Goal: Task Accomplishment & Management: Complete application form

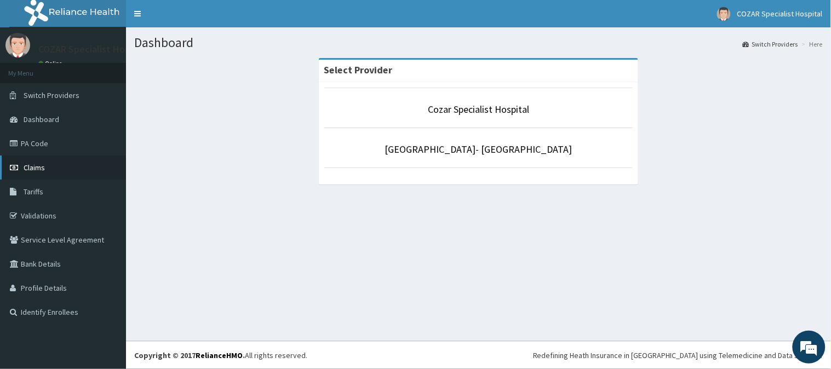
click at [61, 159] on link "Claims" at bounding box center [63, 168] width 126 height 24
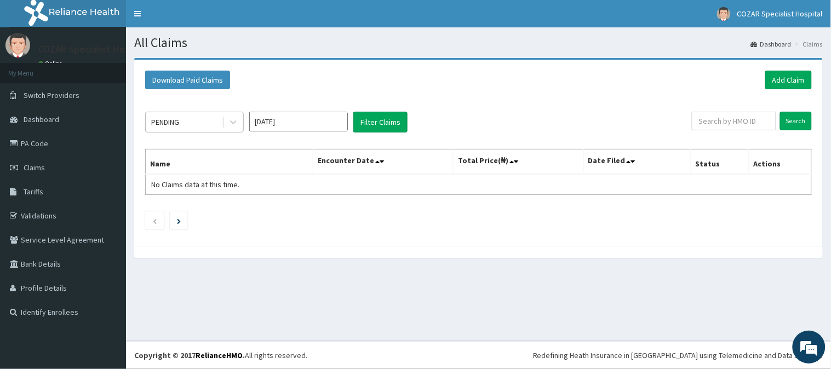
click at [221, 122] on div "PENDING" at bounding box center [184, 122] width 76 height 18
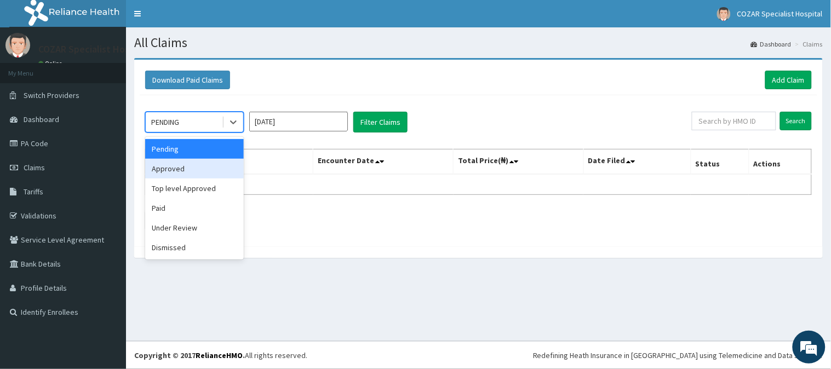
click at [221, 174] on div "Approved" at bounding box center [194, 169] width 99 height 20
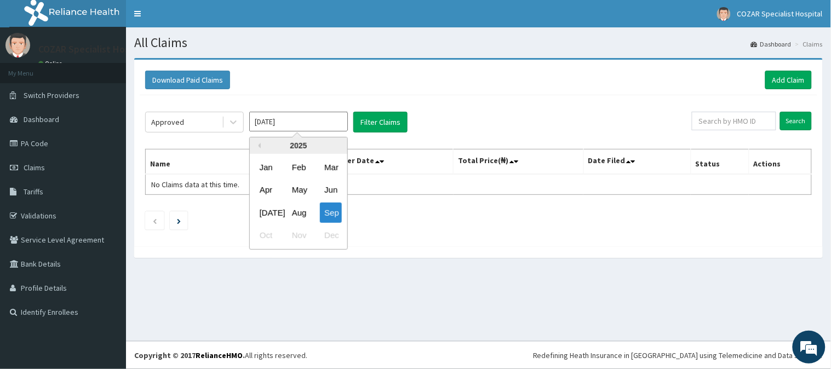
click at [324, 113] on input "Sep 2025" at bounding box center [298, 122] width 99 height 20
click at [300, 217] on div "Aug" at bounding box center [298, 213] width 22 height 20
type input "Aug 2025"
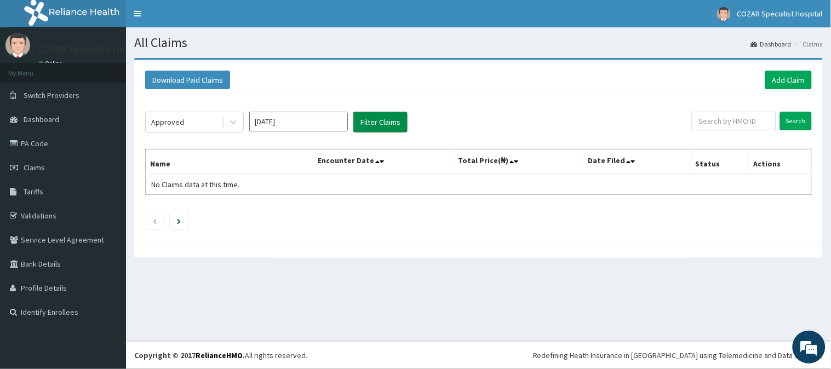
click at [392, 123] on button "Filter Claims" at bounding box center [380, 122] width 54 height 21
click at [394, 122] on button "Filter Claims" at bounding box center [380, 122] width 54 height 21
click at [784, 77] on link "Add Claim" at bounding box center [788, 80] width 47 height 19
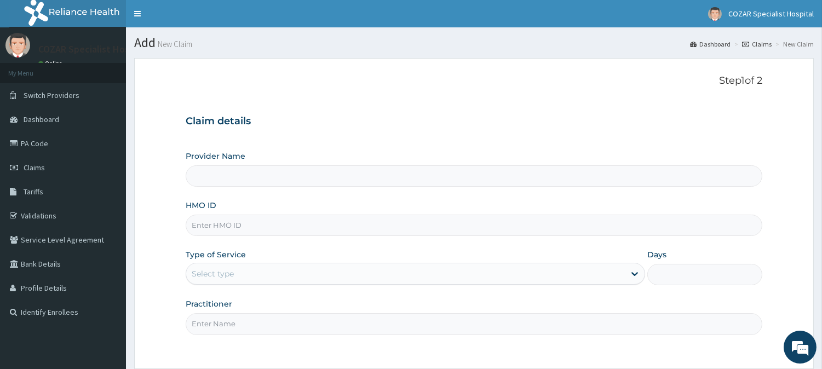
type input "Cozar Specialist Hospital"
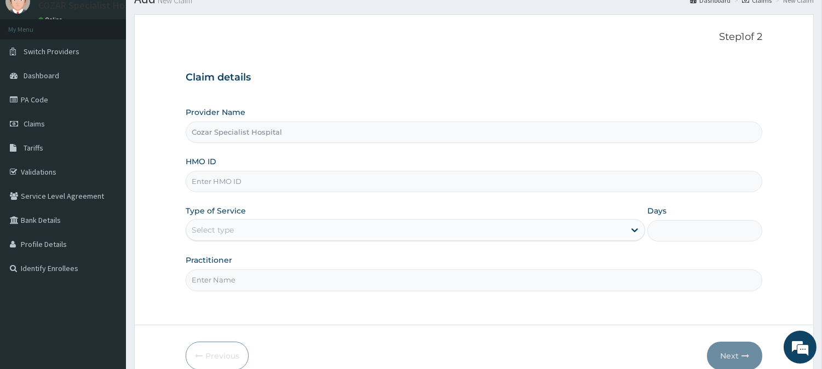
scroll to position [70, 0]
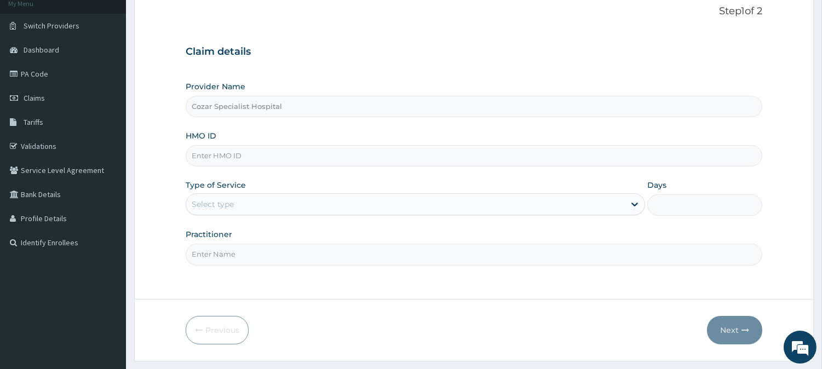
click at [277, 192] on div "Type of Service Select type" at bounding box center [415, 198] width 459 height 36
click at [285, 152] on input "HMO ID" at bounding box center [474, 155] width 577 height 21
paste input "ETS/10084/A"
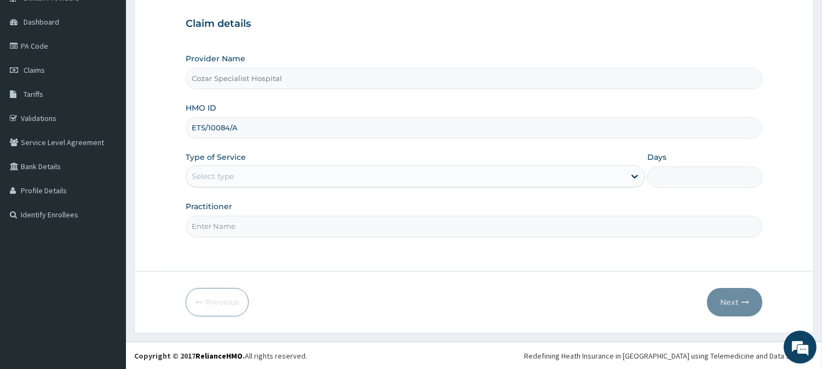
scroll to position [0, 0]
type input "ETS/10084/A"
click at [275, 181] on div "Select type" at bounding box center [405, 177] width 439 height 18
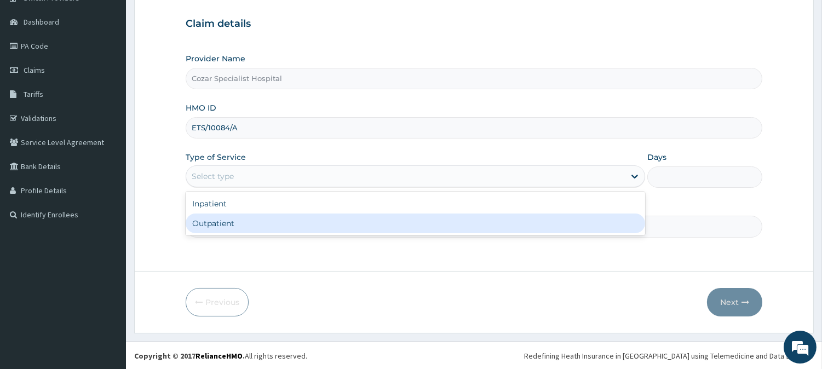
click at [272, 226] on div "Outpatient" at bounding box center [415, 224] width 459 height 20
type input "1"
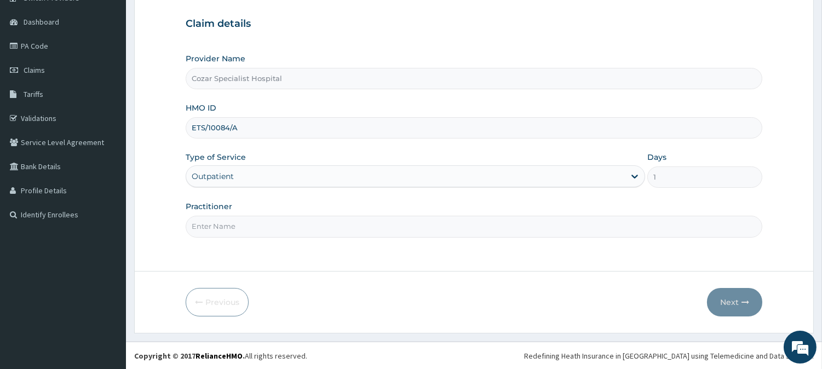
click at [271, 225] on input "Practitioner" at bounding box center [474, 226] width 577 height 21
type input "[PERSON_NAME][MEDICAL_DATA]"
click at [742, 298] on icon "button" at bounding box center [745, 302] width 8 height 8
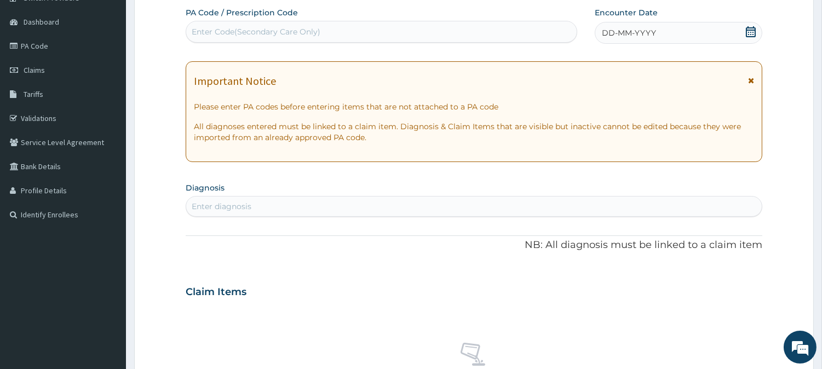
click at [749, 30] on icon at bounding box center [750, 31] width 11 height 11
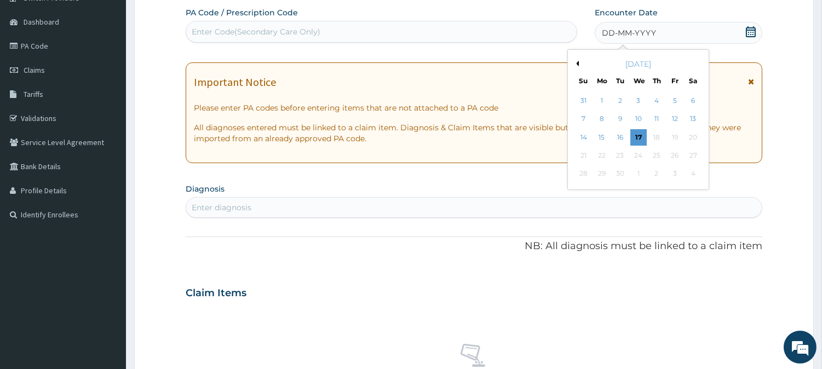
click at [576, 61] on button "Previous Month" at bounding box center [575, 63] width 5 height 5
click at [606, 154] on div "18" at bounding box center [602, 155] width 16 height 16
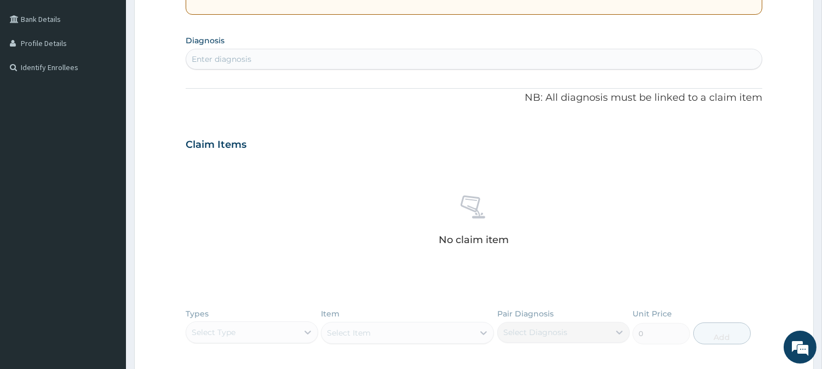
scroll to position [250, 0]
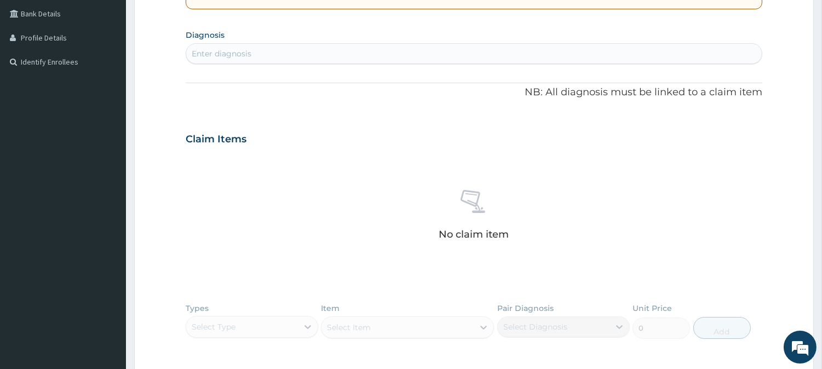
click at [333, 53] on div "Enter diagnosis" at bounding box center [474, 54] width 576 height 18
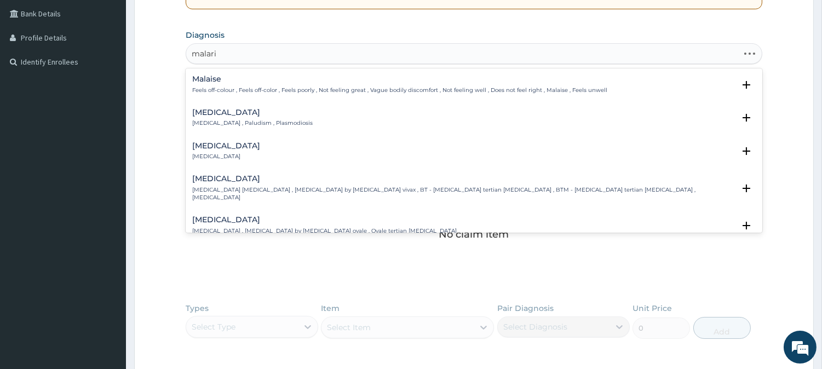
type input "malaria"
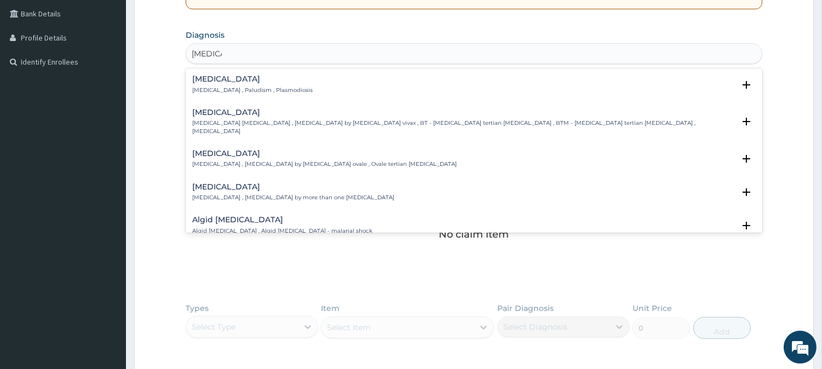
click at [313, 91] on div "[MEDICAL_DATA] [MEDICAL_DATA] , Paludism , Plasmodiosis" at bounding box center [473, 84] width 563 height 19
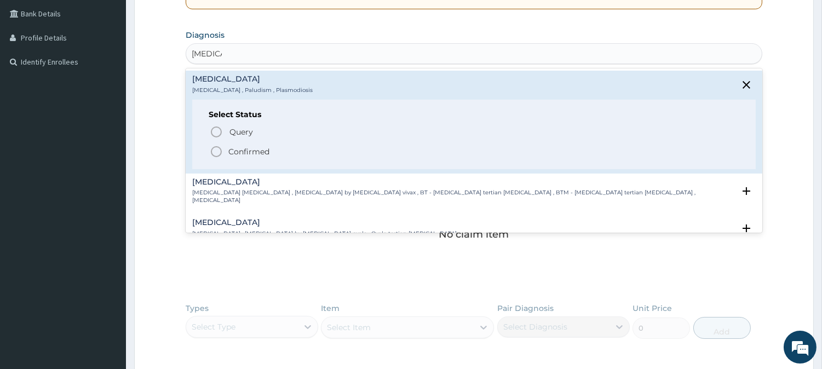
click at [263, 148] on p "Confirmed" at bounding box center [248, 151] width 41 height 11
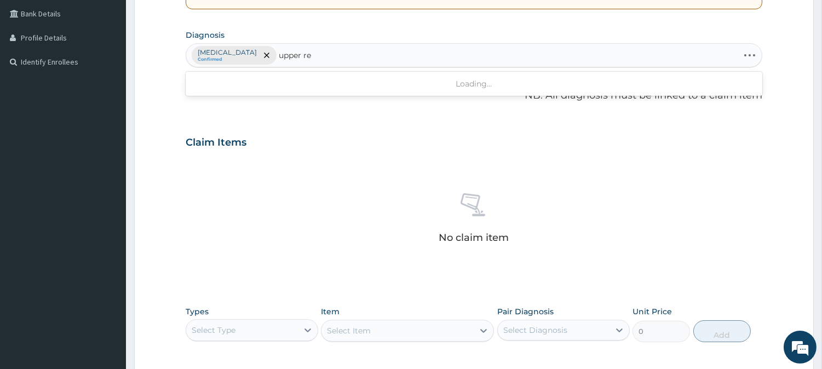
type input "upper res"
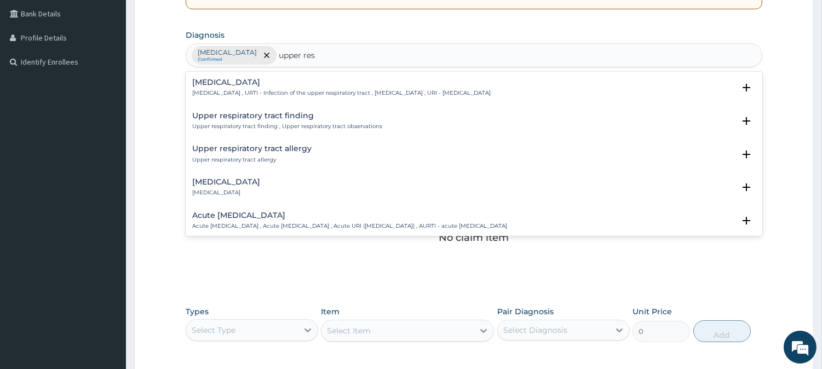
click at [357, 86] on h4 "[MEDICAL_DATA]" at bounding box center [341, 82] width 298 height 8
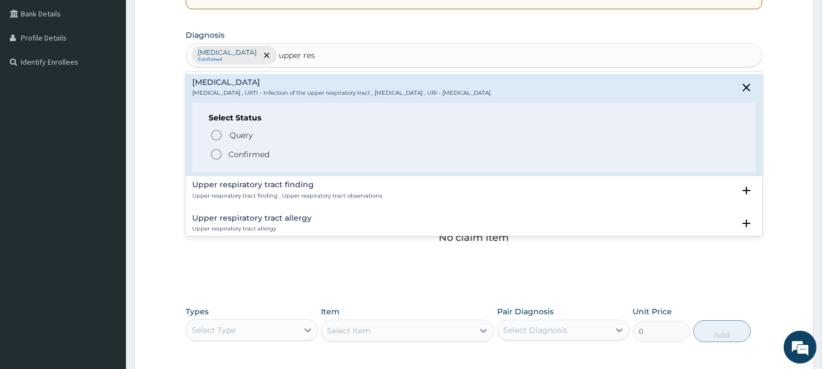
click at [292, 151] on span "Confirmed" at bounding box center [475, 154] width 530 height 13
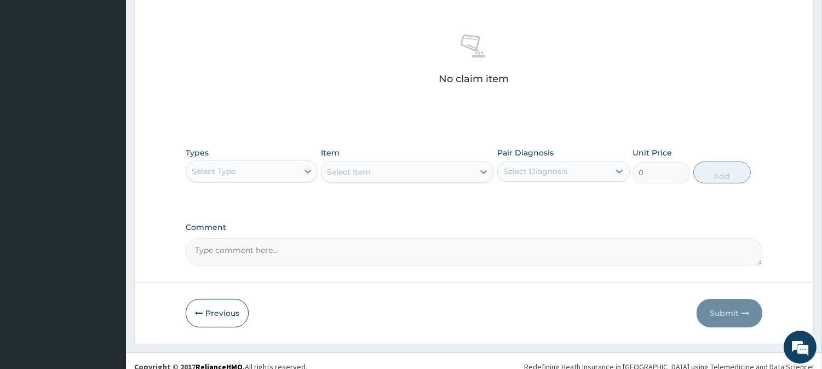
scroll to position [412, 0]
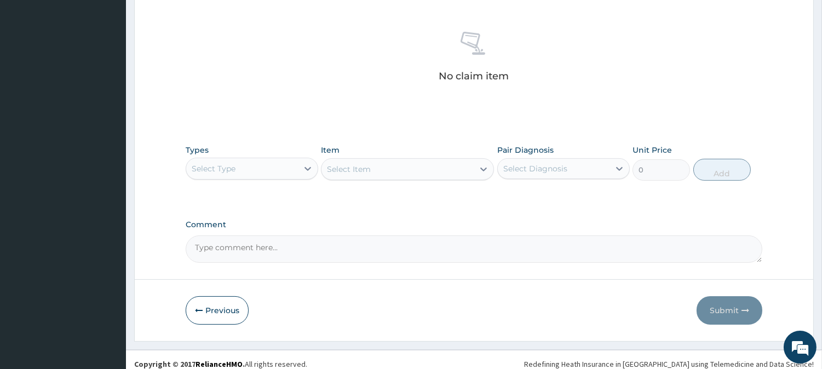
click at [294, 167] on div "Select Type" at bounding box center [242, 169] width 112 height 18
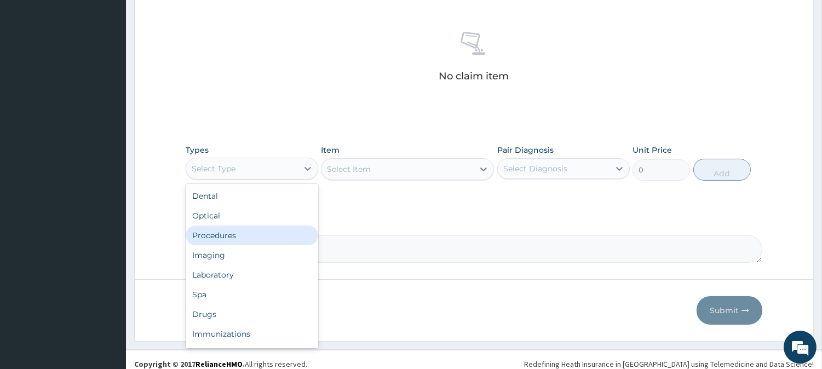
click at [260, 235] on div "Procedures" at bounding box center [252, 236] width 133 height 20
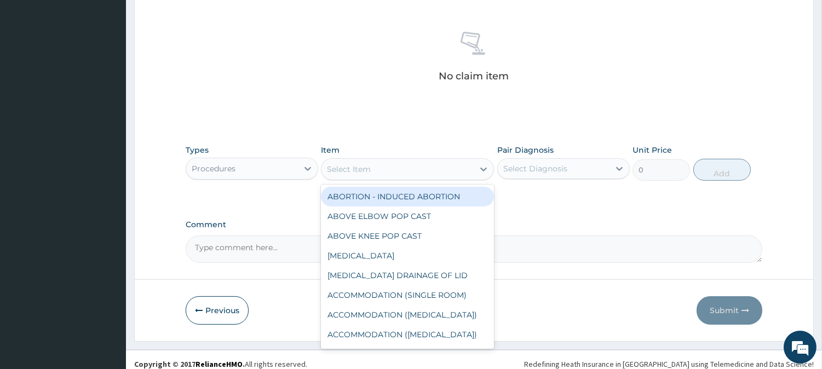
click at [468, 171] on div "Select Item" at bounding box center [397, 169] width 152 height 18
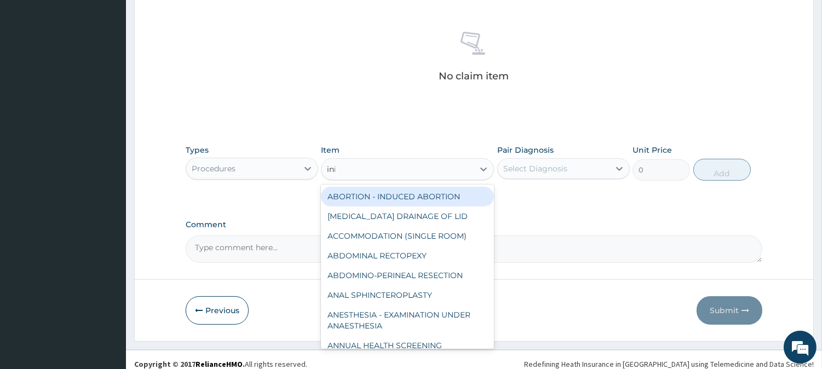
type input "init"
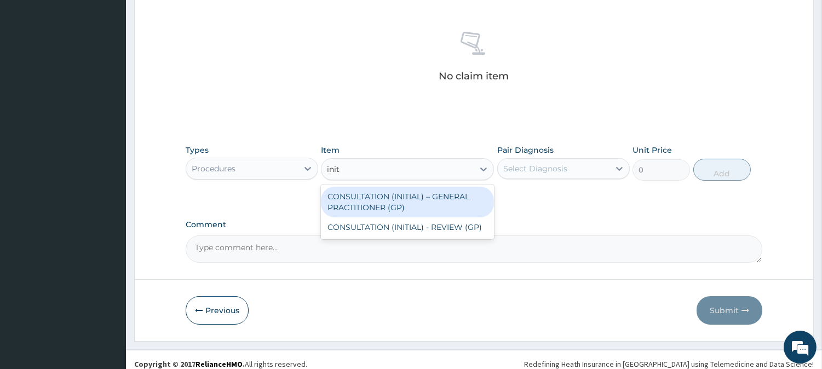
click at [474, 206] on div "CONSULTATION (INITIAL) – GENERAL PRACTITIONER (GP)" at bounding box center [407, 202] width 173 height 31
type input "3000"
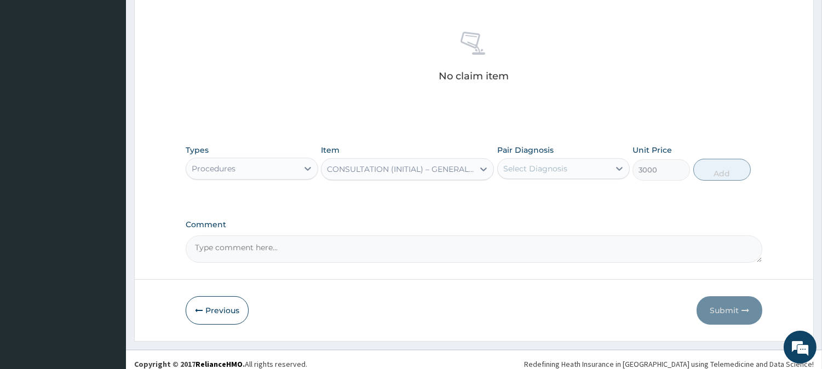
click at [584, 170] on div "Select Diagnosis" at bounding box center [554, 169] width 112 height 18
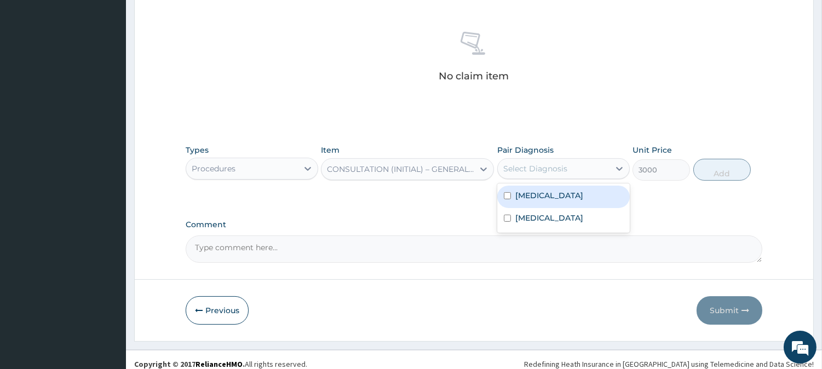
click at [582, 195] on div "[MEDICAL_DATA]" at bounding box center [563, 197] width 133 height 22
checkbox input "true"
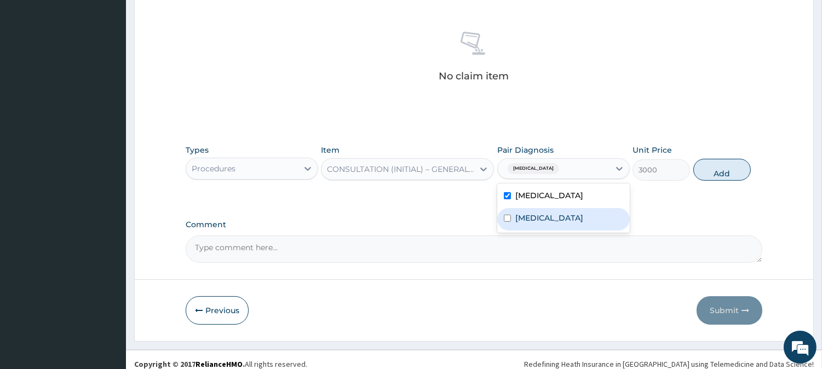
click at [582, 219] on label "[MEDICAL_DATA]" at bounding box center [549, 217] width 68 height 11
checkbox input "true"
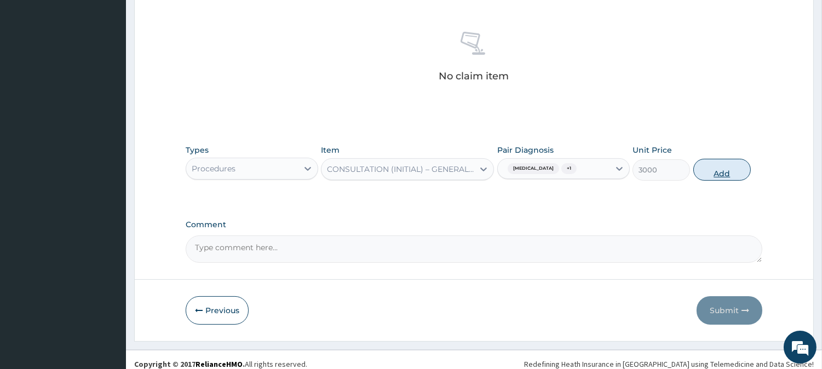
click at [731, 168] on button "Add" at bounding box center [721, 170] width 57 height 22
type input "0"
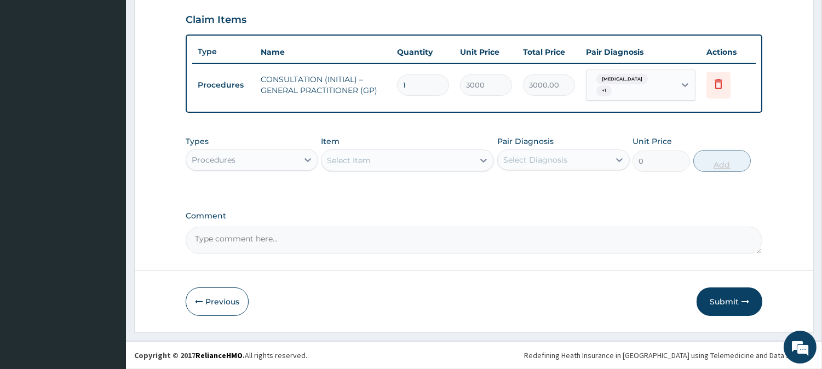
scroll to position [367, 0]
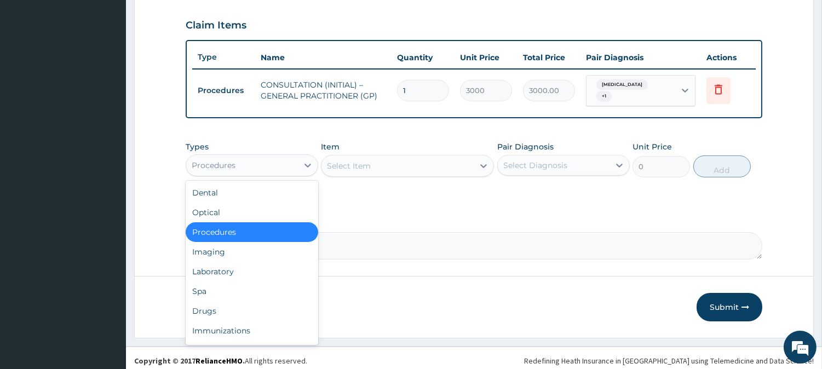
click at [250, 163] on div "Procedures" at bounding box center [242, 166] width 112 height 18
click at [283, 263] on div "Laboratory" at bounding box center [252, 272] width 133 height 20
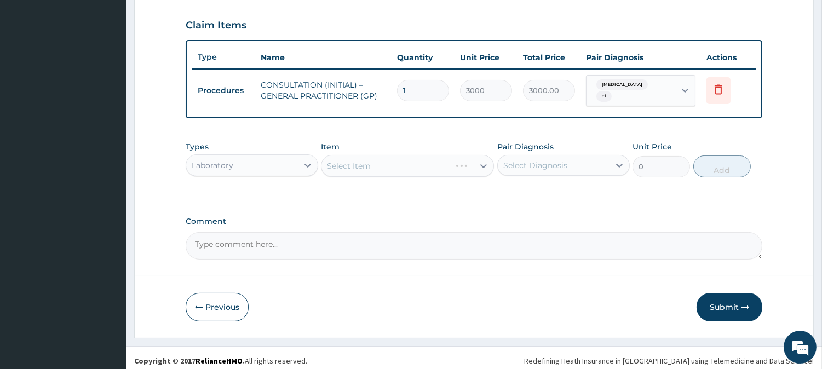
click at [465, 172] on div "Types option Laboratory, selected. Select is focused ,type to refine list, pres…" at bounding box center [474, 159] width 577 height 47
click at [475, 155] on div "Select Item" at bounding box center [407, 166] width 173 height 22
click at [475, 156] on div at bounding box center [484, 166] width 20 height 20
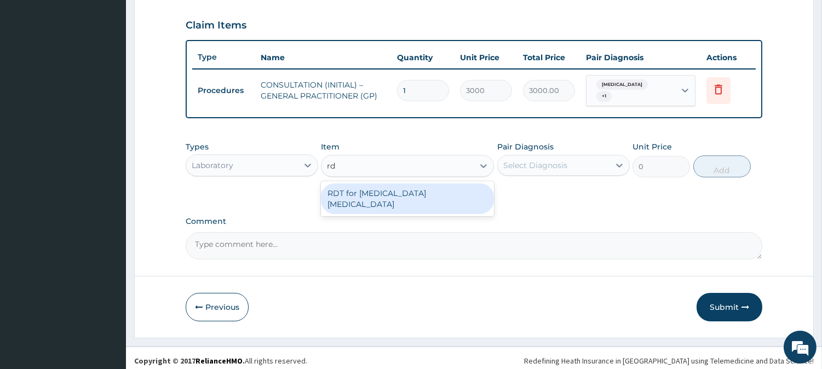
type input "rdt"
click at [463, 184] on div "RDT for Malaria Parasite" at bounding box center [407, 198] width 173 height 31
type input "1300"
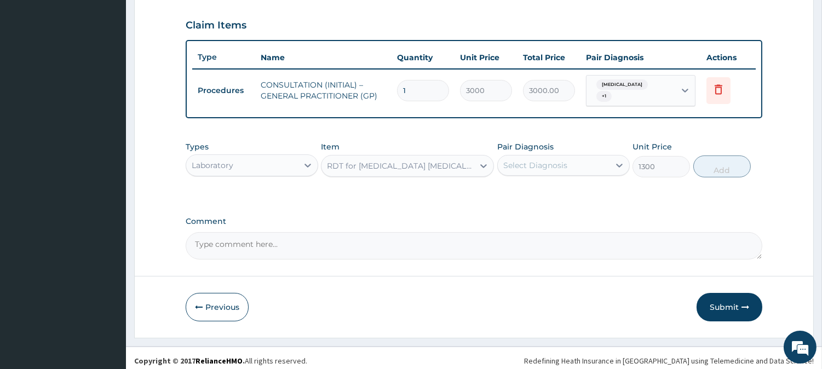
click at [577, 160] on div "Select Diagnosis" at bounding box center [554, 166] width 112 height 18
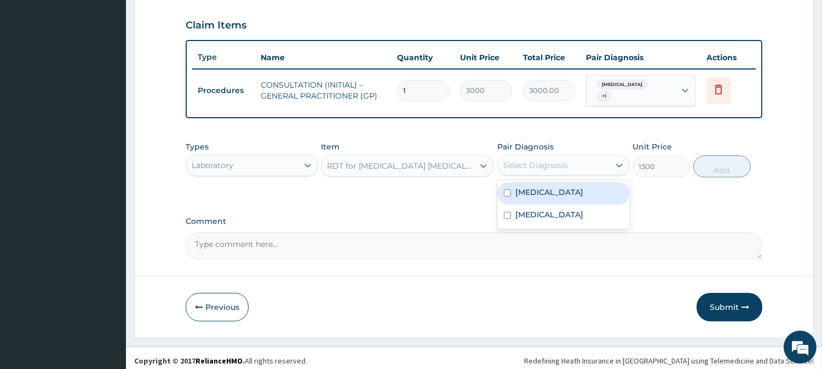
click at [582, 185] on div "[MEDICAL_DATA]" at bounding box center [563, 193] width 133 height 22
checkbox input "true"
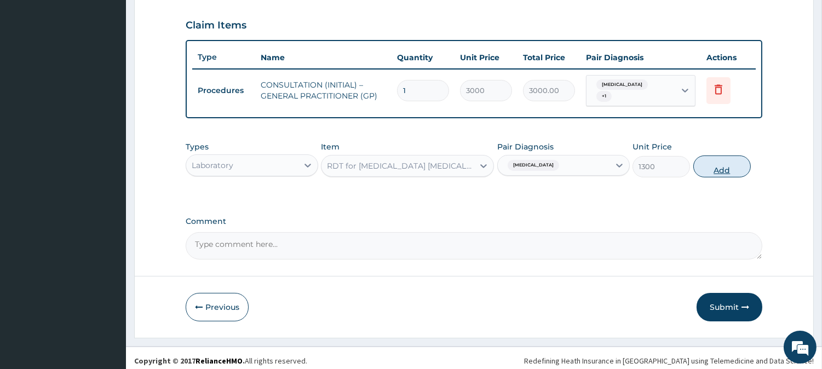
click at [710, 160] on button "Add" at bounding box center [721, 167] width 57 height 22
type input "0"
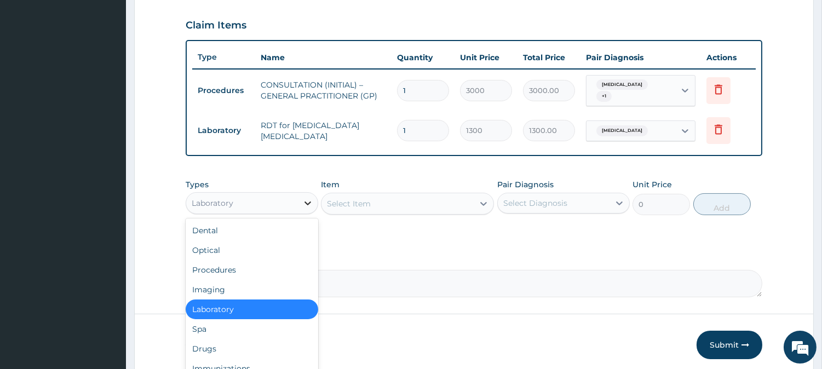
click at [308, 202] on icon at bounding box center [307, 204] width 7 height 4
click at [260, 346] on div "Drugs" at bounding box center [252, 349] width 133 height 20
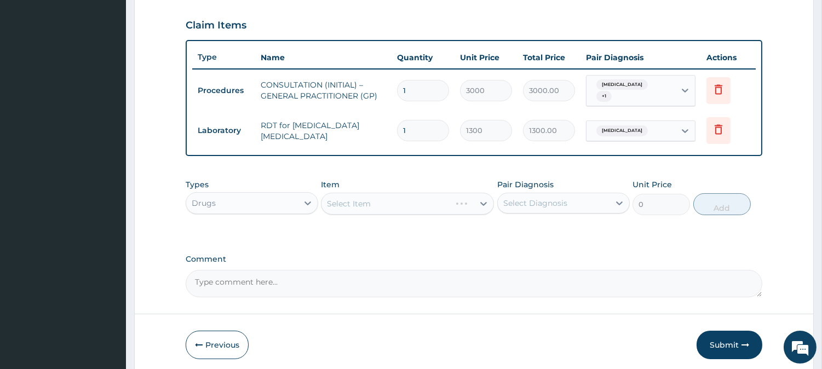
click at [445, 198] on div "Select Item" at bounding box center [407, 204] width 173 height 22
click at [445, 198] on div "Select Item" at bounding box center [397, 204] width 152 height 18
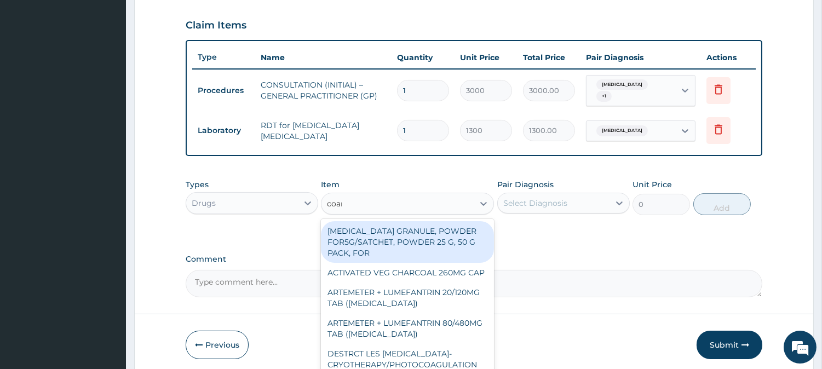
type input "[MEDICAL_DATA]"
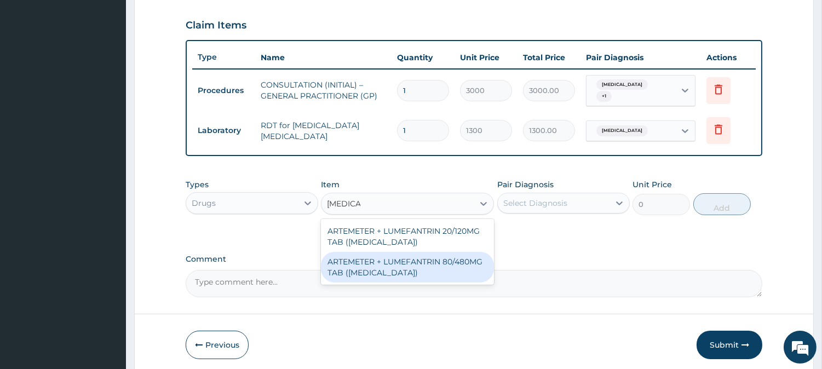
click at [479, 269] on div "ARTEMETER + LUMEFANTRIN 80/480MG TAB ([MEDICAL_DATA])" at bounding box center [407, 267] width 173 height 31
type input "500"
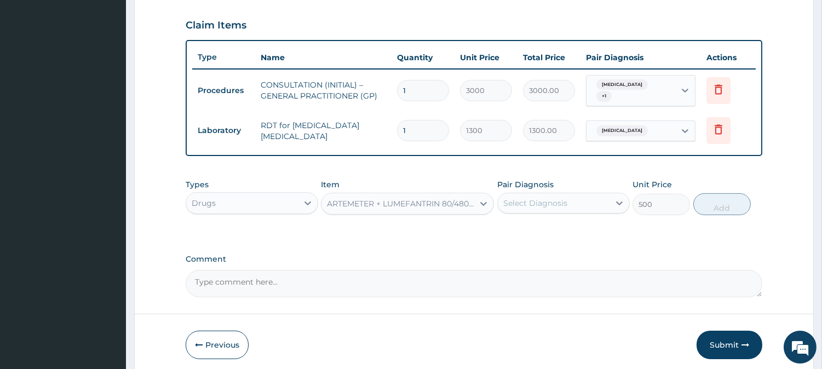
click at [602, 200] on div "Select Diagnosis" at bounding box center [554, 203] width 112 height 18
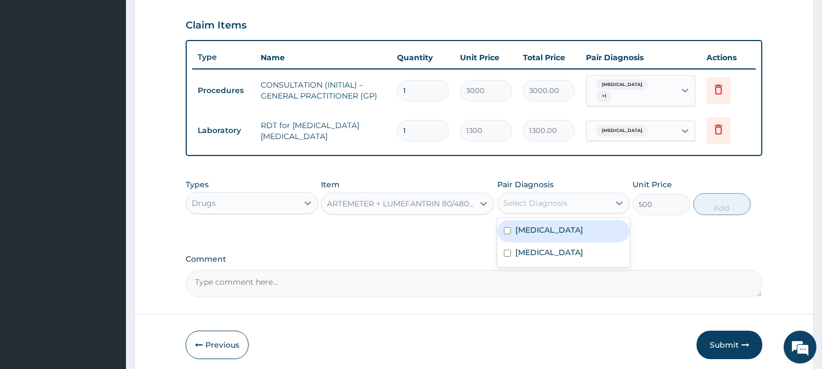
click at [600, 228] on div "[MEDICAL_DATA]" at bounding box center [563, 231] width 133 height 22
checkbox input "true"
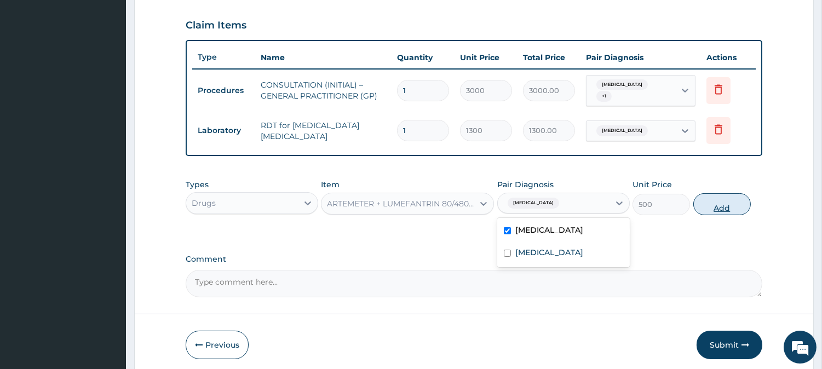
click at [714, 204] on button "Add" at bounding box center [721, 204] width 57 height 22
type input "0"
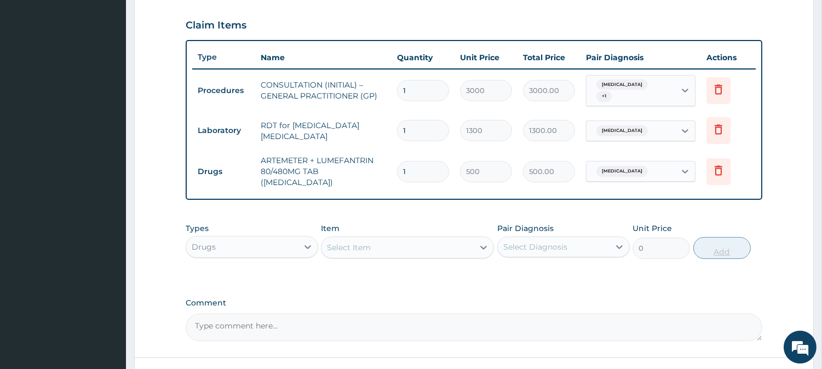
type input "0.00"
type input "6"
type input "3000.00"
type input "6"
click at [437, 242] on div "Select Item" at bounding box center [397, 248] width 152 height 18
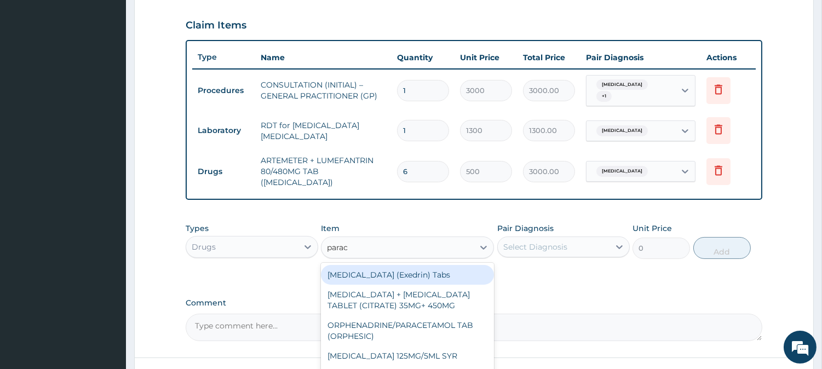
type input "parace"
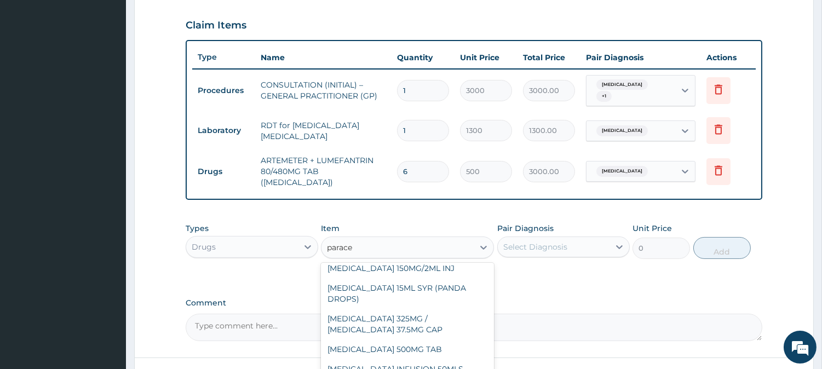
scroll to position [120, 0]
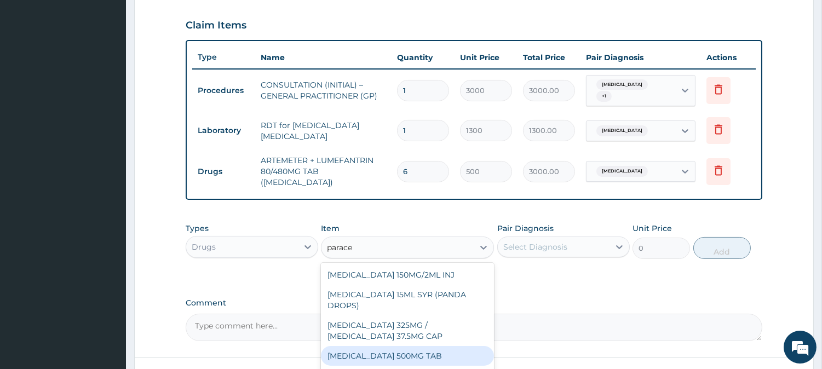
click at [463, 356] on div "PARACETAMOL 500MG TAB" at bounding box center [407, 356] width 173 height 20
type input "65"
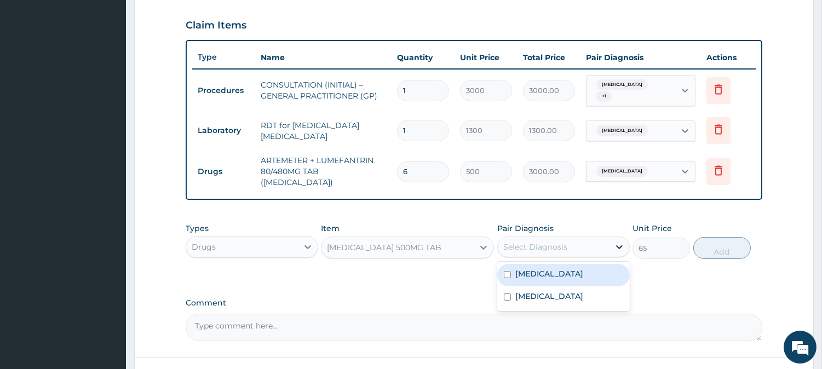
click at [614, 241] on icon at bounding box center [619, 246] width 11 height 11
click at [597, 271] on div "[MEDICAL_DATA]" at bounding box center [563, 275] width 133 height 22
checkbox input "true"
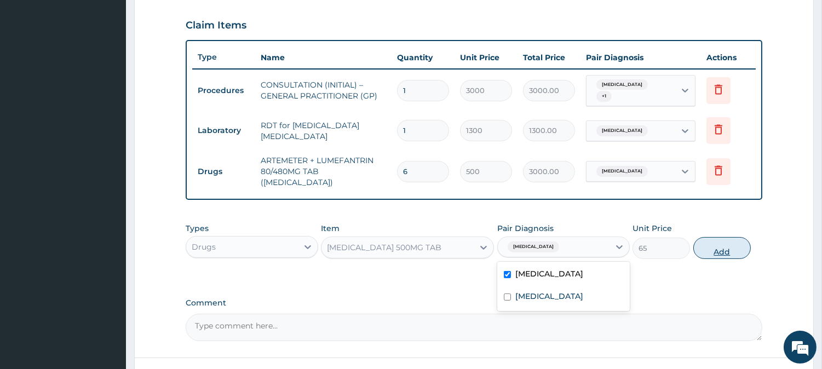
click at [738, 238] on button "Add" at bounding box center [721, 248] width 57 height 22
type input "0"
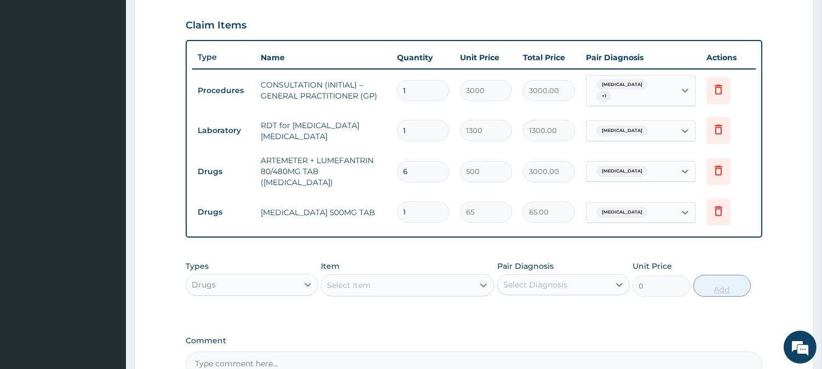
type input "18"
type input "1170.00"
type input "18"
click at [363, 280] on div "Select Item" at bounding box center [349, 285] width 44 height 11
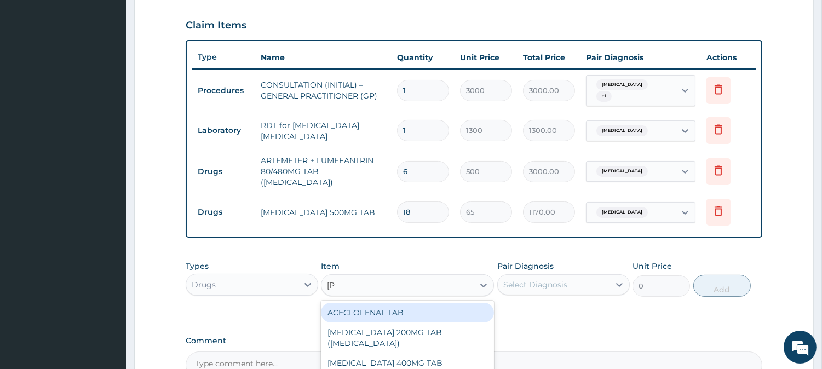
type input "lorat"
click at [413, 303] on div "LORATIDINE 10MG TAB" at bounding box center [407, 313] width 173 height 20
type input "110"
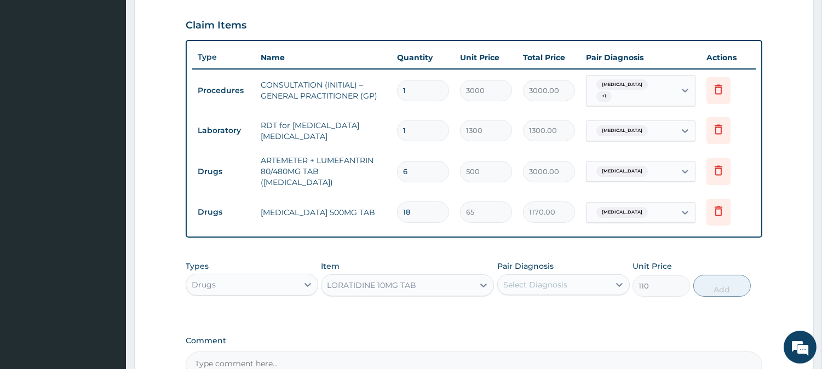
click at [582, 276] on div "Select Diagnosis" at bounding box center [554, 285] width 112 height 18
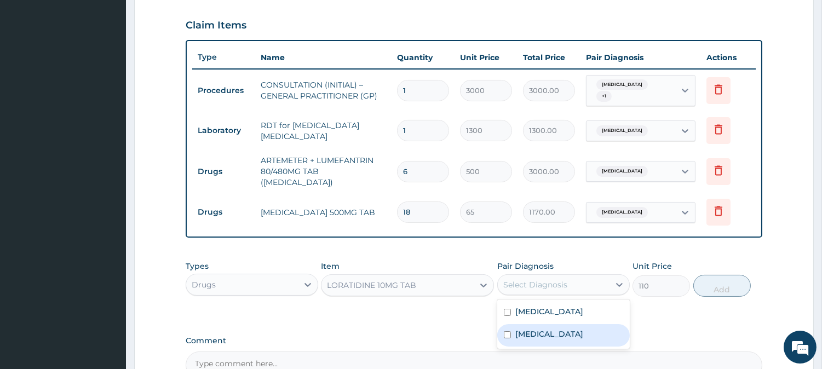
click at [582, 329] on label "[MEDICAL_DATA]" at bounding box center [549, 334] width 68 height 11
checkbox input "true"
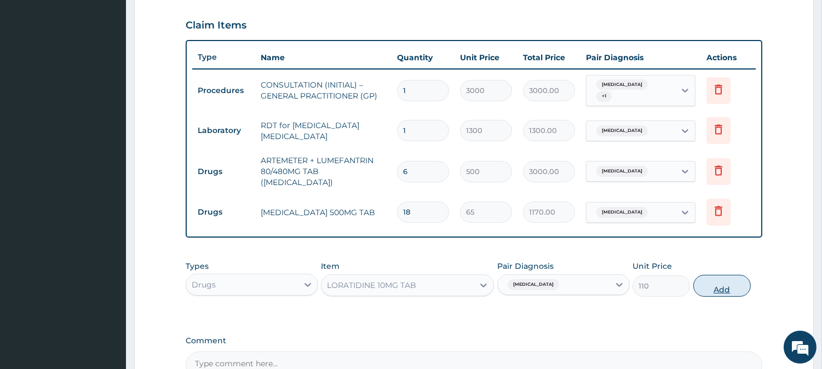
click at [715, 275] on button "Add" at bounding box center [721, 286] width 57 height 22
type input "0"
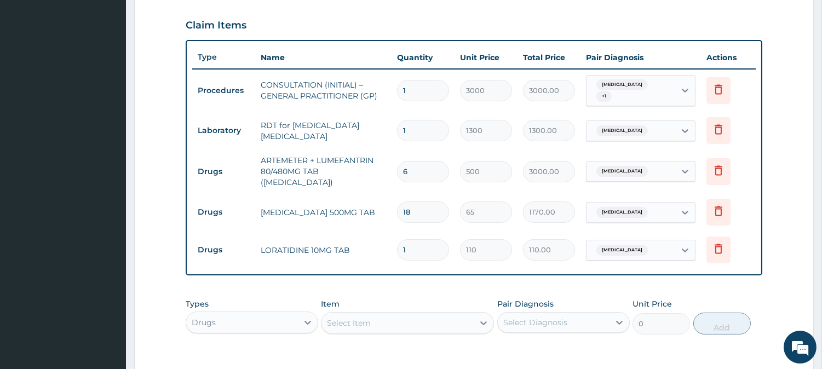
type input "10"
type input "1100.00"
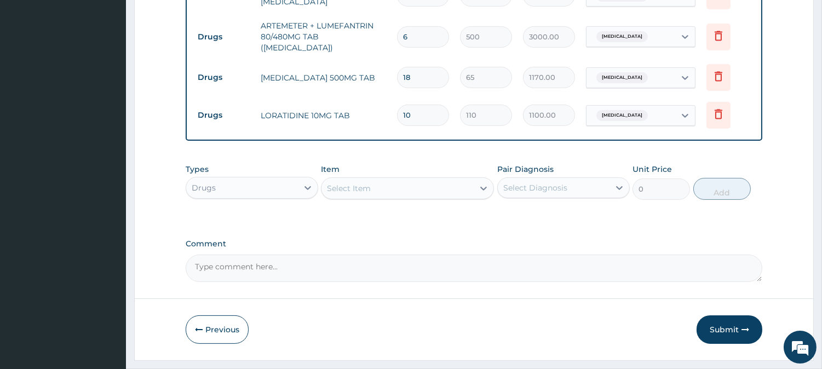
scroll to position [519, 0]
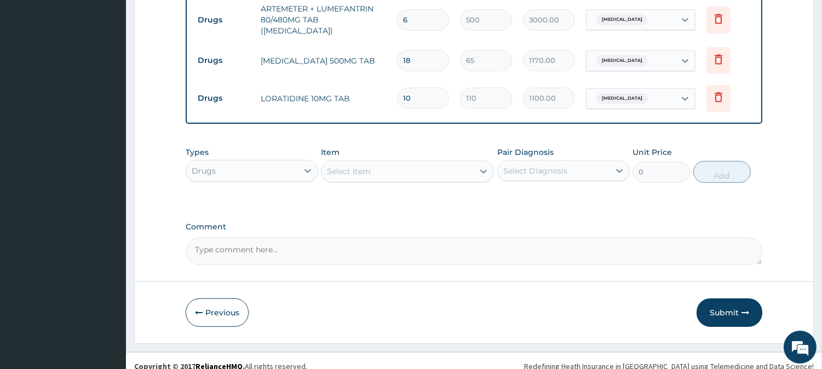
type input "10"
click at [358, 166] on div "Select Item" at bounding box center [349, 171] width 44 height 11
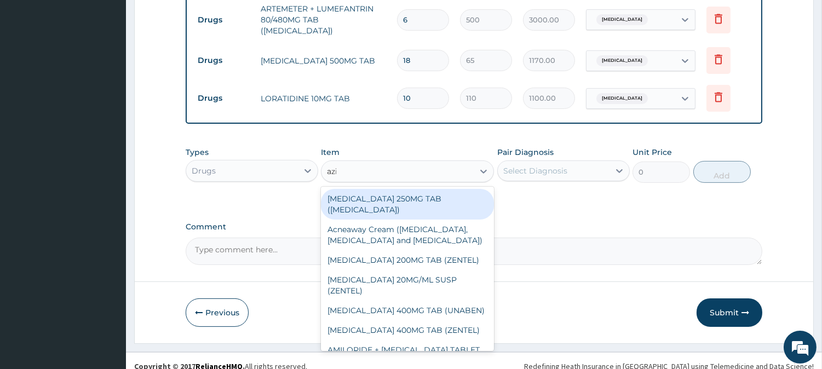
type input "azithro"
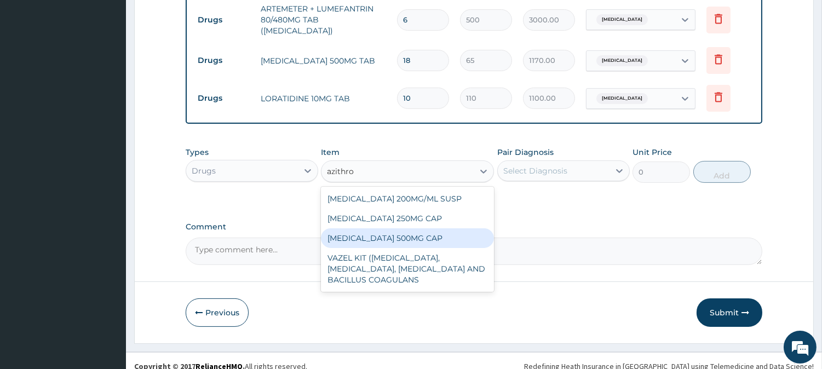
click at [401, 228] on div "[MEDICAL_DATA] 500MG CAP" at bounding box center [407, 238] width 173 height 20
type input "450"
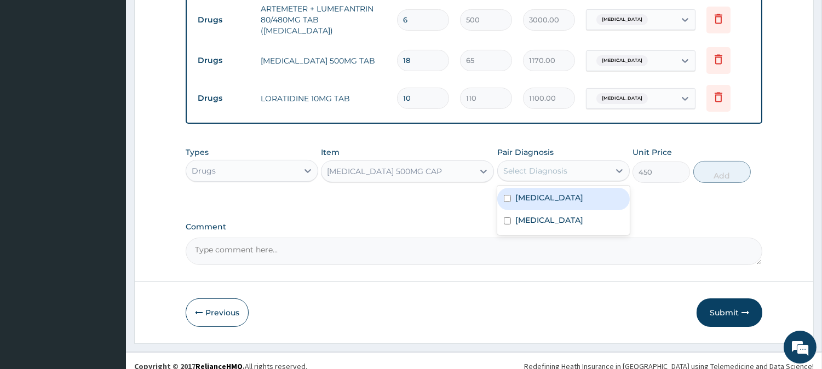
click at [554, 165] on div "Select Diagnosis" at bounding box center [535, 170] width 64 height 11
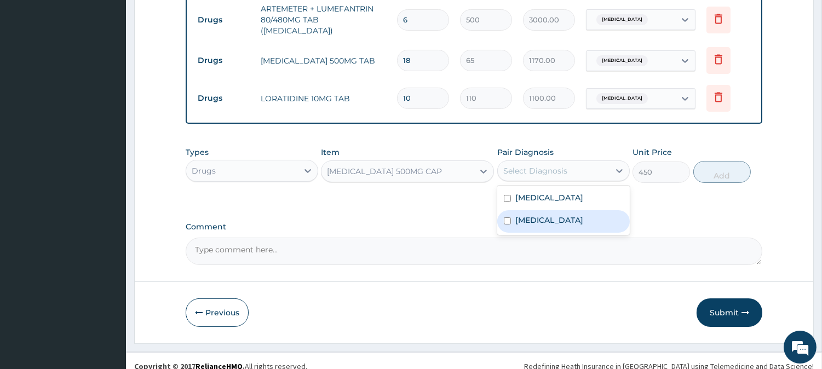
click at [578, 215] on label "[MEDICAL_DATA]" at bounding box center [549, 220] width 68 height 11
checkbox input "true"
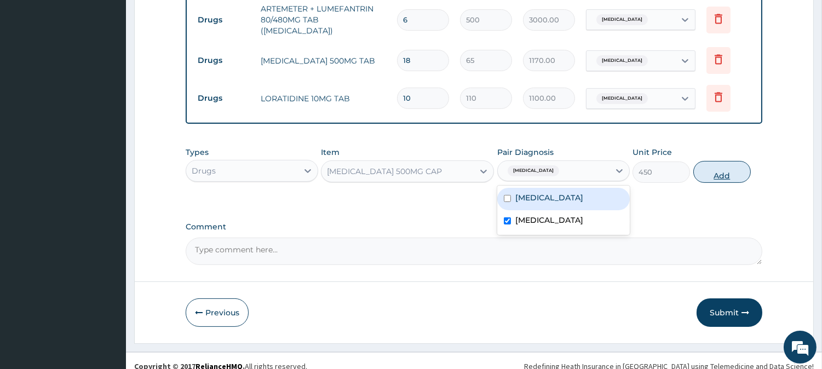
click at [728, 163] on button "Add" at bounding box center [721, 172] width 57 height 22
type input "0"
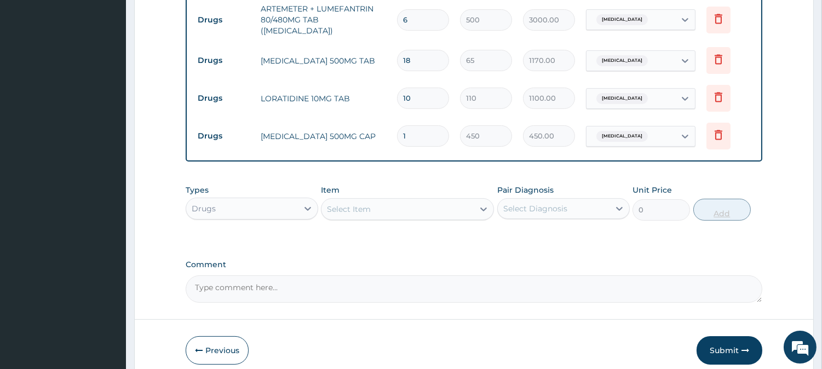
type input "0.00"
type input "6"
type input "2700.00"
type input "6"
click at [424, 200] on div "Select Item" at bounding box center [397, 209] width 152 height 18
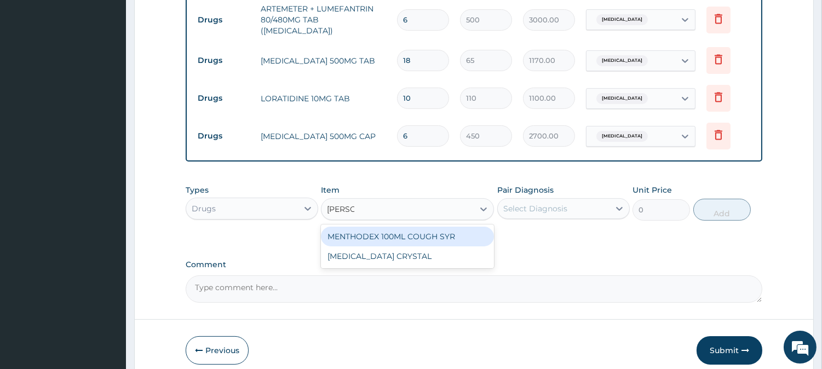
type input "mentho"
click at [453, 227] on div "MENTHODEX 100ML COUGH SYR" at bounding box center [407, 237] width 173 height 20
type input "1400"
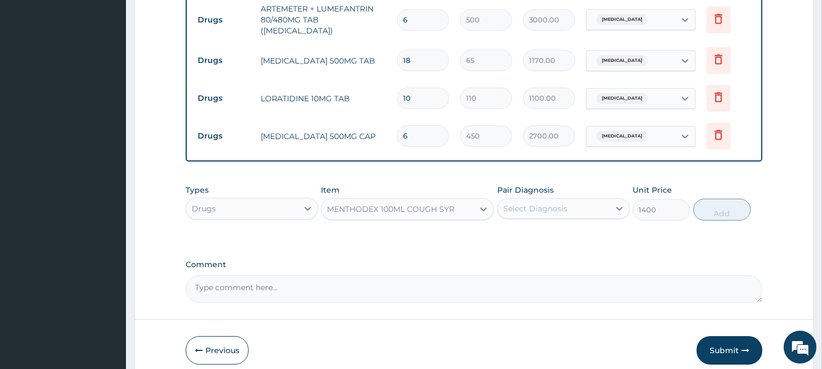
click at [586, 200] on div "Select Diagnosis" at bounding box center [554, 209] width 112 height 18
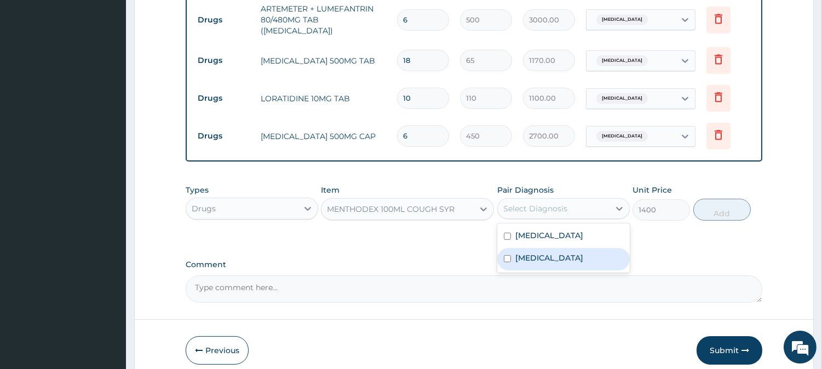
click at [583, 252] on label "[MEDICAL_DATA]" at bounding box center [549, 257] width 68 height 11
checkbox input "true"
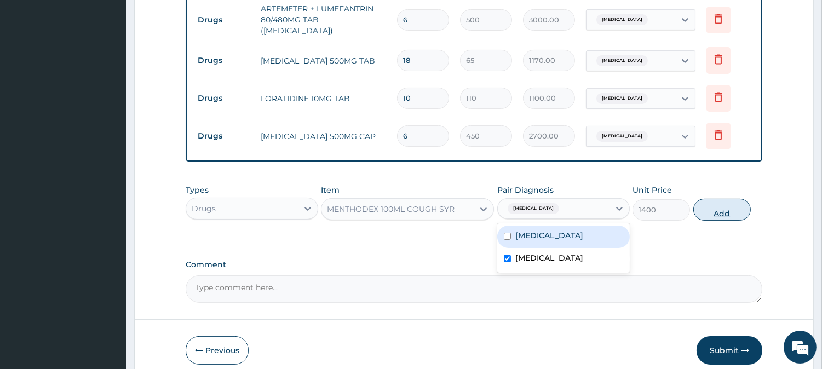
click at [726, 199] on button "Add" at bounding box center [721, 210] width 57 height 22
type input "0"
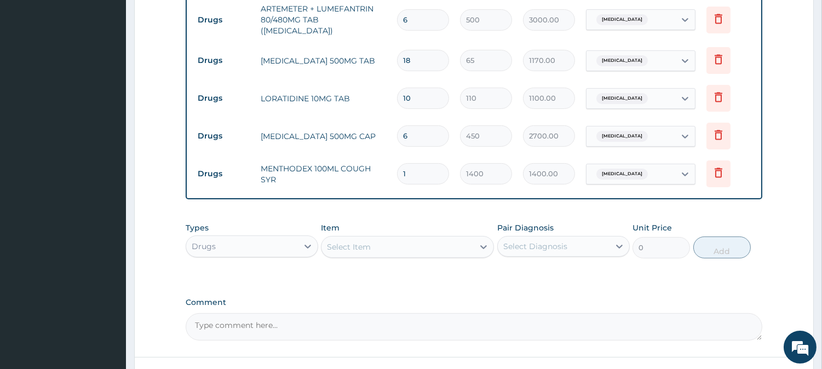
scroll to position [595, 0]
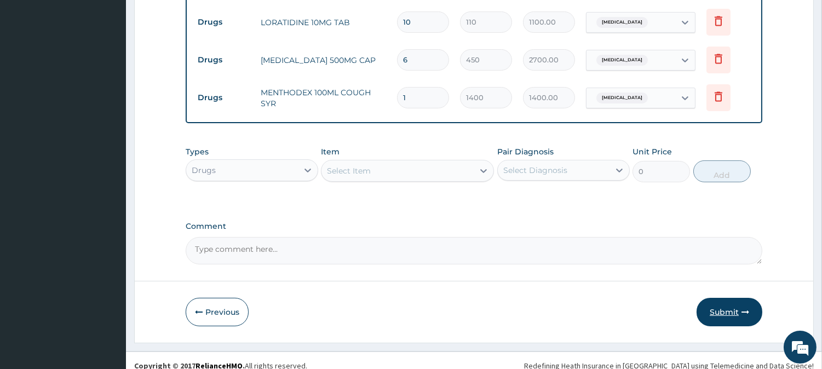
click at [715, 304] on button "Submit" at bounding box center [730, 312] width 66 height 28
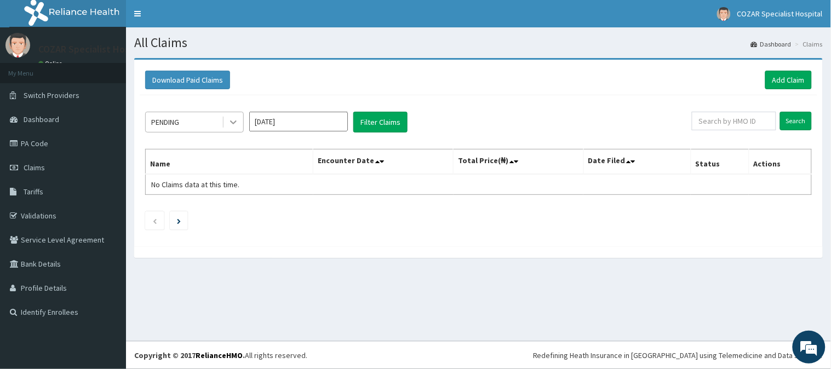
click at [234, 129] on div at bounding box center [233, 122] width 20 height 20
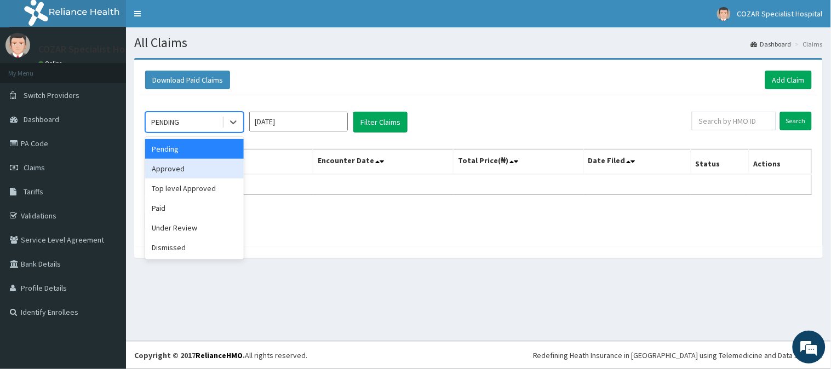
click at [241, 159] on div "Approved" at bounding box center [194, 169] width 99 height 20
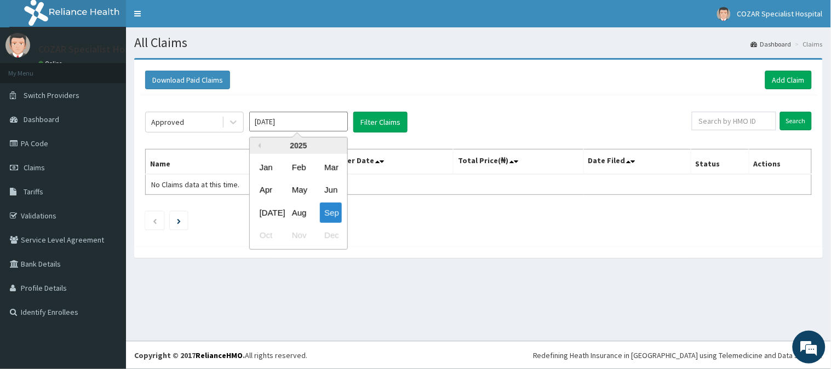
click at [300, 128] on input "Sep 2025" at bounding box center [298, 122] width 99 height 20
click at [300, 212] on div "Aug" at bounding box center [298, 213] width 22 height 20
type input "Aug 2025"
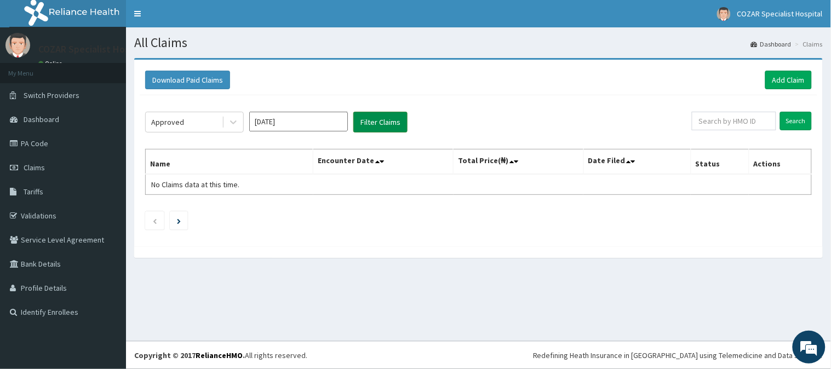
click at [390, 124] on button "Filter Claims" at bounding box center [380, 122] width 54 height 21
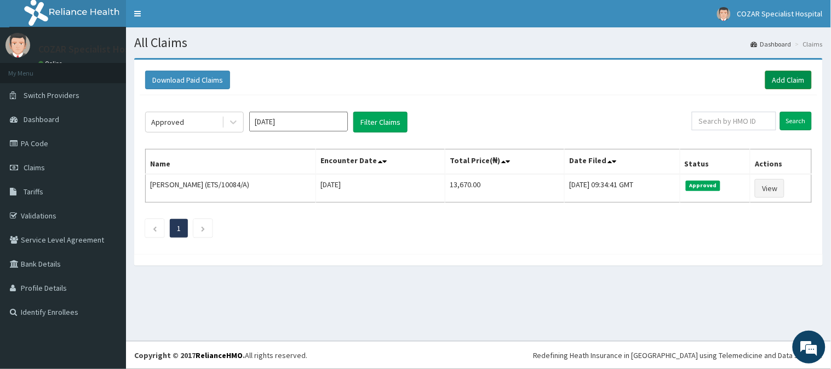
click at [792, 79] on link "Add Claim" at bounding box center [788, 80] width 47 height 19
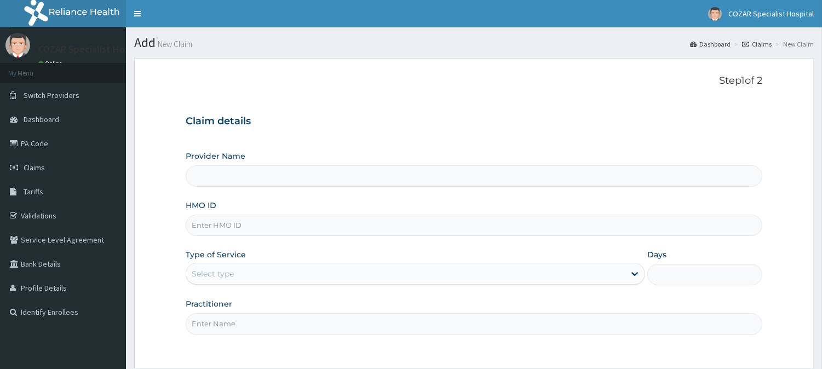
click at [329, 227] on input "HMO ID" at bounding box center [474, 225] width 577 height 21
paste input "PPI/10068/A"
type input "PPI/10068/A"
type input "Cozar Specialist Hospital"
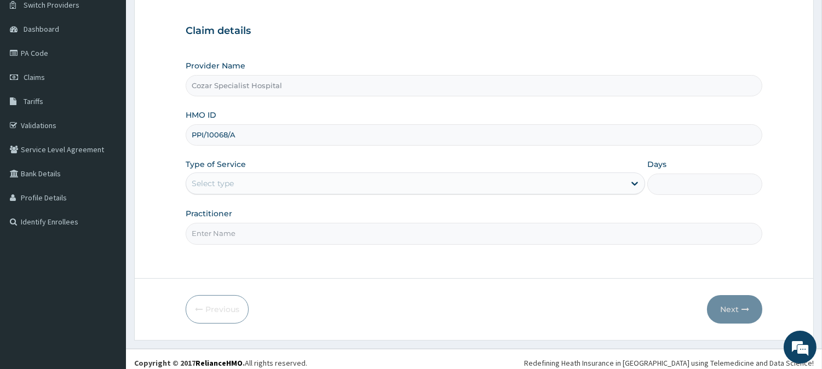
scroll to position [97, 0]
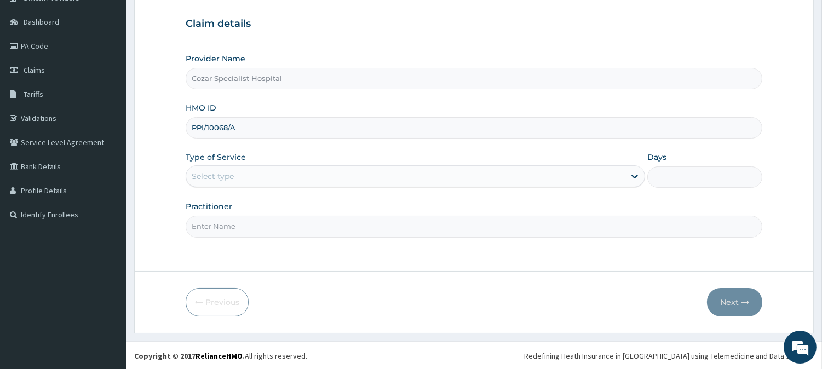
type input "PPI/10068/A"
click at [429, 175] on div "Select type" at bounding box center [405, 177] width 439 height 18
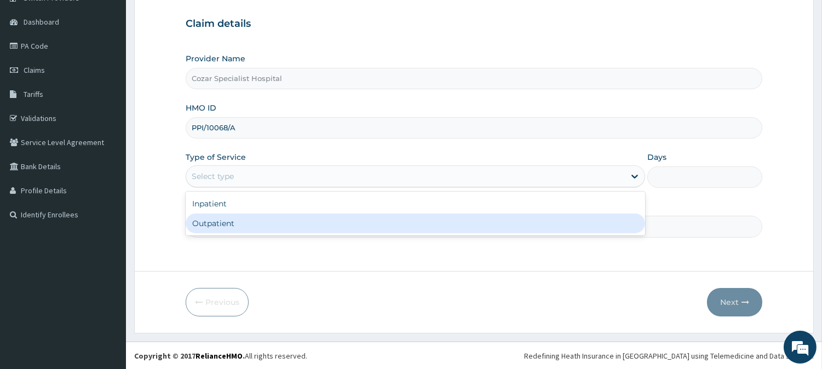
click at [404, 227] on div "Outpatient" at bounding box center [415, 224] width 459 height 20
type input "1"
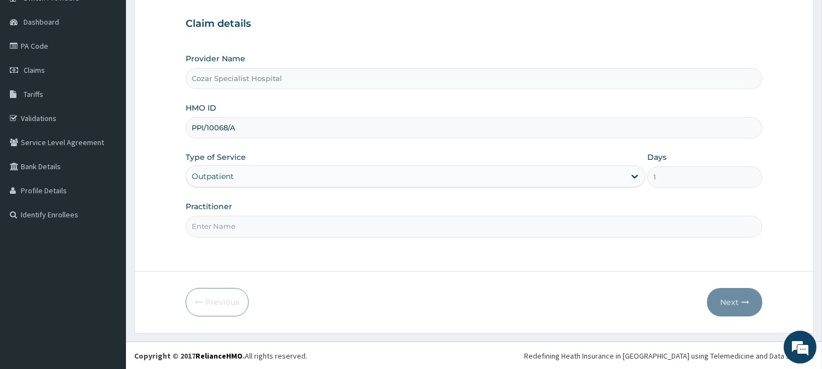
click at [390, 229] on input "Practitioner" at bounding box center [474, 226] width 577 height 21
type input "[PERSON_NAME][MEDICAL_DATA]"
click at [731, 297] on button "Next" at bounding box center [734, 302] width 55 height 28
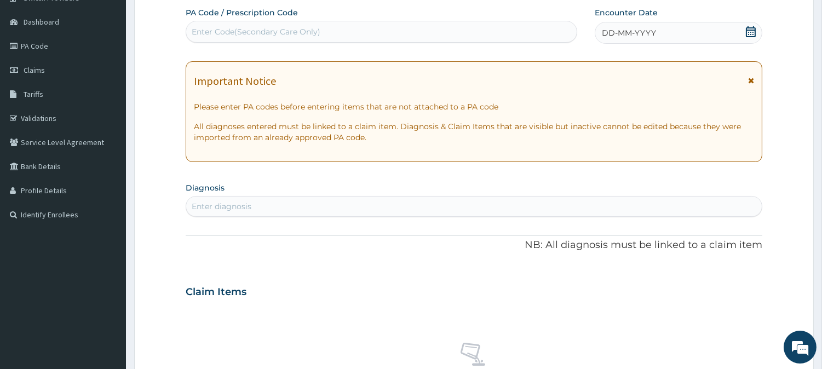
scroll to position [0, 0]
click at [752, 32] on icon at bounding box center [750, 31] width 11 height 11
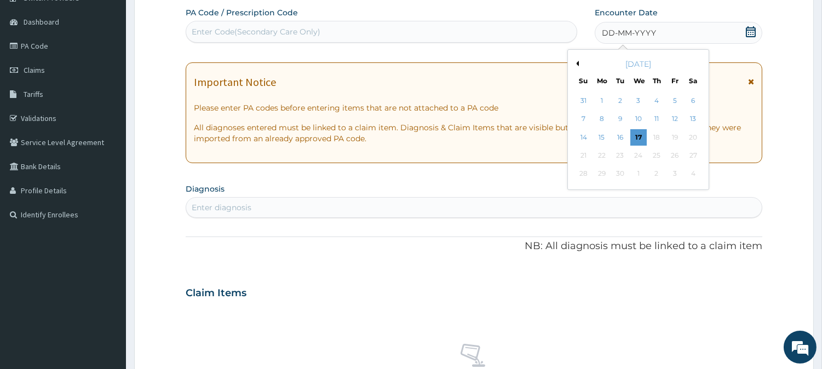
click at [577, 63] on button "Previous Month" at bounding box center [575, 63] width 5 height 5
click at [603, 151] on div "18" at bounding box center [602, 155] width 16 height 16
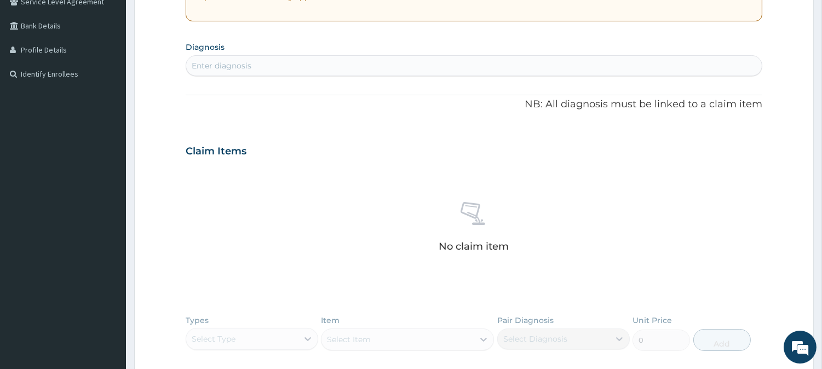
scroll to position [256, 0]
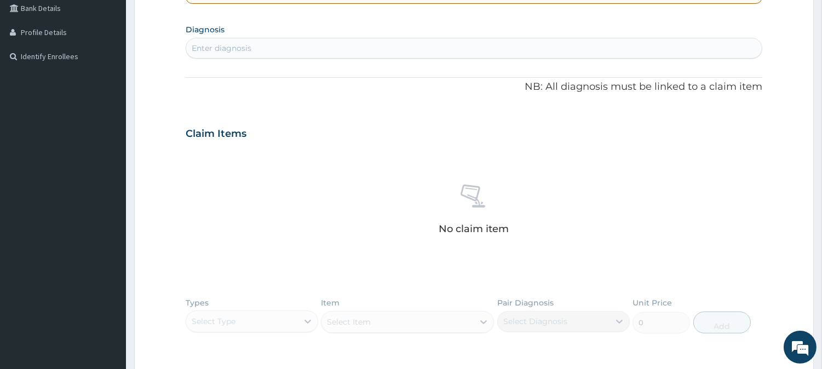
click at [415, 45] on div "Enter diagnosis" at bounding box center [474, 48] width 576 height 18
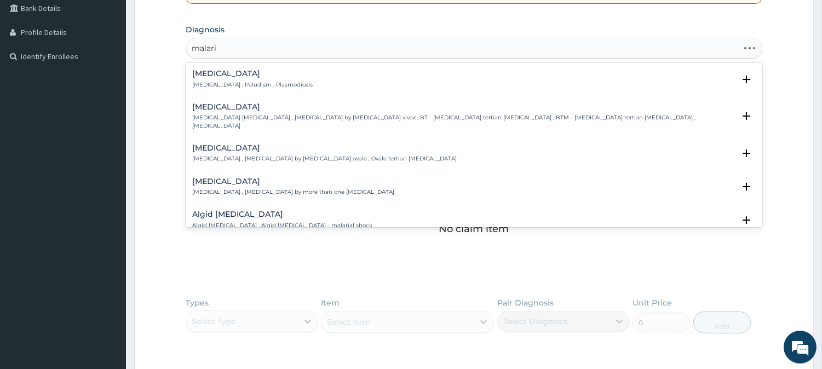
type input "[MEDICAL_DATA]"
click at [416, 74] on div "[MEDICAL_DATA] [MEDICAL_DATA] , Paludism , Plasmodiosis" at bounding box center [473, 79] width 563 height 19
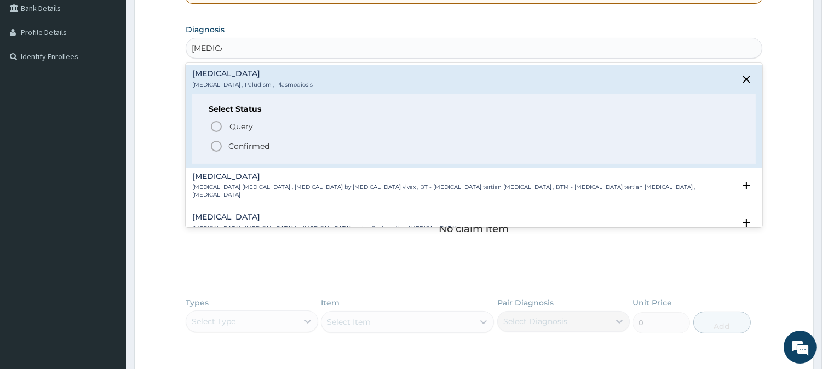
click at [321, 143] on span "Confirmed" at bounding box center [475, 146] width 530 height 13
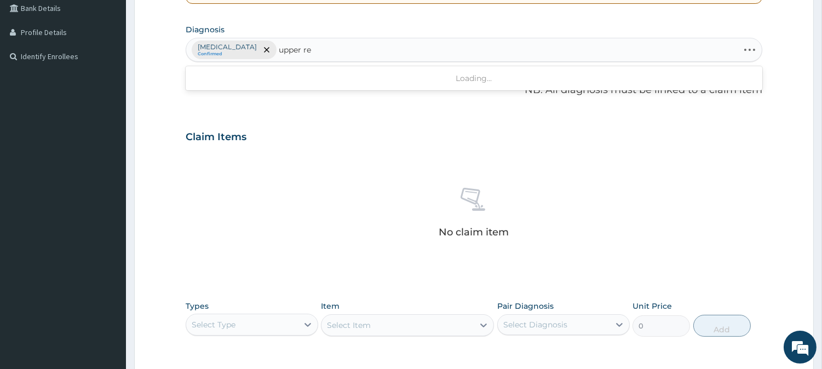
type input "upper res"
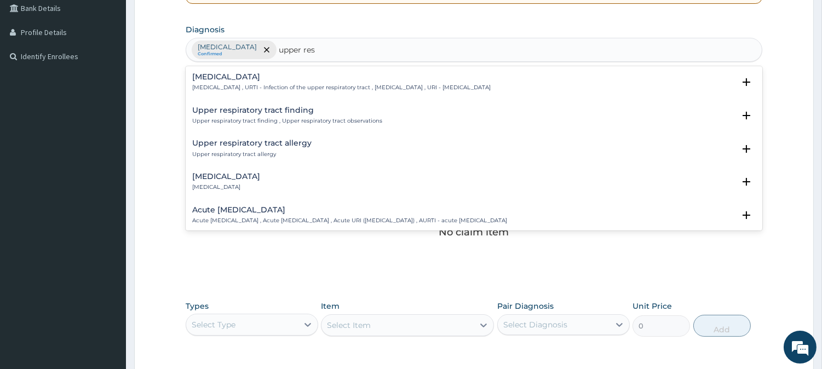
click at [317, 79] on h4 "[MEDICAL_DATA]" at bounding box center [341, 77] width 298 height 8
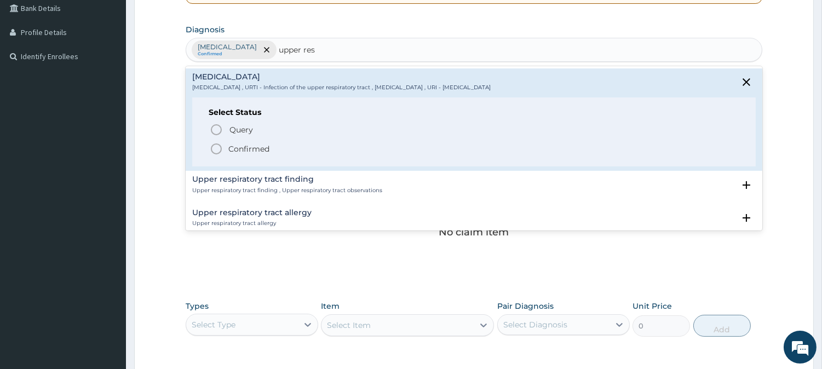
click at [244, 147] on p "Confirmed" at bounding box center [248, 148] width 41 height 11
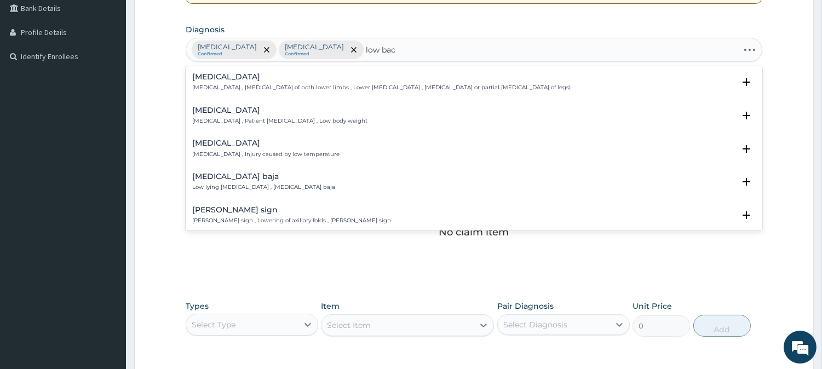
type input "low back"
click at [302, 79] on h4 "Low back pain" at bounding box center [411, 77] width 438 height 8
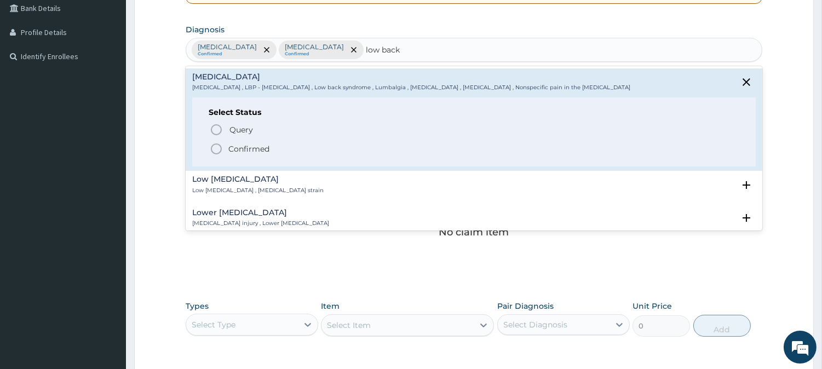
click at [254, 148] on p "Confirmed" at bounding box center [248, 148] width 41 height 11
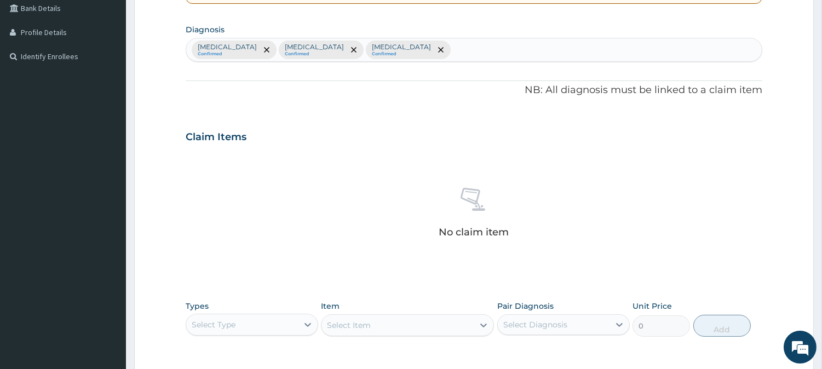
scroll to position [420, 0]
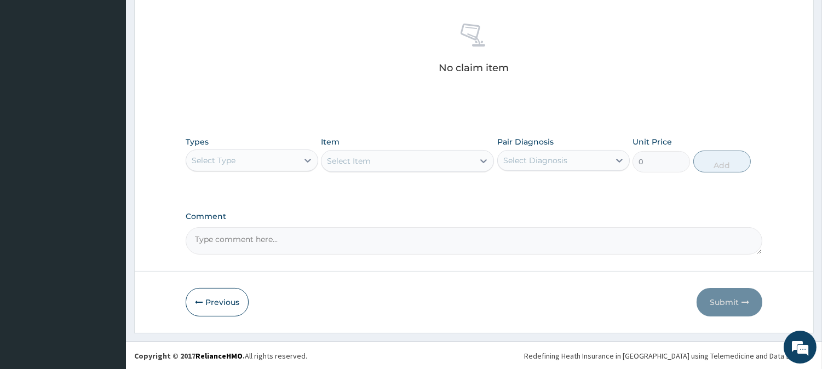
click at [289, 159] on div "Select Type" at bounding box center [242, 161] width 112 height 18
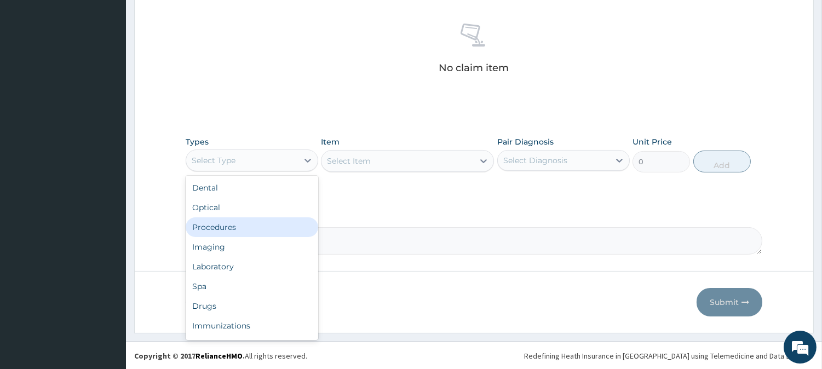
click at [288, 223] on div "Procedures" at bounding box center [252, 227] width 133 height 20
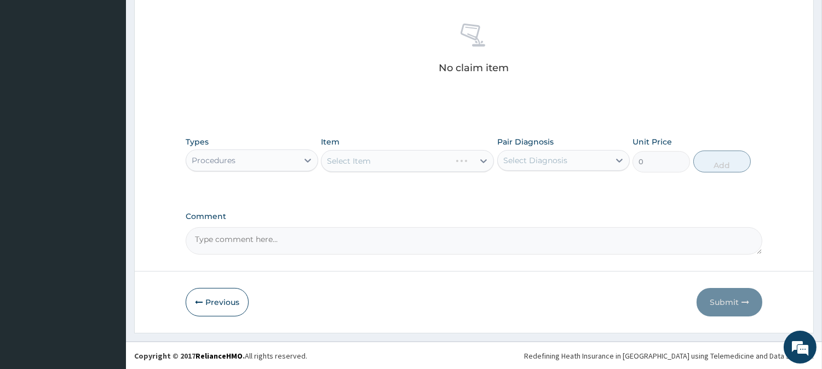
click at [482, 162] on div "Select Item" at bounding box center [407, 161] width 173 height 22
click at [482, 162] on icon at bounding box center [483, 161] width 11 height 11
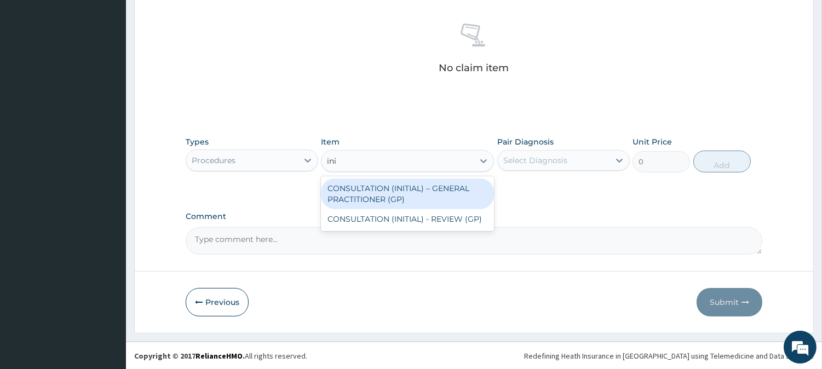
type input "init"
click at [469, 194] on div "CONSULTATION (INITIAL) – GENERAL PRACTITIONER (GP)" at bounding box center [407, 194] width 173 height 31
type input "3000"
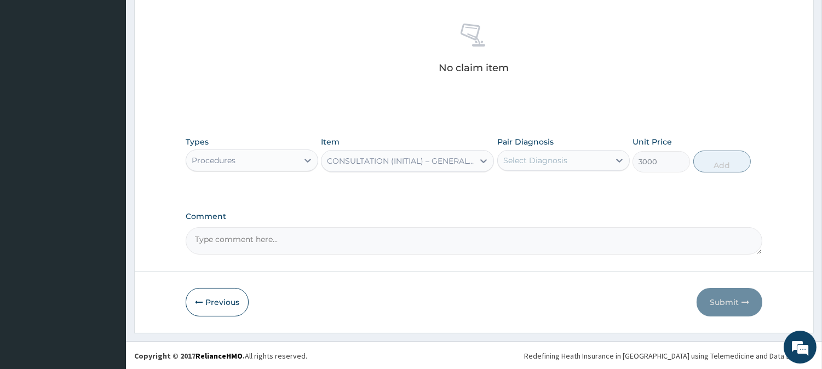
click at [527, 160] on div "Select Diagnosis" at bounding box center [535, 160] width 64 height 11
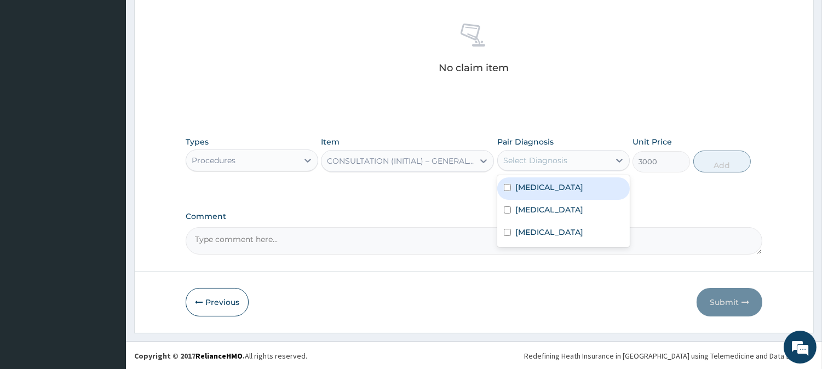
click at [532, 182] on label "[MEDICAL_DATA]" at bounding box center [549, 187] width 68 height 11
checkbox input "true"
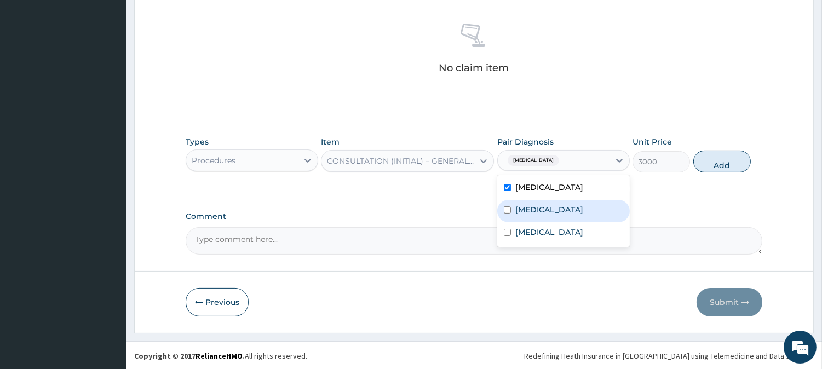
click at [543, 203] on div "[MEDICAL_DATA]" at bounding box center [563, 211] width 133 height 22
checkbox input "true"
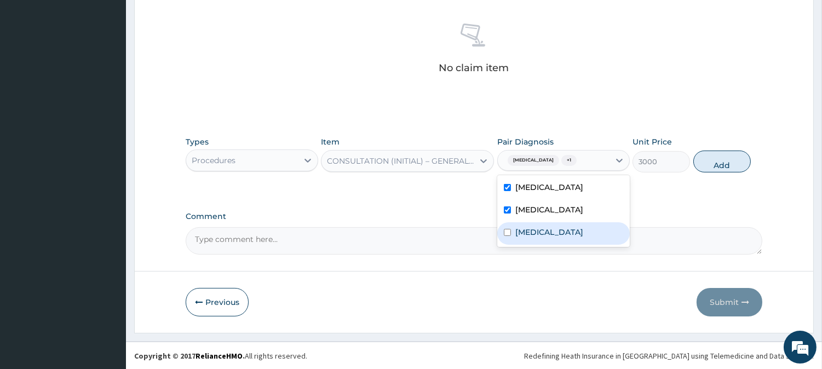
click at [556, 227] on label "Low back pain" at bounding box center [549, 232] width 68 height 11
checkbox input "true"
click at [716, 160] on button "Add" at bounding box center [721, 162] width 57 height 22
type input "0"
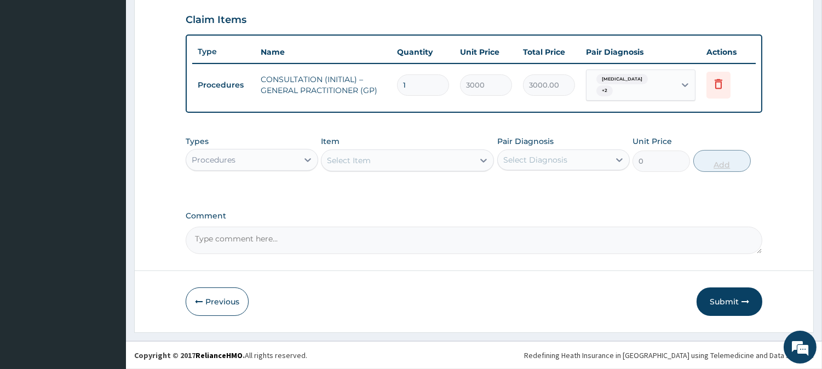
scroll to position [367, 0]
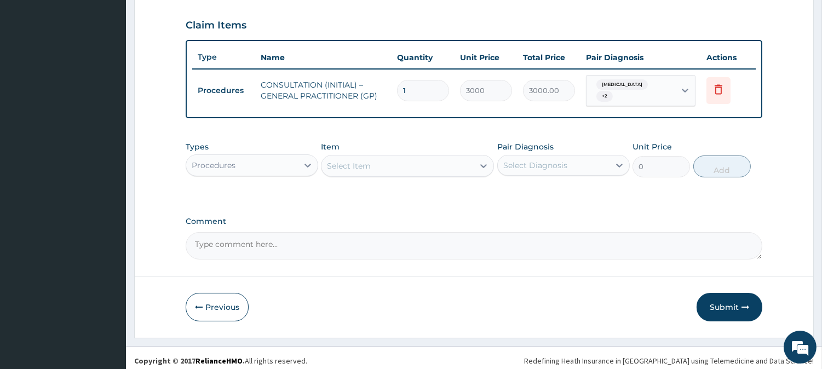
click at [278, 159] on div "Procedures" at bounding box center [242, 166] width 112 height 18
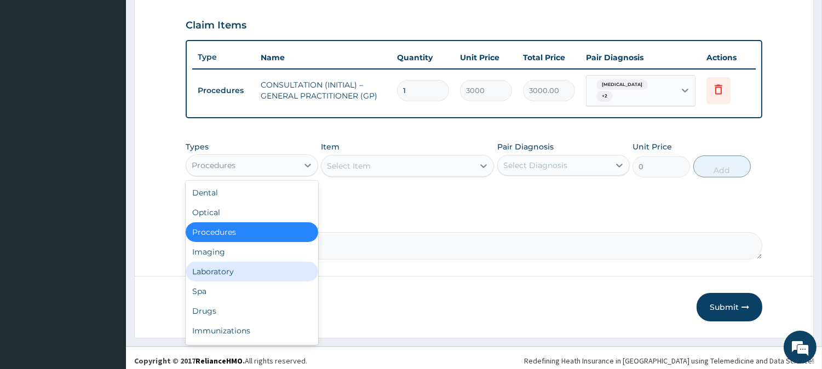
click at [264, 264] on div "Laboratory" at bounding box center [252, 272] width 133 height 20
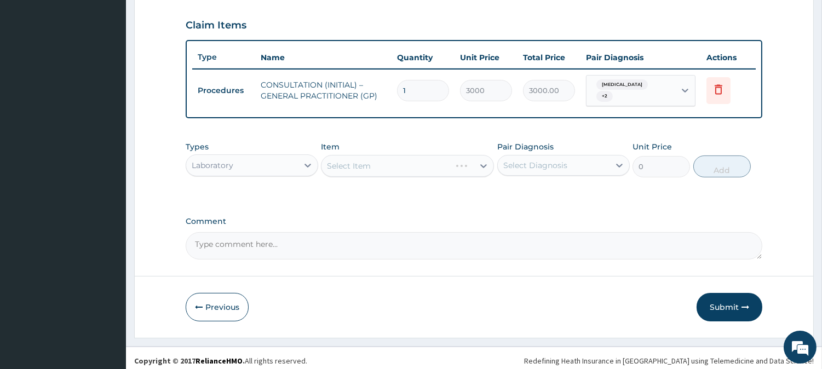
click at [434, 160] on div "Select Item" at bounding box center [407, 166] width 173 height 22
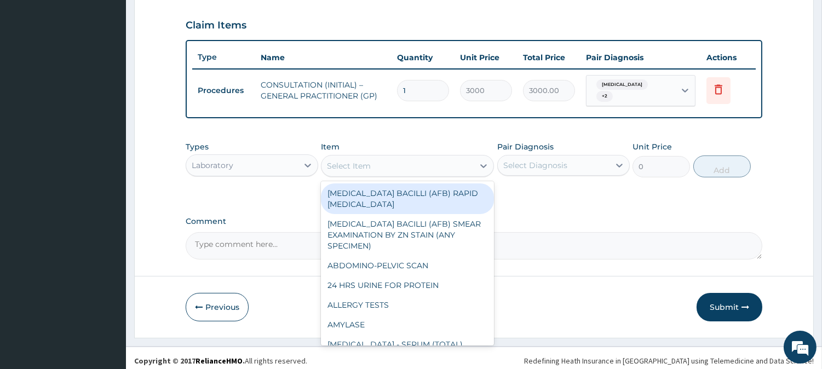
click at [434, 160] on div "Select Item" at bounding box center [397, 166] width 152 height 18
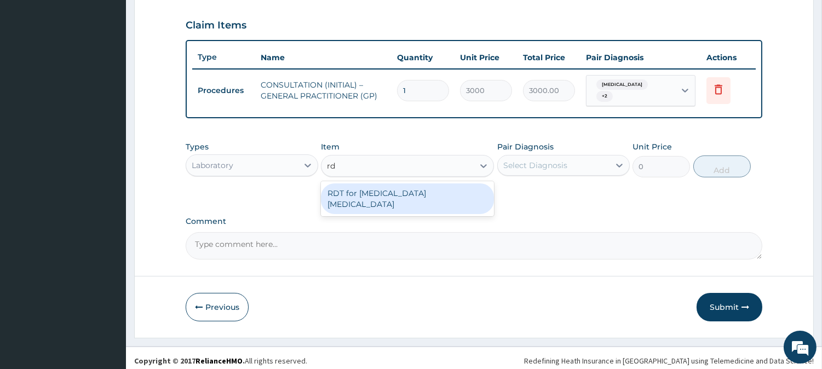
type input "rdt"
click at [456, 194] on div "RDT for [MEDICAL_DATA] [MEDICAL_DATA]" at bounding box center [407, 198] width 173 height 31
type input "1300"
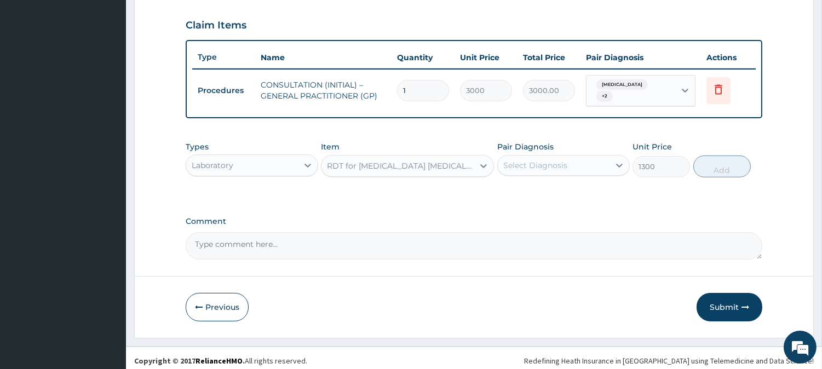
click at [591, 163] on div "Select Diagnosis" at bounding box center [554, 166] width 112 height 18
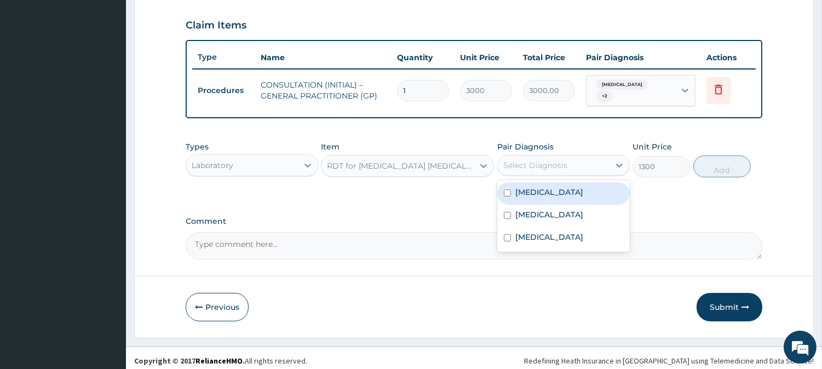
click at [591, 182] on div "[MEDICAL_DATA]" at bounding box center [563, 193] width 133 height 22
checkbox input "true"
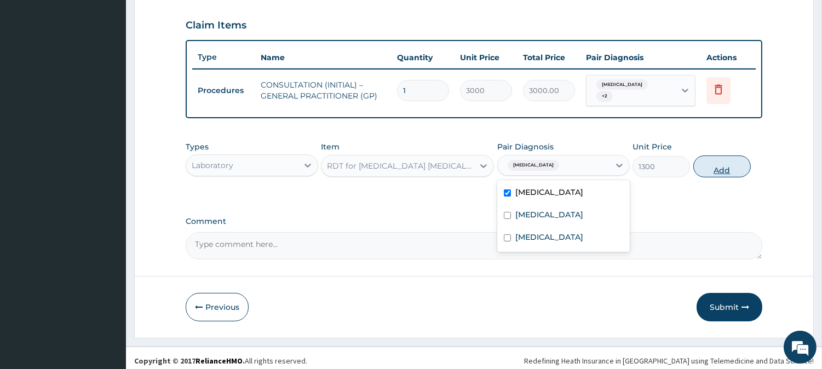
click at [726, 167] on button "Add" at bounding box center [721, 167] width 57 height 22
type input "0"
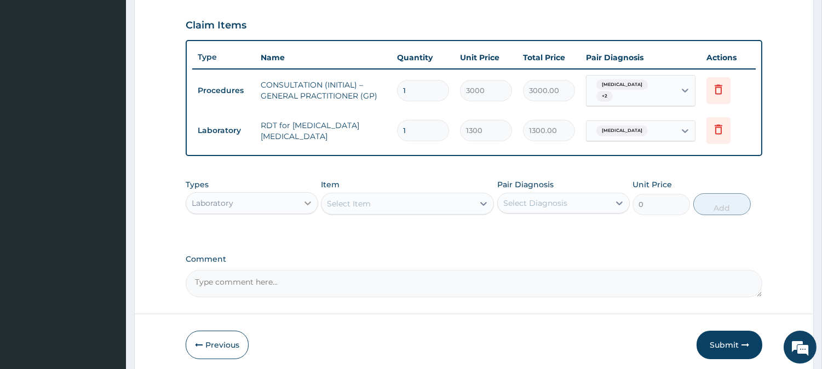
click at [298, 193] on div at bounding box center [308, 203] width 20 height 20
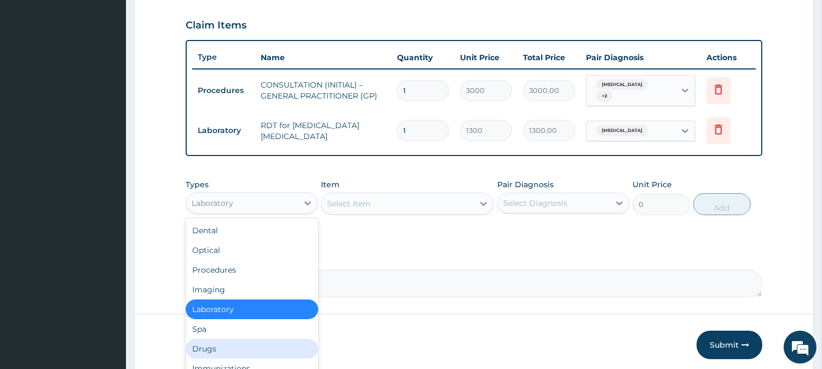
click at [271, 339] on div "Drugs" at bounding box center [252, 349] width 133 height 20
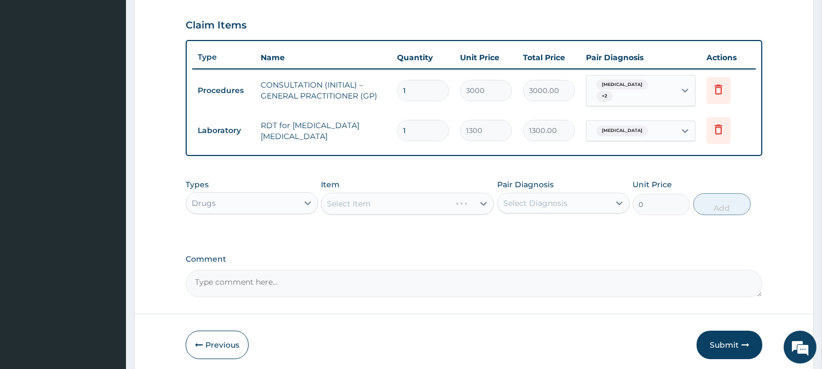
click at [448, 196] on div "Select Item" at bounding box center [407, 204] width 173 height 22
click at [448, 196] on div "Select Item" at bounding box center [397, 204] width 152 height 18
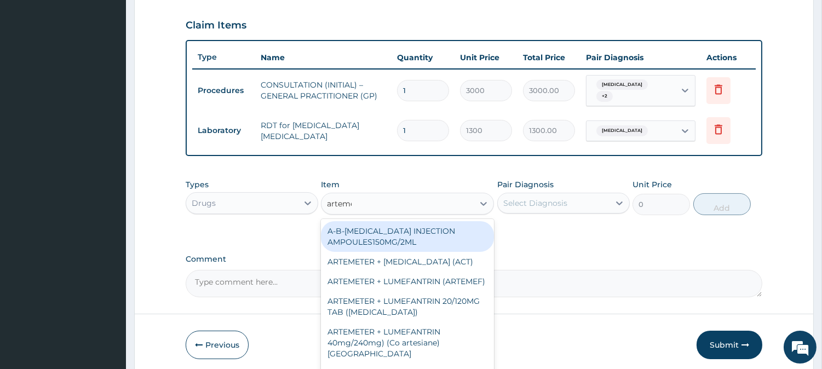
type input "artemethe"
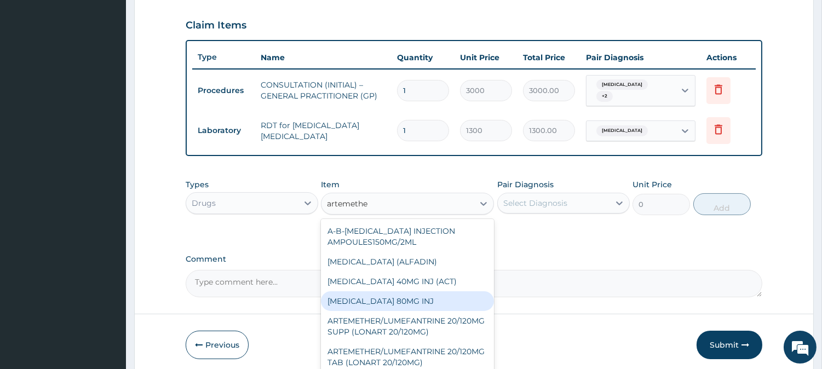
click at [457, 302] on div "[MEDICAL_DATA] 80MG INJ" at bounding box center [407, 301] width 173 height 20
type input "750"
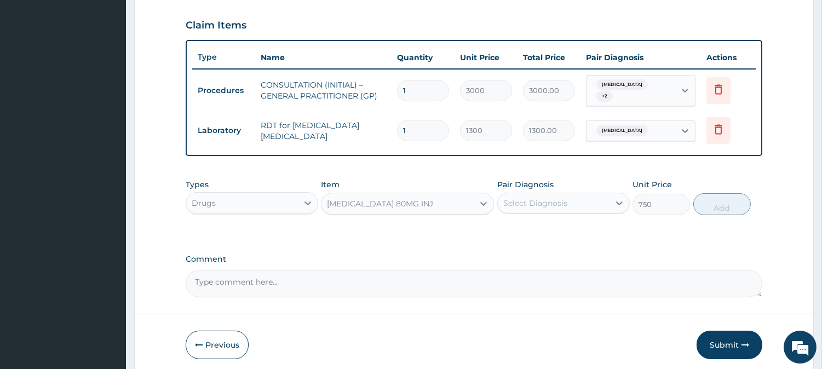
click at [586, 199] on div "Select Diagnosis" at bounding box center [554, 203] width 112 height 18
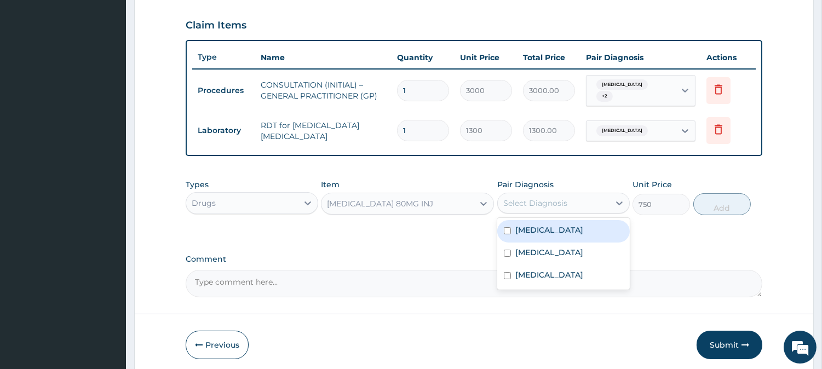
click at [578, 227] on div "[MEDICAL_DATA]" at bounding box center [563, 231] width 133 height 22
checkbox input "true"
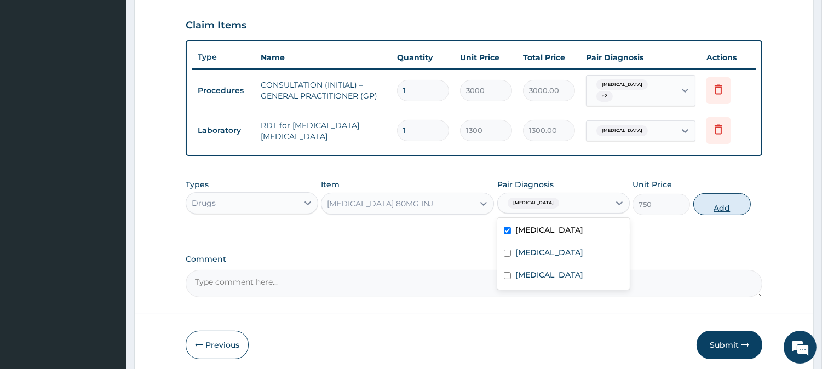
click at [738, 199] on button "Add" at bounding box center [721, 204] width 57 height 22
type input "0"
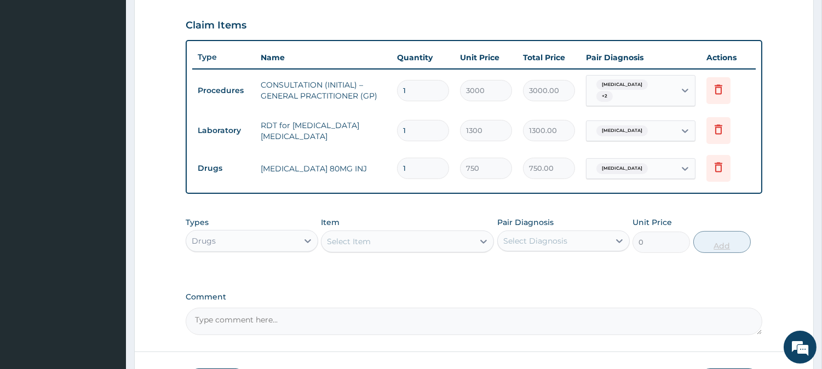
type input "0.00"
type input "6"
type input "4500.00"
type input "6"
click at [395, 233] on div "Select Item" at bounding box center [397, 242] width 152 height 18
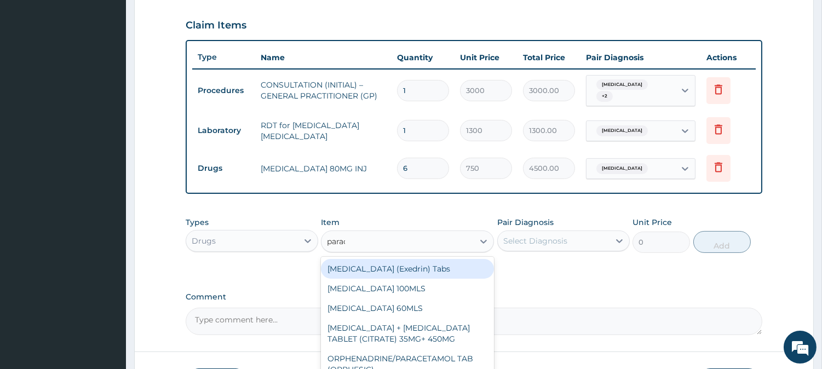
type input "paracet"
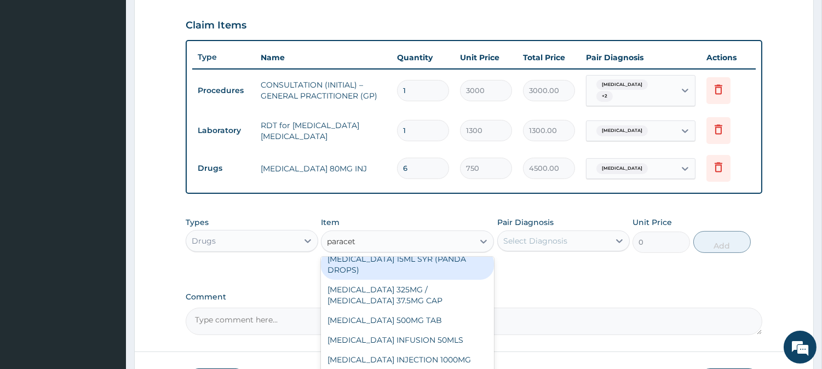
scroll to position [155, 0]
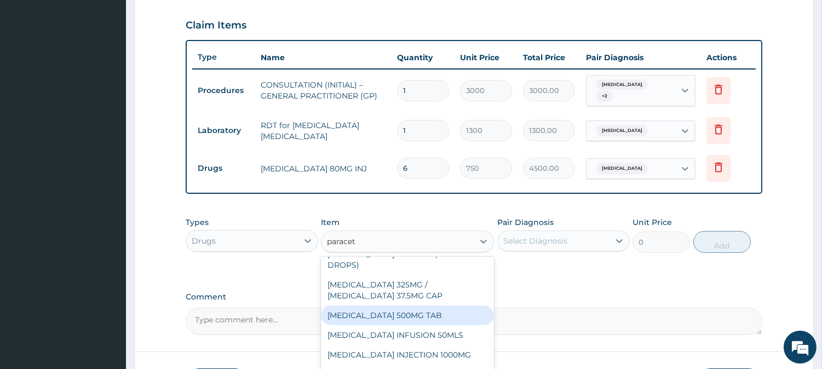
click at [455, 314] on div "[MEDICAL_DATA] 500MG TAB" at bounding box center [407, 316] width 173 height 20
type input "65"
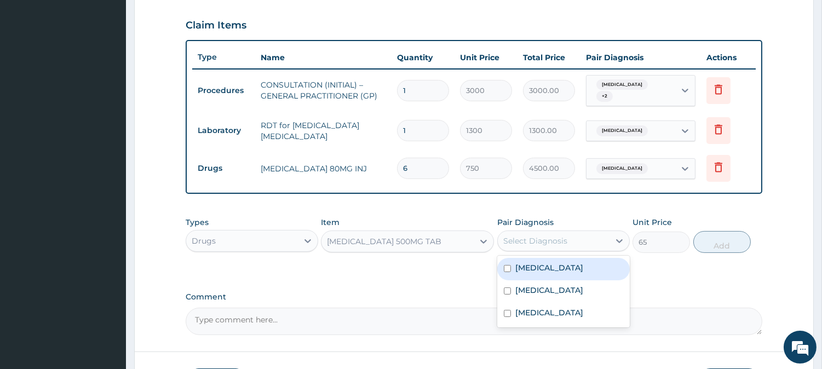
click at [565, 235] on div "Select Diagnosis" at bounding box center [535, 240] width 64 height 11
click at [586, 261] on div "[MEDICAL_DATA]" at bounding box center [563, 269] width 133 height 22
checkbox input "true"
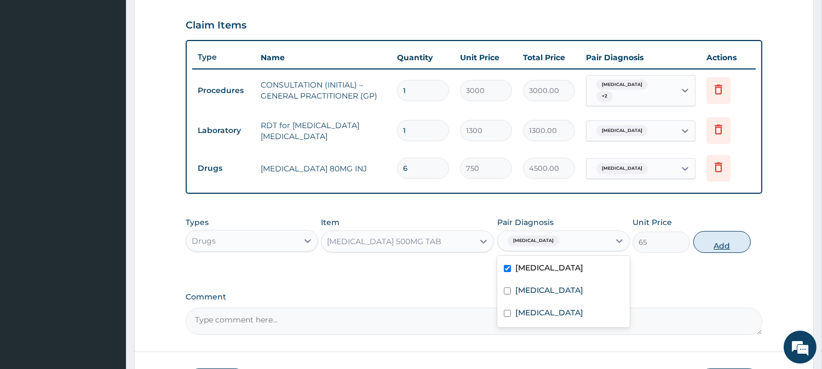
click at [715, 243] on button "Add" at bounding box center [721, 242] width 57 height 22
type input "0"
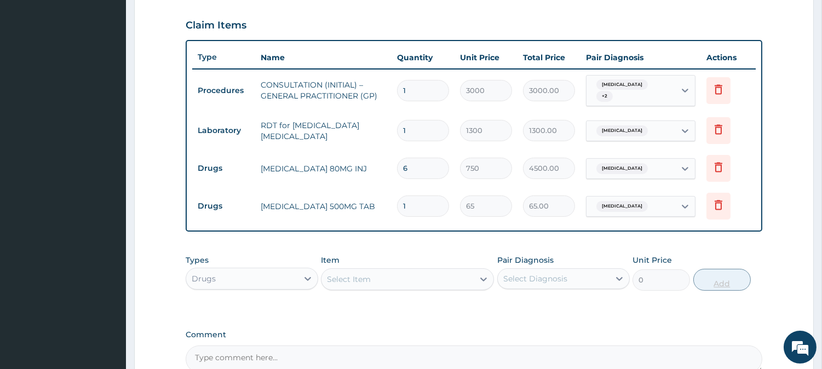
type input "18"
type input "1170.00"
type input "18"
click at [342, 271] on div "Select Item" at bounding box center [397, 280] width 152 height 18
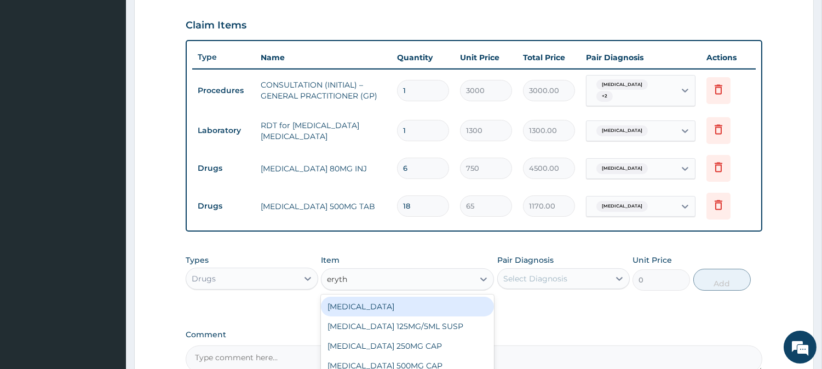
type input "erythr"
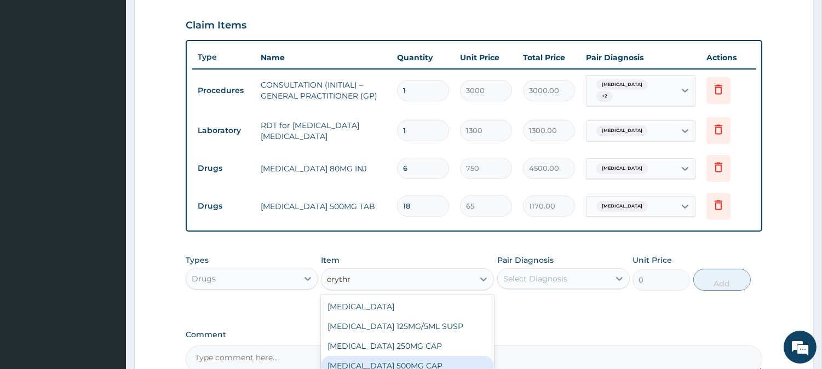
click at [439, 360] on div "[MEDICAL_DATA] 500MG CAP" at bounding box center [407, 366] width 173 height 20
type input "130"
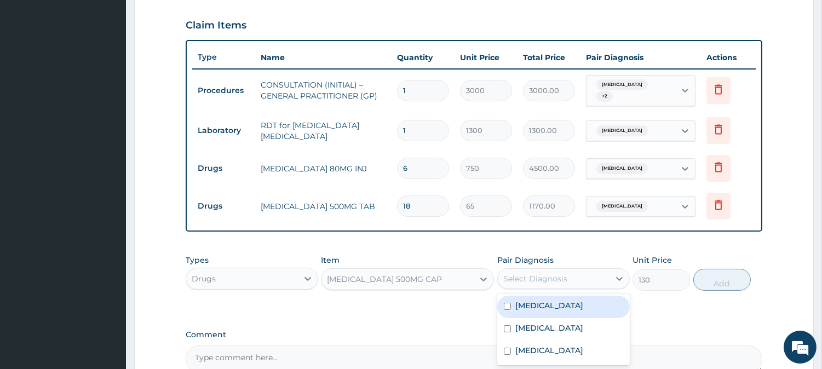
click at [590, 275] on div "Select Diagnosis" at bounding box center [554, 279] width 112 height 18
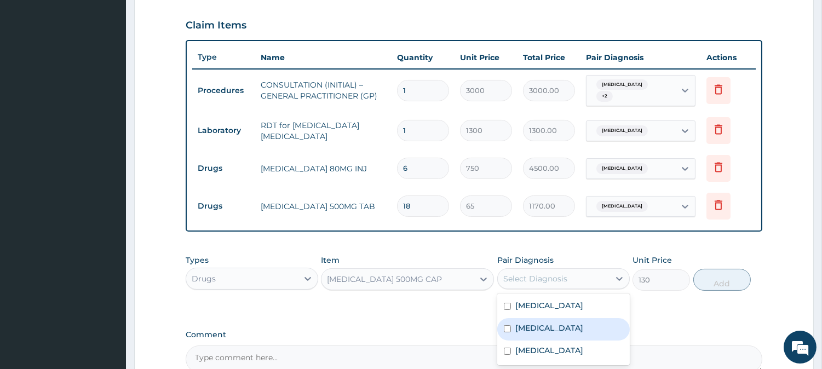
click at [583, 325] on label "[MEDICAL_DATA]" at bounding box center [549, 328] width 68 height 11
checkbox input "true"
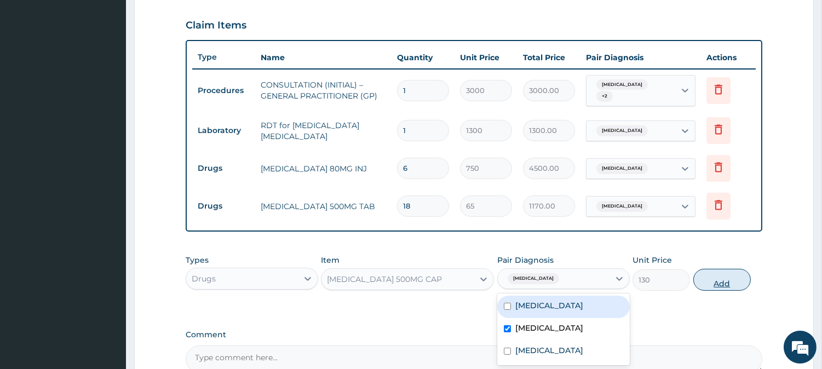
click at [750, 272] on button "Add" at bounding box center [721, 280] width 57 height 22
type input "0"
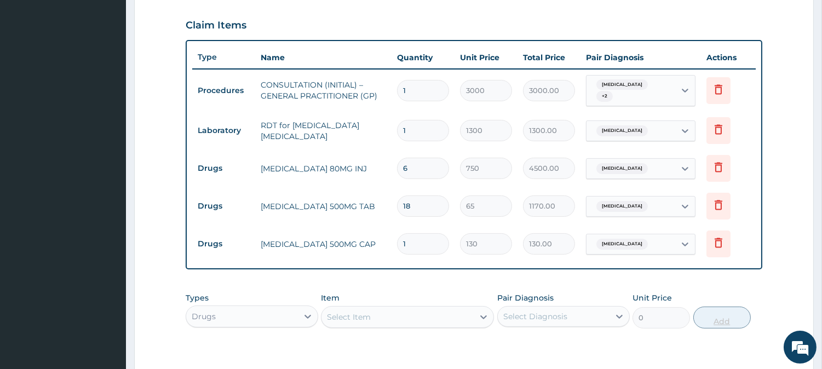
type input "21"
type input "2730.00"
type input "21"
click at [430, 310] on div "Select Item" at bounding box center [397, 317] width 152 height 18
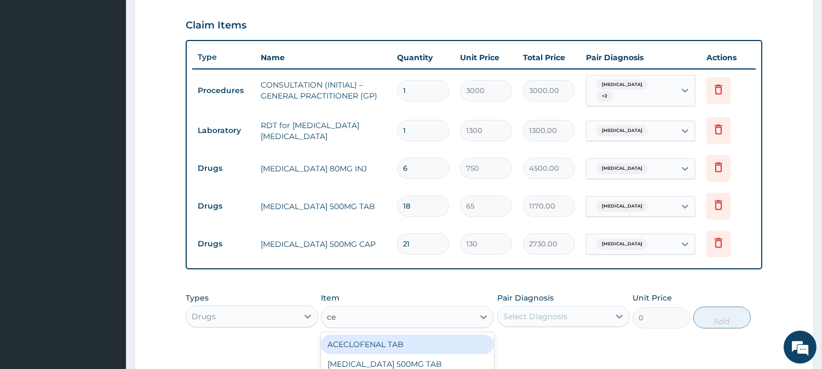
type input "cel"
click at [445, 341] on div "[MEDICAL_DATA] 200MG CAP" at bounding box center [407, 345] width 173 height 20
type input "500"
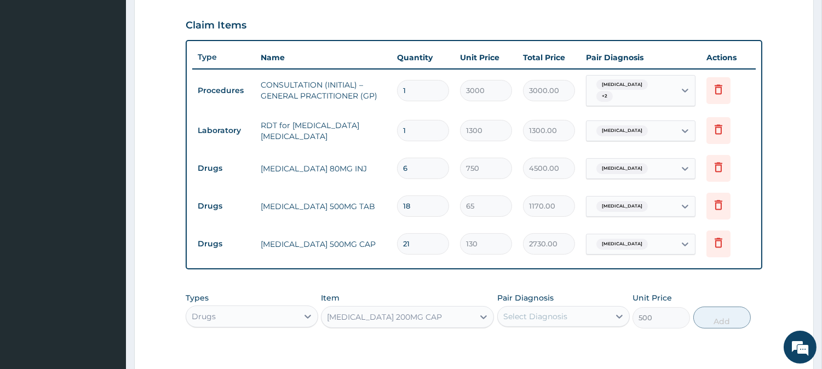
click at [545, 308] on div "Select Diagnosis" at bounding box center [554, 317] width 112 height 18
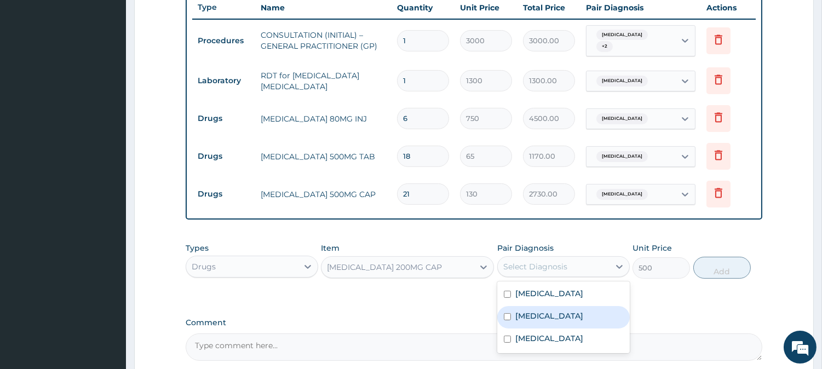
scroll to position [462, 0]
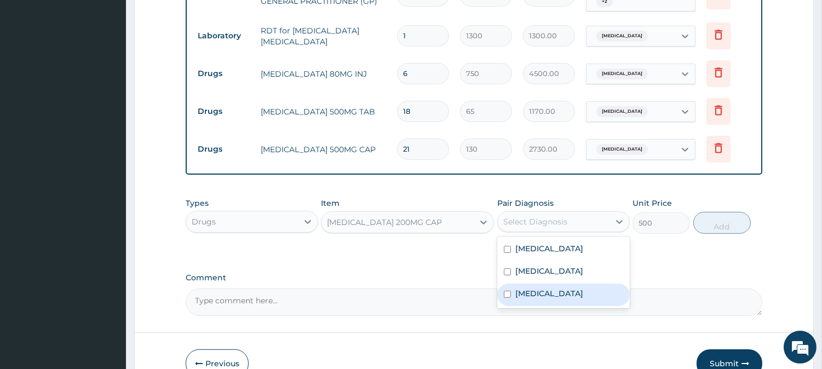
click at [605, 286] on div "Low back pain" at bounding box center [563, 295] width 133 height 22
checkbox input "true"
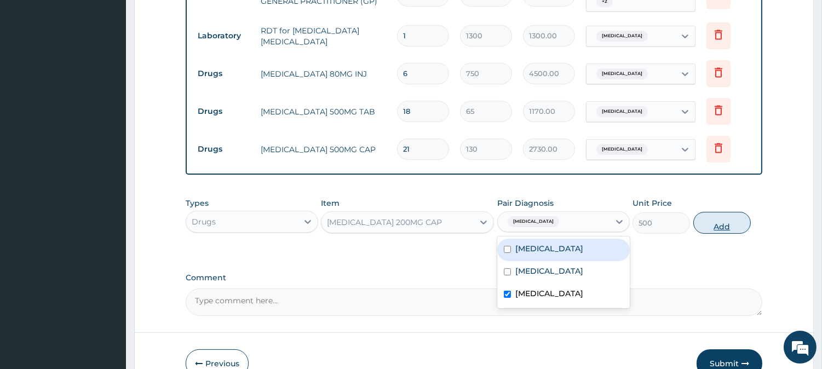
click at [727, 216] on button "Add" at bounding box center [721, 223] width 57 height 22
type input "0"
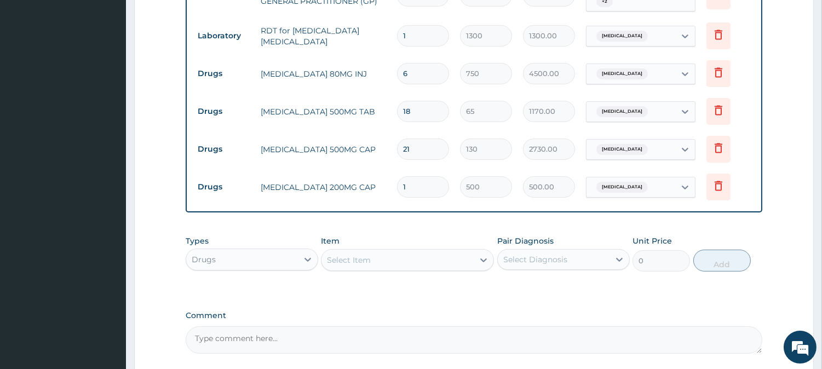
type input "10"
type input "5000.00"
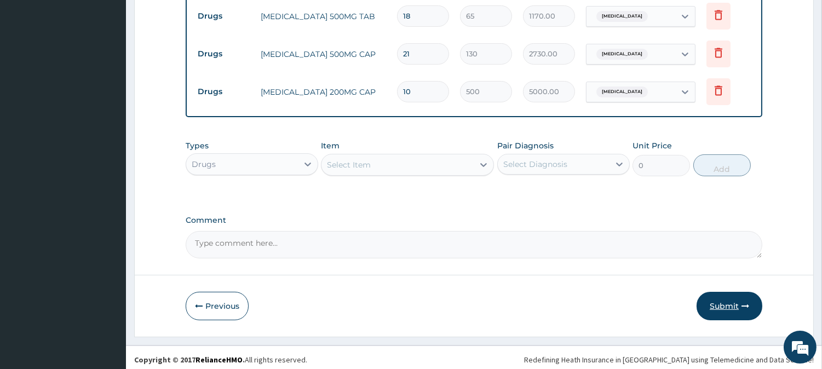
type input "10"
click at [737, 302] on button "Submit" at bounding box center [730, 306] width 66 height 28
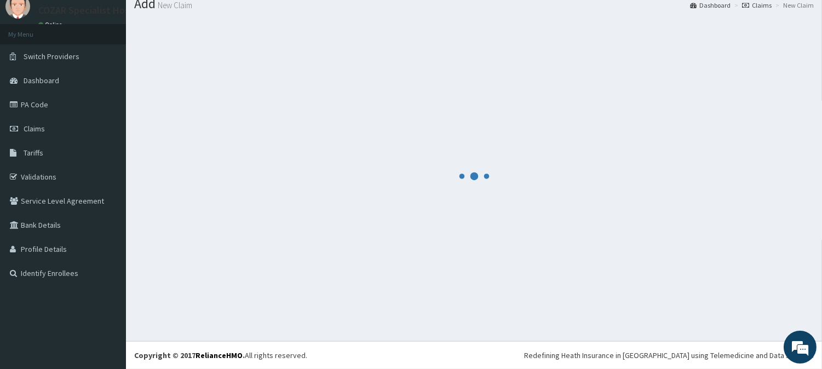
scroll to position [39, 0]
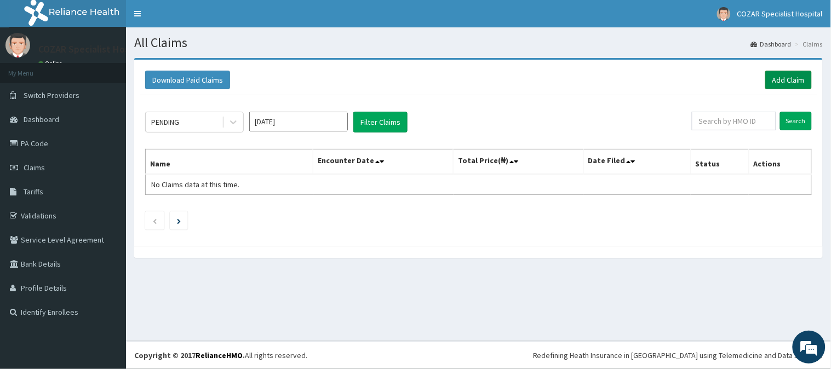
click at [803, 77] on link "Add Claim" at bounding box center [788, 80] width 47 height 19
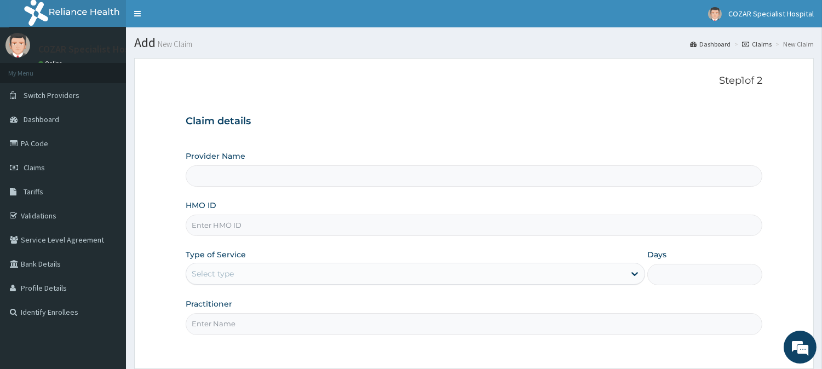
click at [278, 217] on input "HMO ID" at bounding box center [474, 225] width 577 height 21
paste input "ETS/10007/A"
type input "ETS/10007/A"
type input "Cozar Specialist Hospital"
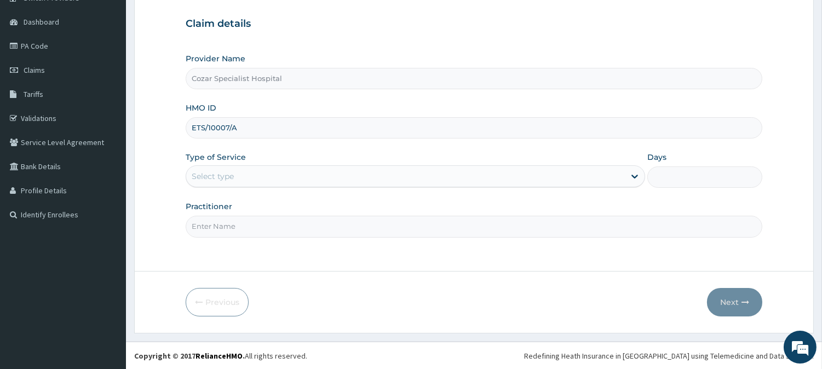
type input "ETS/10007/A"
click at [402, 177] on div "Select type" at bounding box center [405, 177] width 439 height 18
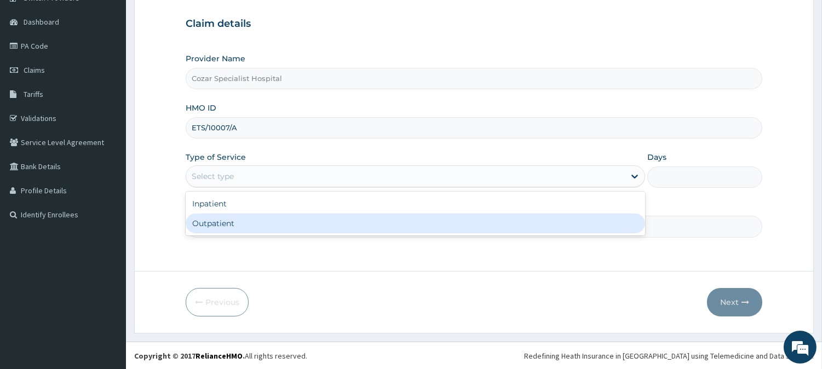
click at [387, 219] on div "Outpatient" at bounding box center [415, 224] width 459 height 20
type input "1"
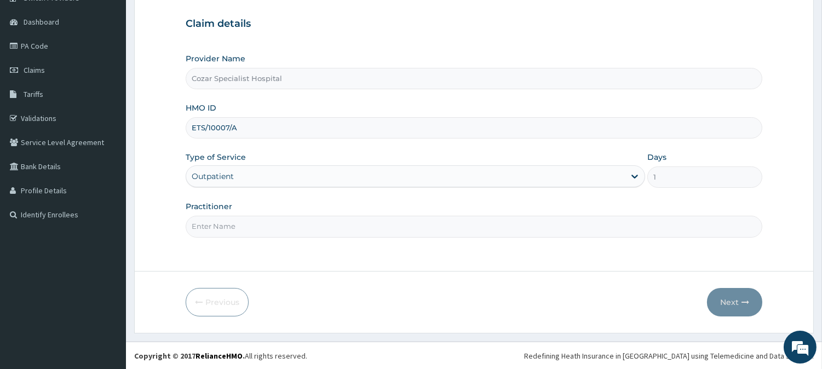
click at [376, 223] on input "Practitioner" at bounding box center [474, 226] width 577 height 21
type input "[PERSON_NAME][MEDICAL_DATA]"
click at [726, 300] on button "Next" at bounding box center [734, 302] width 55 height 28
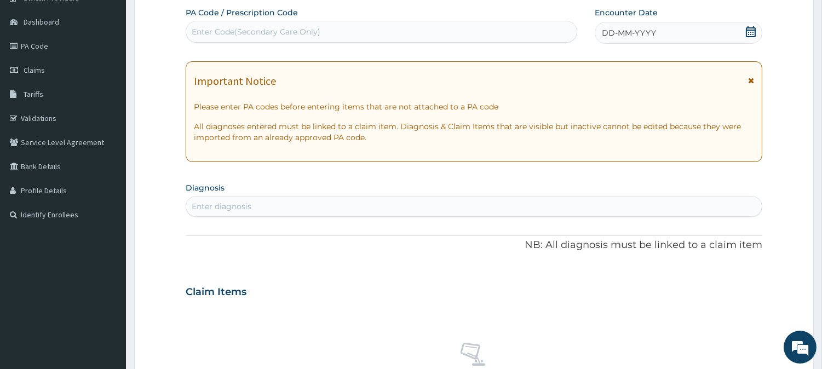
click at [747, 31] on icon at bounding box center [750, 31] width 11 height 11
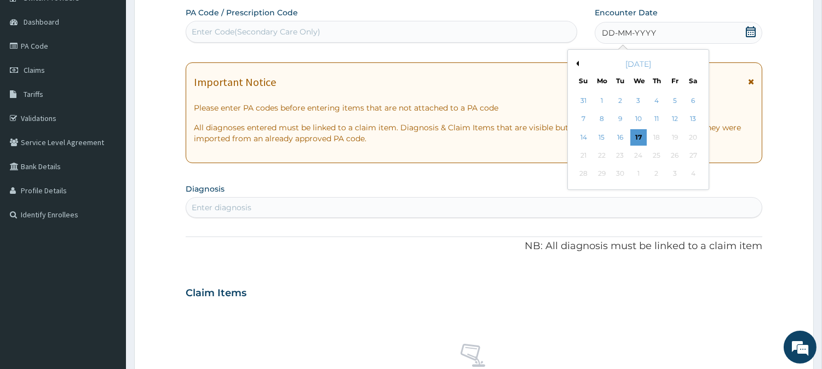
scroll to position [0, 0]
click at [575, 64] on button "Previous Month" at bounding box center [575, 63] width 5 height 5
click at [606, 151] on div "18" at bounding box center [602, 155] width 16 height 16
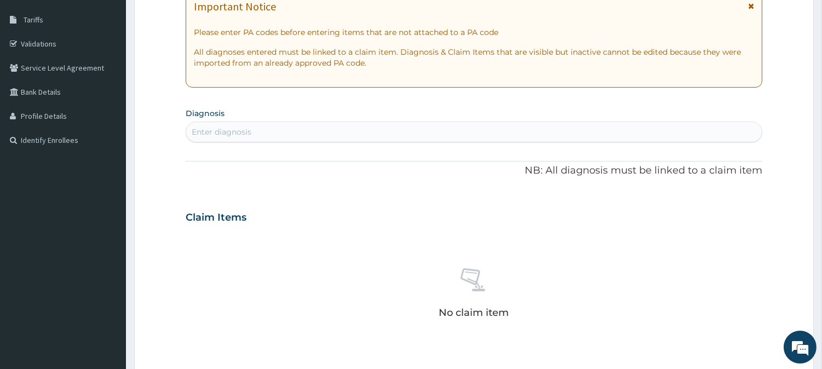
scroll to position [188, 0]
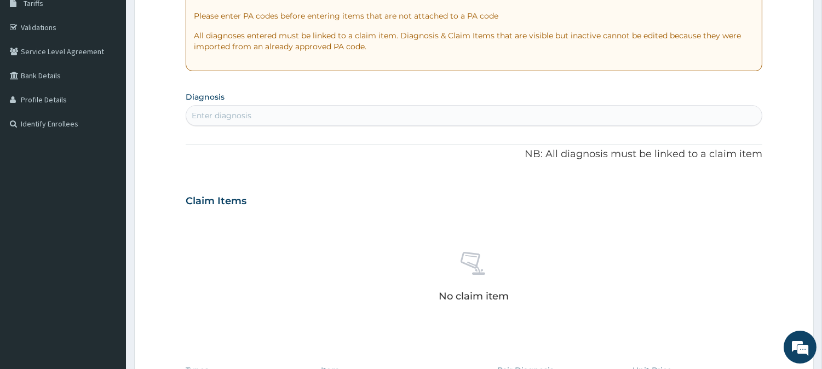
click at [375, 116] on div "Enter diagnosis" at bounding box center [474, 116] width 576 height 18
type input "malar"
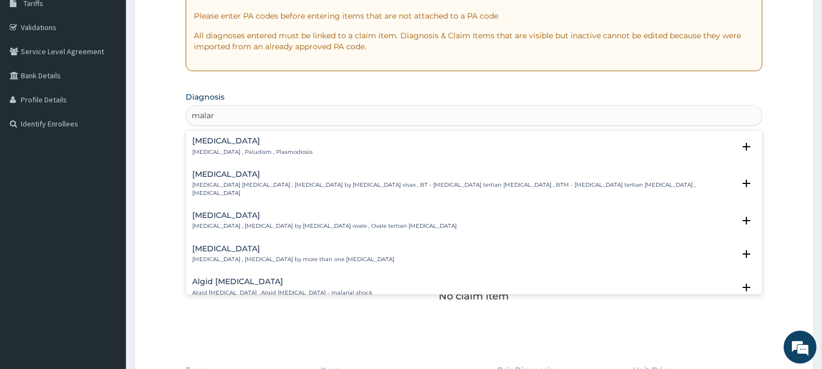
click at [373, 148] on div "Malaria Malaria , Paludism , Plasmodiosis" at bounding box center [473, 146] width 563 height 19
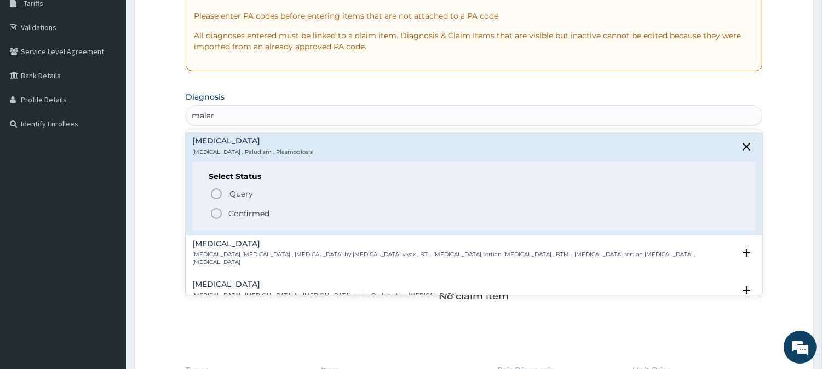
click at [244, 210] on p "Confirmed" at bounding box center [248, 213] width 41 height 11
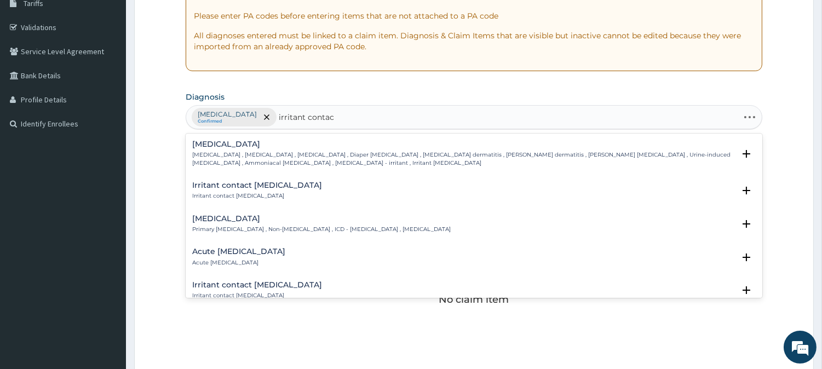
type input "irritant contact"
click at [424, 246] on div "Acute irritant contact dermatitis Acute irritant contact dermatitis Select Stat…" at bounding box center [474, 259] width 577 height 33
click at [557, 250] on div "Acute irritant contact dermatitis Acute irritant contact dermatitis" at bounding box center [473, 257] width 563 height 19
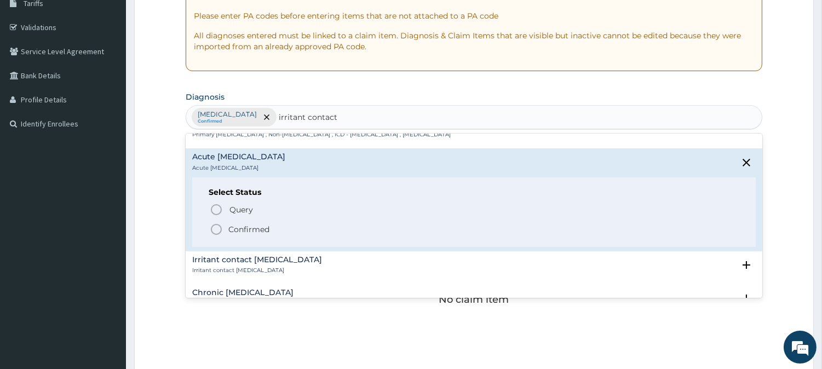
scroll to position [97, 0]
click at [217, 223] on icon "status option filled" at bounding box center [216, 227] width 13 height 13
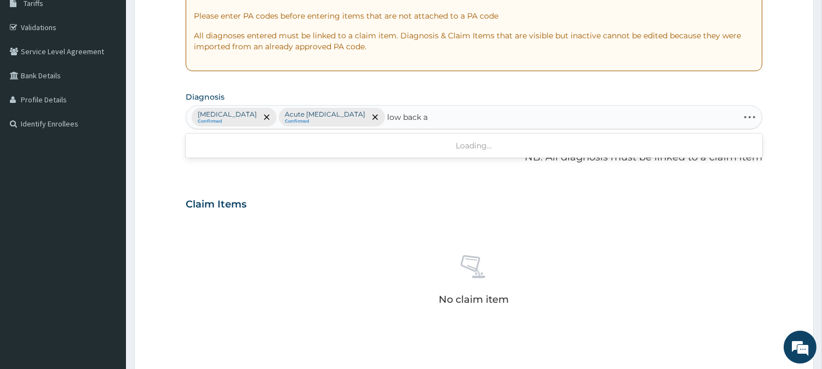
type input "low back"
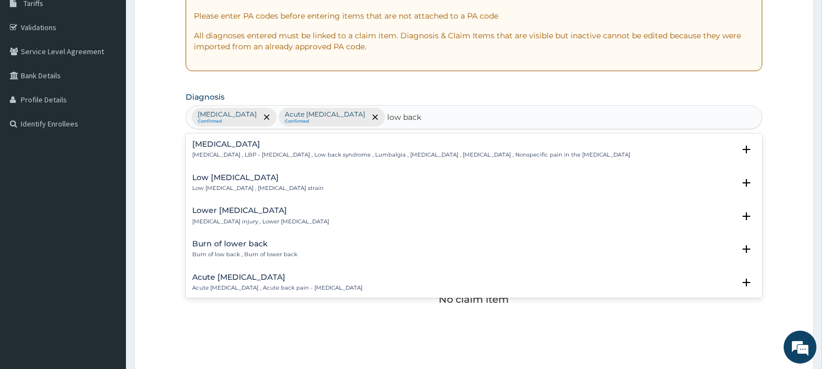
click at [347, 151] on p "[MEDICAL_DATA] , LBP - [MEDICAL_DATA] , Low back syndrome , Lumbalgia , [MEDICA…" at bounding box center [411, 155] width 438 height 8
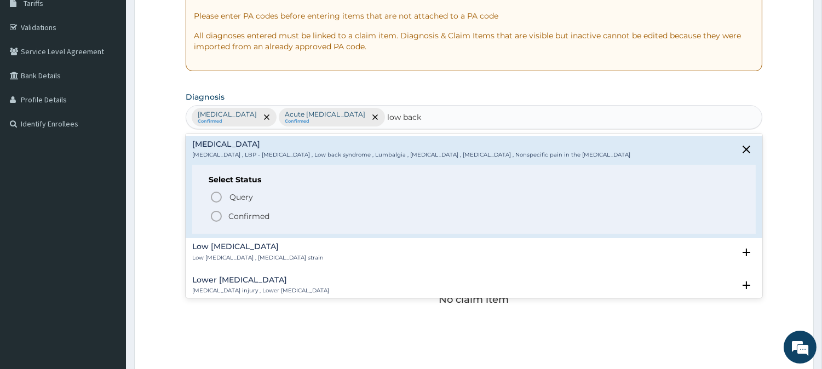
click at [278, 215] on span "Confirmed" at bounding box center [475, 216] width 530 height 13
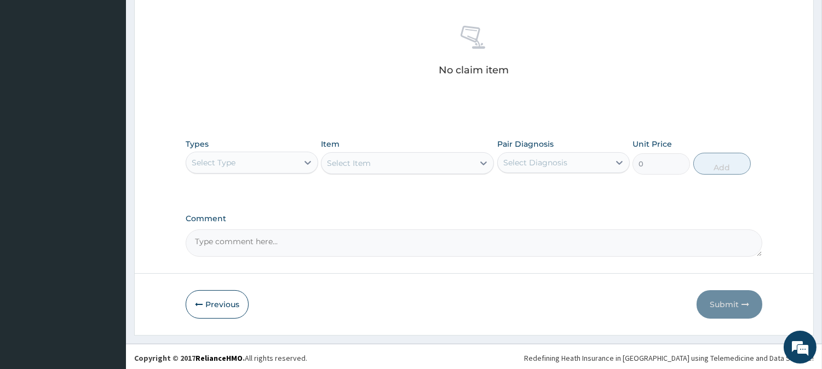
scroll to position [420, 0]
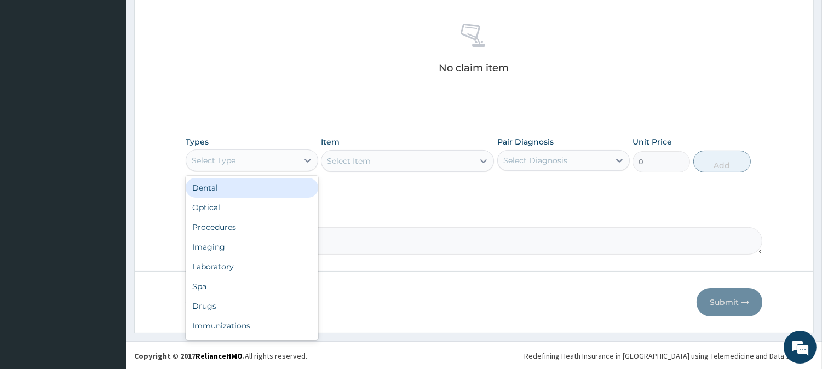
click at [263, 162] on div "Select Type" at bounding box center [242, 161] width 112 height 18
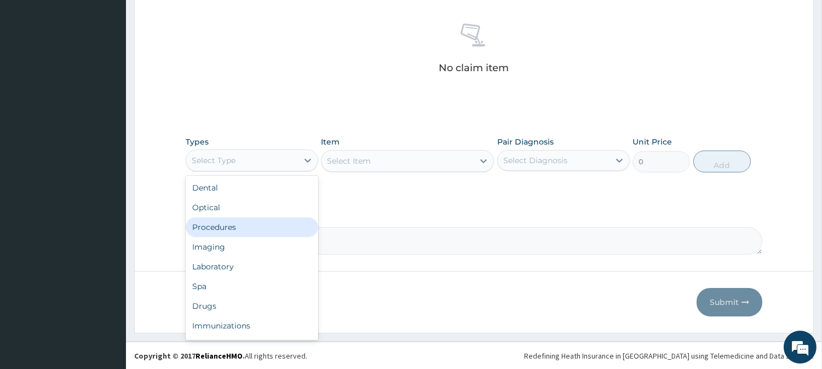
click at [276, 226] on div "Procedures" at bounding box center [252, 227] width 133 height 20
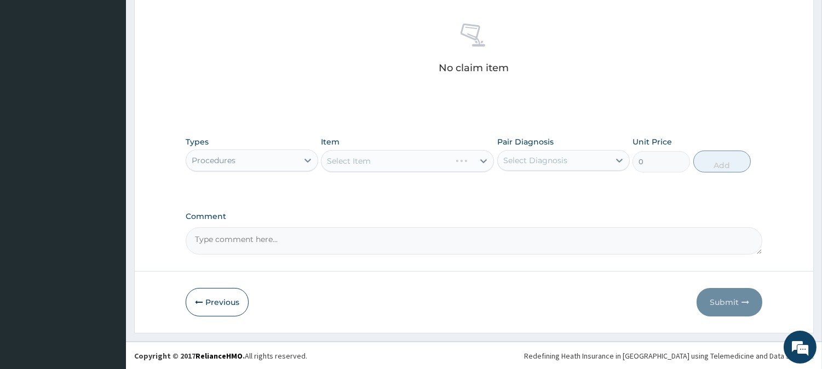
click at [423, 163] on div "Select Item" at bounding box center [407, 161] width 173 height 22
click at [423, 163] on div "Select Item" at bounding box center [397, 161] width 152 height 18
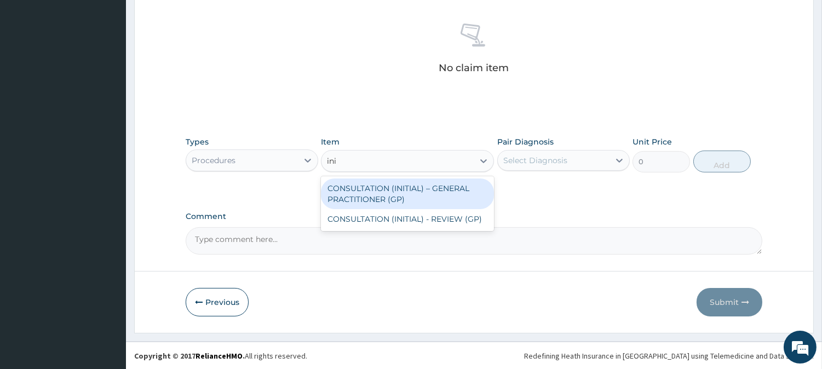
type input "init"
click at [463, 189] on div "CONSULTATION (INITIAL) – GENERAL PRACTITIONER (GP)" at bounding box center [407, 194] width 173 height 31
type input "3000"
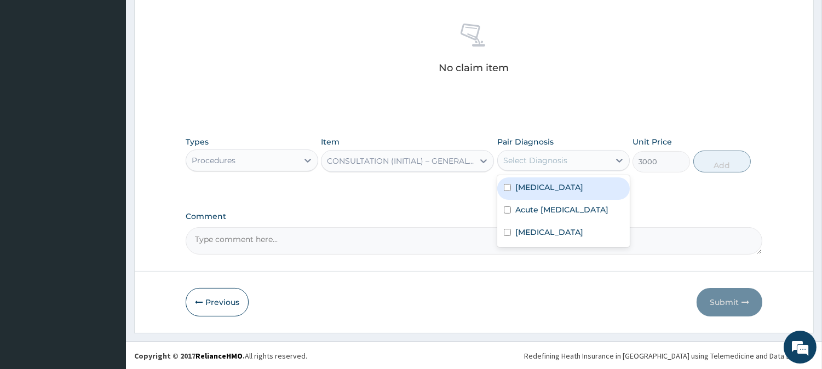
click at [561, 165] on div "Select Diagnosis" at bounding box center [535, 160] width 64 height 11
click at [565, 183] on div "[MEDICAL_DATA]" at bounding box center [563, 188] width 133 height 22
checkbox input "true"
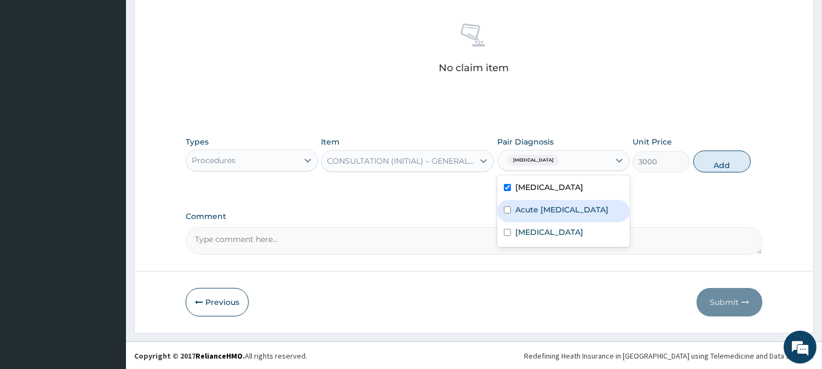
click at [591, 206] on label "Acute irritant contact dermatitis" at bounding box center [561, 209] width 93 height 11
checkbox input "true"
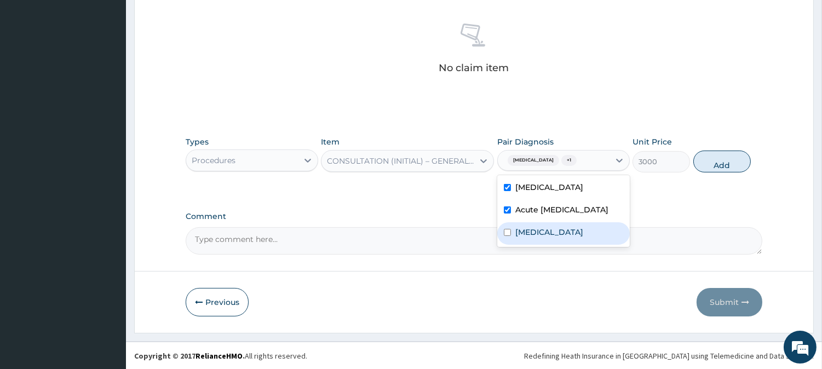
click at [584, 237] on div "[MEDICAL_DATA]" at bounding box center [563, 233] width 133 height 22
checkbox input "true"
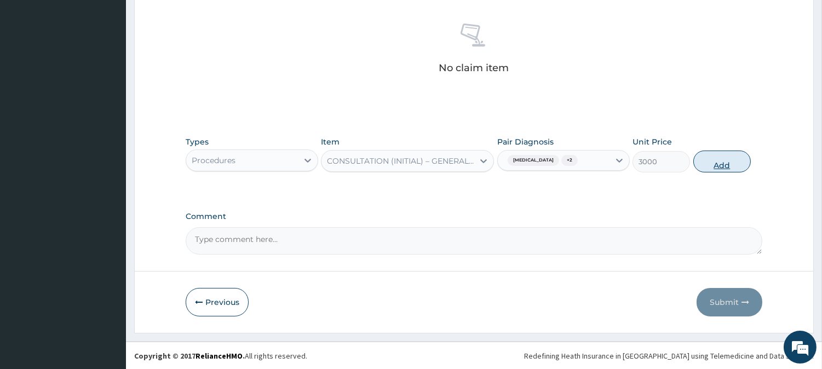
click at [732, 159] on button "Add" at bounding box center [721, 162] width 57 height 22
type input "0"
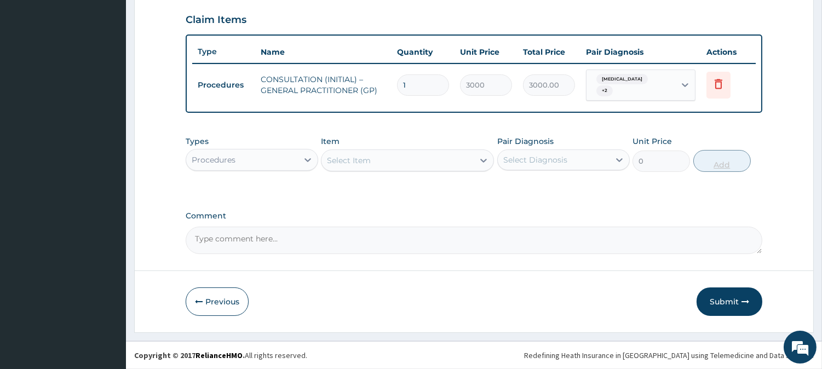
scroll to position [367, 0]
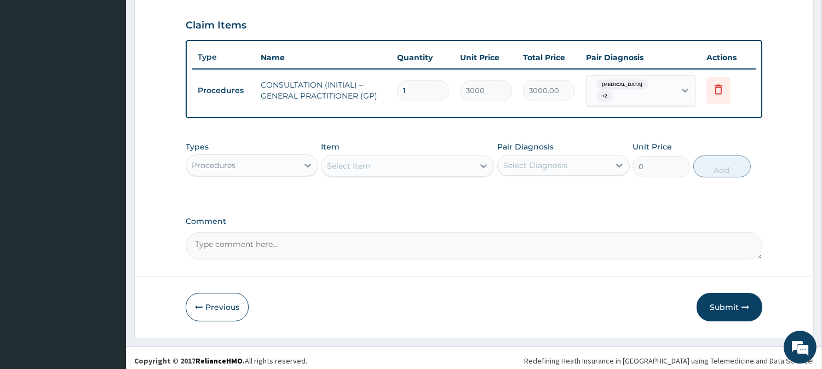
click at [271, 159] on div "Procedures" at bounding box center [242, 166] width 112 height 18
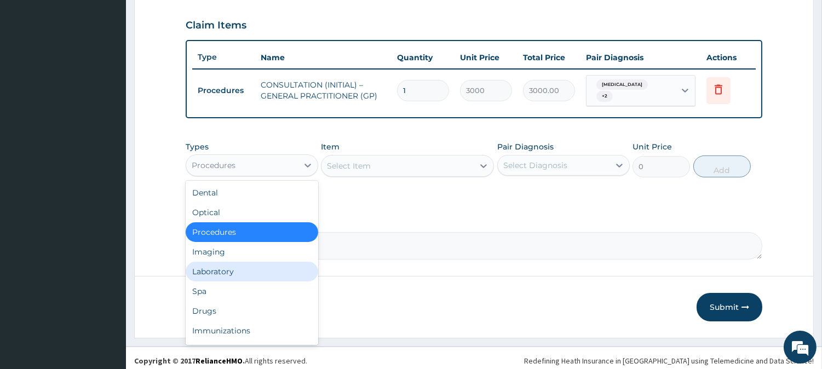
click at [277, 269] on div "Laboratory" at bounding box center [252, 272] width 133 height 20
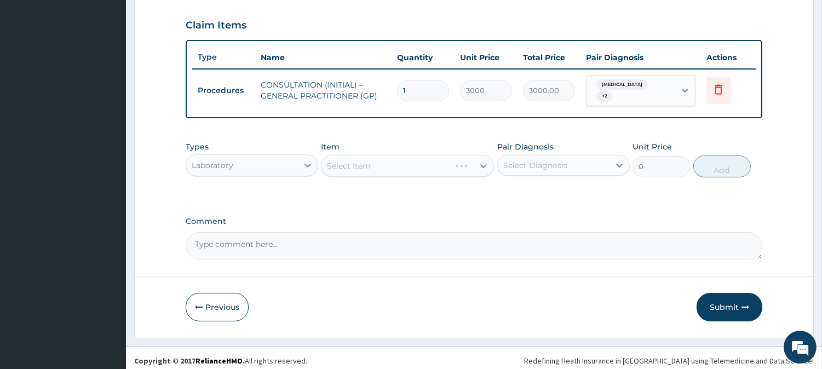
click at [465, 163] on div "Select Item" at bounding box center [407, 166] width 173 height 22
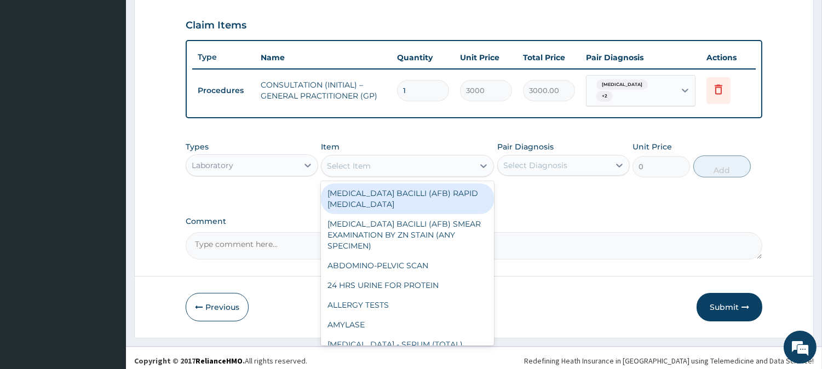
click at [465, 163] on div "Select Item" at bounding box center [397, 166] width 152 height 18
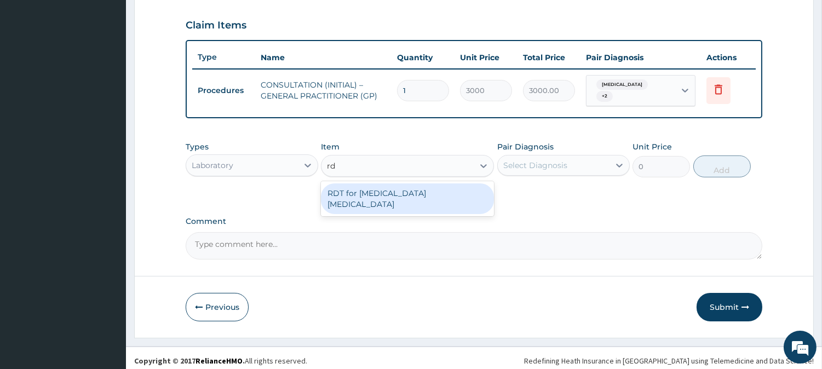
type input "rdt"
click at [467, 193] on div "RDT for [MEDICAL_DATA] [MEDICAL_DATA]" at bounding box center [407, 198] width 173 height 31
type input "1300"
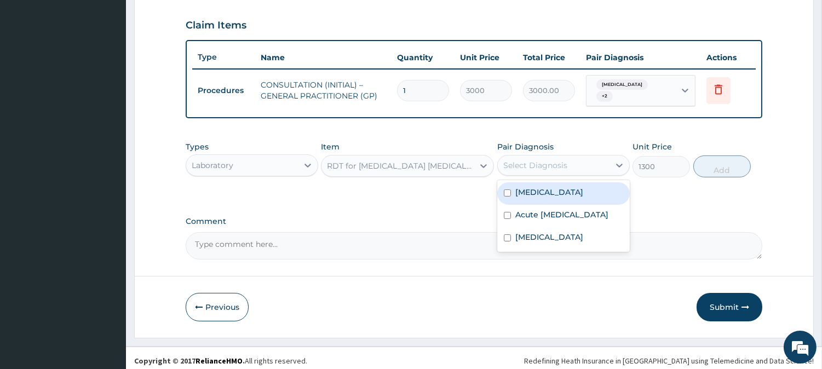
click at [536, 165] on div "Select Diagnosis" at bounding box center [554, 166] width 112 height 18
click at [543, 187] on label "[MEDICAL_DATA]" at bounding box center [549, 192] width 68 height 11
checkbox input "true"
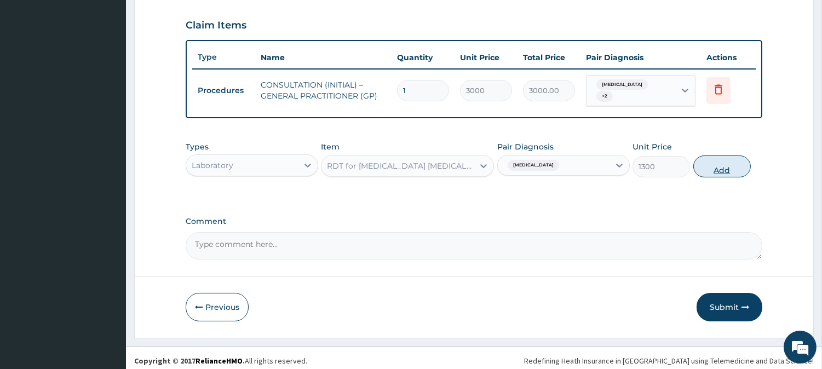
click at [716, 162] on button "Add" at bounding box center [721, 167] width 57 height 22
type input "0"
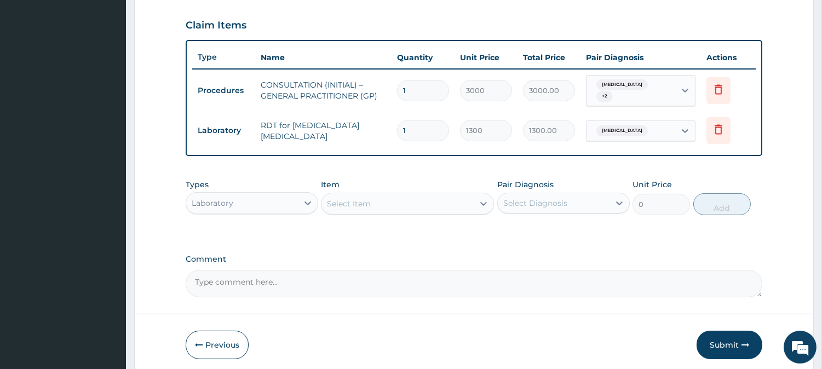
click at [296, 197] on div "Laboratory" at bounding box center [242, 203] width 112 height 18
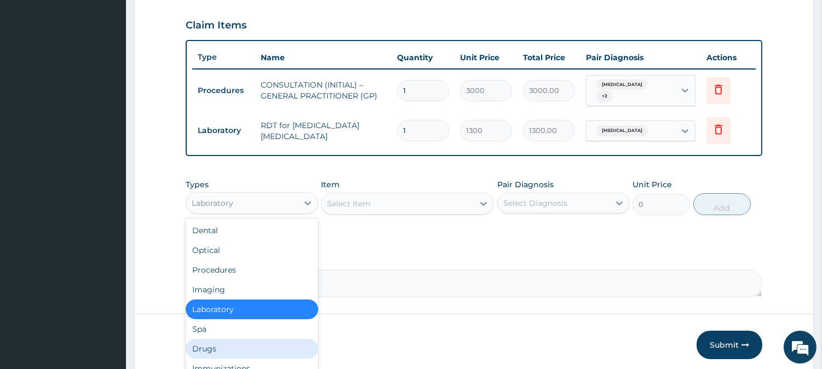
click at [239, 344] on div "Drugs" at bounding box center [252, 349] width 133 height 20
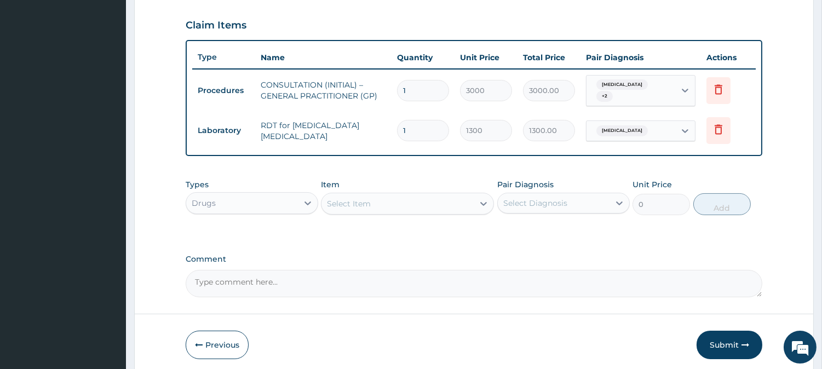
click at [356, 198] on div "Select Item" at bounding box center [349, 203] width 44 height 11
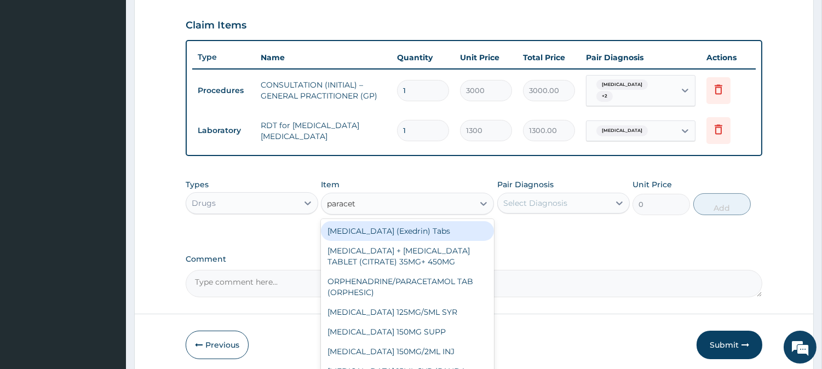
type input "paraceta"
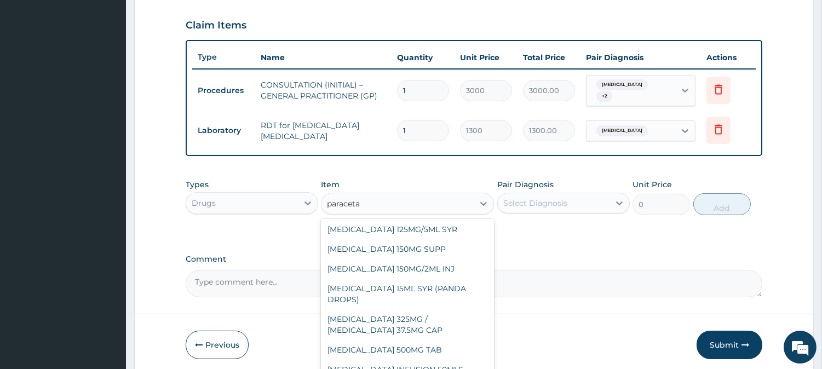
scroll to position [124, 0]
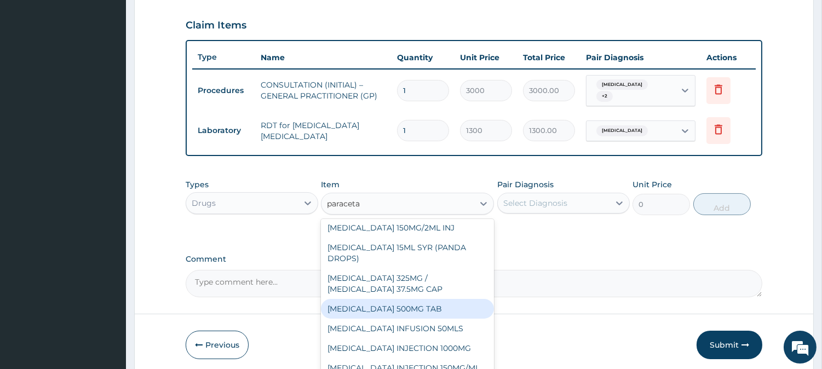
click at [453, 307] on div "[MEDICAL_DATA] 500MG TAB" at bounding box center [407, 309] width 173 height 20
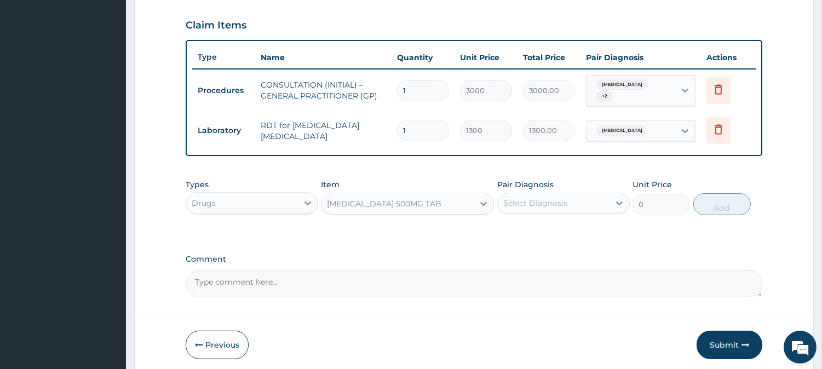
type input "65"
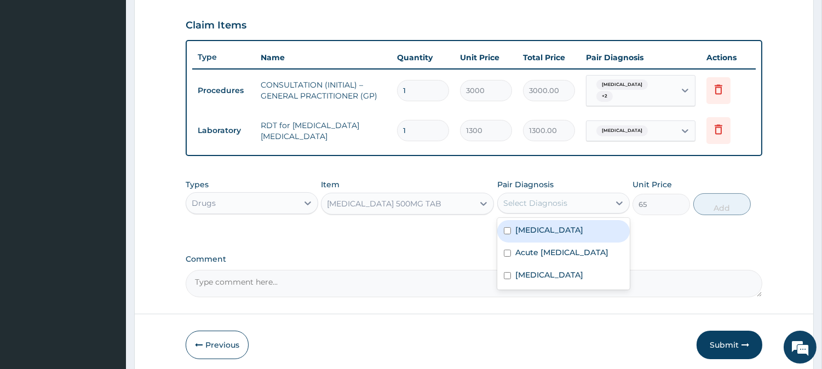
click at [603, 194] on div "Select Diagnosis" at bounding box center [554, 203] width 112 height 18
click at [570, 220] on div "[MEDICAL_DATA]" at bounding box center [563, 231] width 133 height 22
checkbox input "true"
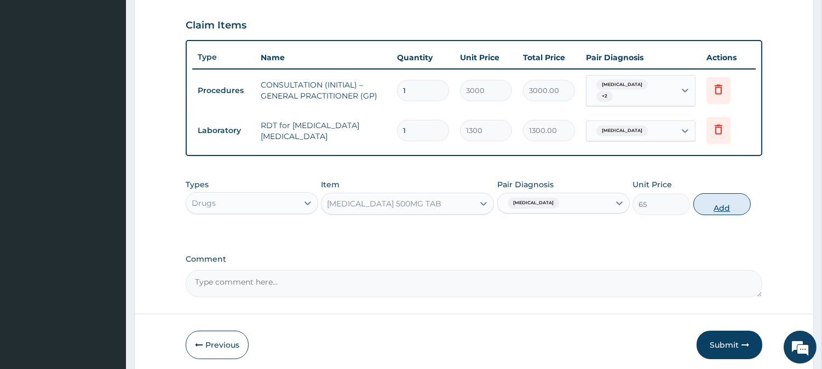
click at [729, 198] on button "Add" at bounding box center [721, 204] width 57 height 22
type input "0"
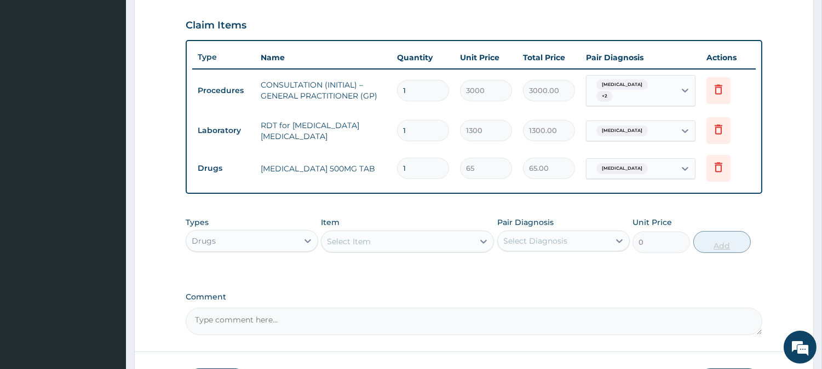
type input "18"
type input "1170.00"
type input "18"
click at [435, 238] on div "Select Item" at bounding box center [397, 242] width 152 height 18
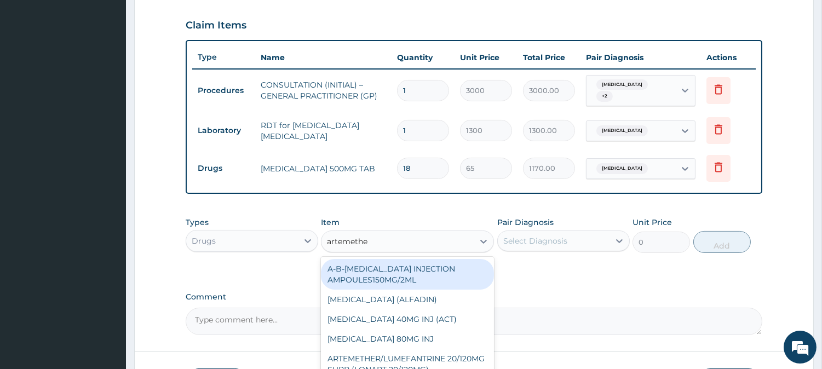
type input "artemether"
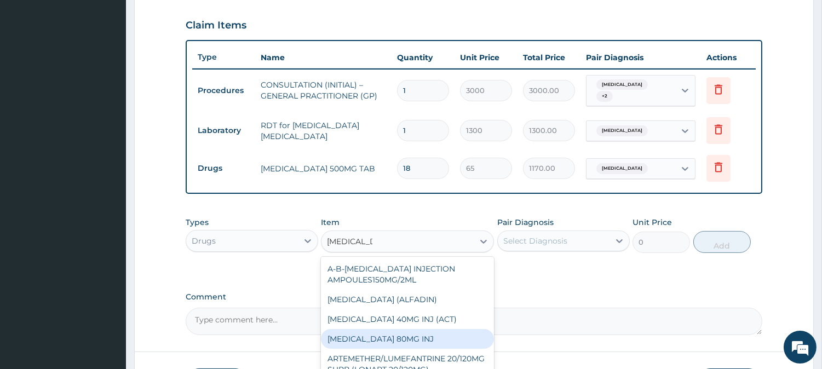
click at [446, 338] on div "[MEDICAL_DATA] 80MG INJ" at bounding box center [407, 339] width 173 height 20
type input "750"
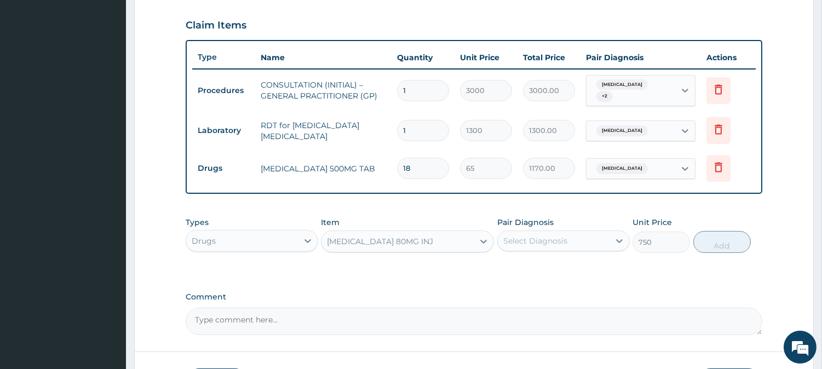
click at [446, 338] on form "Step 2 of 2 PA Code / Prescription Code Enter Code(Secondary Care Only) Encount…" at bounding box center [474, 52] width 680 height 723
click at [597, 239] on div "Select Diagnosis" at bounding box center [554, 241] width 112 height 18
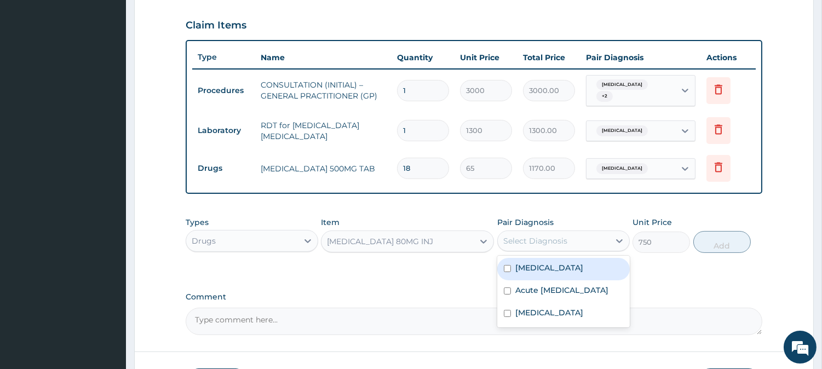
click at [590, 269] on div "Malaria" at bounding box center [563, 269] width 133 height 22
checkbox input "true"
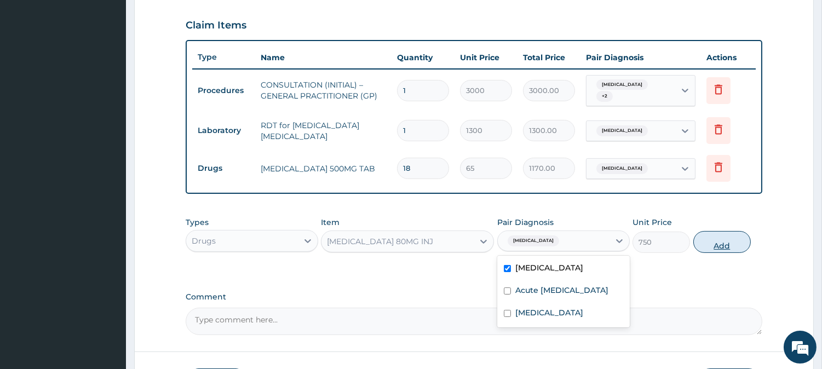
click at [732, 234] on button "Add" at bounding box center [721, 242] width 57 height 22
type input "0"
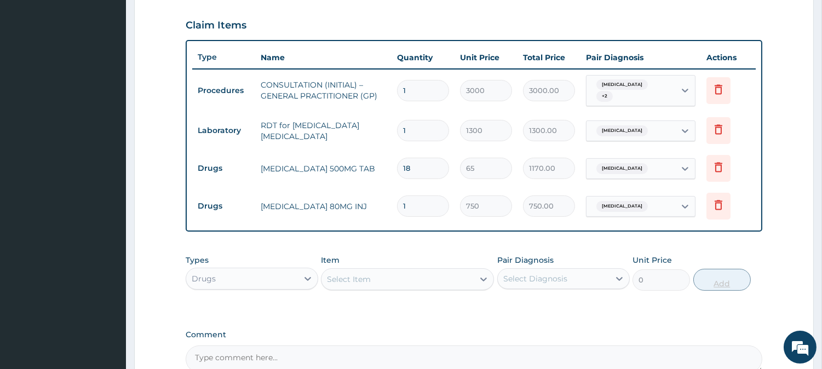
type input "0.00"
type input "6"
type input "4500.00"
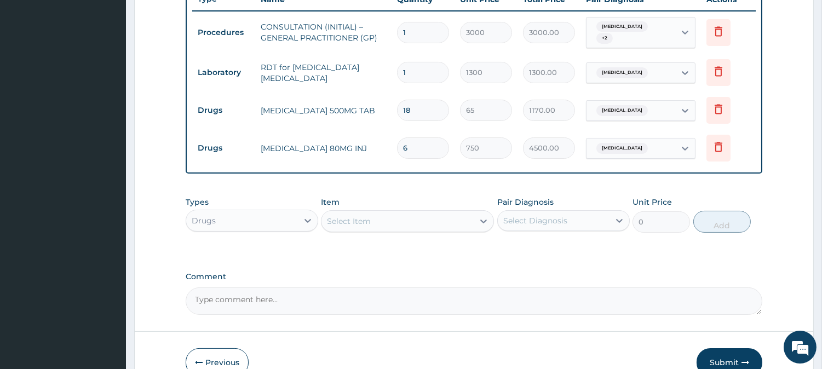
scroll to position [461, 0]
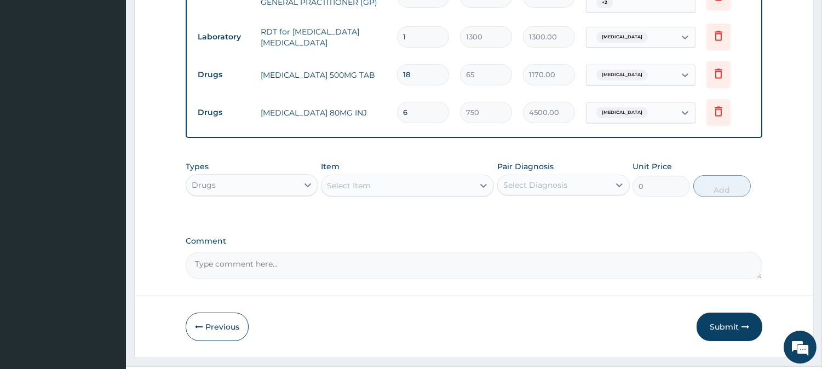
type input "6"
click at [439, 186] on div "Select Item" at bounding box center [397, 186] width 152 height 18
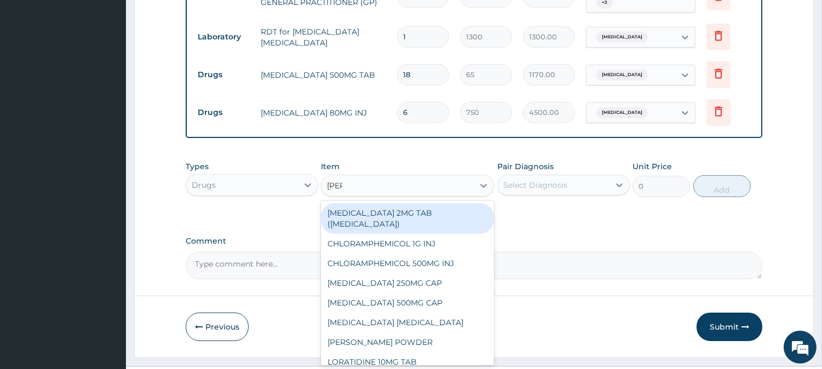
type input "lorat"
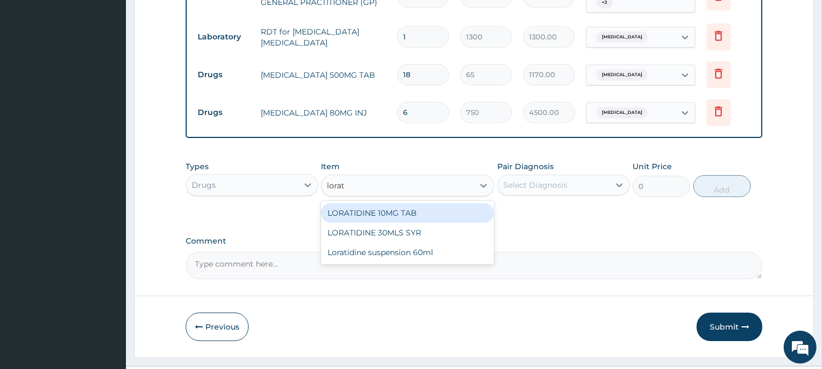
click at [452, 204] on div "LORATIDINE 10MG TAB" at bounding box center [407, 213] width 173 height 20
type input "110"
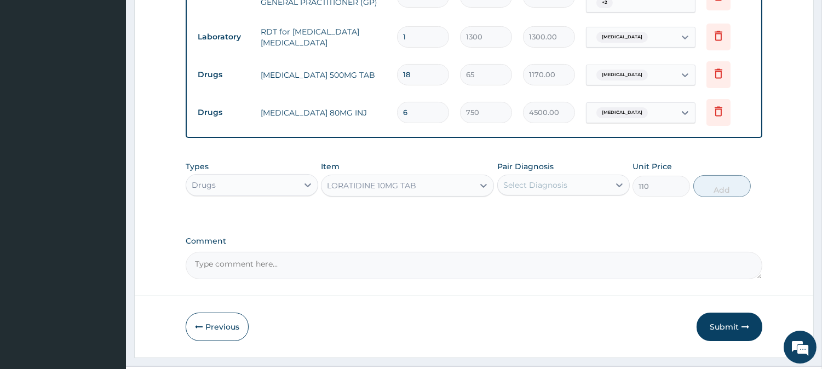
click at [559, 185] on div "Select Diagnosis" at bounding box center [535, 185] width 64 height 11
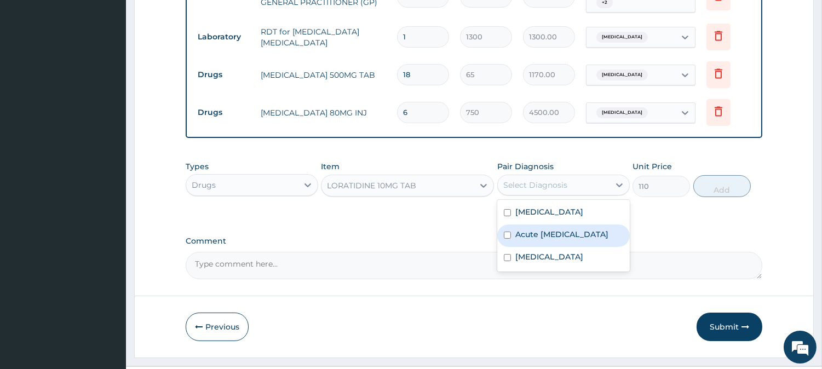
click at [581, 240] on label "Acute irritant contact dermatitis" at bounding box center [561, 234] width 93 height 11
checkbox input "true"
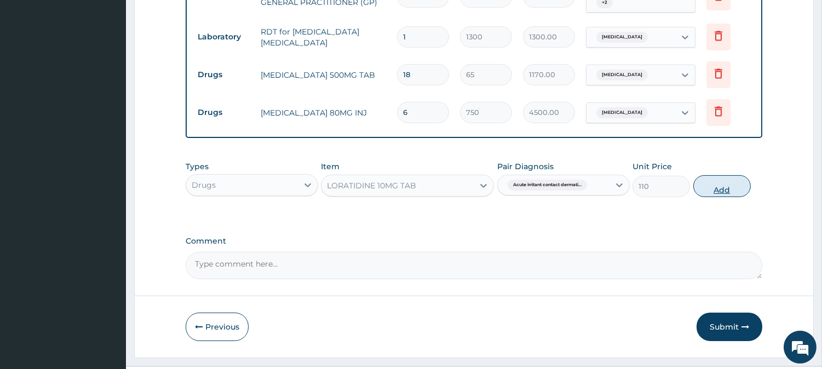
click at [720, 177] on button "Add" at bounding box center [721, 186] width 57 height 22
type input "0"
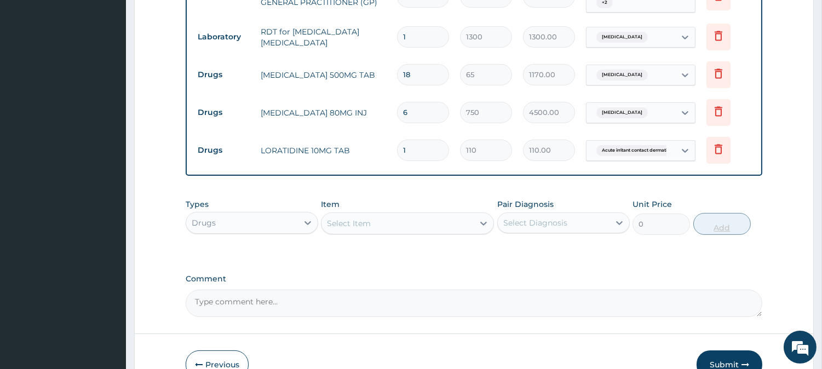
type input "10"
type input "1100.00"
type input "10"
click at [375, 215] on div "Select Item" at bounding box center [397, 224] width 152 height 18
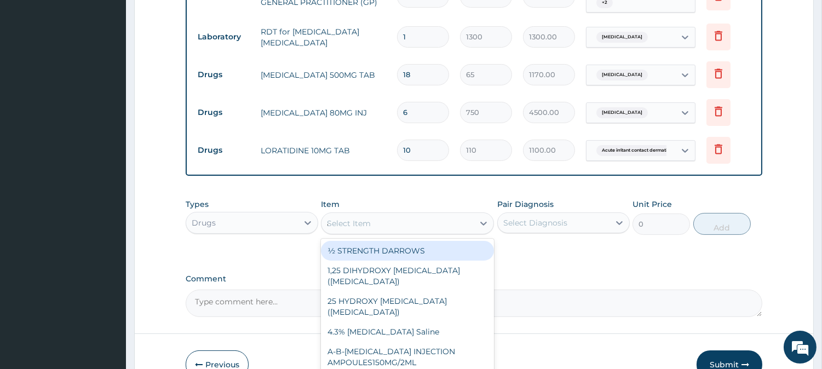
type input "azithro"
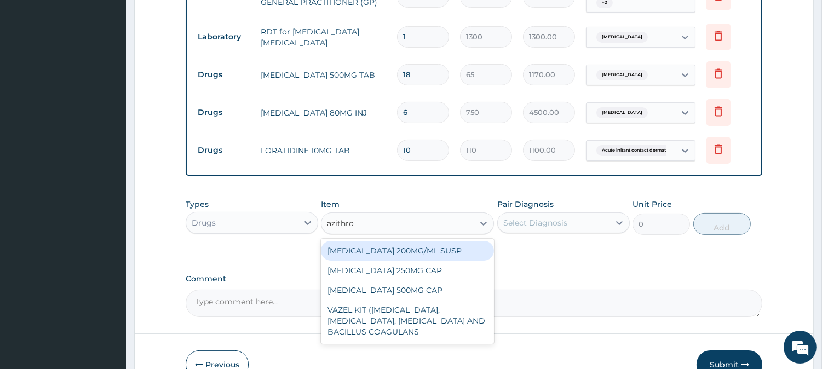
click at [458, 286] on div "[MEDICAL_DATA] 500MG CAP" at bounding box center [407, 290] width 173 height 20
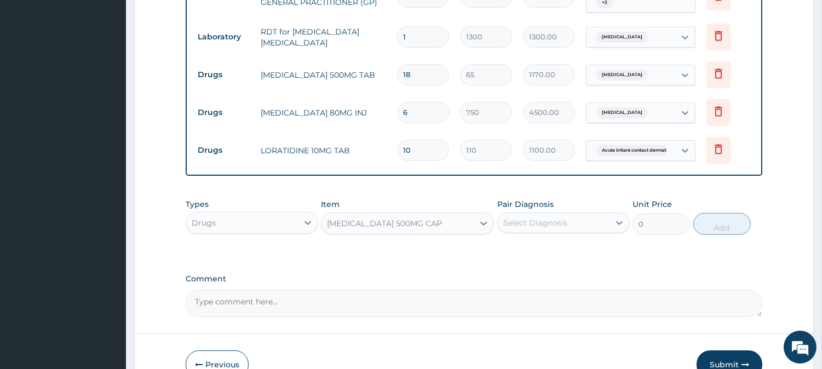
type input "450"
click at [602, 216] on div "Select Diagnosis" at bounding box center [554, 223] width 112 height 18
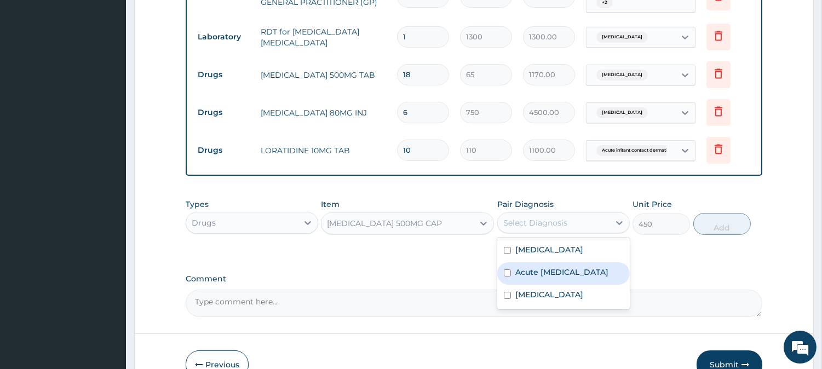
click at [597, 271] on label "Acute irritant contact dermatitis" at bounding box center [561, 272] width 93 height 11
checkbox input "true"
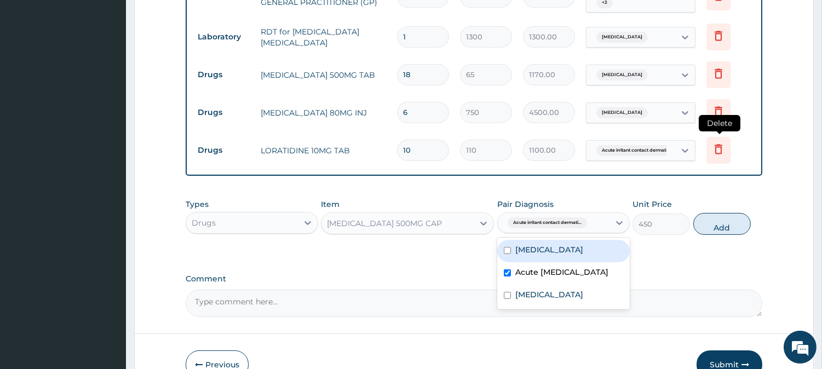
click at [717, 146] on icon at bounding box center [718, 148] width 13 height 13
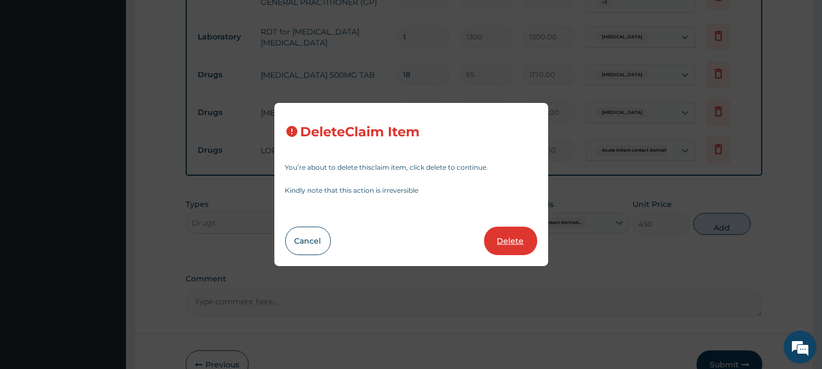
click at [504, 234] on button "Delete" at bounding box center [510, 241] width 53 height 28
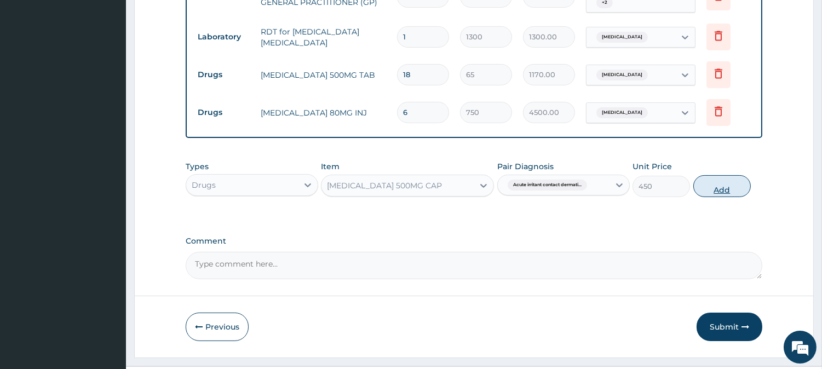
click at [729, 188] on button "Add" at bounding box center [721, 186] width 57 height 22
type input "0"
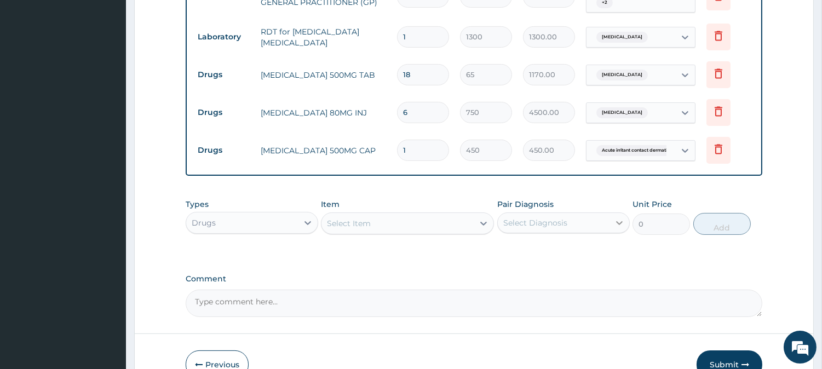
type input "0.00"
type input "6"
type input "2700.00"
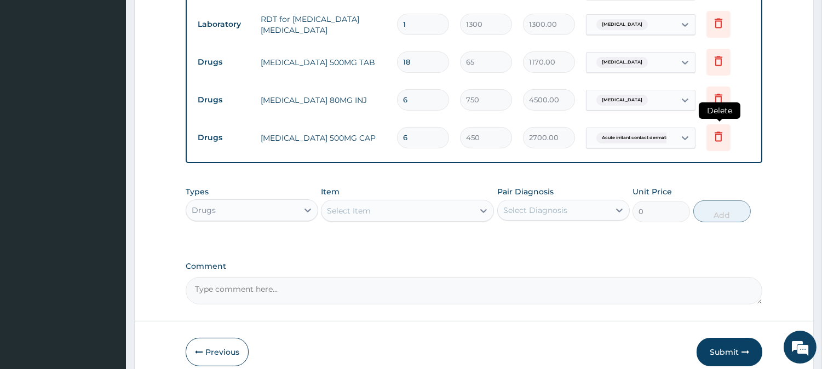
type input "6"
click at [716, 133] on icon at bounding box center [719, 137] width 8 height 10
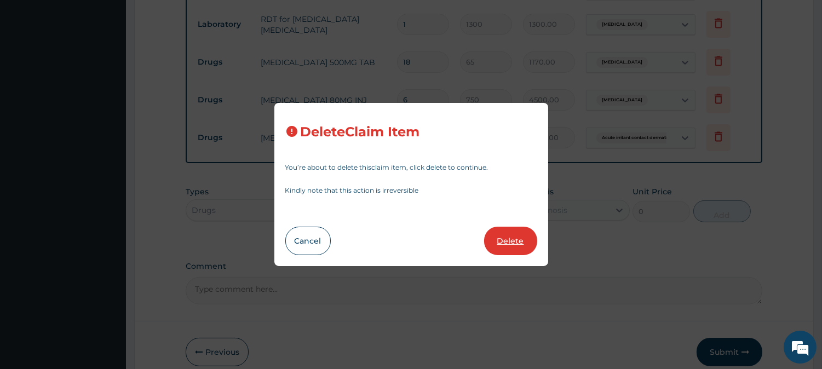
click at [505, 238] on button "Delete" at bounding box center [510, 241] width 53 height 28
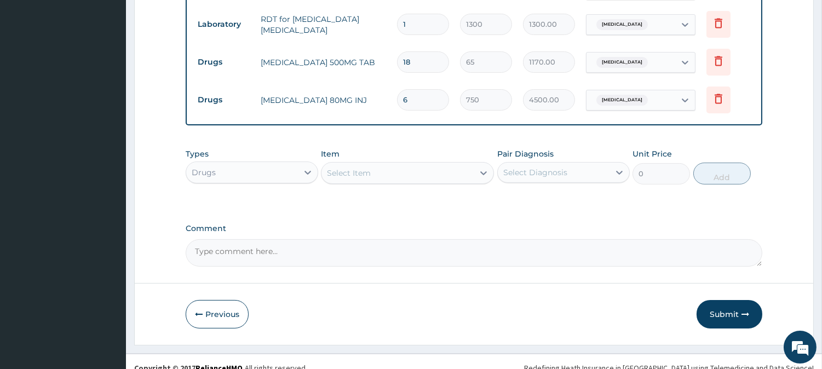
click at [405, 168] on div "Select Item" at bounding box center [397, 173] width 152 height 18
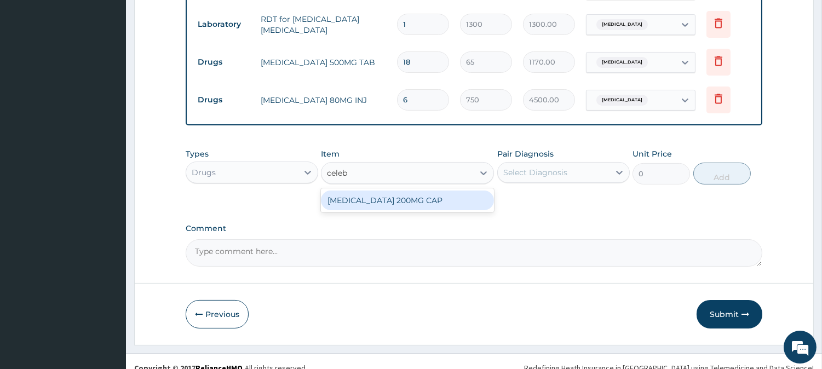
type input "celebr"
click at [430, 193] on div "[MEDICAL_DATA] 200MG CAP" at bounding box center [407, 201] width 173 height 20
type input "500"
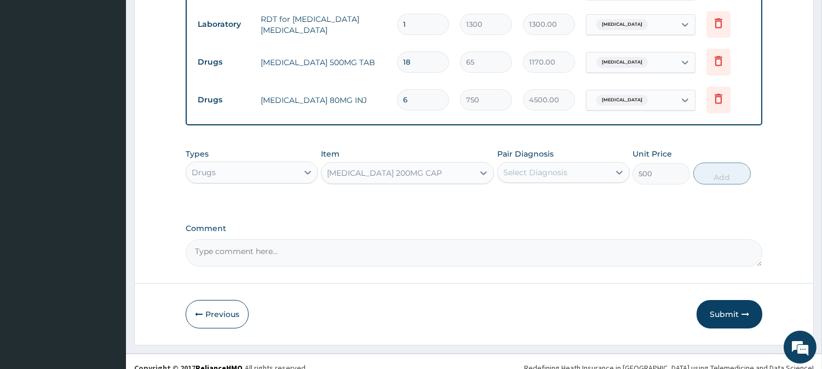
click at [594, 164] on div "Select Diagnosis" at bounding box center [554, 173] width 112 height 18
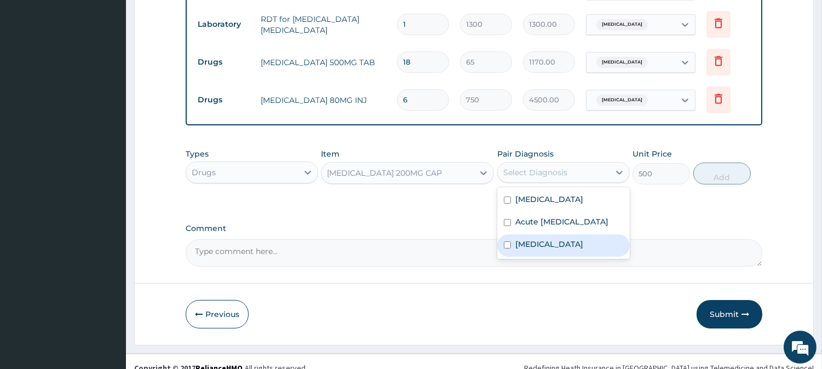
click at [586, 256] on div "Low back pain" at bounding box center [563, 245] width 133 height 22
checkbox input "true"
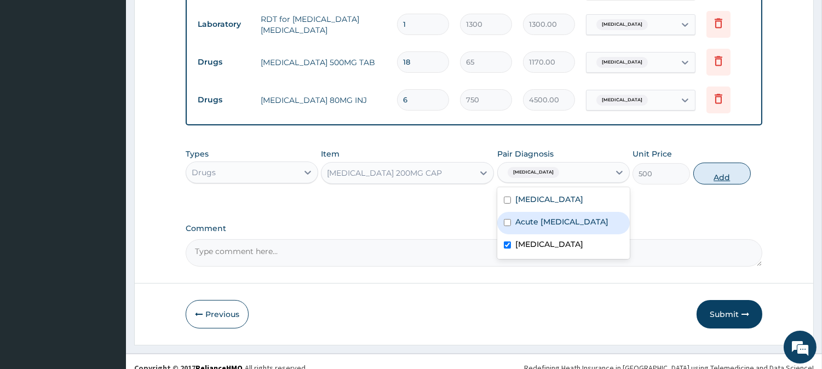
click at [723, 163] on button "Add" at bounding box center [721, 174] width 57 height 22
type input "0"
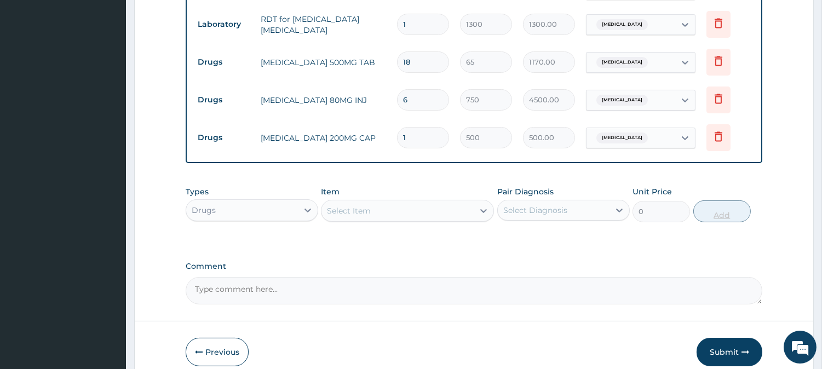
type input "10"
type input "5000.00"
type input "10"
click at [352, 205] on div "Select Item" at bounding box center [349, 210] width 44 height 11
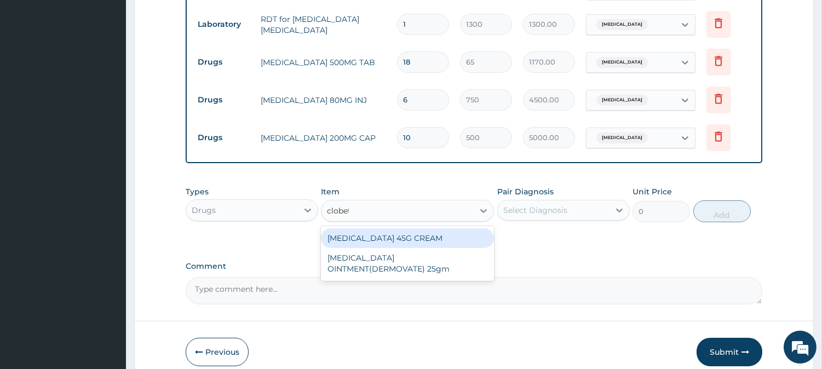
type input "clobeta"
click at [396, 230] on div "[MEDICAL_DATA] 45G CREAM" at bounding box center [407, 238] width 173 height 20
type input "561.02"
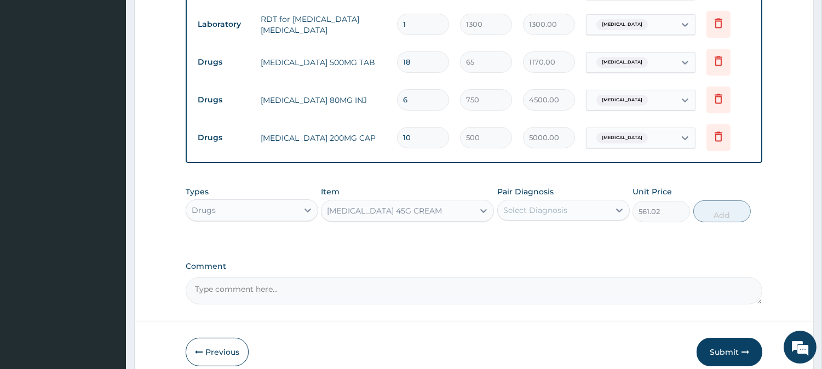
click at [557, 205] on div "Select Diagnosis" at bounding box center [535, 210] width 64 height 11
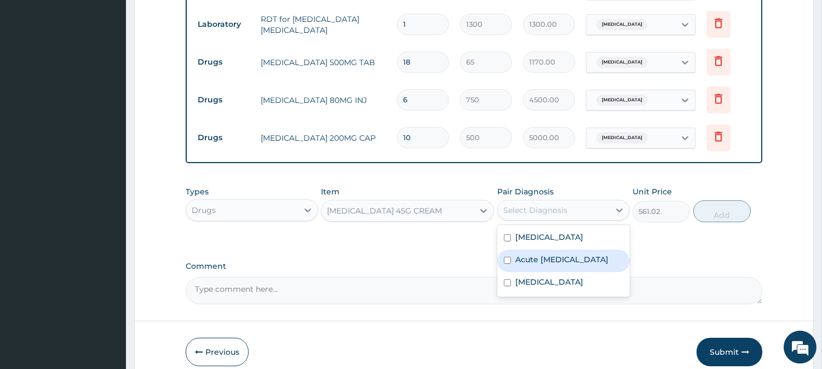
click at [562, 265] on label "Acute irritant contact dermatitis" at bounding box center [561, 259] width 93 height 11
checkbox input "true"
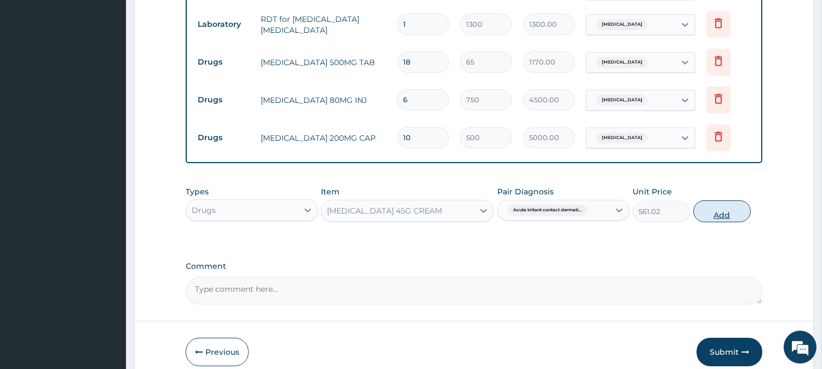
click at [720, 200] on button "Add" at bounding box center [721, 211] width 57 height 22
type input "0"
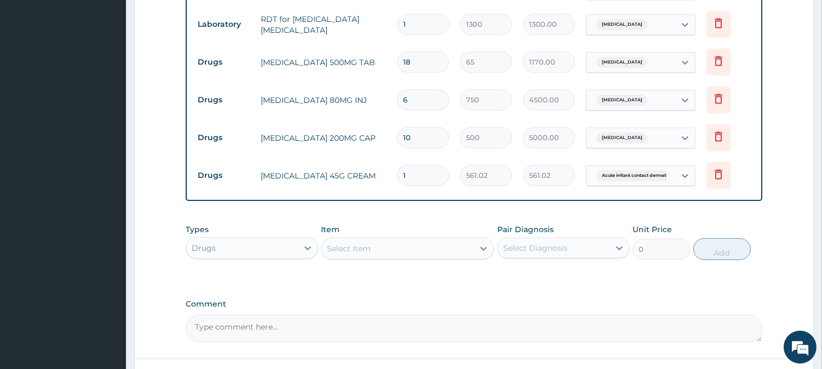
scroll to position [557, 0]
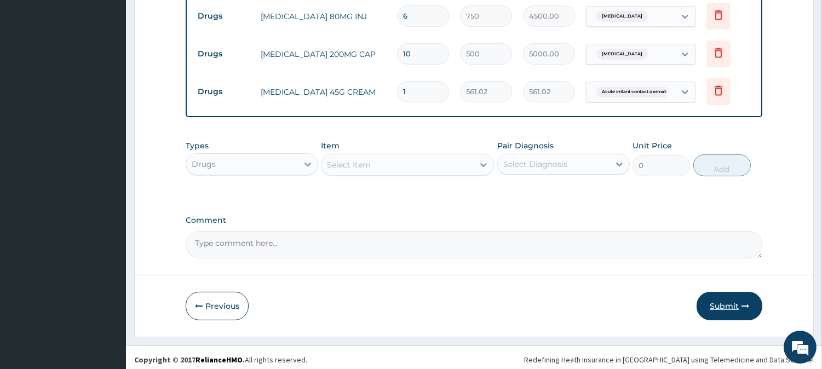
click at [742, 302] on icon "button" at bounding box center [745, 306] width 8 height 8
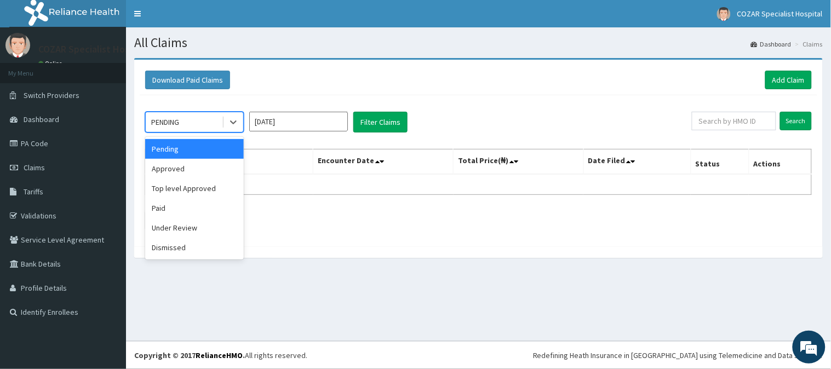
click at [196, 123] on div "PENDING" at bounding box center [184, 122] width 76 height 18
click at [211, 164] on div "Approved" at bounding box center [194, 169] width 99 height 20
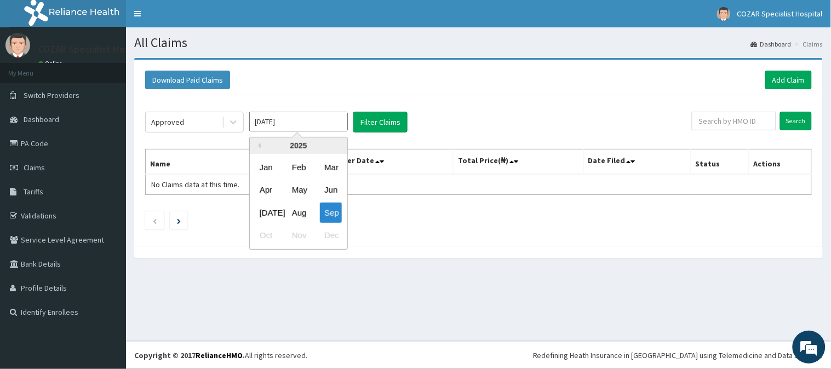
click at [335, 113] on input "[DATE]" at bounding box center [298, 122] width 99 height 20
click at [299, 220] on div "Aug" at bounding box center [298, 213] width 22 height 20
type input "[DATE]"
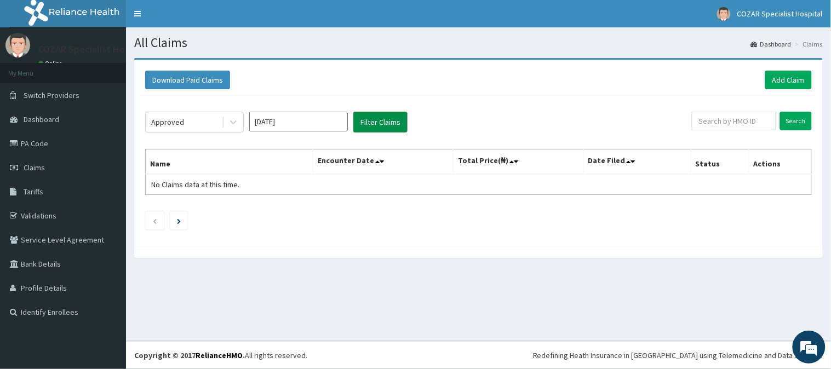
click at [393, 123] on button "Filter Claims" at bounding box center [380, 122] width 54 height 21
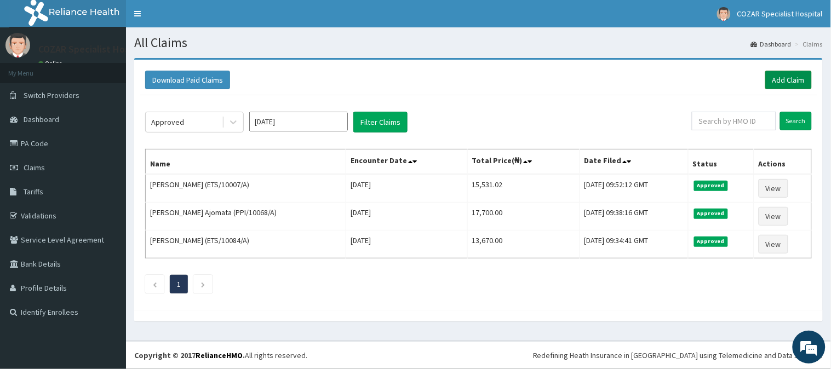
click at [784, 79] on link "Add Claim" at bounding box center [788, 80] width 47 height 19
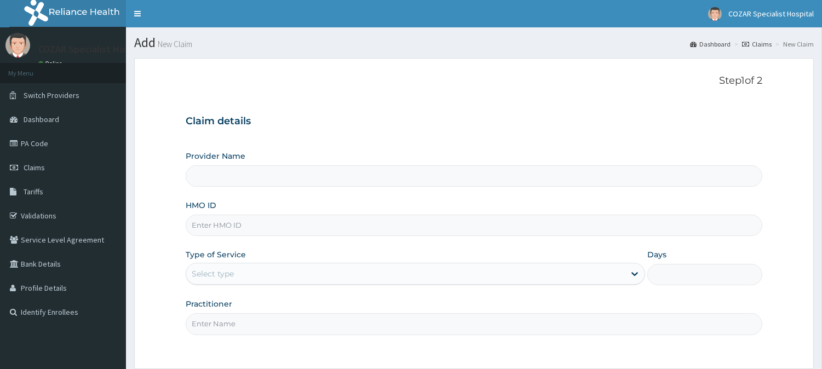
type input "TBE/10043/A"
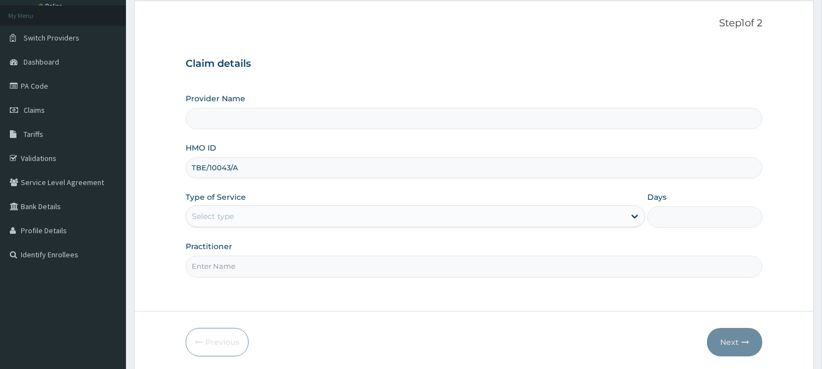
scroll to position [97, 0]
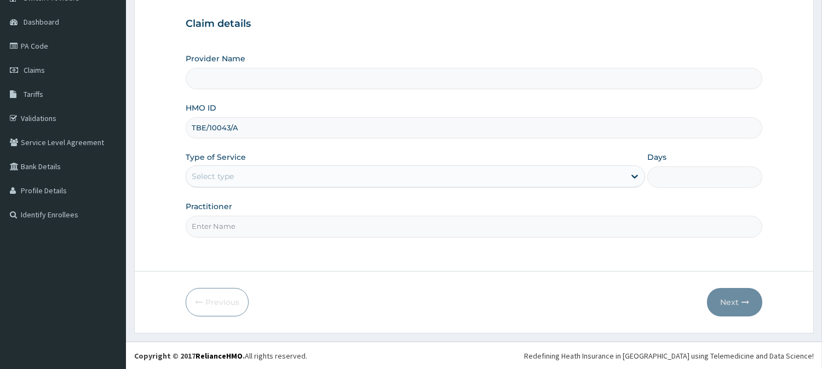
type input "Cozar Specialist Hospital"
type input "TBE/10043/A"
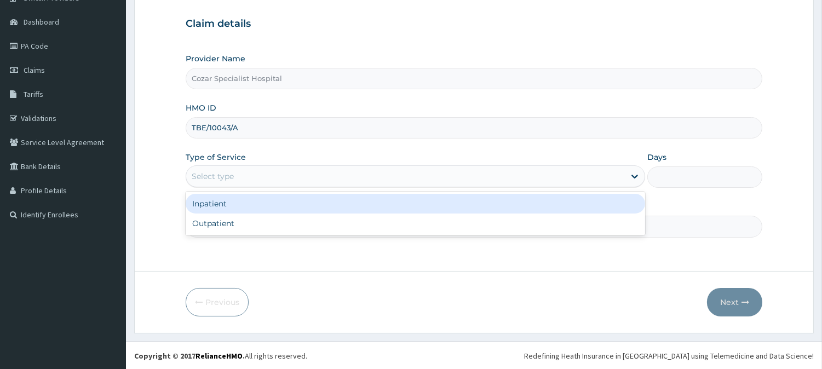
click at [307, 176] on div "Select type" at bounding box center [405, 177] width 439 height 18
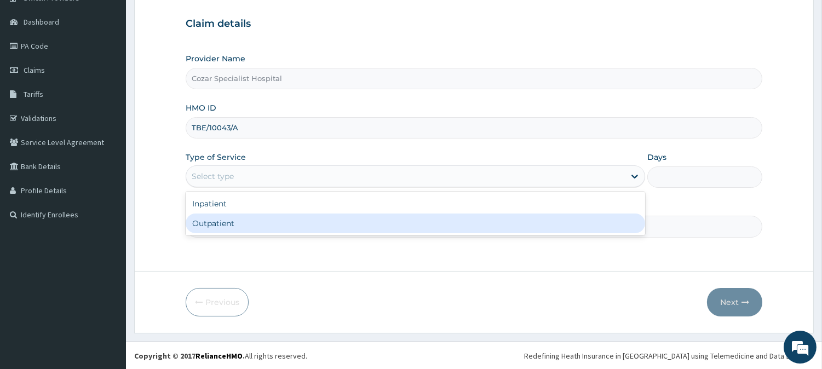
click at [310, 220] on div "Outpatient" at bounding box center [415, 224] width 459 height 20
type input "1"
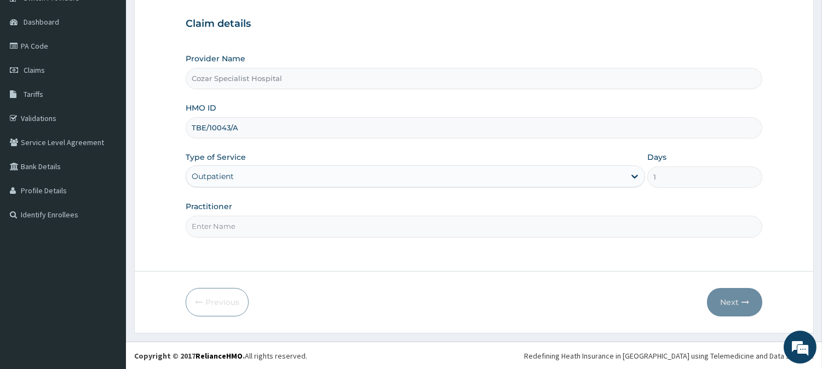
click at [307, 223] on input "Practitioner" at bounding box center [474, 226] width 577 height 21
type input "[PERSON_NAME][MEDICAL_DATA]"
click at [743, 302] on icon "button" at bounding box center [745, 302] width 8 height 8
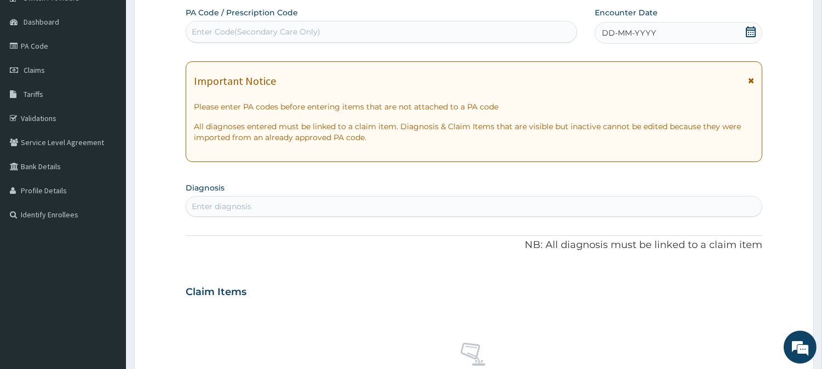
click at [751, 30] on icon at bounding box center [751, 31] width 10 height 11
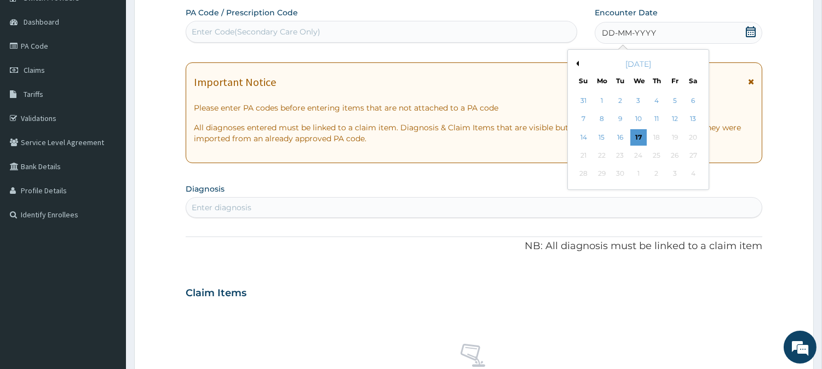
click at [579, 64] on div "[DATE]" at bounding box center [638, 64] width 132 height 11
click at [577, 62] on button "Previous Month" at bounding box center [575, 63] width 5 height 5
click at [604, 153] on div "18" at bounding box center [602, 155] width 16 height 16
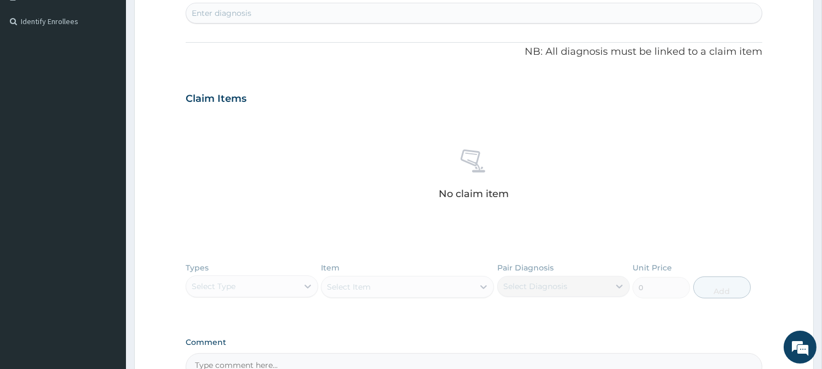
scroll to position [0, 0]
click at [456, 13] on div "Enter diagnosis" at bounding box center [474, 13] width 576 height 18
type input "[MEDICAL_DATA]"
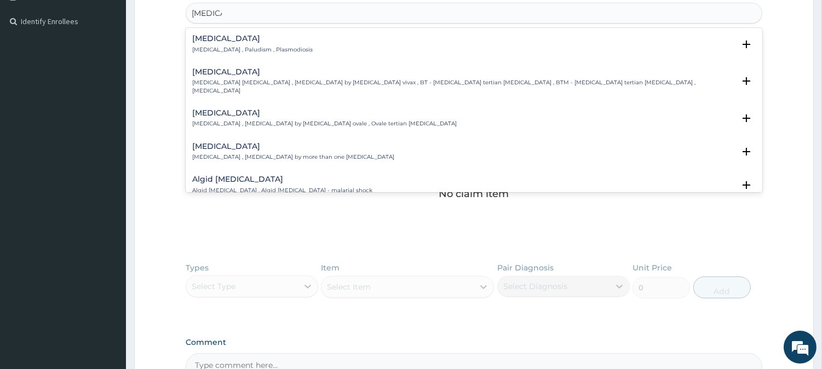
click at [291, 46] on div "[MEDICAL_DATA] [MEDICAL_DATA] , Paludism , Plasmodiosis" at bounding box center [473, 43] width 563 height 19
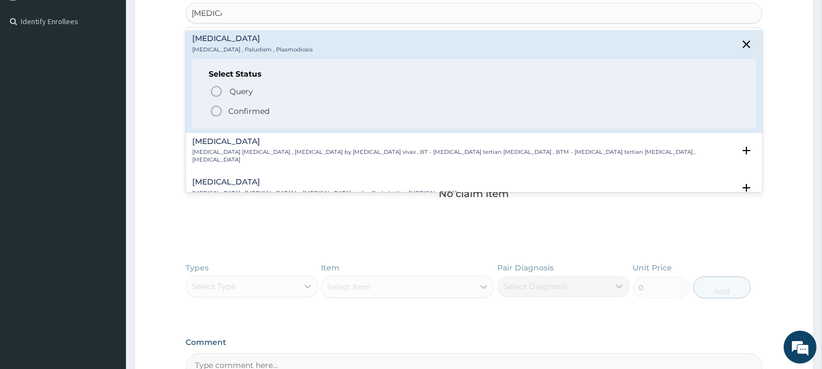
click at [252, 111] on p "Confirmed" at bounding box center [248, 111] width 41 height 11
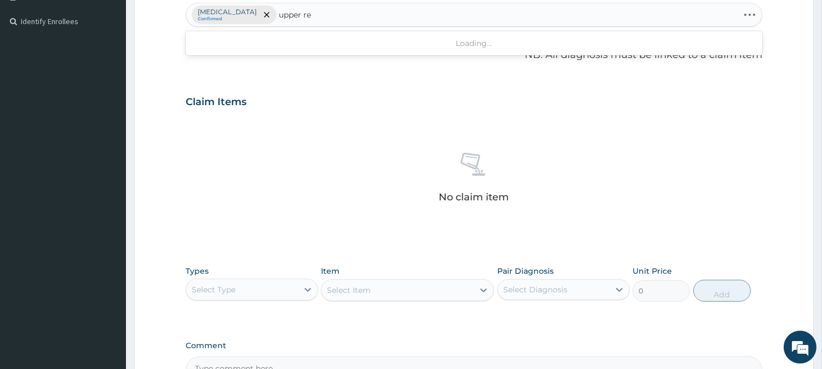
type input "upper res"
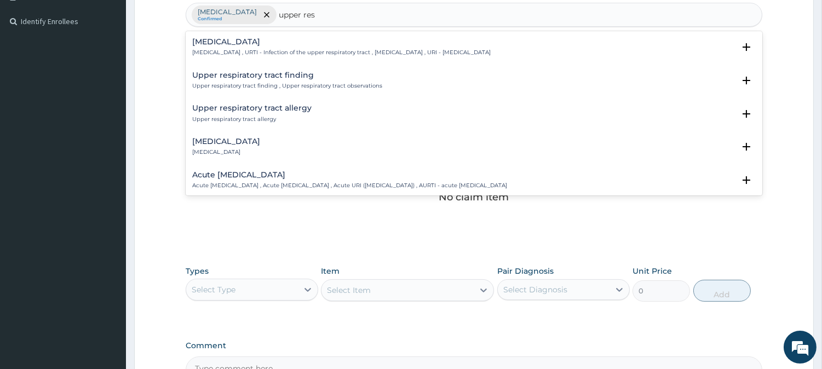
click at [367, 48] on div "[MEDICAL_DATA] [MEDICAL_DATA] , URTI - Infection of the upper respiratory tract…" at bounding box center [341, 47] width 298 height 19
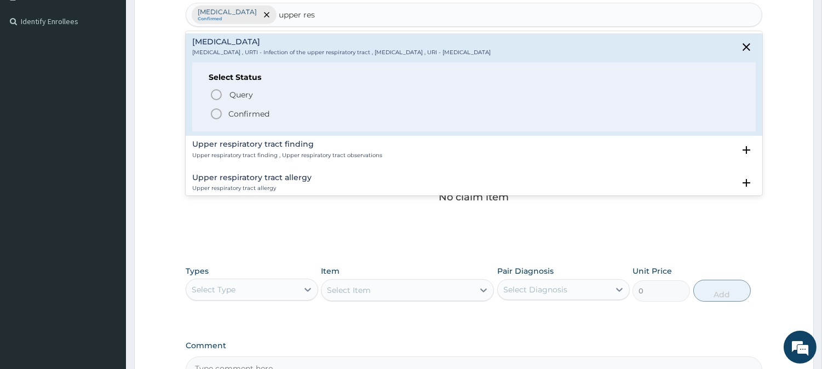
click at [270, 112] on span "Confirmed" at bounding box center [475, 113] width 530 height 13
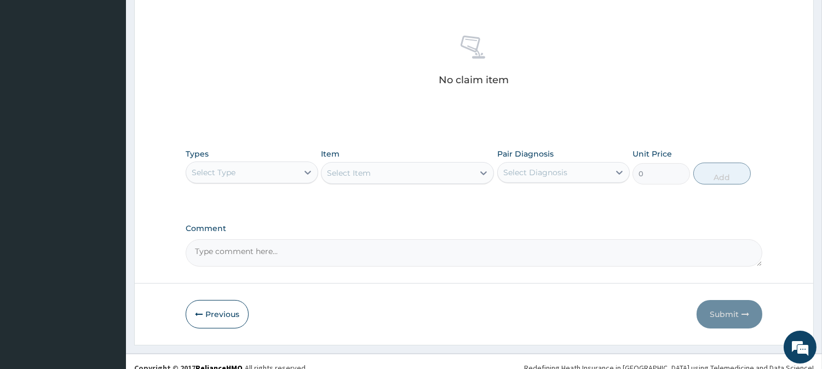
scroll to position [420, 0]
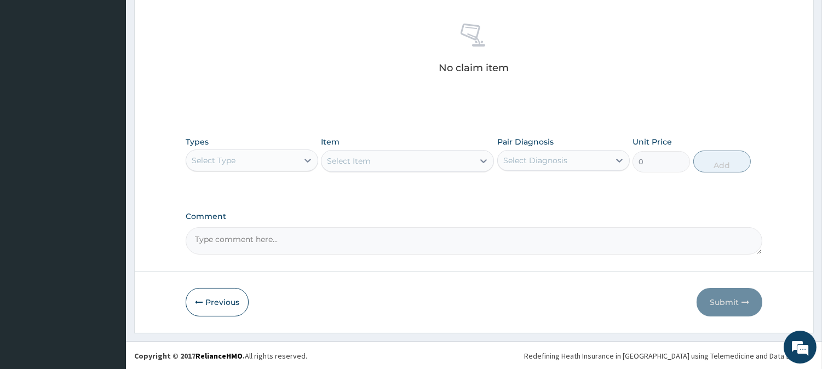
click at [279, 159] on div "Select Type" at bounding box center [242, 161] width 112 height 18
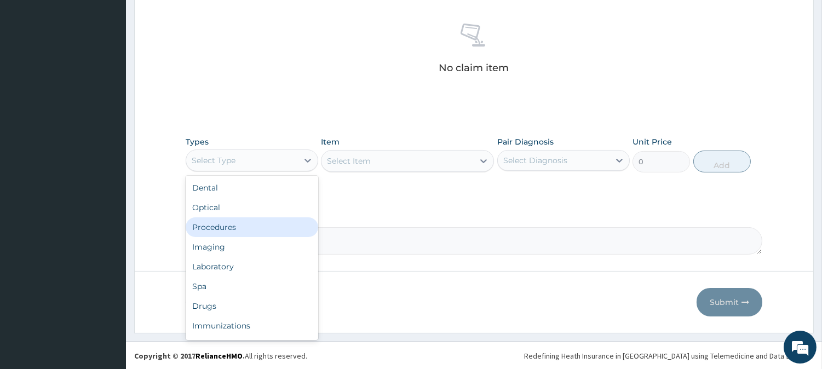
click at [276, 225] on div "Procedures" at bounding box center [252, 227] width 133 height 20
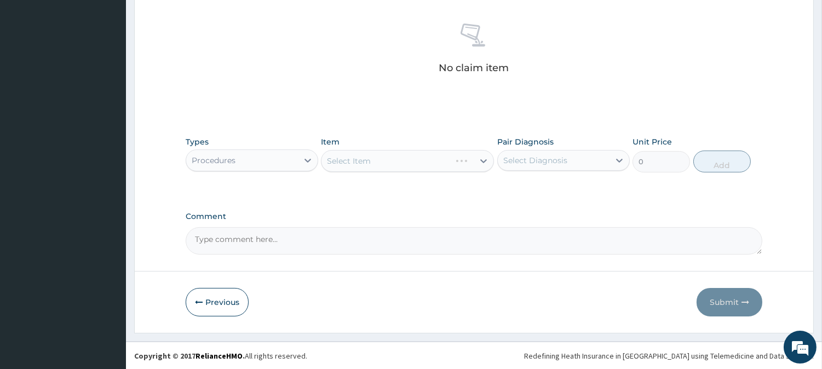
click at [450, 159] on div "Select Item" at bounding box center [407, 161] width 173 height 22
click at [457, 165] on div "Select Item" at bounding box center [397, 161] width 152 height 18
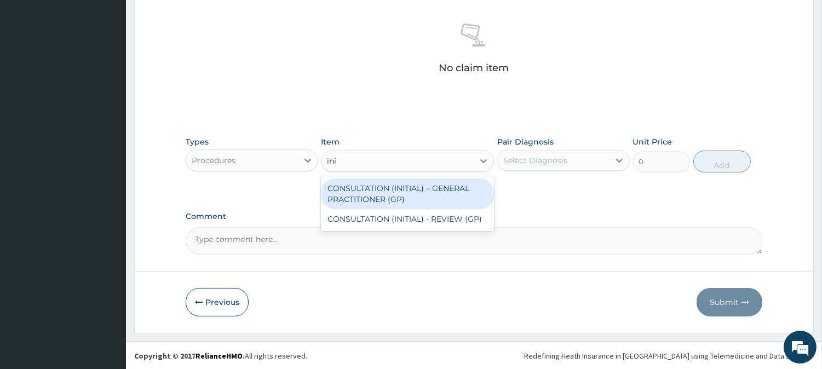
type input "init"
click at [475, 187] on div "CONSULTATION (INITIAL) – GENERAL PRACTITIONER (GP)" at bounding box center [407, 194] width 173 height 31
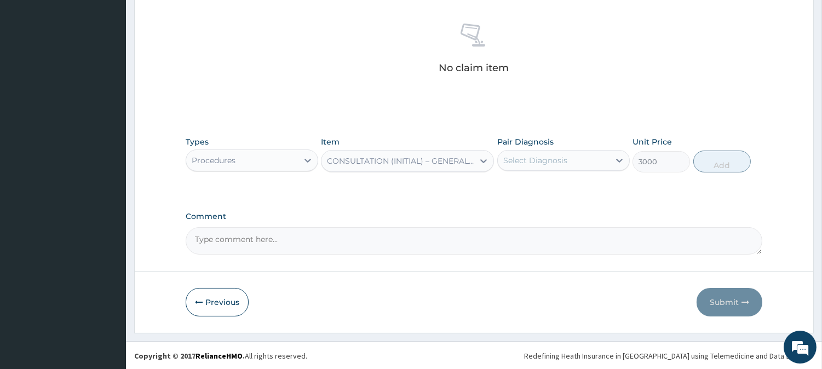
type input "3000"
click at [563, 160] on div "Select Diagnosis" at bounding box center [535, 160] width 64 height 11
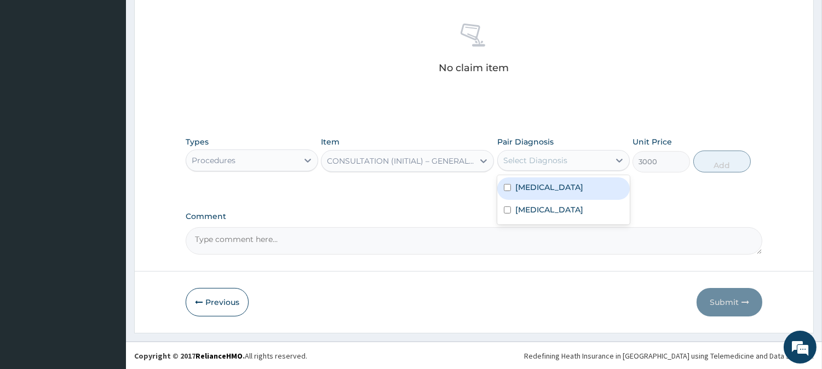
click at [567, 187] on div "[MEDICAL_DATA]" at bounding box center [563, 188] width 133 height 22
checkbox input "true"
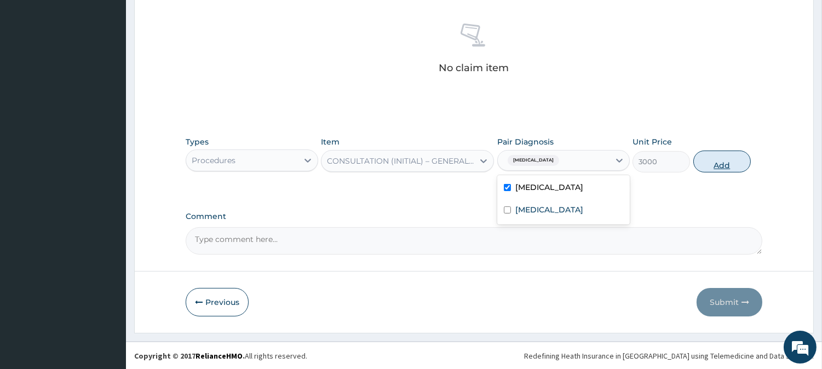
click at [723, 162] on button "Add" at bounding box center [721, 162] width 57 height 22
type input "0"
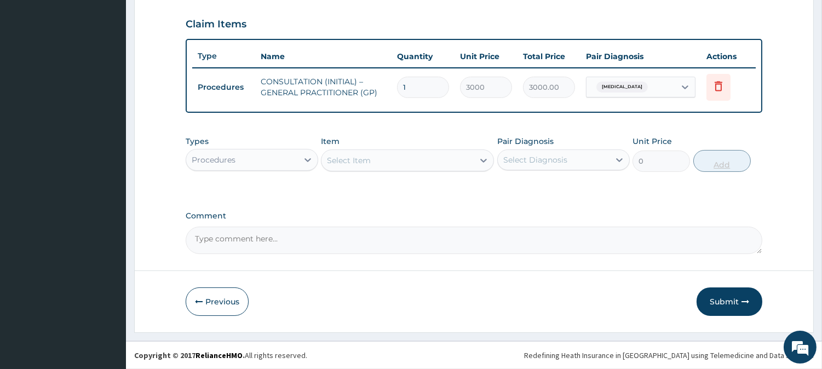
scroll to position [367, 0]
click at [265, 161] on div "Procedures" at bounding box center [242, 161] width 112 height 18
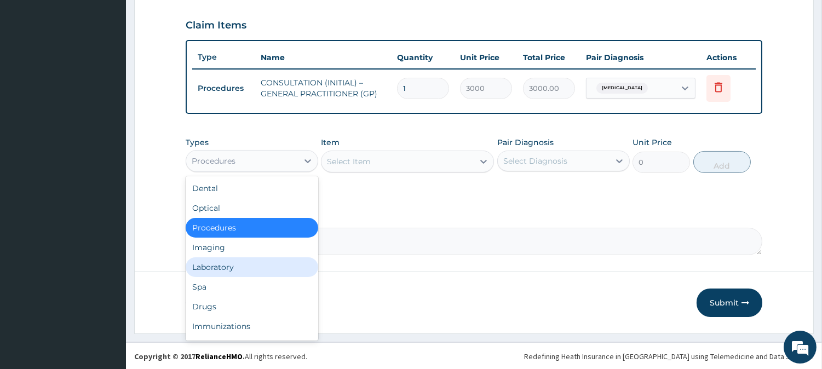
click at [264, 260] on div "Laboratory" at bounding box center [252, 267] width 133 height 20
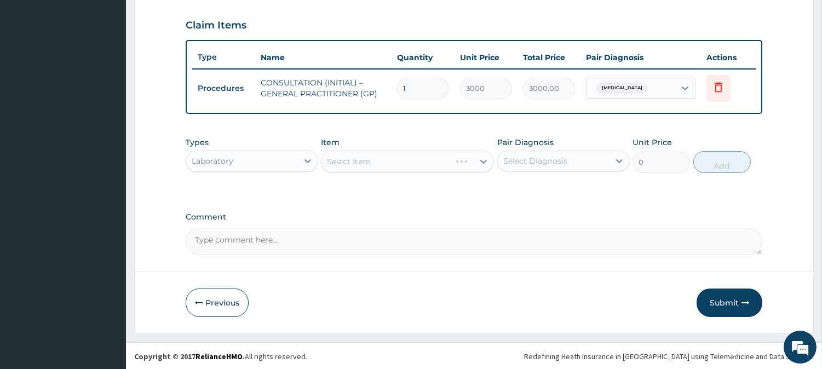
click at [452, 162] on div "Select Item" at bounding box center [407, 162] width 173 height 22
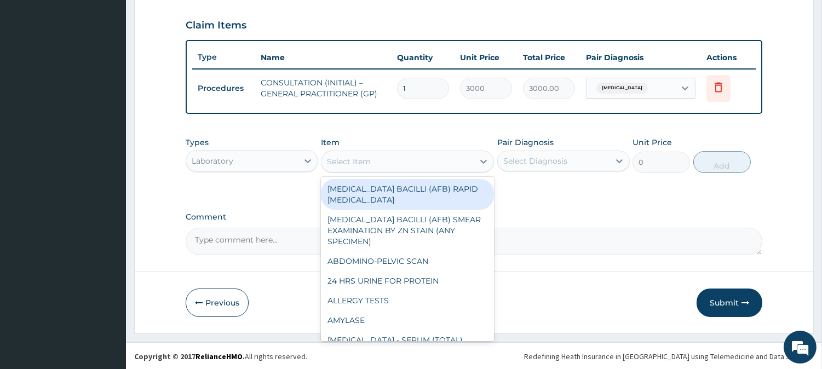
click at [452, 162] on div "Select Item" at bounding box center [397, 162] width 152 height 18
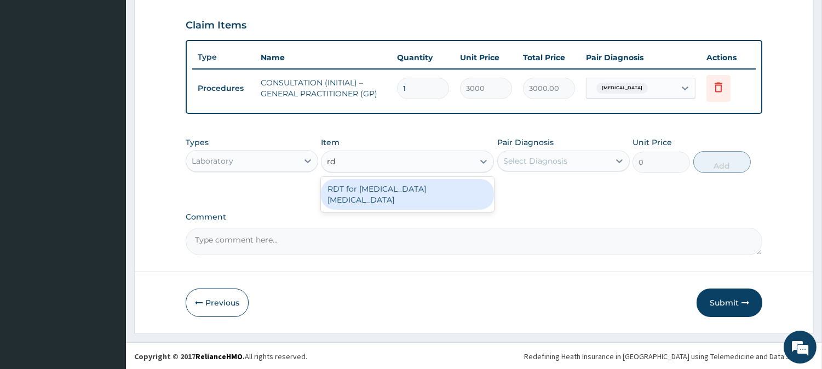
type input "rdt"
click at [468, 185] on div "RDT for [MEDICAL_DATA] [MEDICAL_DATA]" at bounding box center [407, 194] width 173 height 31
type input "1300"
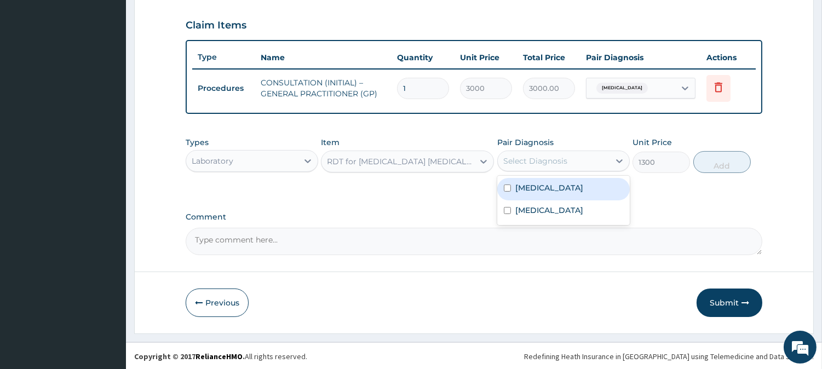
click at [555, 160] on div "Select Diagnosis" at bounding box center [535, 161] width 64 height 11
click at [563, 193] on div "[MEDICAL_DATA]" at bounding box center [563, 189] width 133 height 22
checkbox input "true"
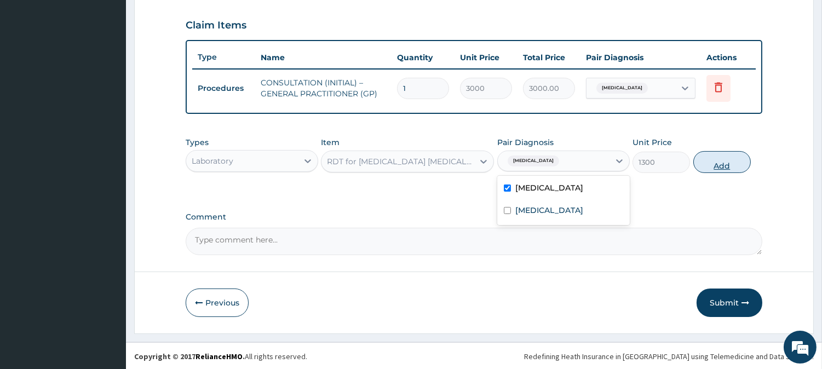
click at [714, 164] on button "Add" at bounding box center [721, 162] width 57 height 22
type input "0"
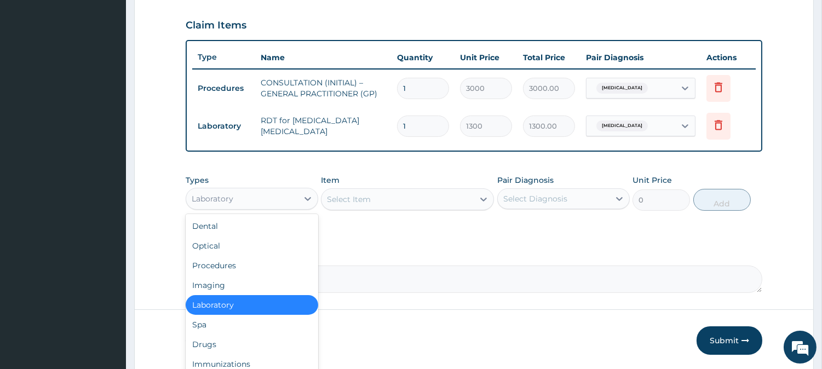
click at [278, 198] on div "Laboratory" at bounding box center [242, 199] width 112 height 18
click at [246, 351] on div "Drugs" at bounding box center [252, 345] width 133 height 20
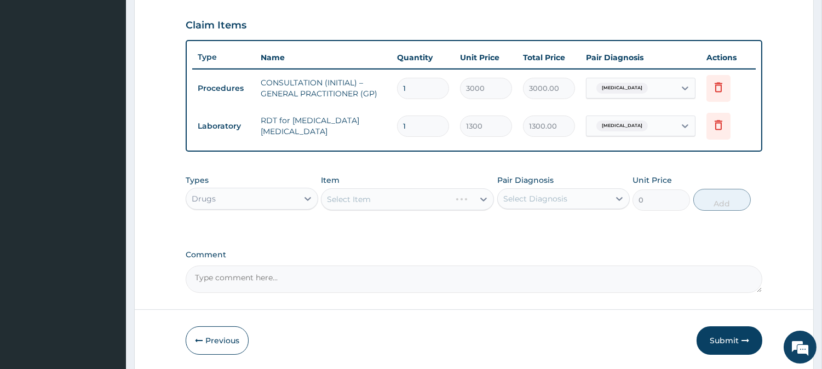
click at [463, 200] on div "Select Item" at bounding box center [407, 199] width 173 height 22
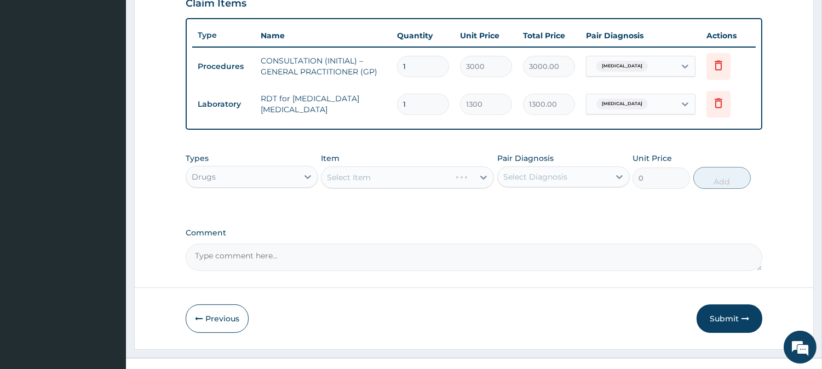
scroll to position [390, 0]
click at [439, 170] on div "Select Item" at bounding box center [397, 177] width 152 height 18
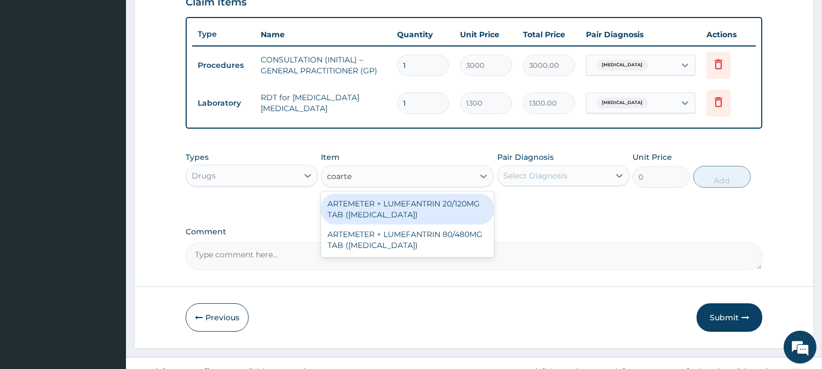
type input "coartem"
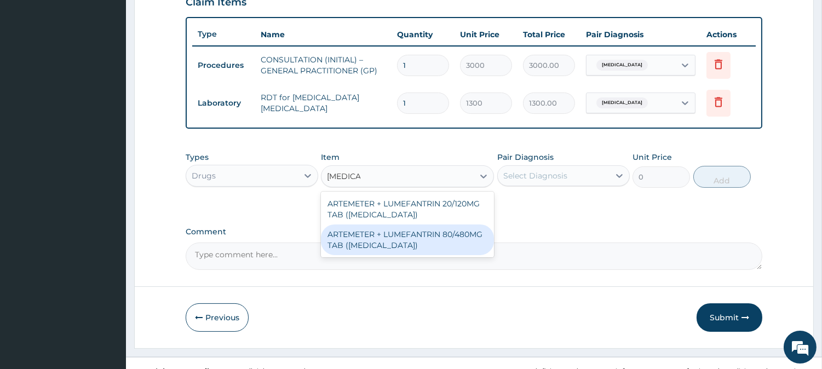
click at [452, 227] on div "ARTEMETER + LUMEFANTRIN 80/480MG TAB (COARTEM)" at bounding box center [407, 240] width 173 height 31
type input "500"
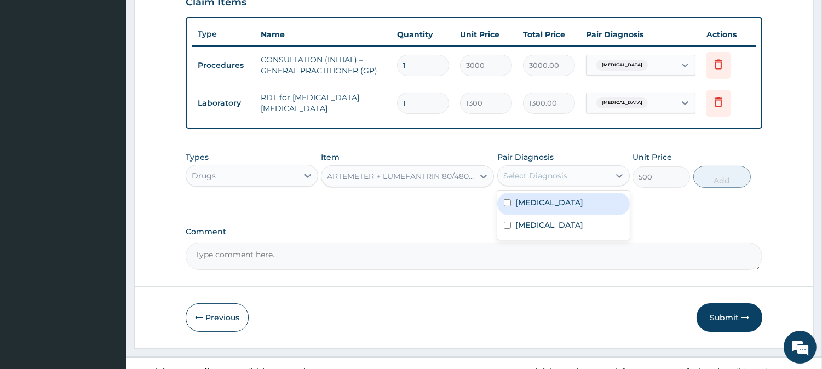
click at [548, 176] on div "Select Diagnosis" at bounding box center [535, 175] width 64 height 11
click at [563, 200] on div "Malaria" at bounding box center [563, 204] width 133 height 22
checkbox input "true"
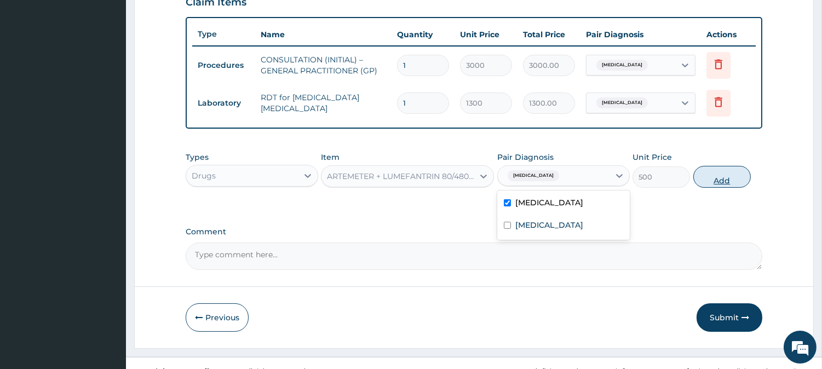
click at [732, 173] on button "Add" at bounding box center [721, 177] width 57 height 22
type input "0"
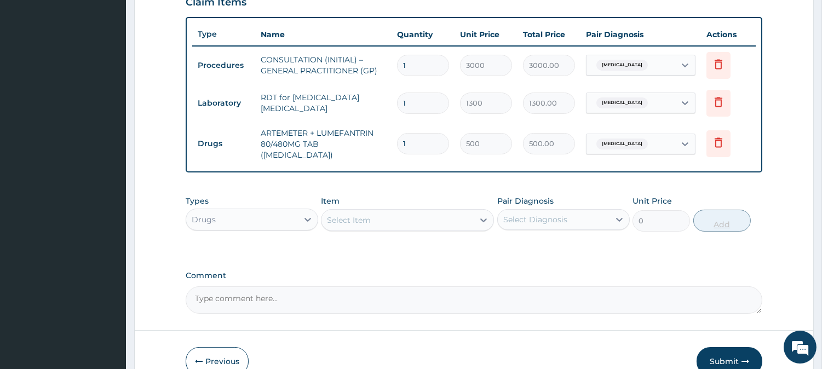
type input "0.00"
type input "6"
type input "3000.00"
type input "6"
click at [409, 211] on div "Select Item" at bounding box center [397, 220] width 152 height 18
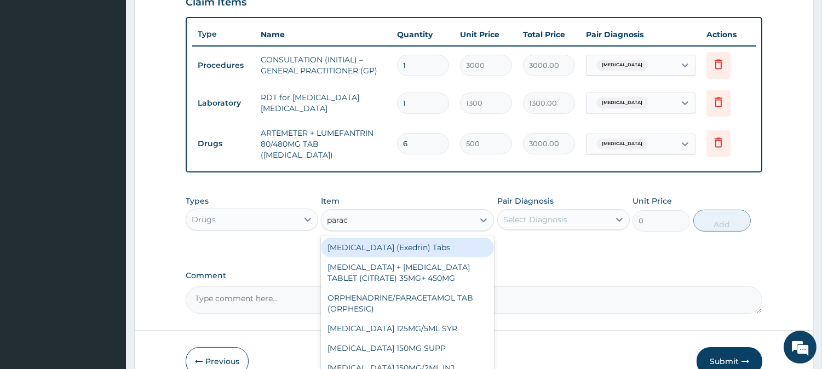
type input "parace"
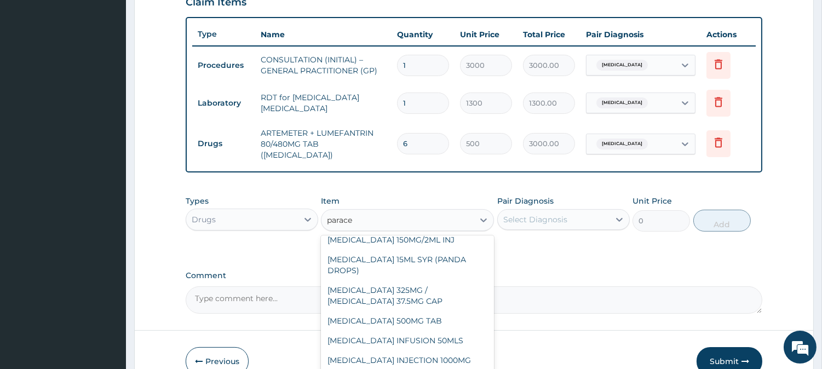
scroll to position [130, 0]
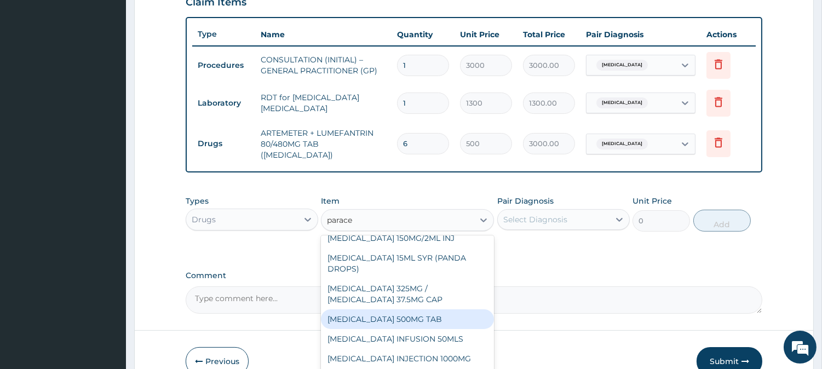
click at [455, 319] on div "[MEDICAL_DATA] 500MG TAB" at bounding box center [407, 319] width 173 height 20
type input "65"
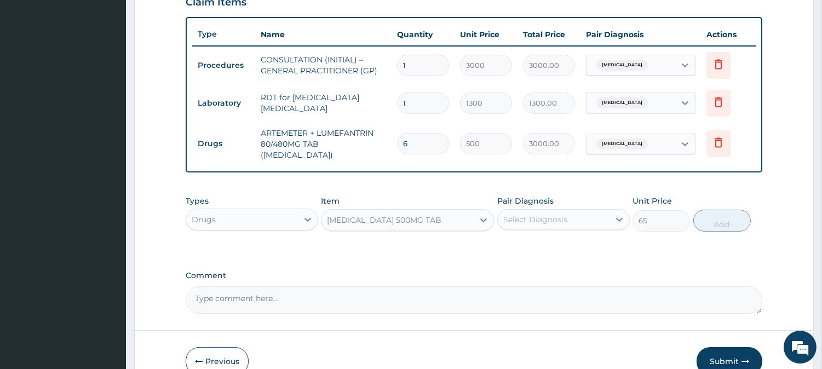
click at [581, 214] on div "Select Diagnosis" at bounding box center [554, 220] width 112 height 18
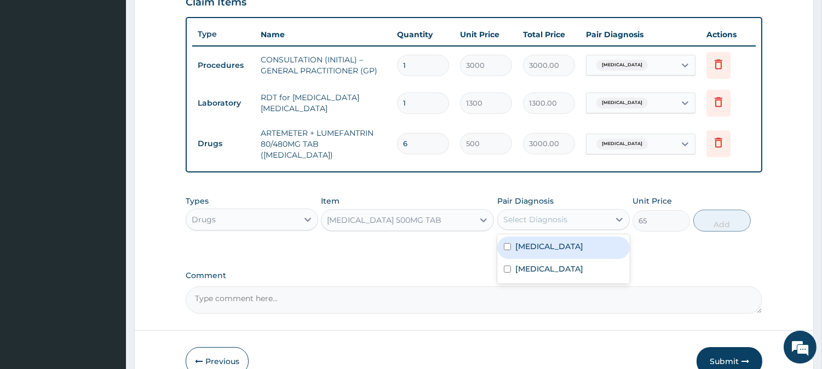
click at [571, 242] on div "[MEDICAL_DATA]" at bounding box center [563, 248] width 133 height 22
checkbox input "true"
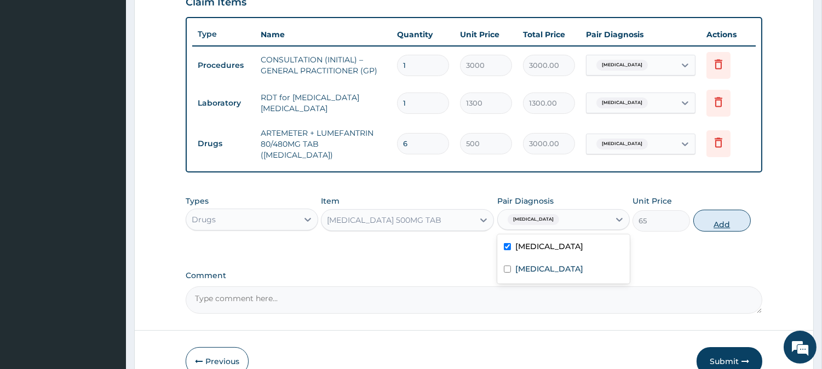
click at [731, 217] on button "Add" at bounding box center [721, 221] width 57 height 22
type input "0"
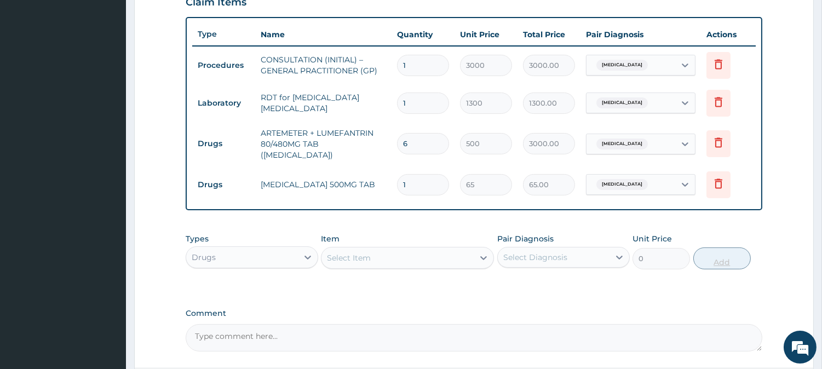
type input "18"
type input "1170.00"
type input "18"
click at [393, 252] on div "Select Item" at bounding box center [397, 258] width 152 height 18
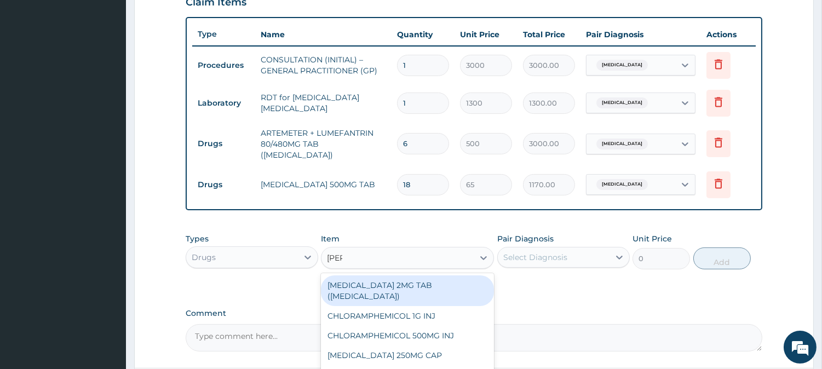
type input "lorat"
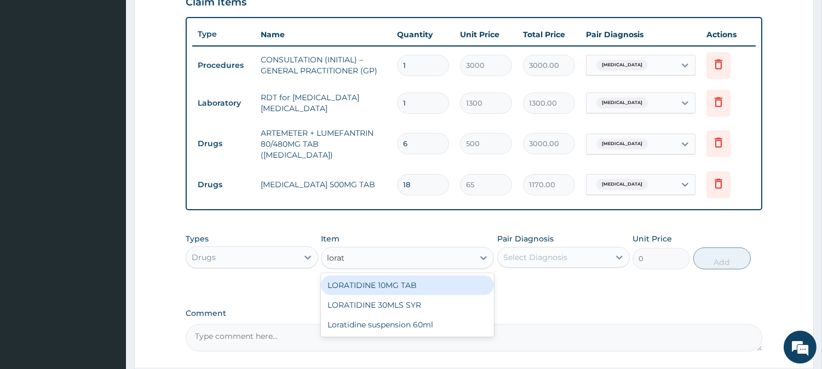
click at [434, 275] on div "LORATIDINE 10MG TAB" at bounding box center [407, 285] width 173 height 20
type input "110"
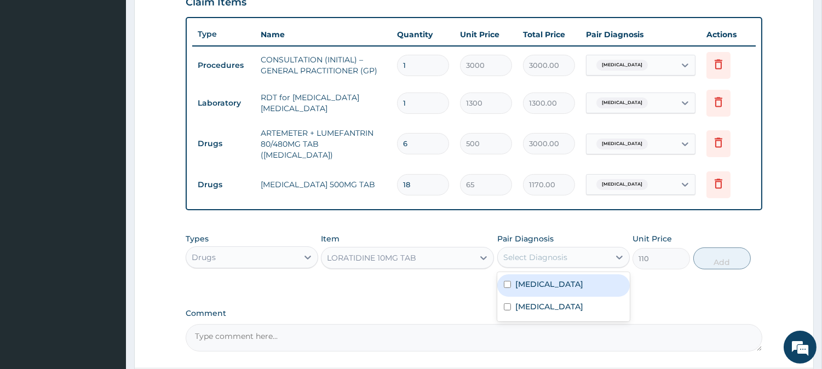
click at [540, 256] on div "Select Diagnosis" at bounding box center [535, 257] width 64 height 11
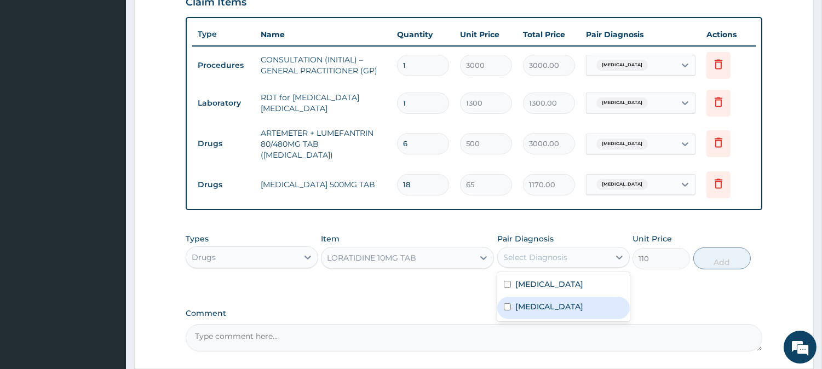
click at [556, 303] on label "[MEDICAL_DATA]" at bounding box center [549, 306] width 68 height 11
checkbox input "true"
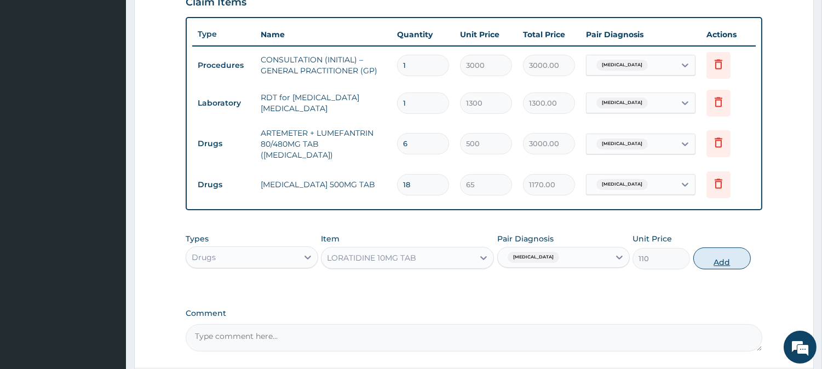
click at [723, 248] on button "Add" at bounding box center [721, 259] width 57 height 22
type input "0"
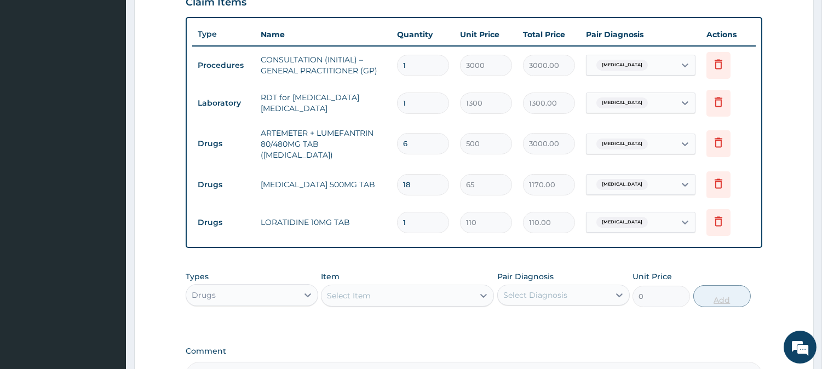
type input "10"
type input "1100.00"
type input "10"
click at [362, 290] on div "Select Item" at bounding box center [349, 295] width 44 height 11
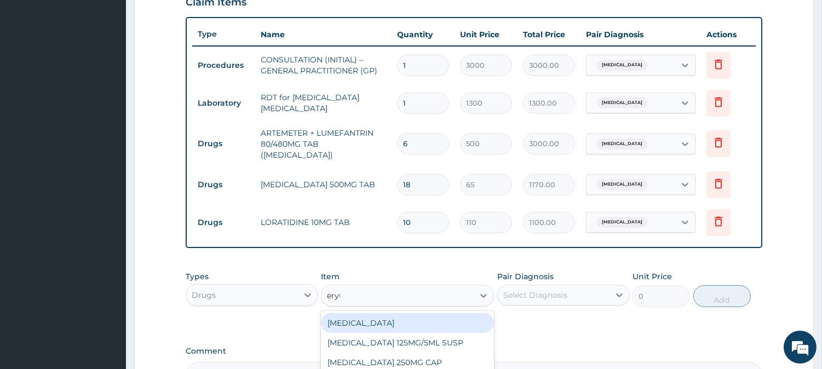
type input "erythro"
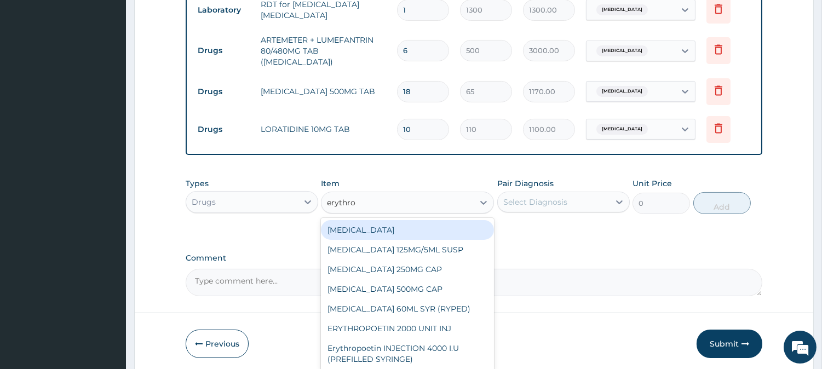
scroll to position [519, 0]
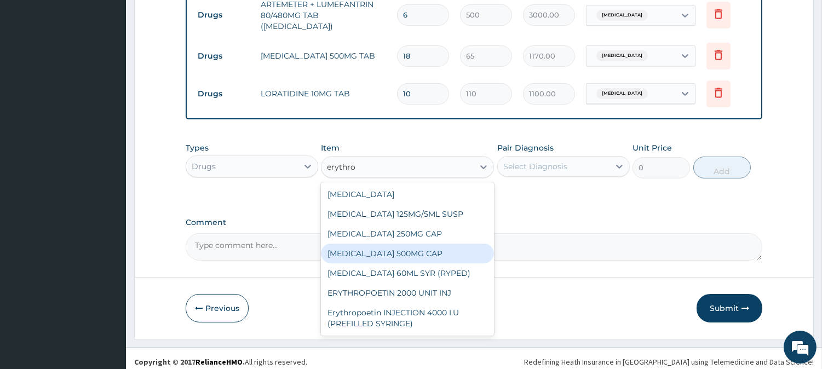
click at [433, 246] on div "[MEDICAL_DATA] 500MG CAP" at bounding box center [407, 254] width 173 height 20
type input "130"
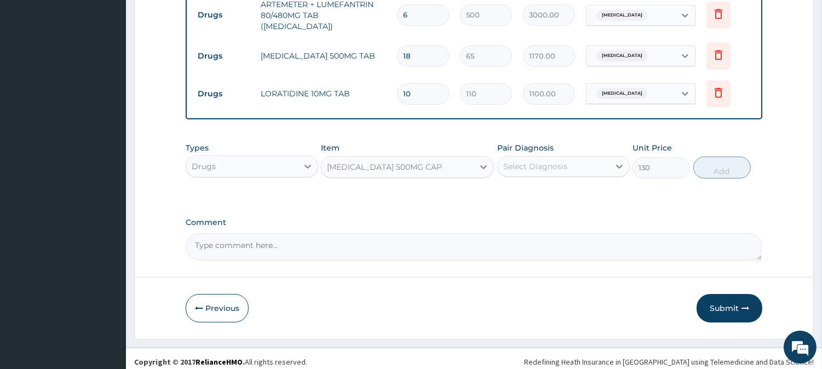
click at [544, 165] on div "Select Diagnosis" at bounding box center [535, 166] width 64 height 11
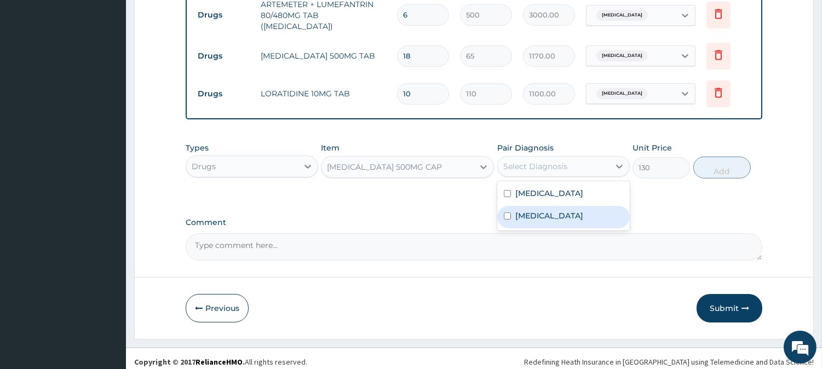
click at [557, 214] on label "[MEDICAL_DATA]" at bounding box center [549, 215] width 68 height 11
checkbox input "true"
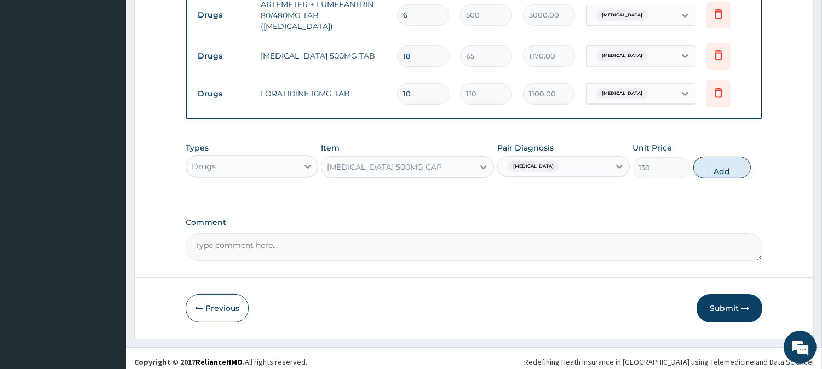
click at [735, 157] on button "Add" at bounding box center [721, 168] width 57 height 22
type input "0"
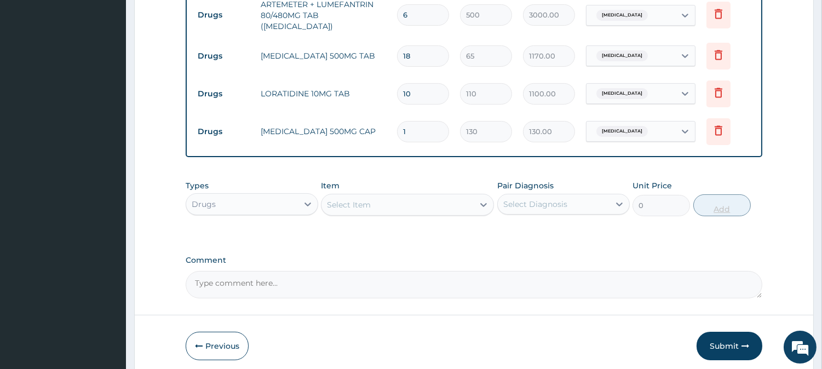
type input "21"
type input "2730.00"
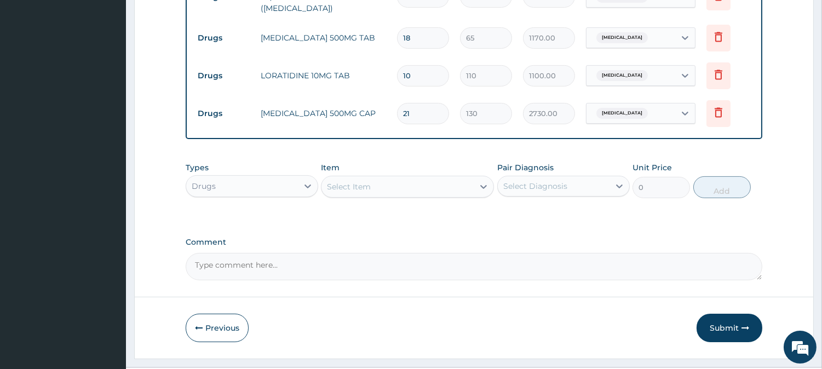
scroll to position [551, 0]
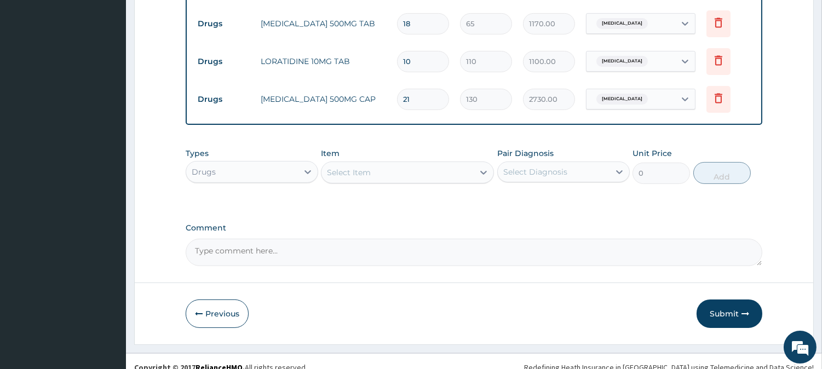
type input "21"
click at [365, 169] on div "Select Item" at bounding box center [349, 172] width 44 height 11
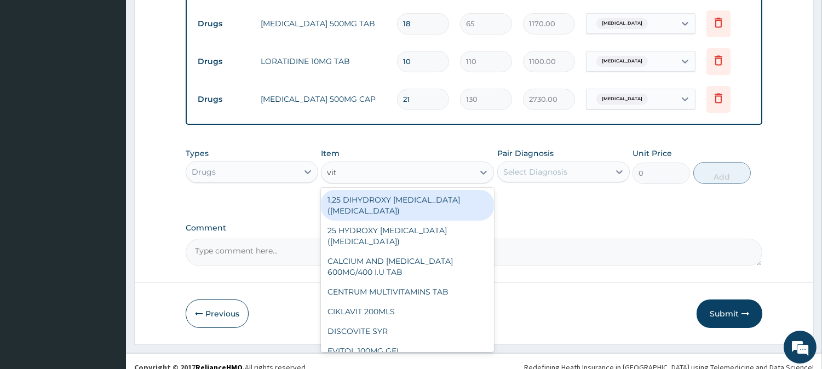
type input "vit c"
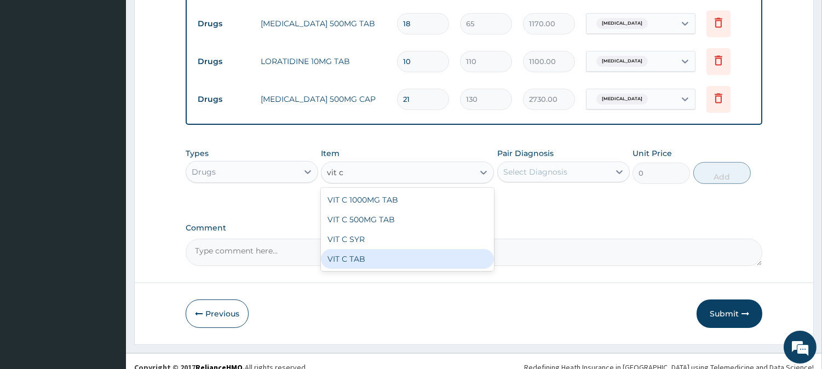
click at [413, 249] on div "VIT C TAB" at bounding box center [407, 259] width 173 height 20
type input "60"
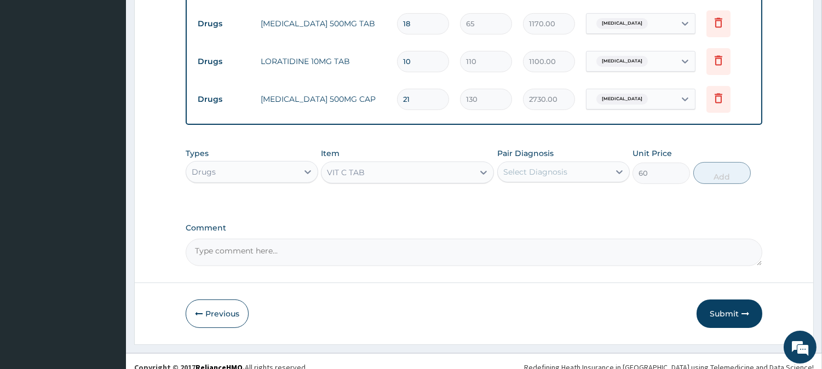
click at [557, 171] on div "Select Diagnosis" at bounding box center [535, 171] width 64 height 11
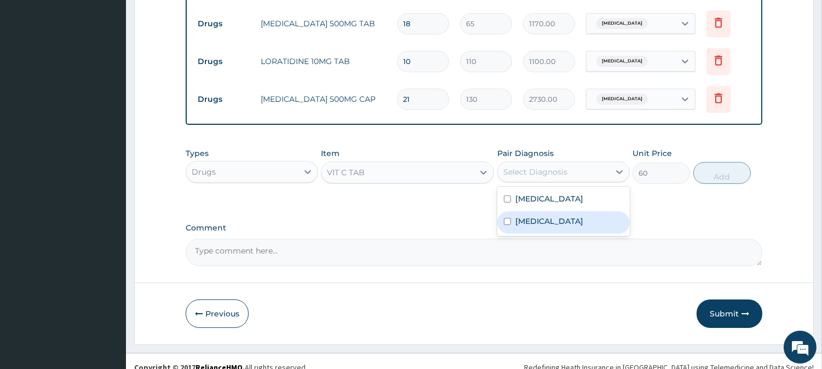
click at [566, 216] on label "[MEDICAL_DATA]" at bounding box center [549, 221] width 68 height 11
checkbox input "true"
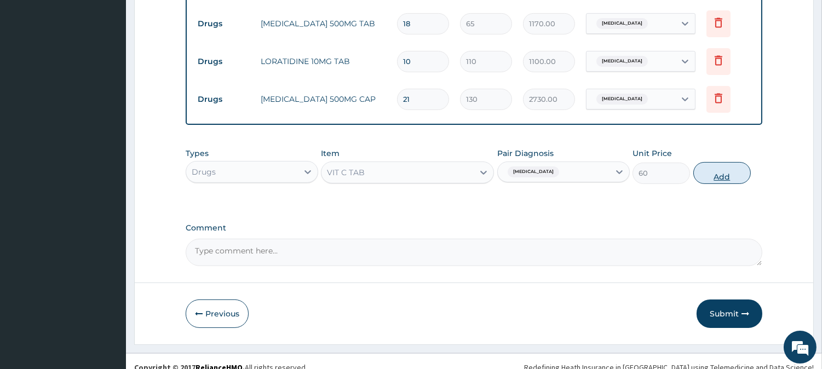
click at [737, 168] on button "Add" at bounding box center [721, 173] width 57 height 22
type input "0"
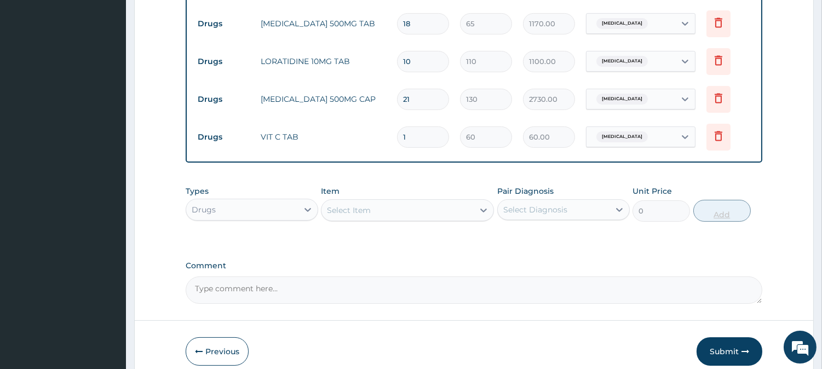
type input "0.00"
type input "3"
type input "180.00"
type input "30"
type input "1800.00"
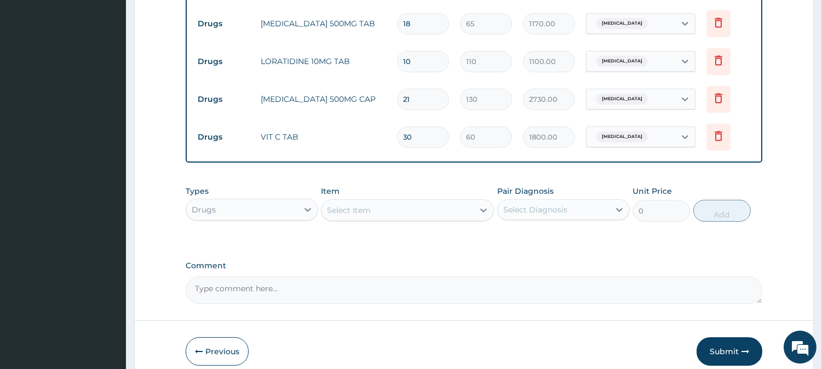
scroll to position [595, 0]
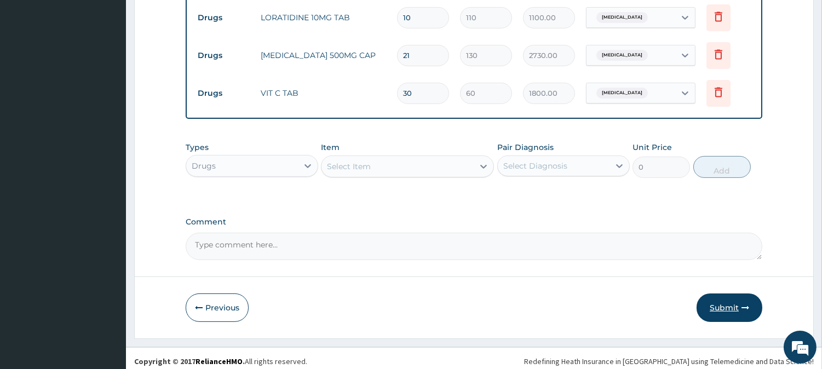
type input "30"
click at [724, 299] on button "Submit" at bounding box center [730, 308] width 66 height 28
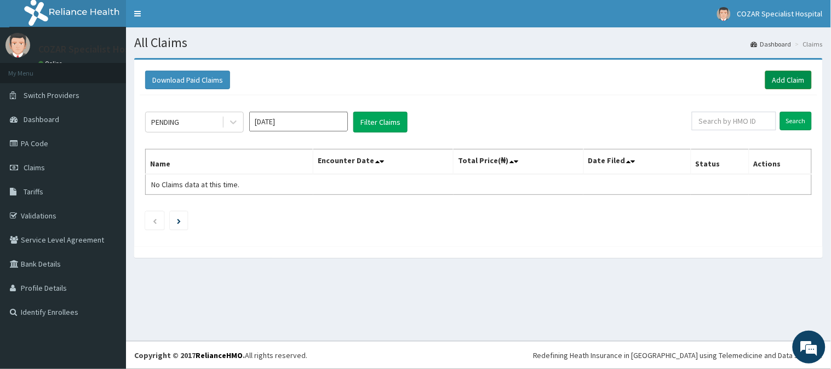
click at [785, 79] on link "Add Claim" at bounding box center [788, 80] width 47 height 19
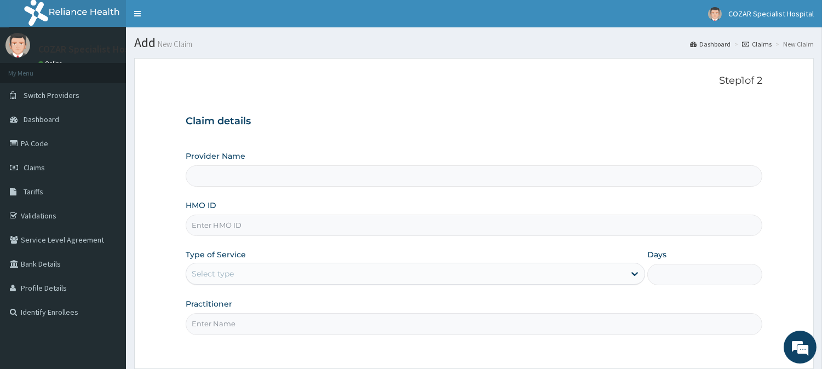
click at [353, 232] on input "HMO ID" at bounding box center [474, 225] width 577 height 21
paste input "EAB/10007/A"
type input "EAB/10007/A"
type input "Cozar Specialist Hospital"
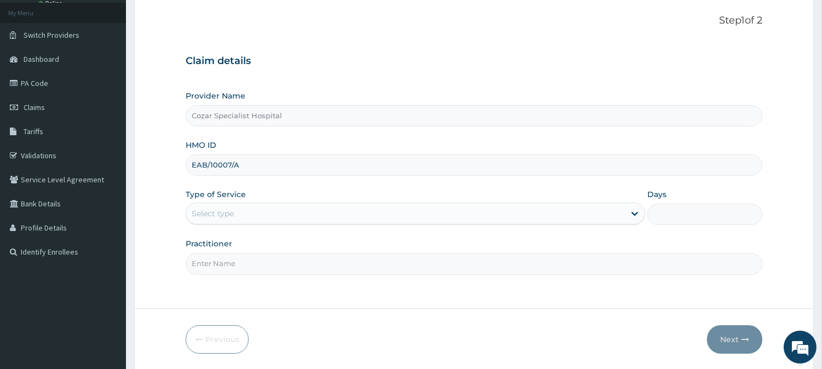
scroll to position [97, 0]
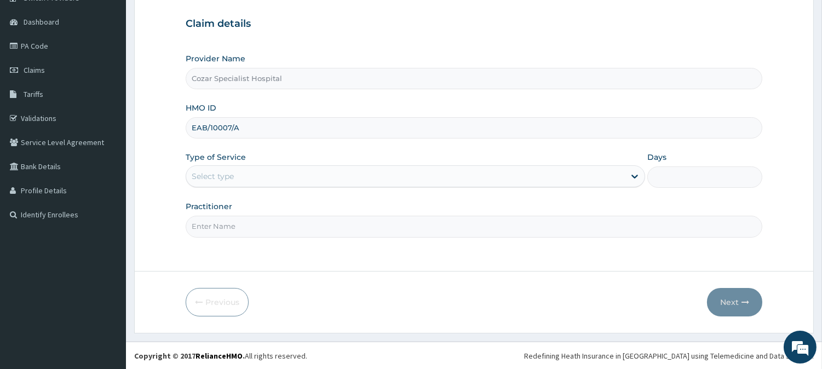
type input "EAB/10007/A"
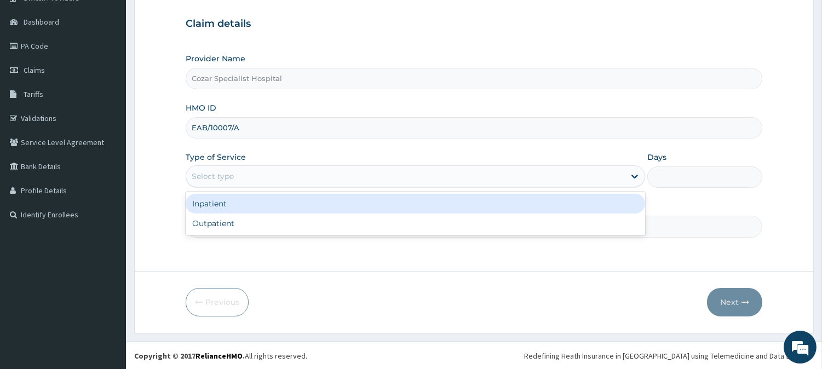
click at [318, 170] on div "Select type" at bounding box center [405, 177] width 439 height 18
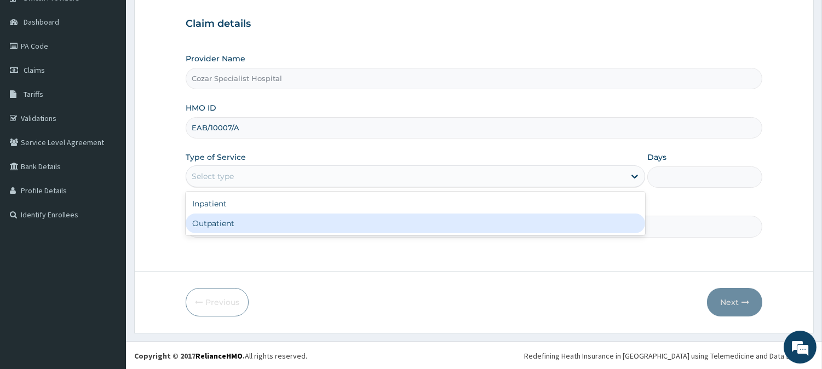
click at [309, 222] on div "Outpatient" at bounding box center [415, 224] width 459 height 20
type input "1"
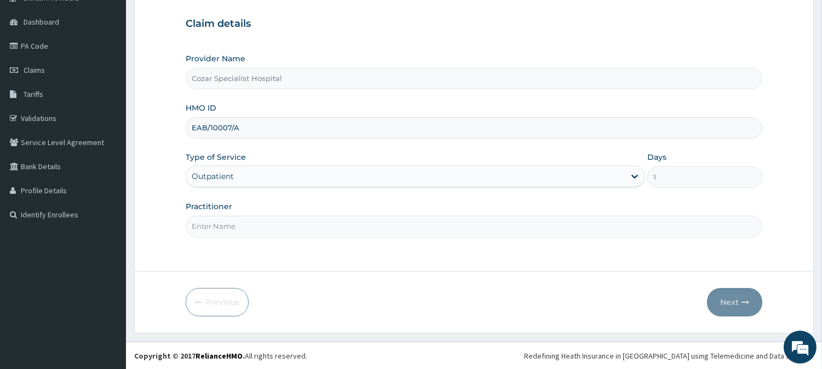
click at [309, 222] on input "Practitioner" at bounding box center [474, 226] width 577 height 21
type input "[PERSON_NAME][MEDICAL_DATA]"
click at [751, 300] on button "Next" at bounding box center [734, 302] width 55 height 28
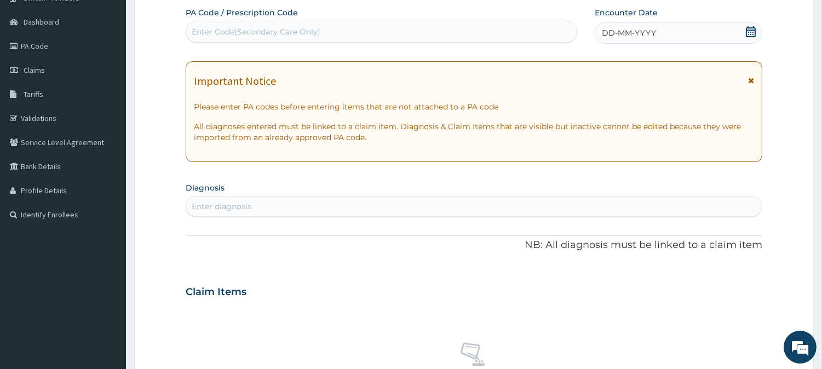
click at [751, 30] on icon at bounding box center [750, 31] width 11 height 11
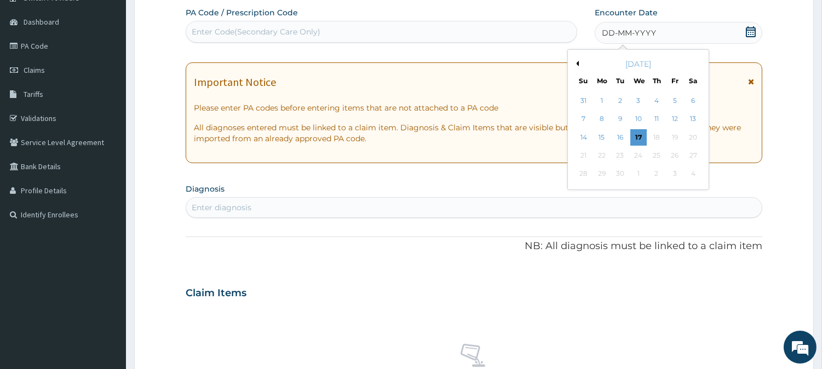
click at [577, 62] on button "Previous Month" at bounding box center [575, 63] width 5 height 5
click at [606, 154] on div "18" at bounding box center [602, 155] width 16 height 16
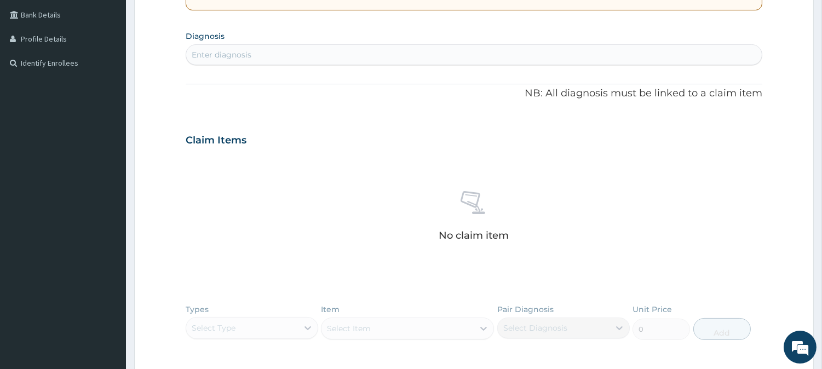
scroll to position [252, 0]
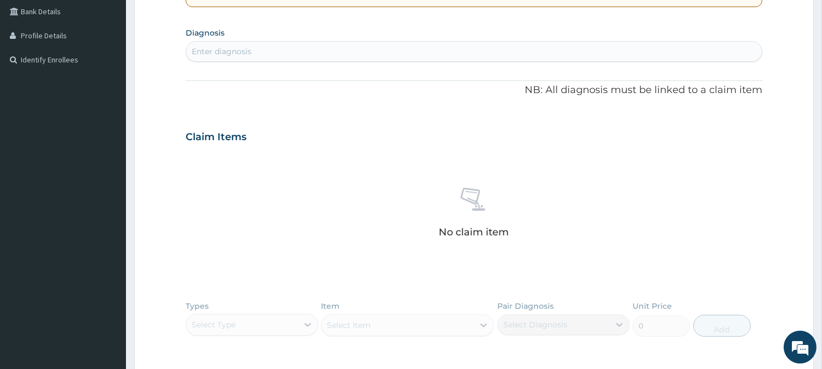
click at [400, 48] on div "Enter diagnosis" at bounding box center [474, 52] width 576 height 18
type input "[MEDICAL_DATA]"
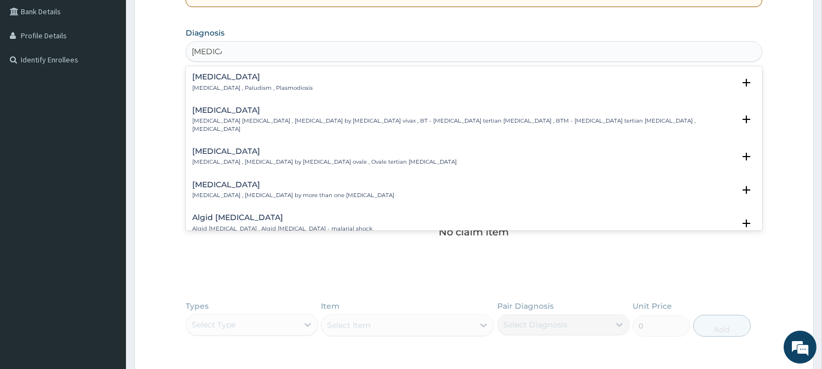
click at [373, 81] on div "[MEDICAL_DATA] [MEDICAL_DATA] , Paludism , Plasmodiosis" at bounding box center [473, 82] width 563 height 19
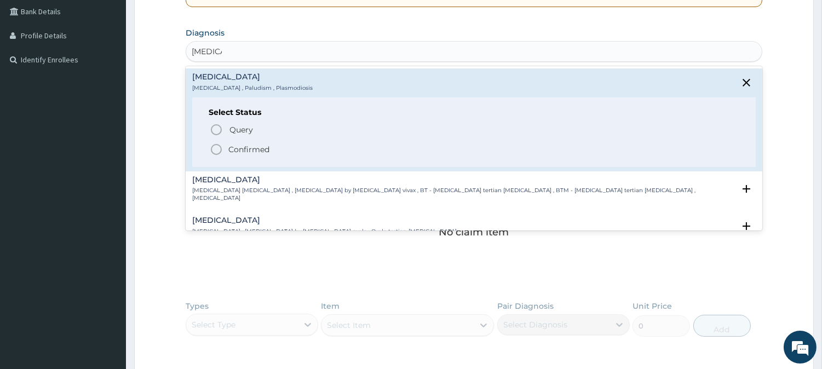
click at [232, 146] on p "Confirmed" at bounding box center [248, 149] width 41 height 11
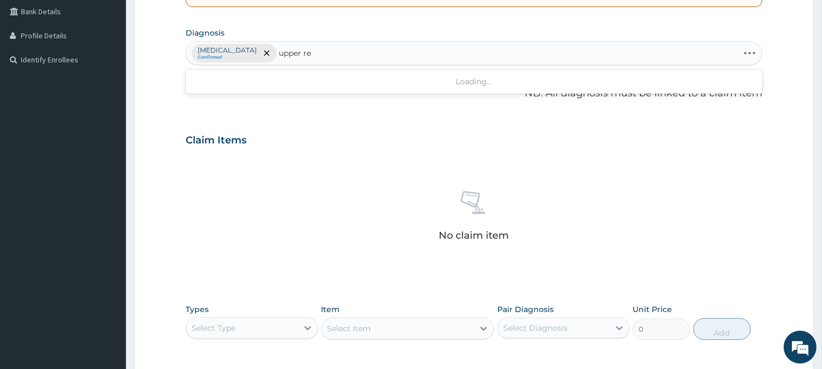
type input "upper res"
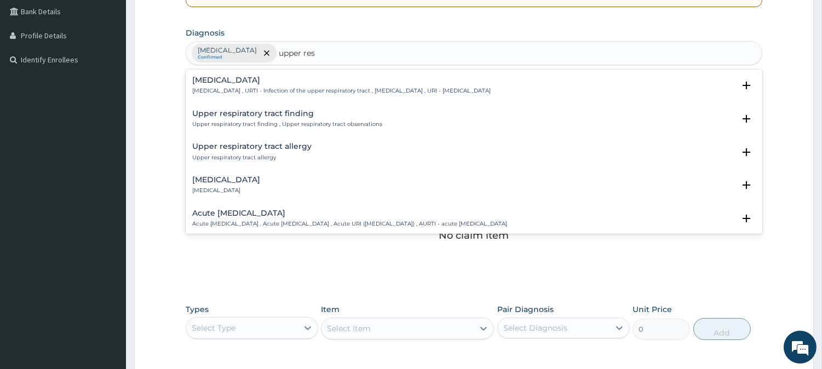
click at [245, 85] on div "Upper respiratory infection Upper respiratory infection , URTI - Infection of t…" at bounding box center [341, 85] width 298 height 19
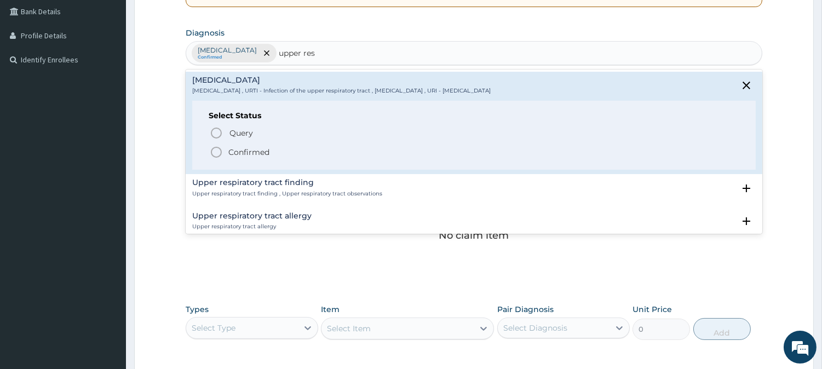
click at [248, 154] on p "Confirmed" at bounding box center [248, 152] width 41 height 11
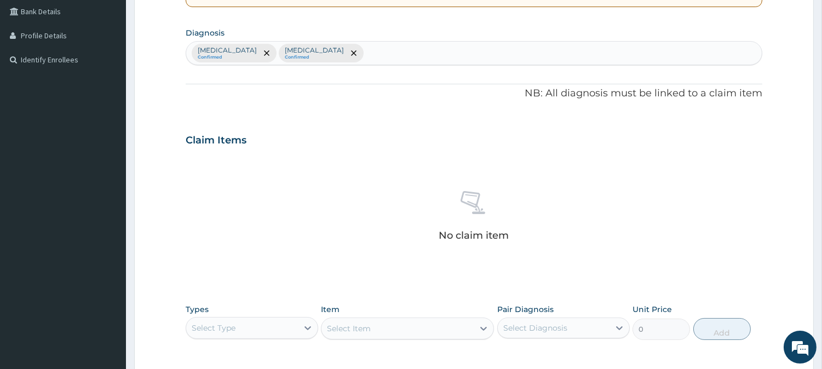
scroll to position [420, 0]
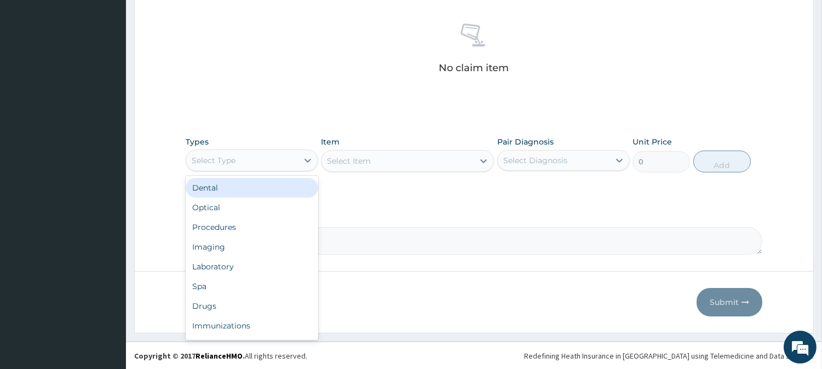
click at [287, 159] on div "Select Type" at bounding box center [242, 161] width 112 height 18
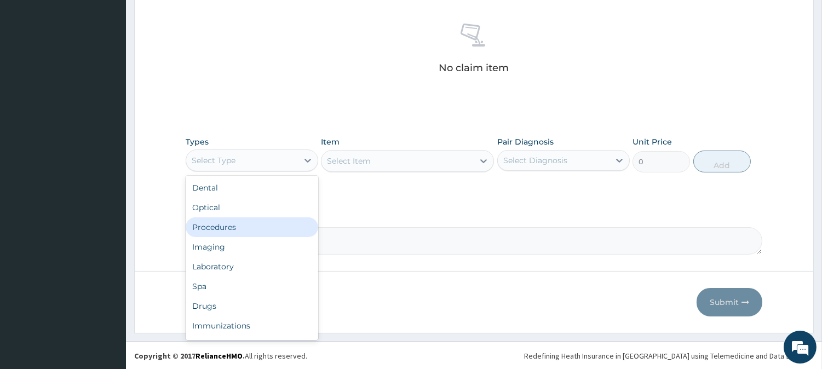
click at [271, 232] on div "Procedures" at bounding box center [252, 227] width 133 height 20
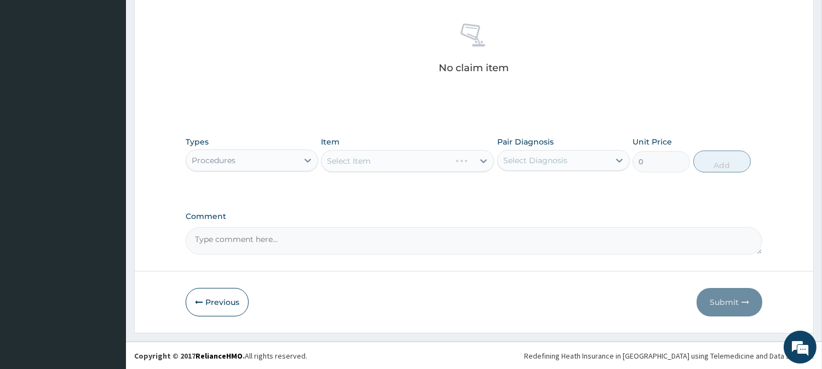
click at [463, 159] on div "Select Item" at bounding box center [407, 161] width 173 height 22
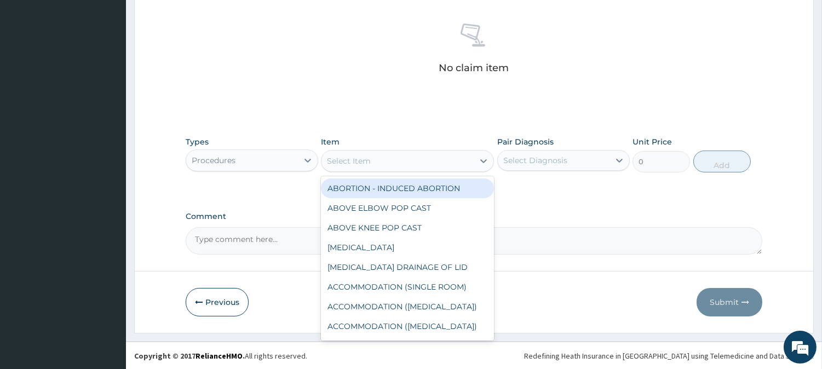
click at [463, 159] on div "Select Item" at bounding box center [397, 161] width 152 height 18
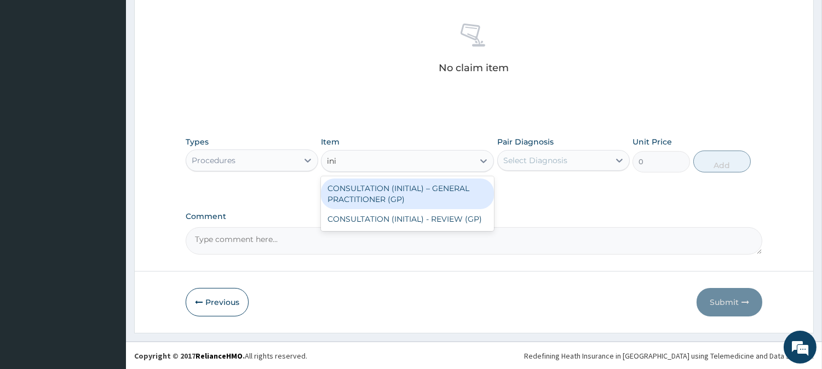
type input "init"
click at [471, 192] on div "CONSULTATION (INITIAL) – GENERAL PRACTITIONER (GP)" at bounding box center [407, 194] width 173 height 31
type input "3000"
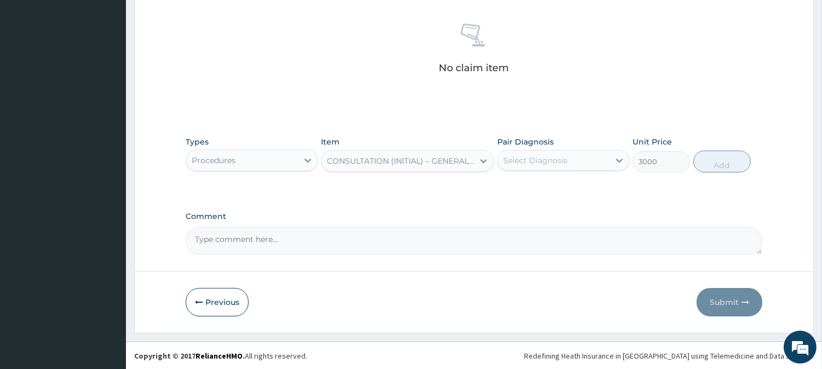
click at [555, 157] on div "Select Diagnosis" at bounding box center [535, 160] width 64 height 11
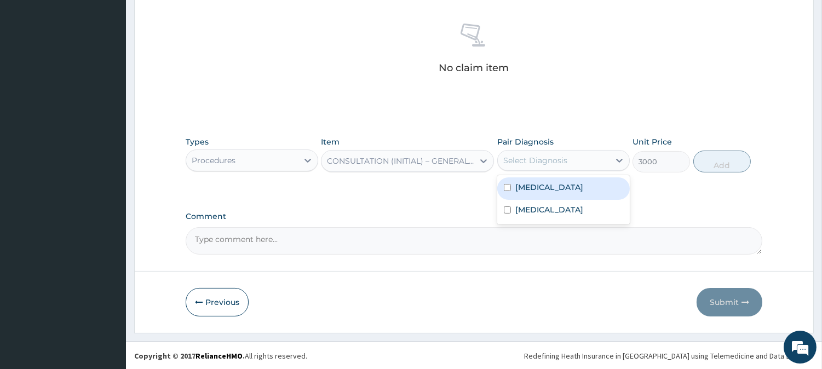
click at [559, 187] on div "Malaria" at bounding box center [563, 188] width 133 height 22
checkbox input "true"
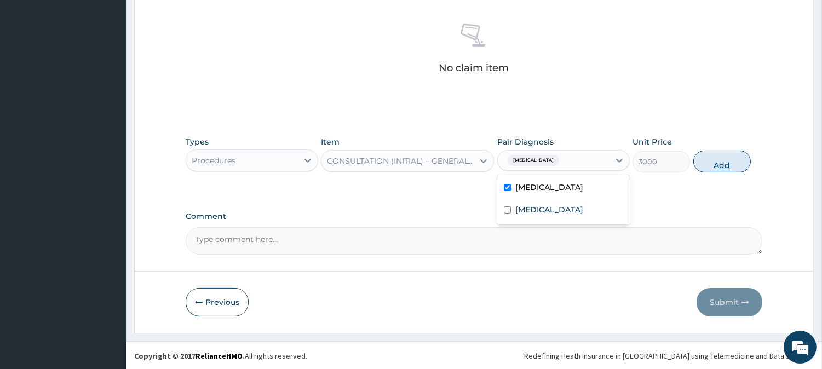
click at [735, 167] on button "Add" at bounding box center [721, 162] width 57 height 22
type input "0"
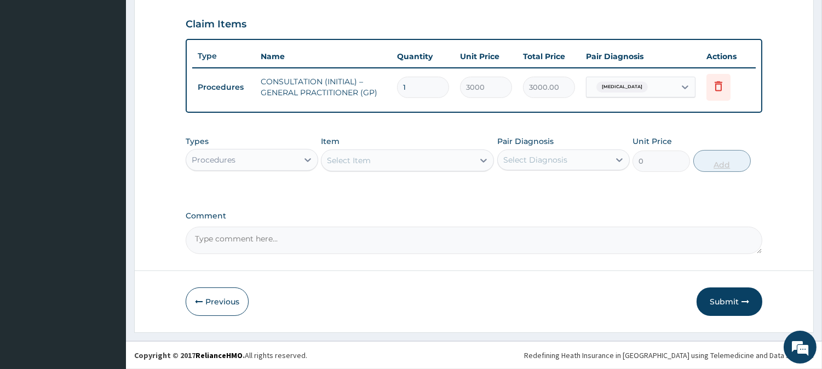
scroll to position [367, 0]
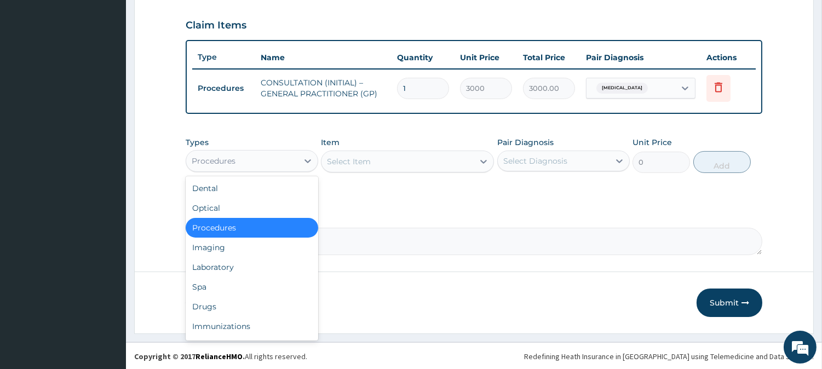
click at [288, 156] on div "Procedures" at bounding box center [242, 161] width 112 height 18
click at [278, 264] on div "Laboratory" at bounding box center [252, 267] width 133 height 20
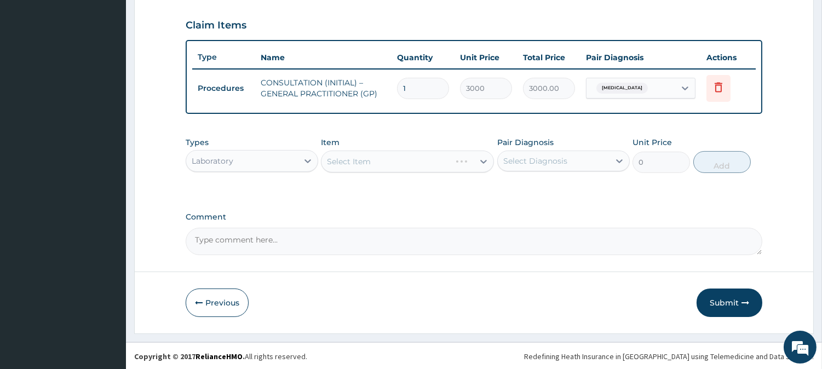
click at [481, 160] on div "Select Item" at bounding box center [407, 162] width 173 height 22
click at [481, 160] on icon at bounding box center [484, 162] width 7 height 4
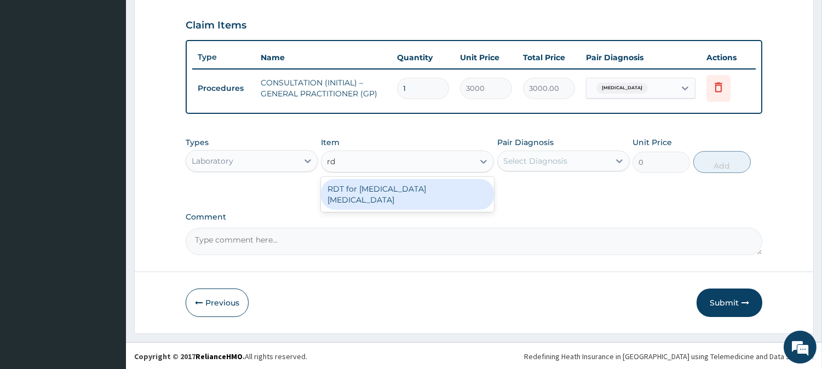
type input "rdt"
click at [471, 189] on div "RDT for [MEDICAL_DATA] [MEDICAL_DATA]" at bounding box center [407, 194] width 173 height 31
type input "1300"
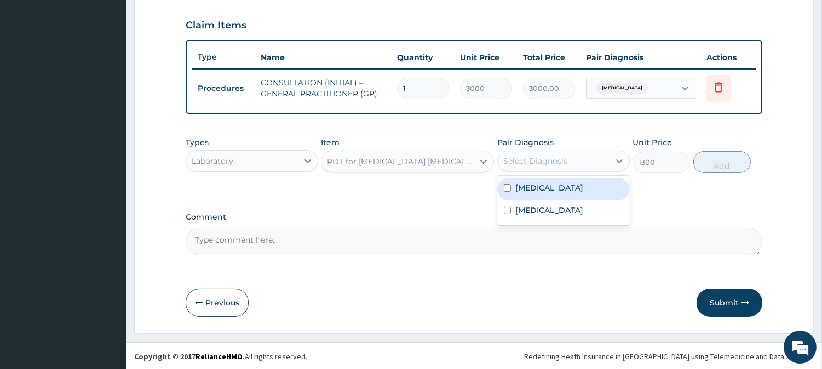
click at [606, 157] on div "Select Diagnosis" at bounding box center [554, 161] width 112 height 18
click at [595, 186] on div "[MEDICAL_DATA]" at bounding box center [563, 189] width 133 height 22
checkbox input "true"
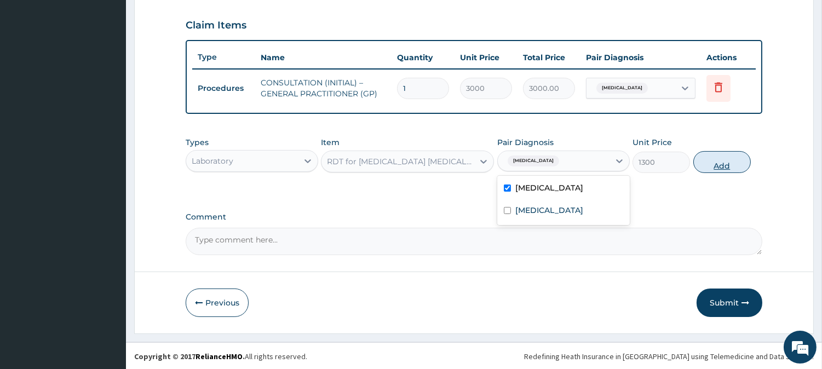
click at [731, 162] on button "Add" at bounding box center [721, 162] width 57 height 22
type input "0"
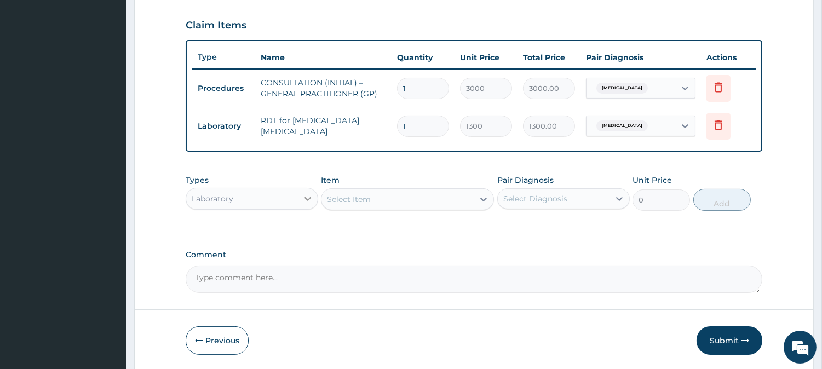
click at [299, 206] on div at bounding box center [308, 199] width 20 height 20
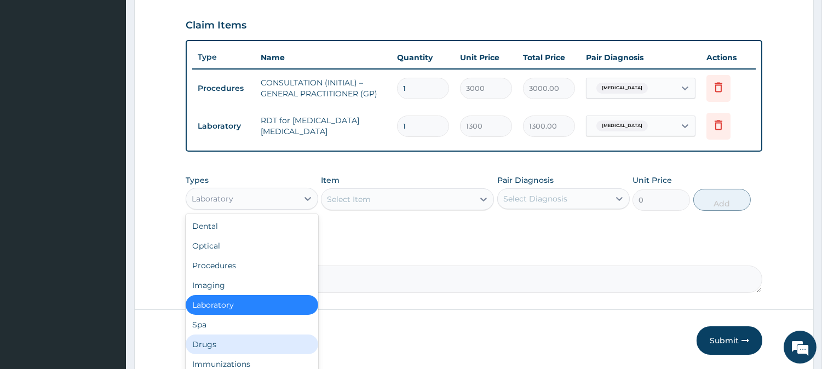
click at [278, 342] on div "Drugs" at bounding box center [252, 345] width 133 height 20
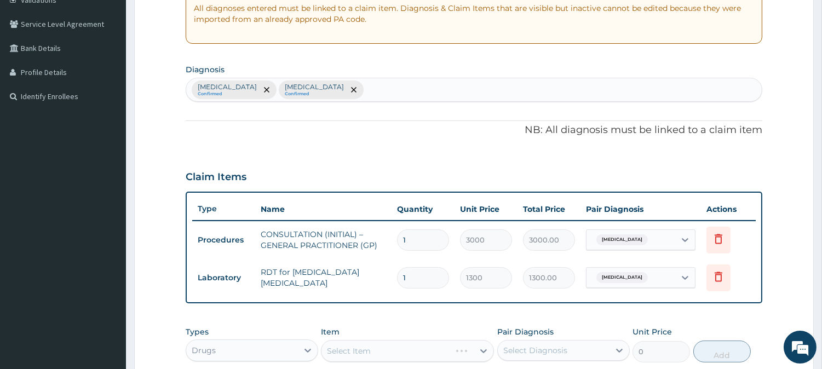
scroll to position [290, 0]
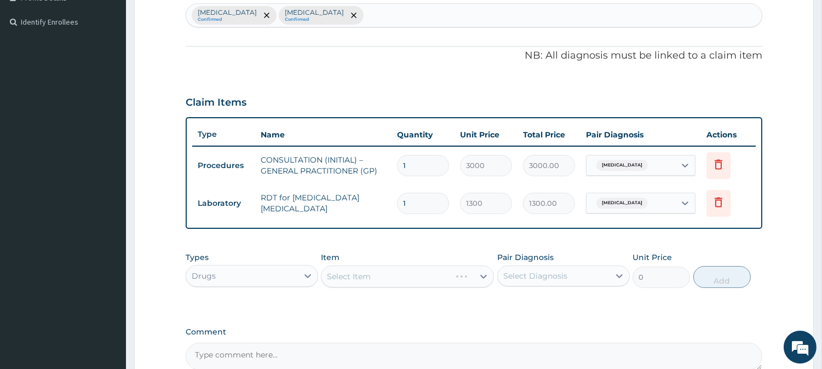
click at [440, 273] on div "Select Item" at bounding box center [407, 277] width 173 height 22
click at [445, 275] on div "Select Item" at bounding box center [397, 277] width 152 height 18
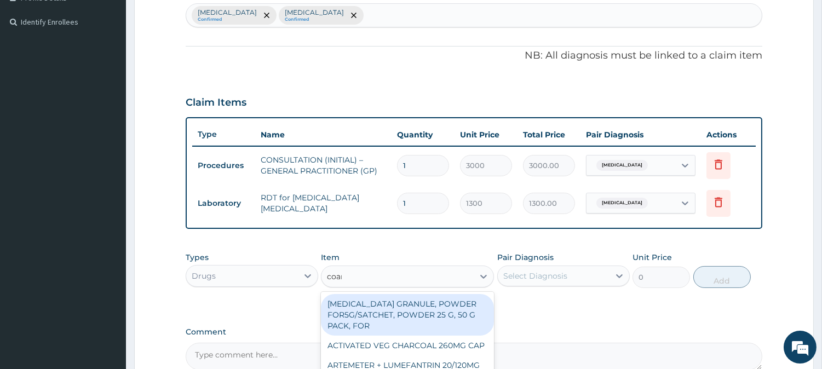
type input "coartem"
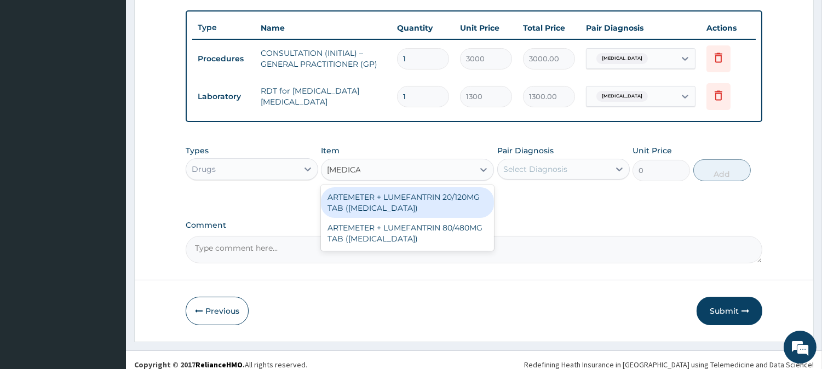
scroll to position [404, 0]
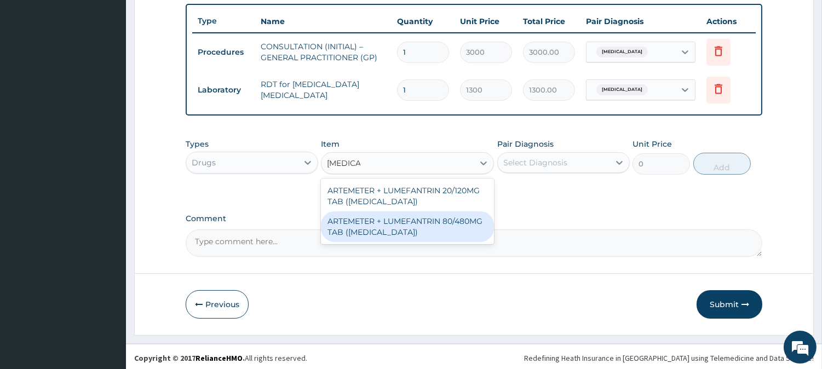
click at [471, 228] on div "ARTEMETER + LUMEFANTRIN 80/480MG TAB ([MEDICAL_DATA])" at bounding box center [407, 226] width 173 height 31
type input "500"
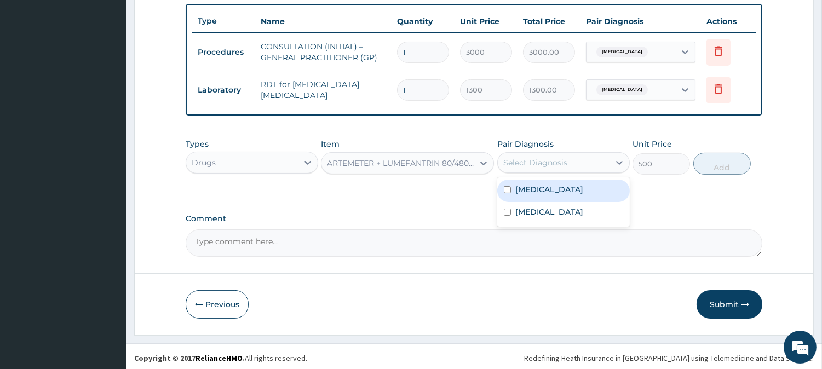
click at [584, 157] on div "Select Diagnosis" at bounding box center [554, 163] width 112 height 18
click at [584, 185] on div "[MEDICAL_DATA]" at bounding box center [563, 191] width 133 height 22
checkbox input "true"
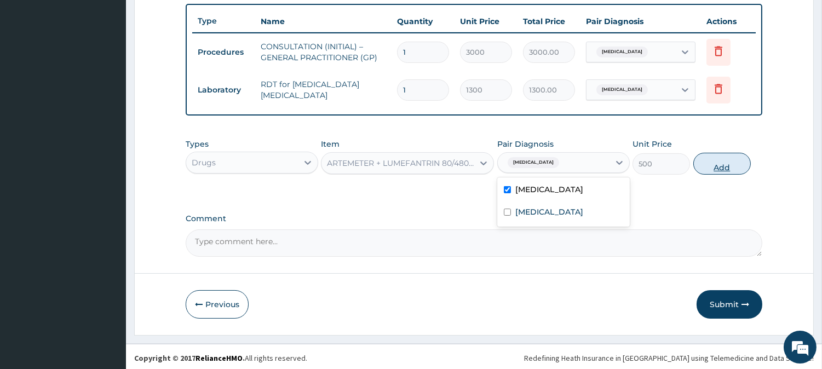
click at [723, 160] on button "Add" at bounding box center [721, 164] width 57 height 22
type input "0"
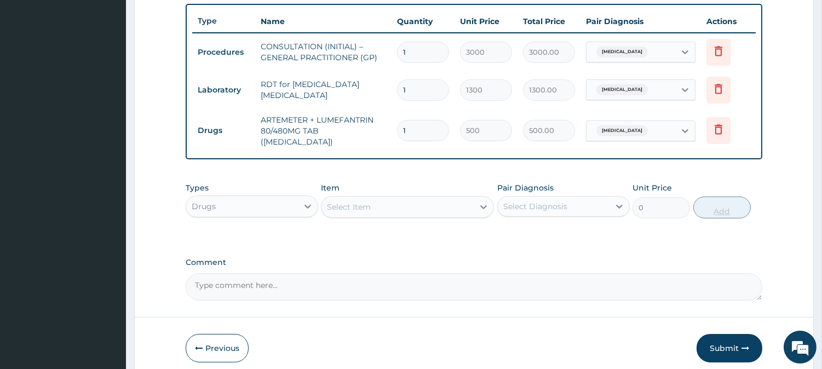
type input "0.00"
type input "6"
type input "3000.00"
type input "6"
click at [458, 203] on div "Select Item" at bounding box center [397, 207] width 152 height 18
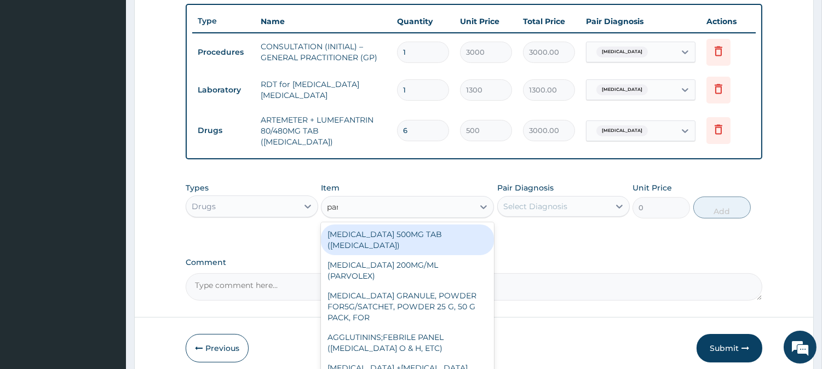
type input "parace"
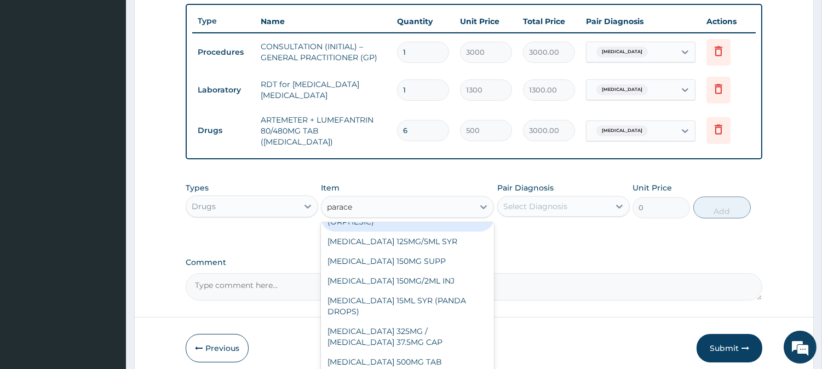
scroll to position [92, 0]
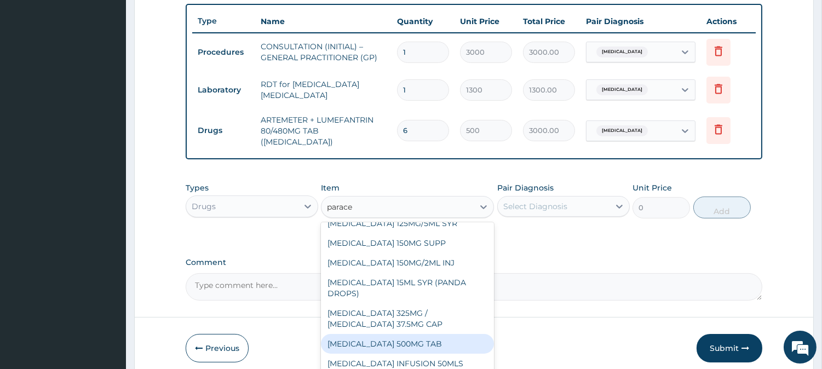
click at [462, 343] on div "[MEDICAL_DATA] 500MG TAB" at bounding box center [407, 344] width 173 height 20
type input "65"
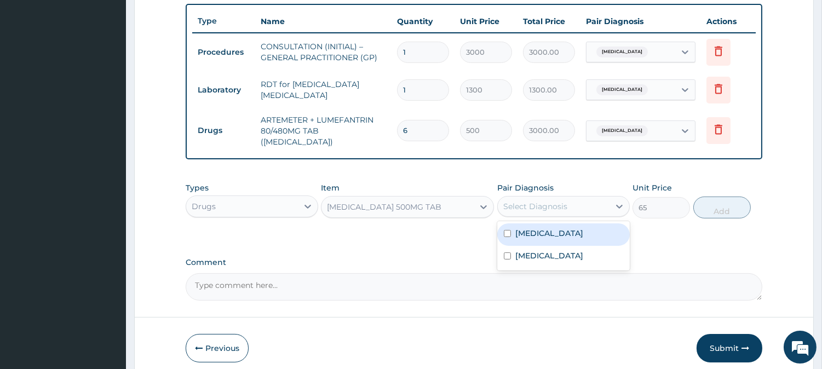
click at [604, 202] on div "Select Diagnosis" at bounding box center [554, 207] width 112 height 18
click at [597, 223] on div "[MEDICAL_DATA]" at bounding box center [563, 234] width 133 height 22
checkbox input "true"
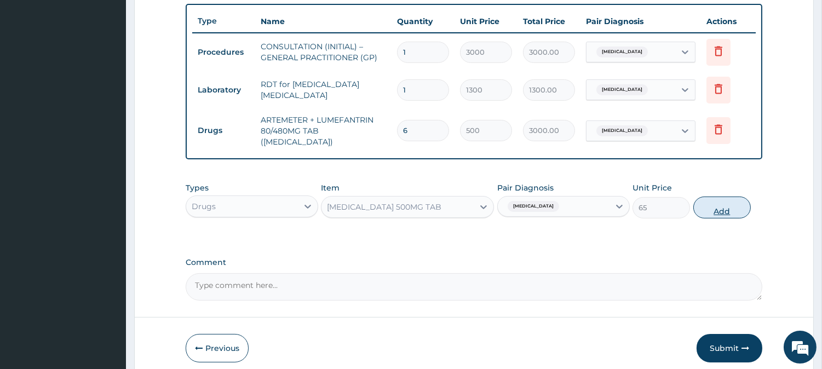
click at [712, 197] on button "Add" at bounding box center [721, 208] width 57 height 22
type input "0"
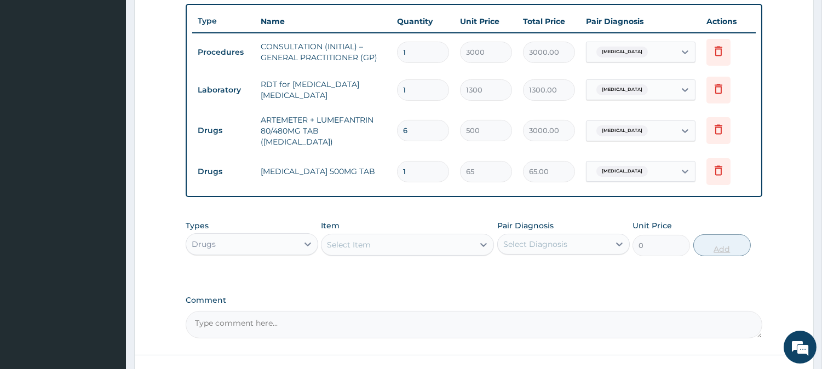
type input "19"
type input "1235.00"
type input "1"
type input "65.00"
type input "18"
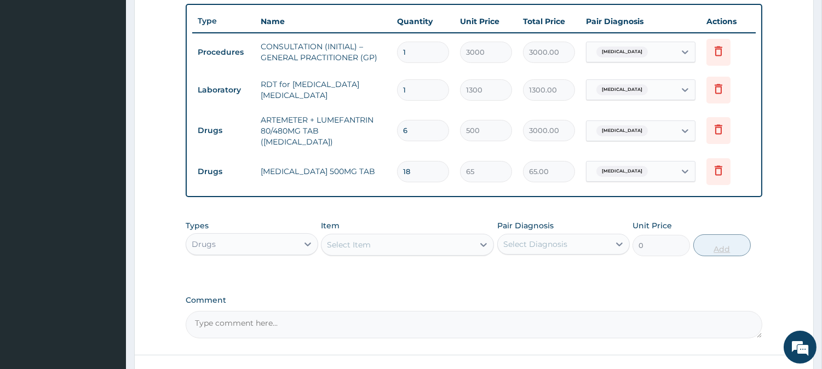
type input "1170.00"
type input "18"
click at [380, 236] on div "Select Item" at bounding box center [397, 245] width 152 height 18
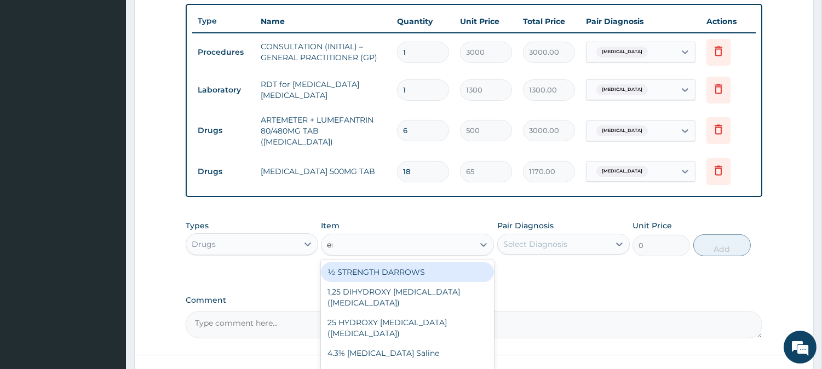
type input "erythro"
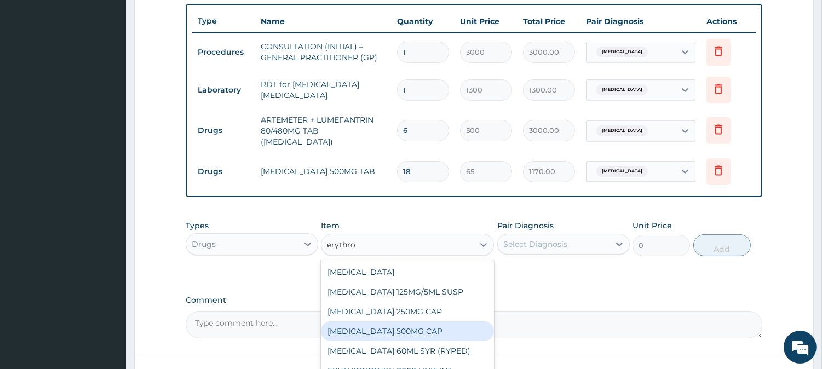
click at [468, 321] on div "ERYTHROMYCIN 500MG CAP" at bounding box center [407, 331] width 173 height 20
type input "130"
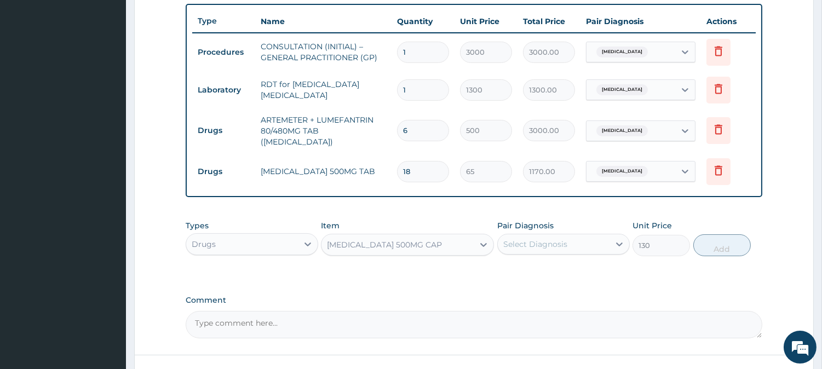
click at [566, 239] on div "Select Diagnosis" at bounding box center [554, 244] width 112 height 18
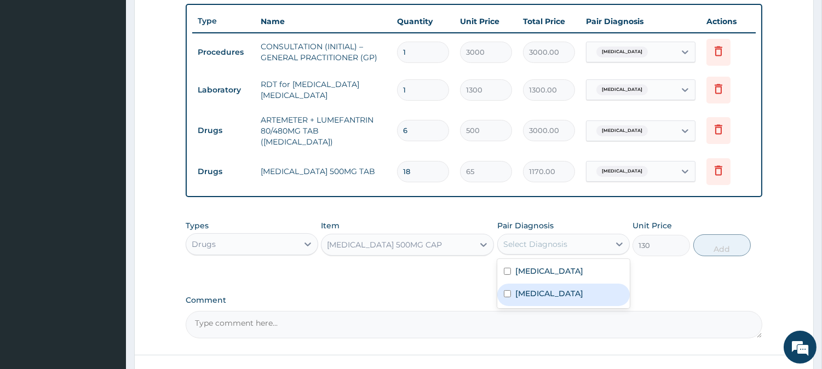
click at [576, 296] on div "[MEDICAL_DATA]" at bounding box center [563, 295] width 133 height 22
checkbox input "true"
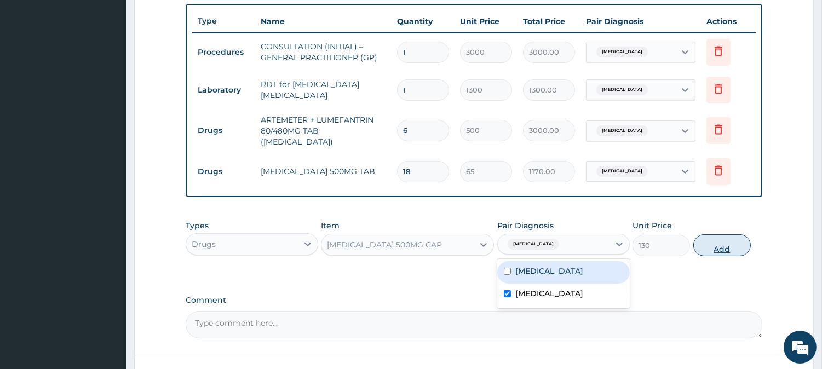
click at [716, 234] on button "Add" at bounding box center [721, 245] width 57 height 22
type input "0"
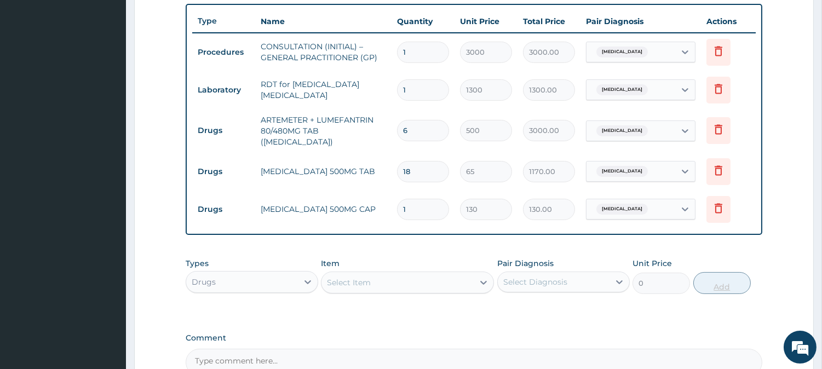
type input "21"
type input "2730.00"
type input "21"
click at [446, 277] on div "Select Item" at bounding box center [397, 283] width 152 height 18
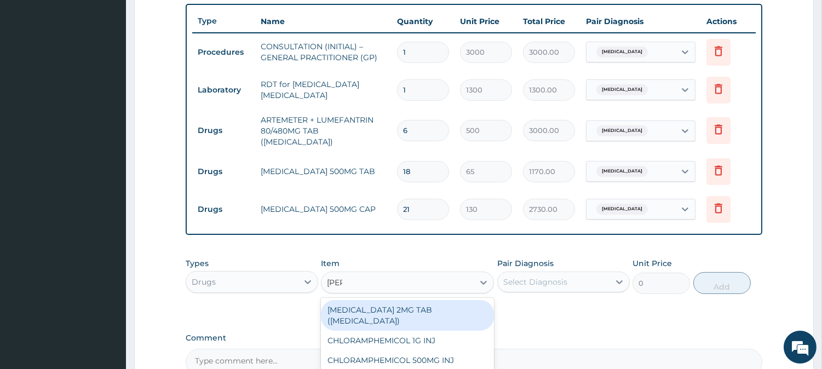
type input "lorat"
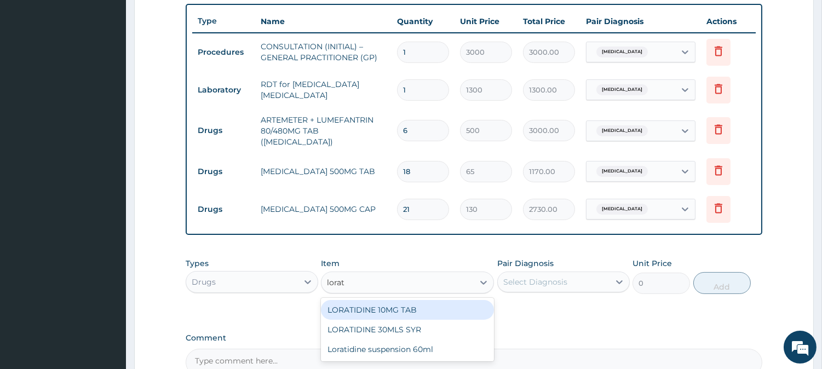
click at [432, 304] on div "LORATIDINE 10MG TAB" at bounding box center [407, 310] width 173 height 20
type input "110"
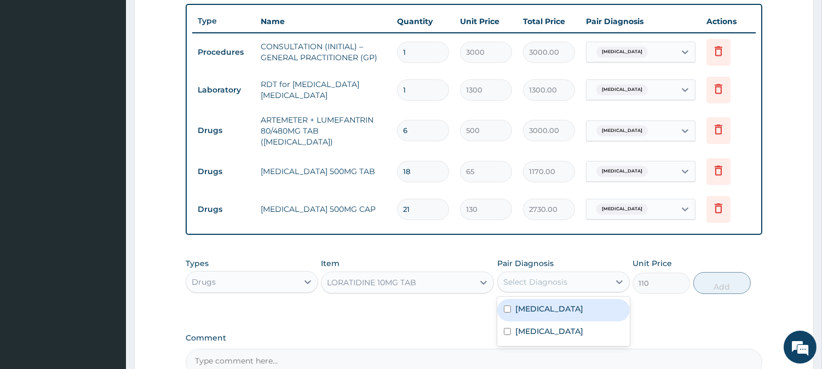
click at [604, 276] on div "Select Diagnosis" at bounding box center [554, 282] width 112 height 18
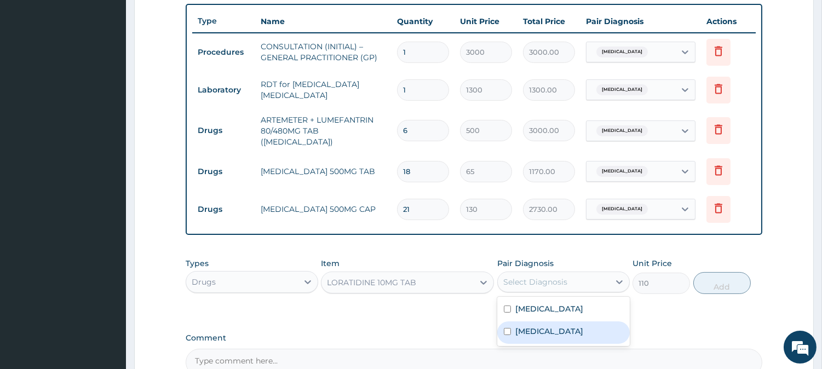
click at [583, 327] on label "[MEDICAL_DATA]" at bounding box center [549, 331] width 68 height 11
checkbox input "true"
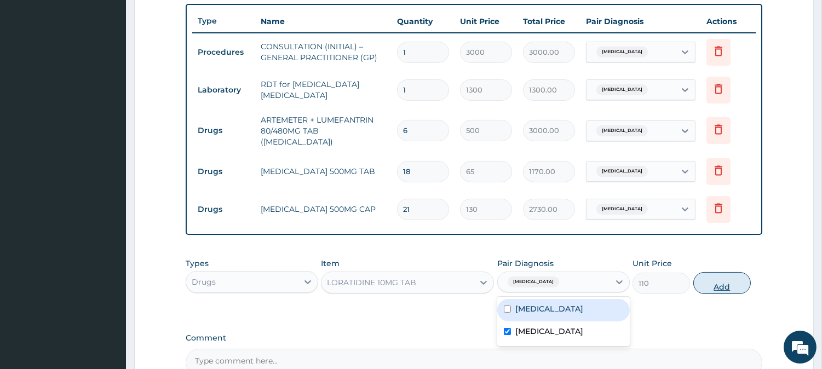
click at [727, 272] on button "Add" at bounding box center [721, 283] width 57 height 22
type input "0"
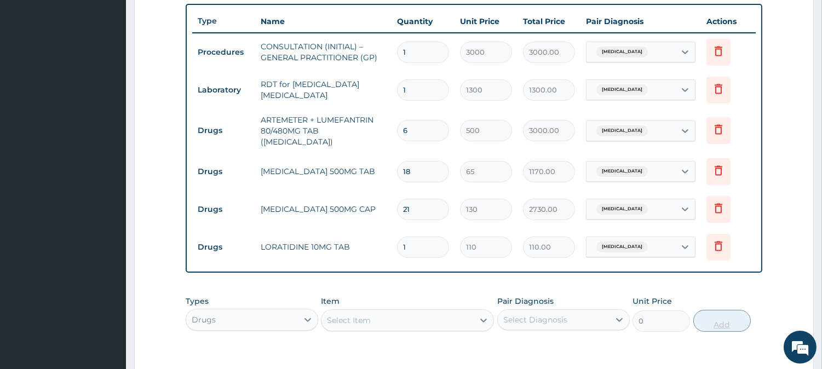
type input "10"
type input "1100.00"
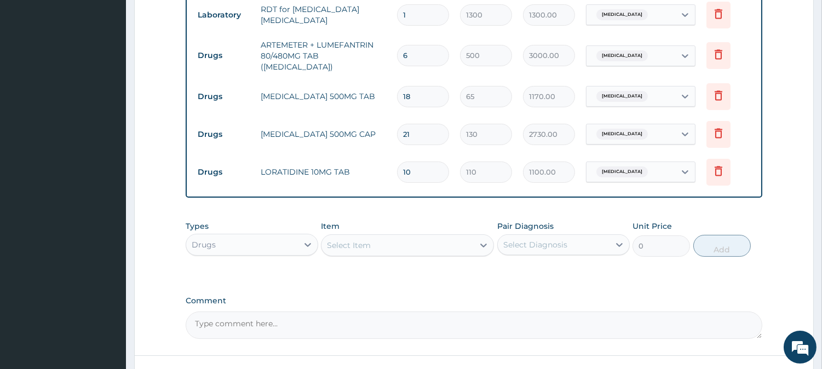
scroll to position [511, 0]
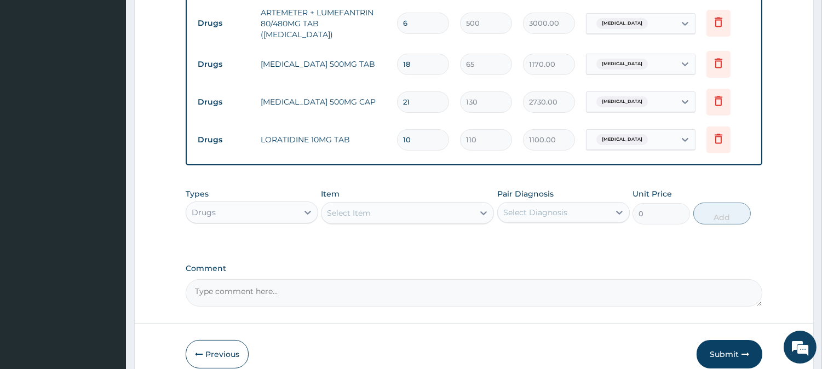
type input "10"
click at [368, 204] on div "Select Item" at bounding box center [397, 213] width 152 height 18
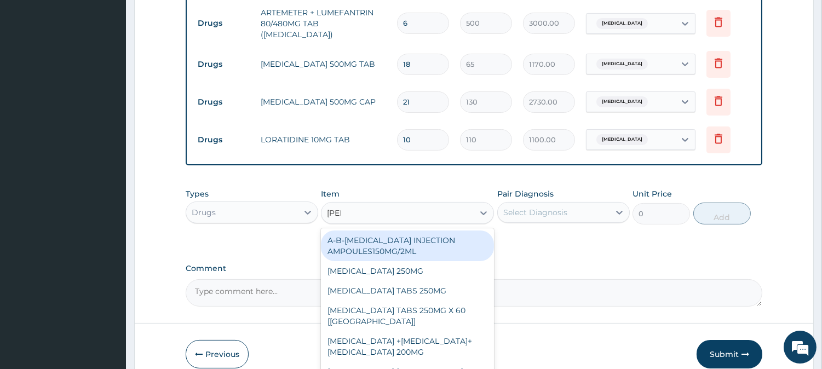
type input "mentho"
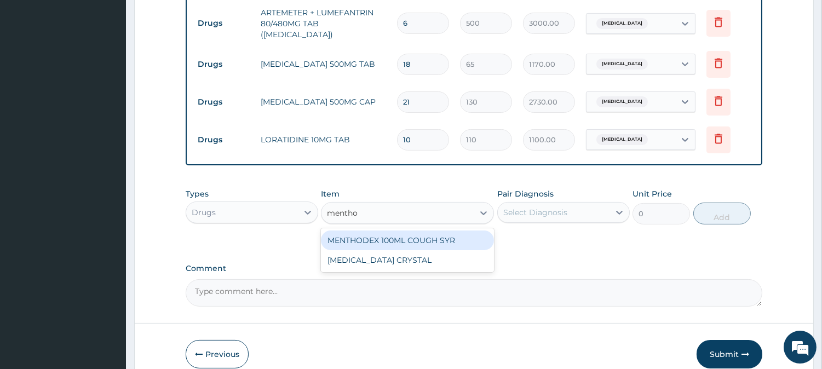
click at [463, 232] on div "MENTHODEX 100ML COUGH SYR" at bounding box center [407, 241] width 173 height 20
type input "1400"
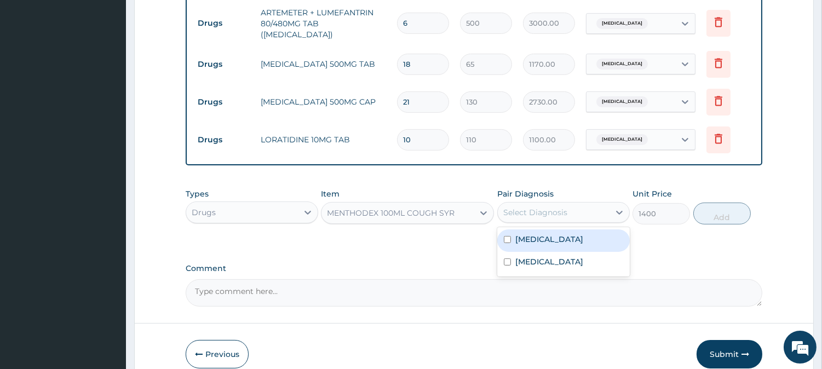
click at [563, 207] on div "Select Diagnosis" at bounding box center [535, 212] width 64 height 11
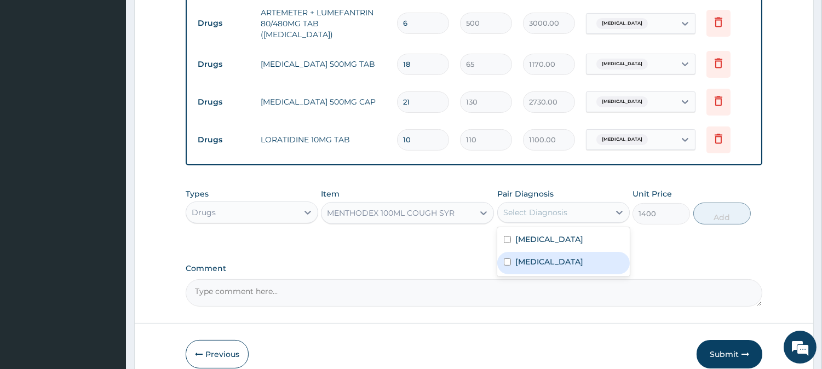
click at [583, 256] on label "Upper respiratory infection" at bounding box center [549, 261] width 68 height 11
checkbox input "true"
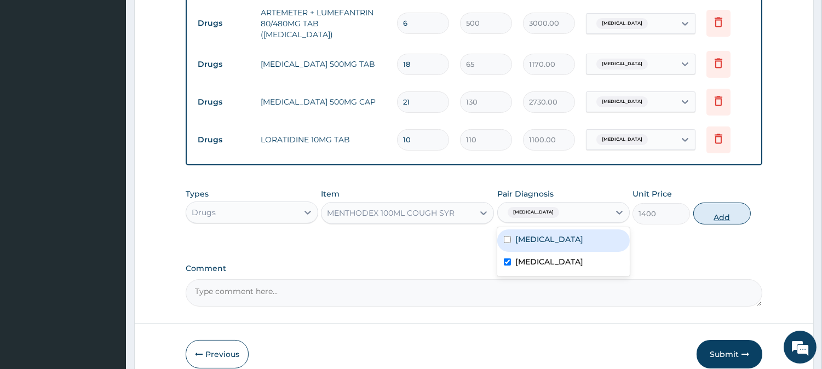
click at [735, 204] on button "Add" at bounding box center [721, 214] width 57 height 22
type input "0"
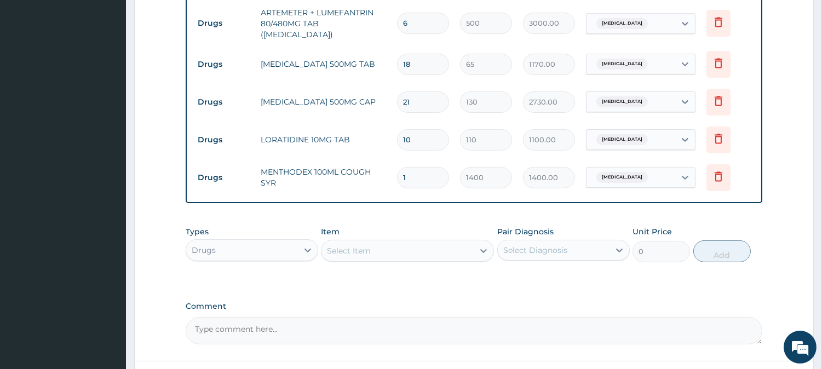
scroll to position [595, 0]
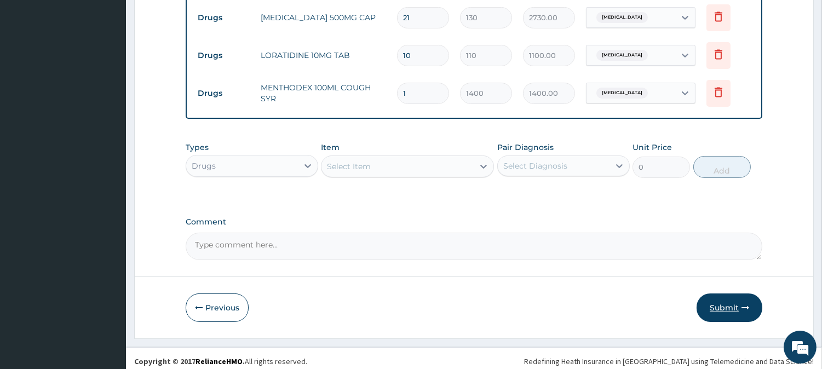
click at [737, 308] on button "Submit" at bounding box center [730, 308] width 66 height 28
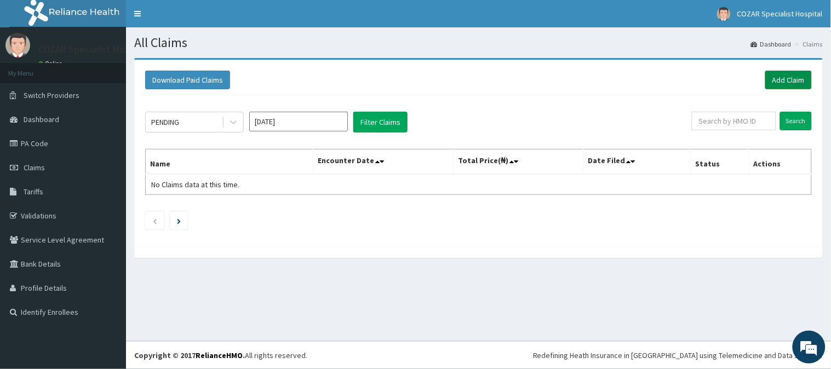
click at [776, 74] on link "Add Claim" at bounding box center [788, 80] width 47 height 19
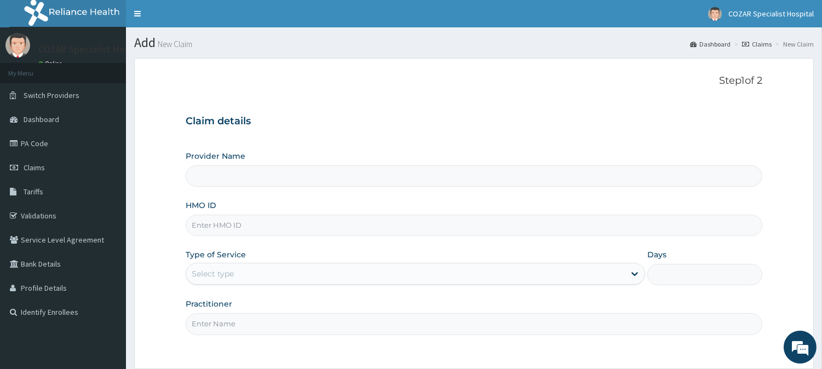
type input "Cozar Specialist Hospital"
click at [336, 226] on input "HMO ID" at bounding box center [474, 225] width 577 height 21
paste input "PPI/10064/F"
type input "PPI/10064/F"
click at [324, 271] on div "Select type" at bounding box center [405, 274] width 439 height 18
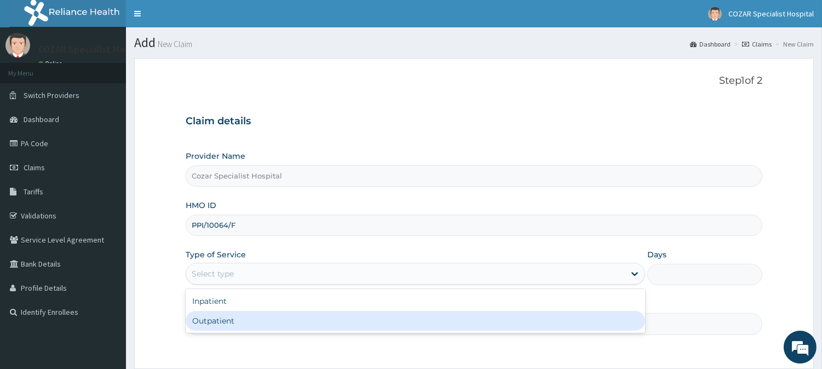
click at [278, 320] on div "Outpatient" at bounding box center [415, 321] width 459 height 20
type input "1"
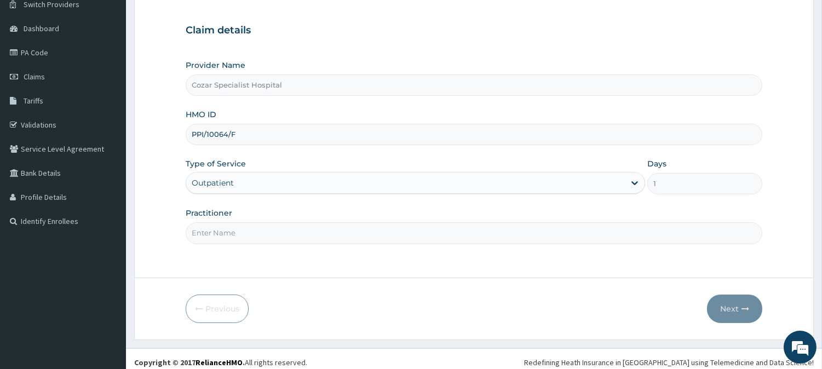
scroll to position [97, 0]
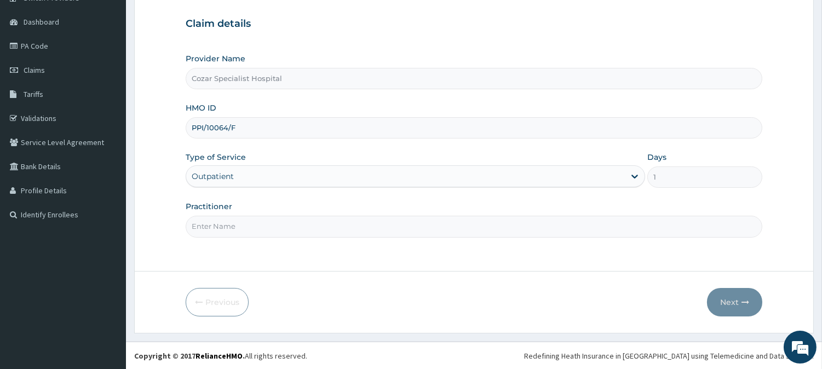
click at [442, 228] on input "Practitioner" at bounding box center [474, 226] width 577 height 21
type input "[PERSON_NAME][MEDICAL_DATA]"
click at [750, 304] on button "Next" at bounding box center [734, 302] width 55 height 28
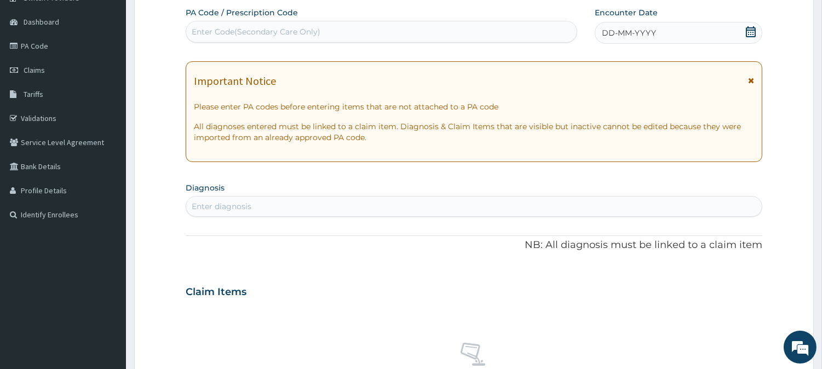
click at [752, 31] on icon at bounding box center [751, 31] width 10 height 11
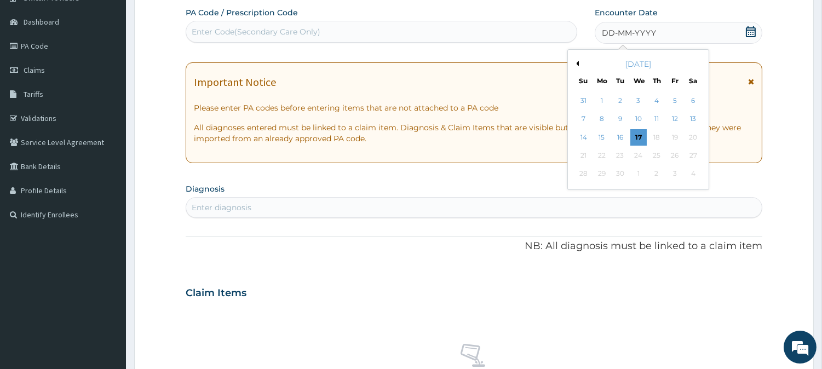
click at [576, 63] on button "Previous Month" at bounding box center [575, 63] width 5 height 5
click at [604, 154] on div "18" at bounding box center [602, 155] width 16 height 16
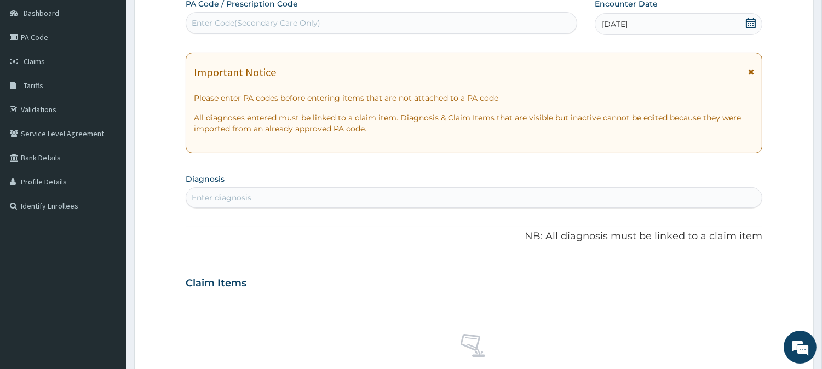
scroll to position [230, 0]
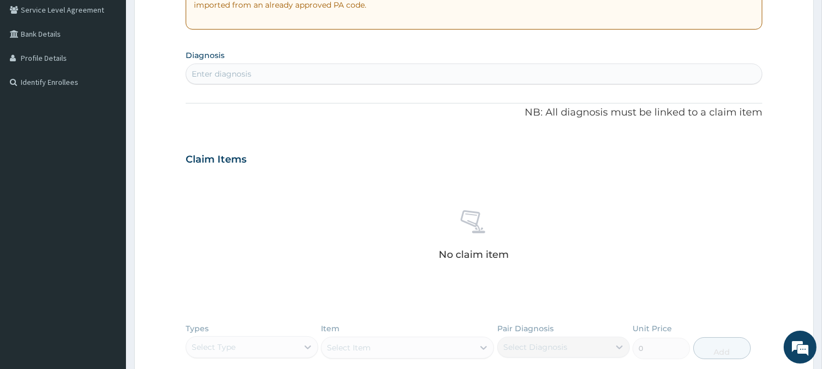
click at [370, 72] on div "Enter diagnosis" at bounding box center [474, 74] width 576 height 18
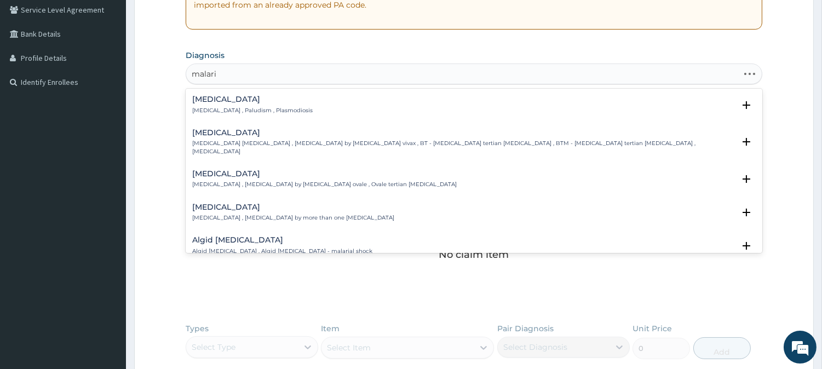
type input "[MEDICAL_DATA]"
click at [337, 95] on div "[MEDICAL_DATA] [MEDICAL_DATA] , Paludism , Plasmodiosis" at bounding box center [473, 104] width 563 height 19
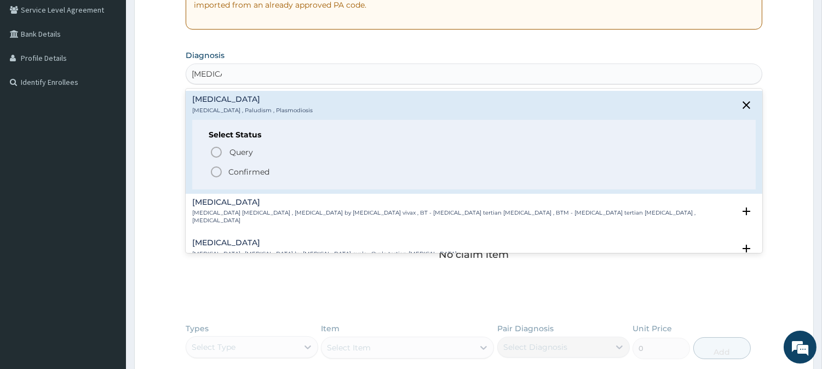
click at [246, 170] on p "Confirmed" at bounding box center [248, 171] width 41 height 11
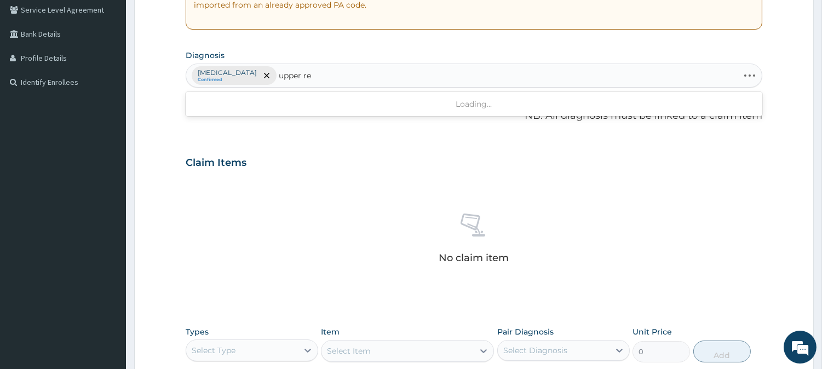
type input "upper res"
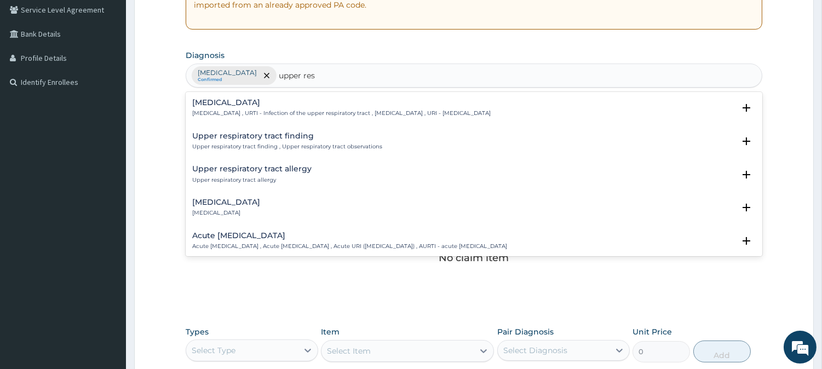
click at [354, 111] on p "[MEDICAL_DATA] , URTI - Infection of the upper respiratory tract , [MEDICAL_DAT…" at bounding box center [341, 114] width 298 height 8
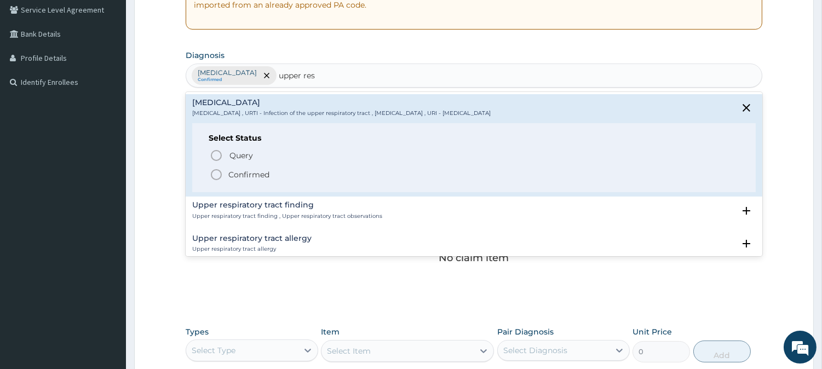
click at [267, 174] on p "Confirmed" at bounding box center [248, 174] width 41 height 11
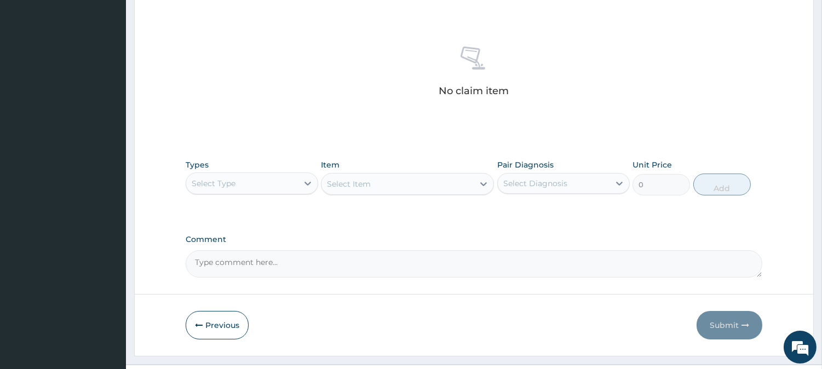
scroll to position [420, 0]
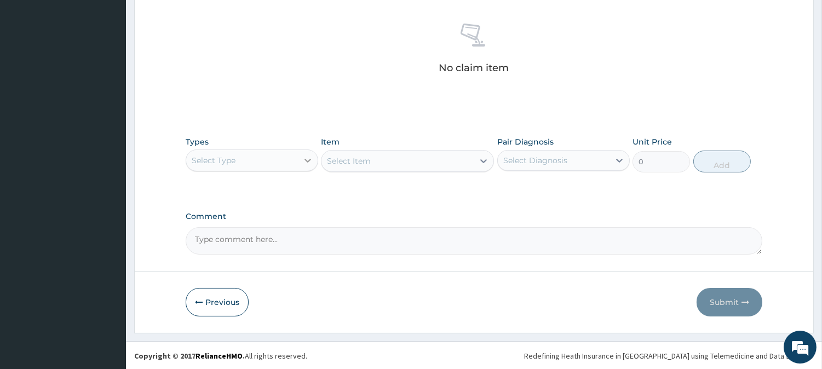
click at [300, 156] on div at bounding box center [308, 161] width 20 height 20
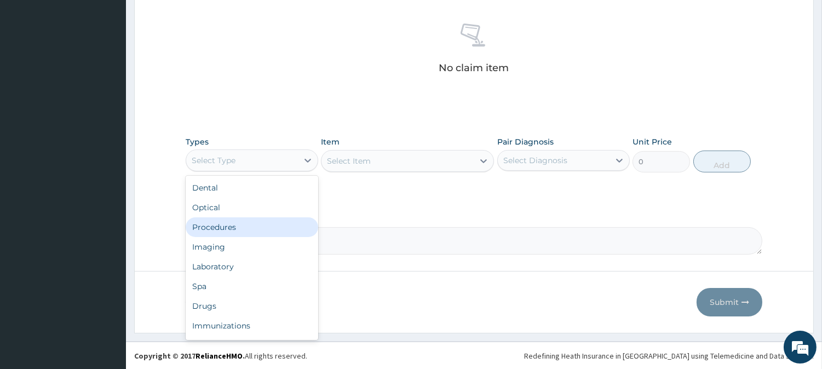
click at [284, 222] on div "Procedures" at bounding box center [252, 227] width 133 height 20
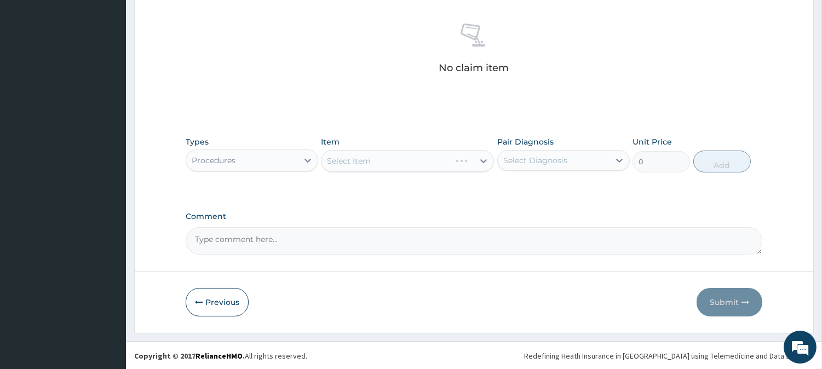
click at [480, 168] on div "Select Item" at bounding box center [407, 161] width 173 height 22
click at [483, 160] on icon at bounding box center [483, 161] width 11 height 11
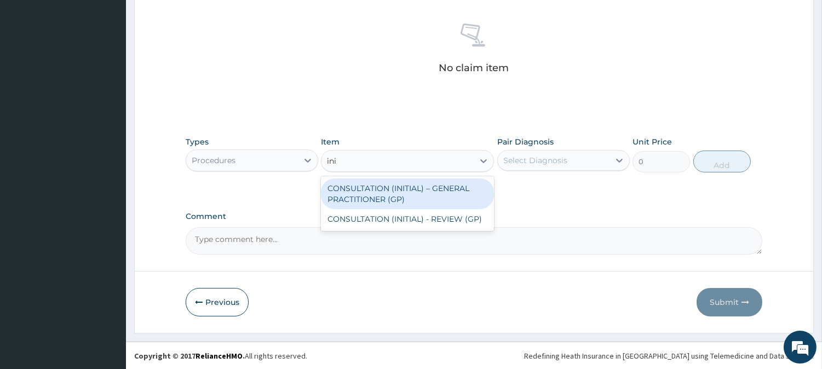
type input "init"
click at [471, 188] on div "CONSULTATION (INITIAL) – GENERAL PRACTITIONER (GP)" at bounding box center [407, 194] width 173 height 31
type input "3000"
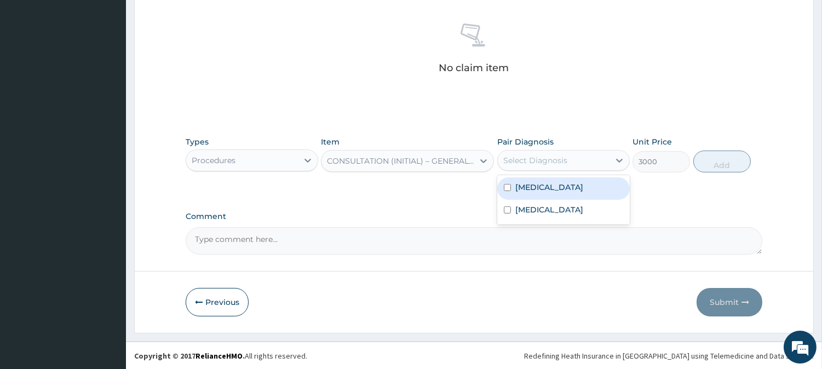
click at [561, 163] on div "Select Diagnosis" at bounding box center [535, 160] width 64 height 11
click at [562, 193] on div "[MEDICAL_DATA]" at bounding box center [563, 188] width 133 height 22
checkbox input "true"
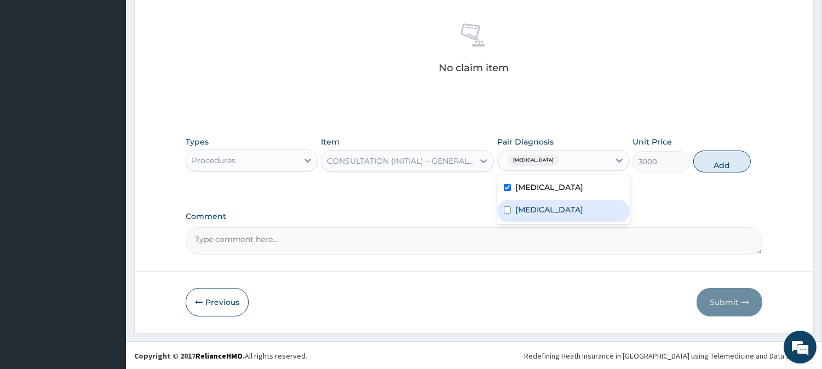
click at [568, 216] on div "[MEDICAL_DATA]" at bounding box center [563, 211] width 133 height 22
checkbox input "true"
click at [721, 159] on button "Add" at bounding box center [721, 162] width 57 height 22
type input "0"
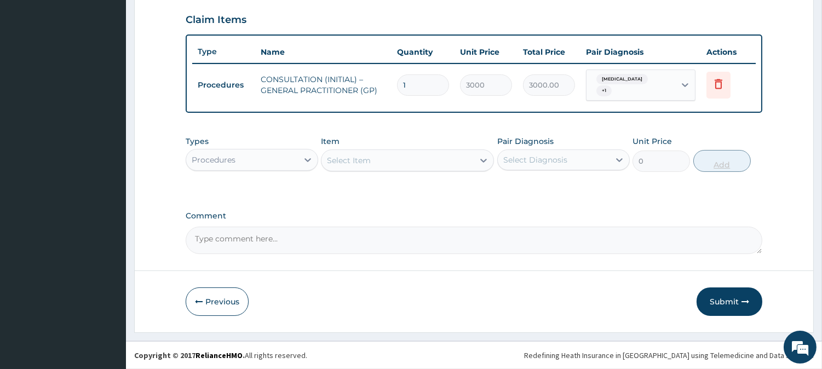
scroll to position [367, 0]
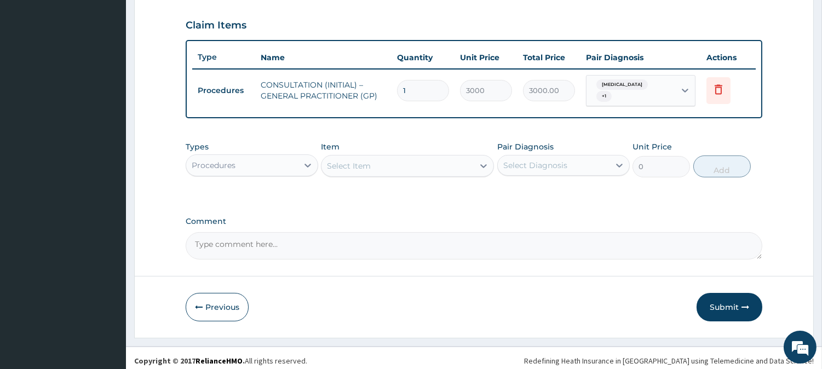
click at [285, 157] on div "Procedures" at bounding box center [242, 166] width 112 height 18
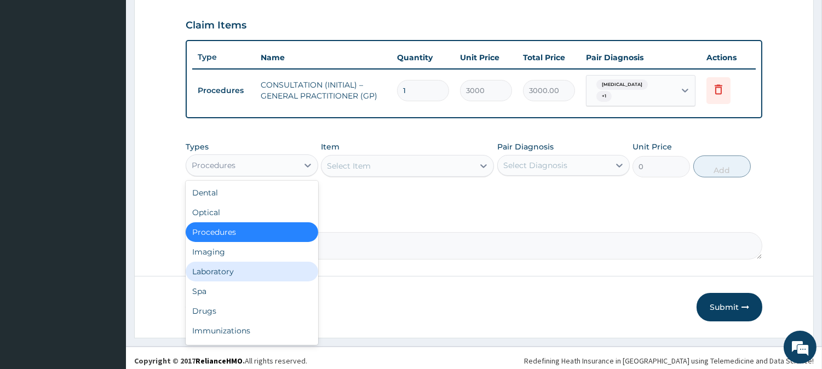
click at [283, 264] on div "Laboratory" at bounding box center [252, 272] width 133 height 20
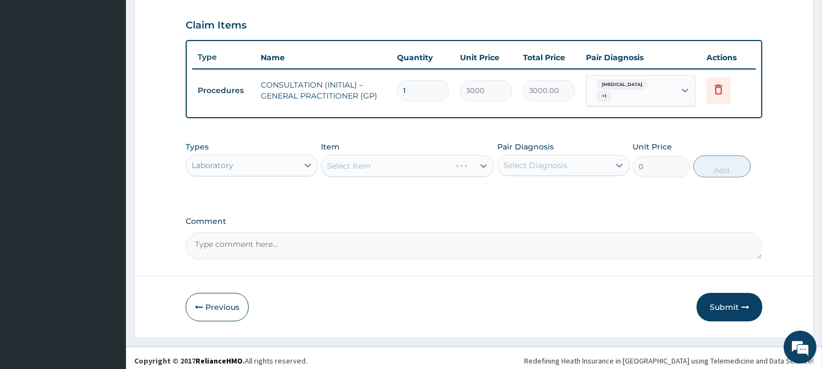
click at [398, 162] on div "Select Item" at bounding box center [407, 166] width 173 height 22
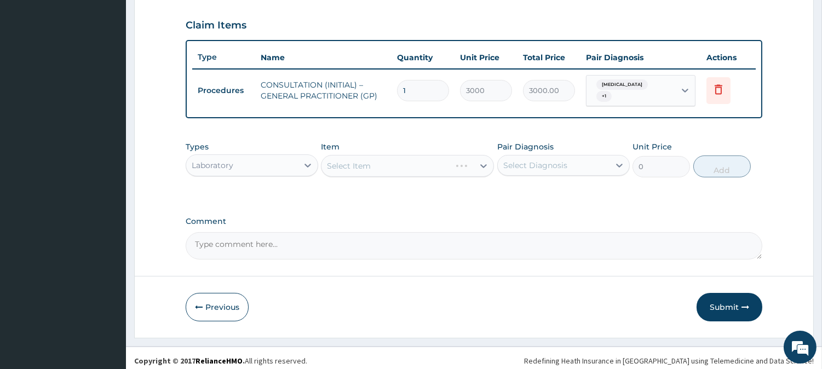
click at [435, 165] on div "Select Item" at bounding box center [407, 166] width 173 height 22
click at [413, 155] on div "Select Item" at bounding box center [407, 166] width 173 height 22
click at [427, 157] on div "Select Item" at bounding box center [407, 166] width 173 height 22
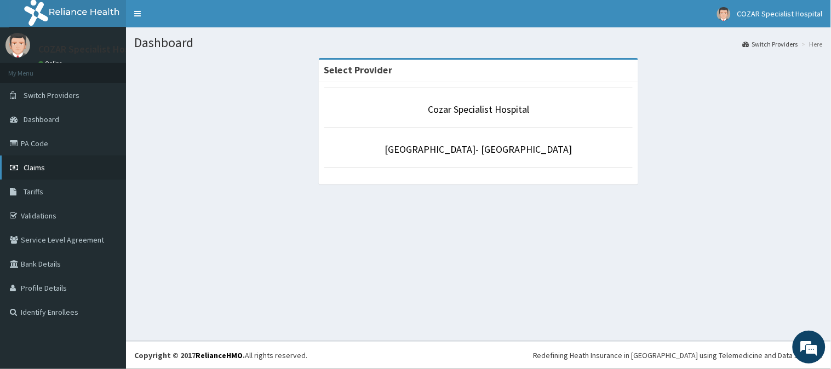
click at [91, 168] on link "Claims" at bounding box center [63, 168] width 126 height 24
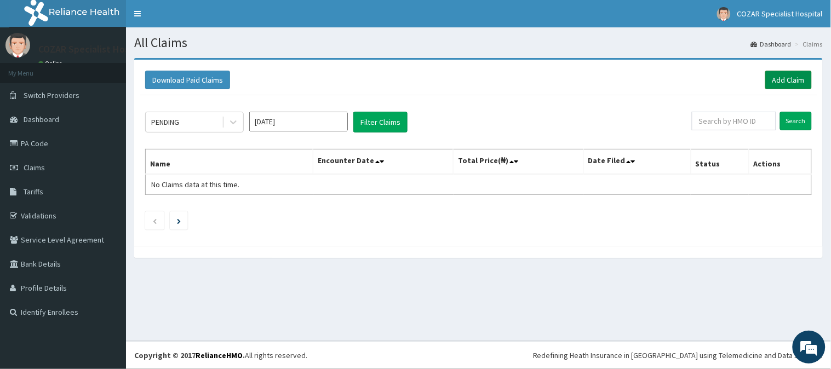
click at [807, 76] on link "Add Claim" at bounding box center [788, 80] width 47 height 19
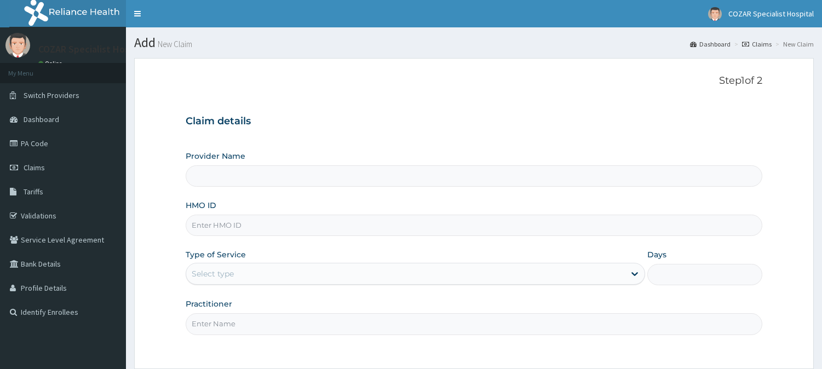
click at [287, 228] on input "HMO ID" at bounding box center [474, 225] width 577 height 21
type input "PPI/10064/F"
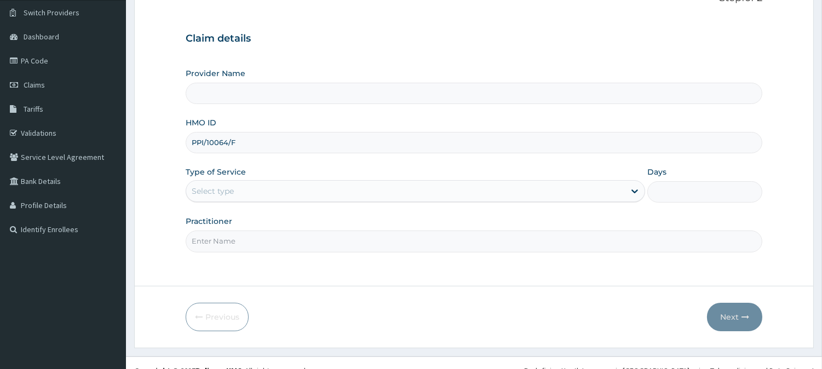
scroll to position [97, 0]
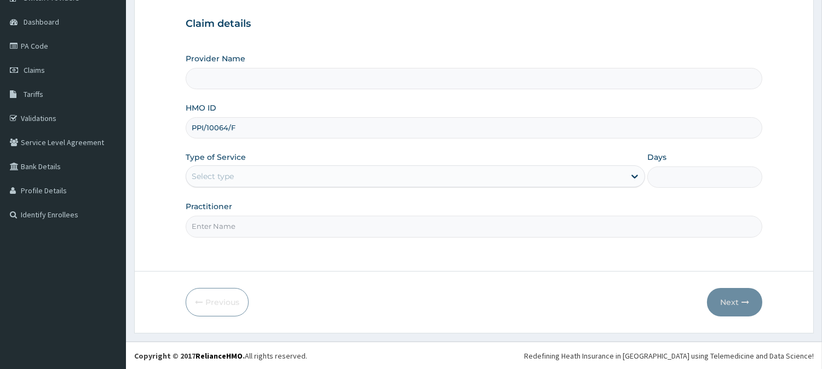
type input "Cozar Specialist Hospital"
type input "PPI/10064/F"
click at [440, 177] on div "Select type" at bounding box center [405, 177] width 439 height 18
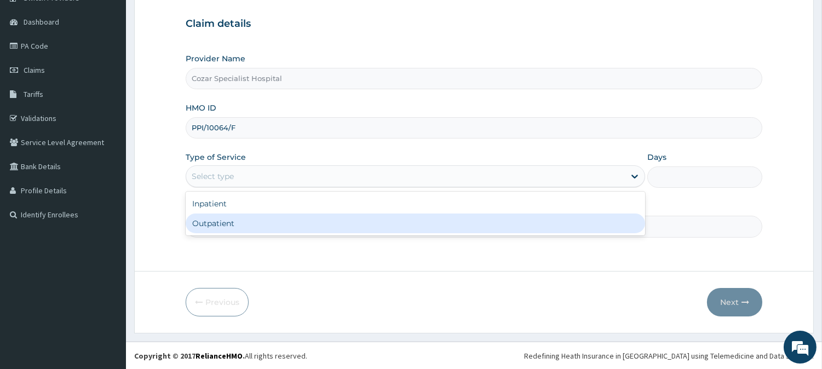
click at [415, 222] on div "Outpatient" at bounding box center [415, 224] width 459 height 20
type input "1"
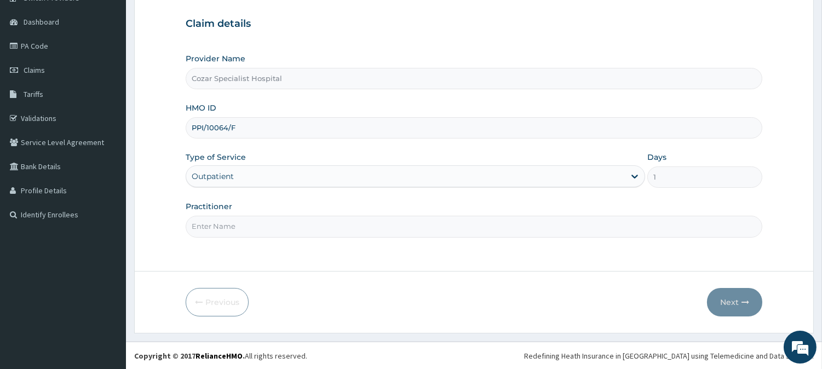
click at [393, 227] on input "Practitioner" at bounding box center [474, 226] width 577 height 21
type input "[PERSON_NAME][MEDICAL_DATA]"
click at [745, 300] on icon "button" at bounding box center [745, 302] width 8 height 8
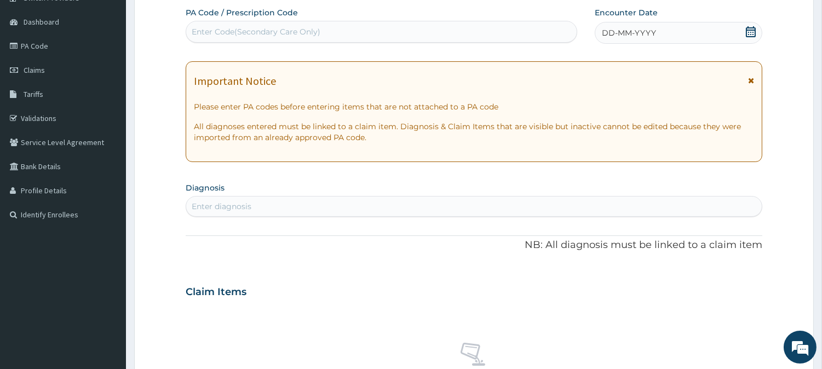
scroll to position [0, 0]
click at [475, 208] on div "Enter diagnosis" at bounding box center [474, 207] width 576 height 18
type input "[MEDICAL_DATA]"
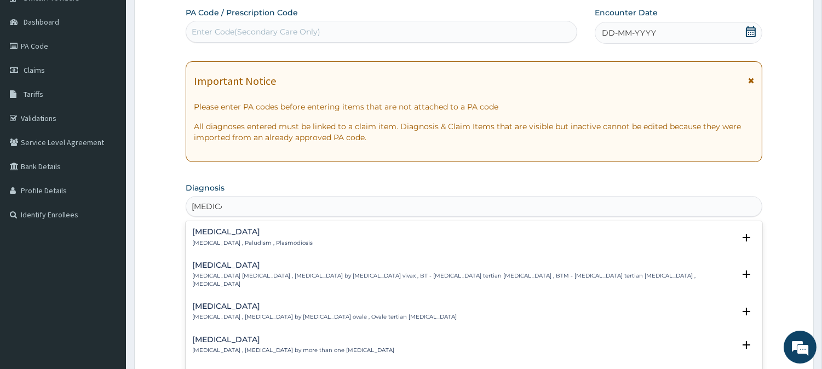
click at [447, 239] on div "[MEDICAL_DATA] [MEDICAL_DATA] , Paludism , Plasmodiosis" at bounding box center [473, 237] width 563 height 19
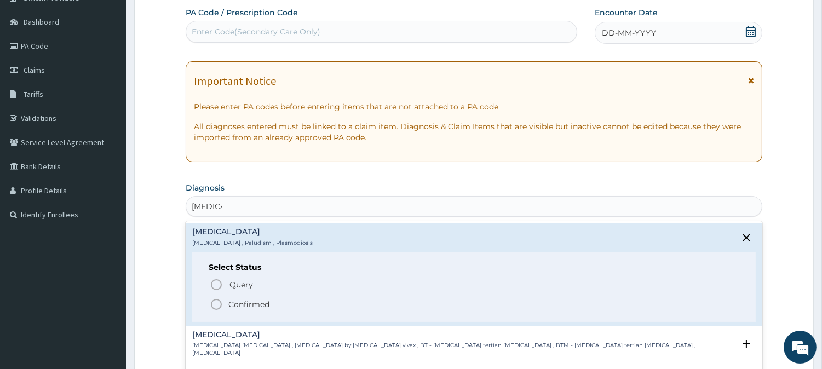
click at [244, 301] on p "Confirmed" at bounding box center [248, 304] width 41 height 11
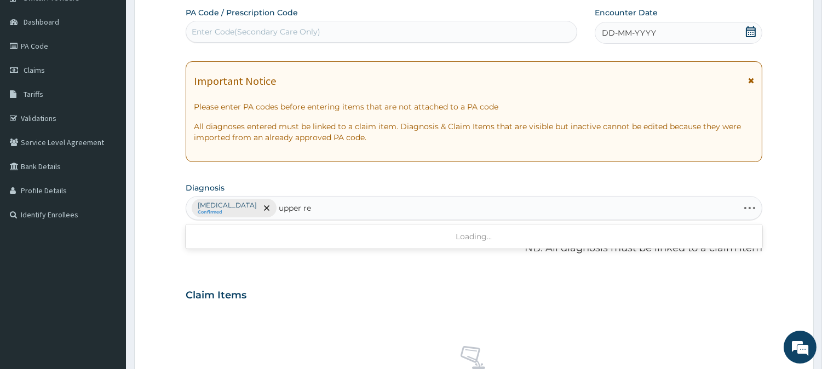
type input "upper res"
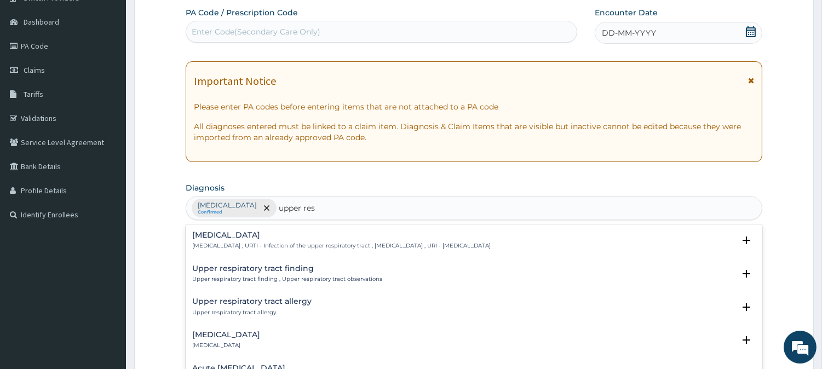
click at [272, 239] on div "[MEDICAL_DATA] [MEDICAL_DATA] , URTI - Infection of the upper respiratory tract…" at bounding box center [341, 240] width 298 height 19
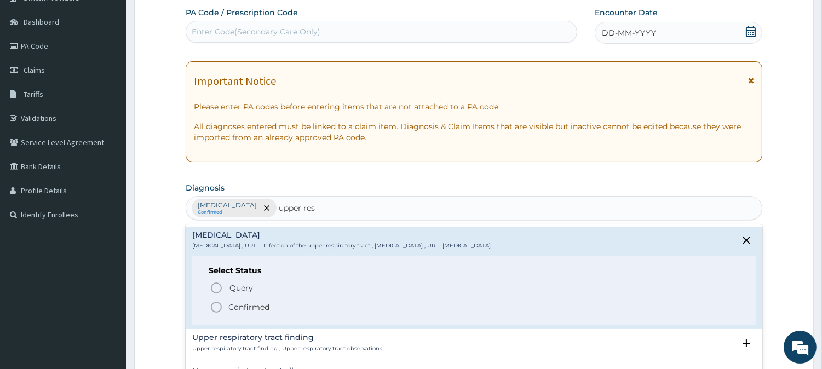
click at [230, 303] on p "Confirmed" at bounding box center [248, 307] width 41 height 11
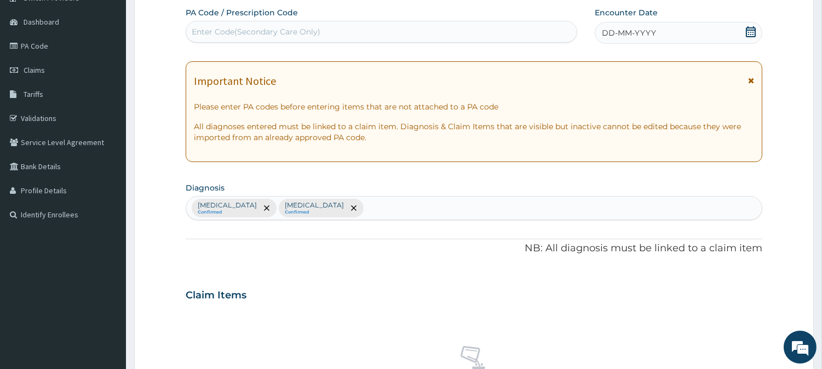
scroll to position [420, 0]
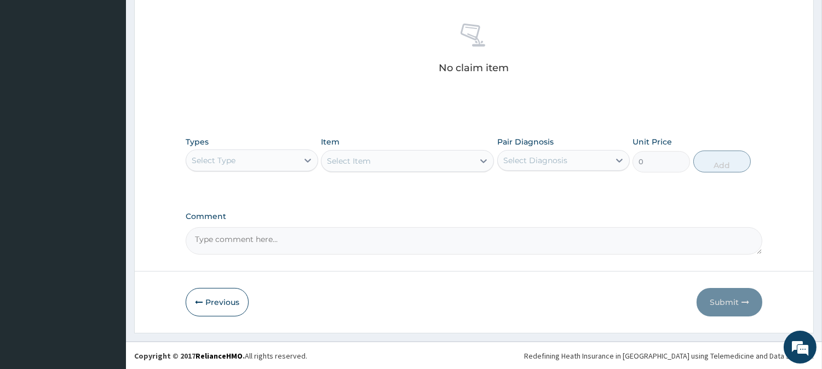
click at [278, 159] on div "Select Type" at bounding box center [242, 161] width 112 height 18
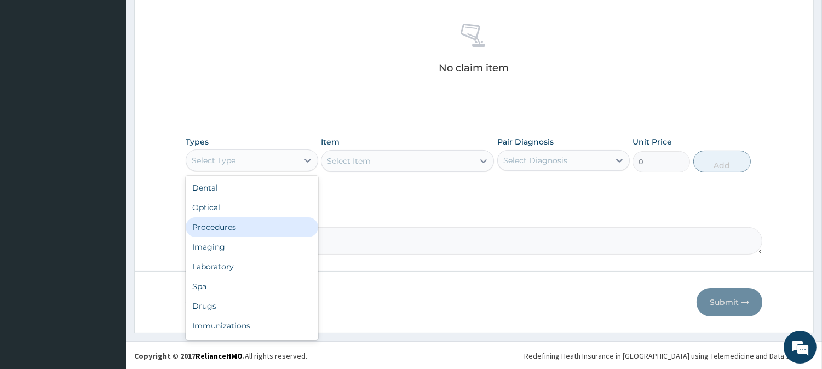
click at [271, 228] on div "Procedures" at bounding box center [252, 227] width 133 height 20
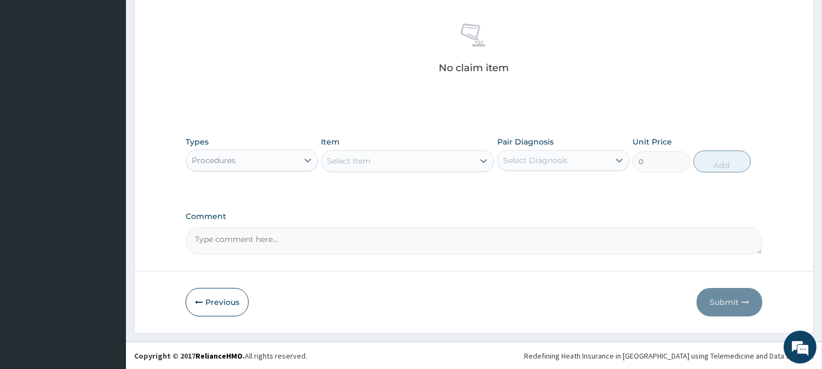
click at [456, 160] on div "Select Item" at bounding box center [397, 161] width 152 height 18
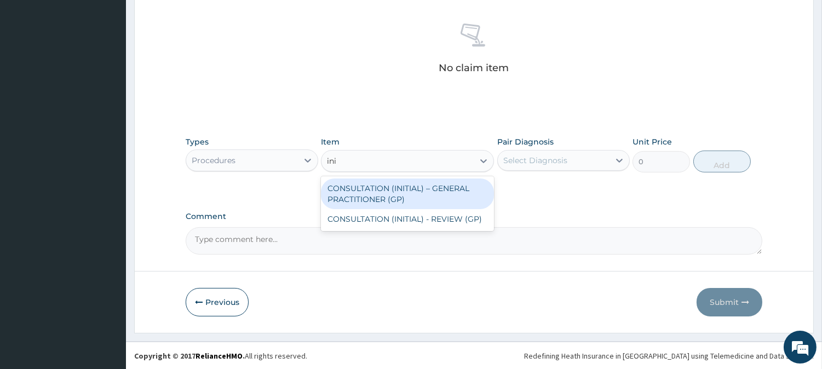
type input "init"
click at [442, 199] on div "CONSULTATION (INITIAL) – GENERAL PRACTITIONER (GP)" at bounding box center [407, 194] width 173 height 31
type input "3000"
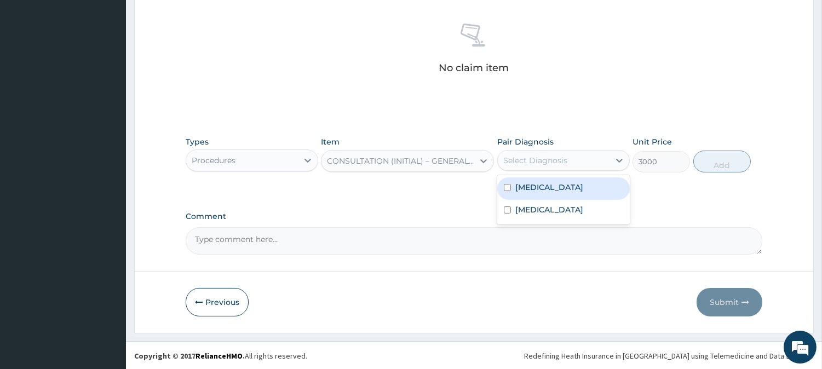
click at [573, 167] on div "Select Diagnosis" at bounding box center [554, 161] width 112 height 18
click at [576, 187] on div "[MEDICAL_DATA]" at bounding box center [563, 188] width 133 height 22
checkbox input "true"
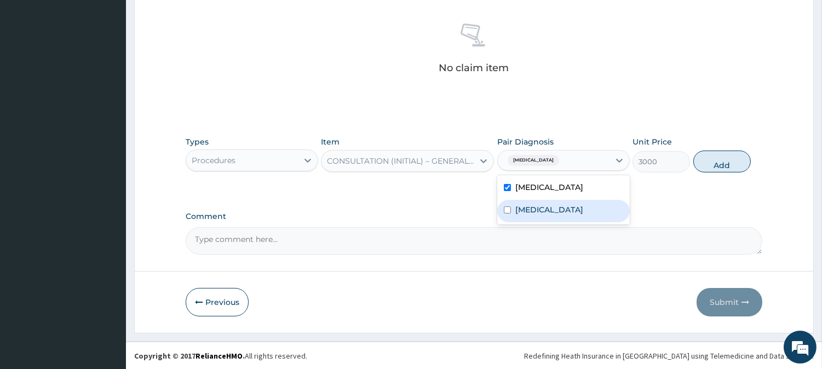
click at [583, 210] on label "[MEDICAL_DATA]" at bounding box center [549, 209] width 68 height 11
checkbox input "true"
click at [740, 151] on button "Add" at bounding box center [721, 162] width 57 height 22
type input "0"
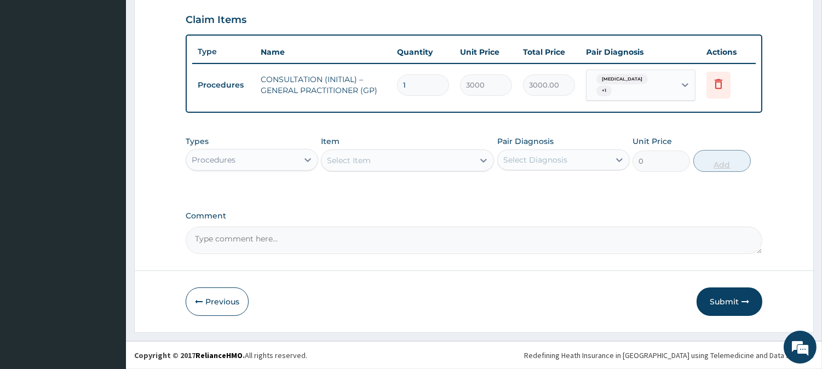
scroll to position [367, 0]
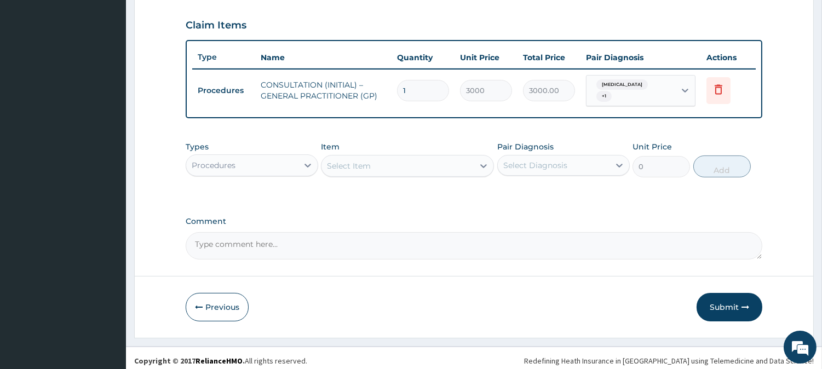
click at [287, 160] on div "Procedures" at bounding box center [242, 166] width 112 height 18
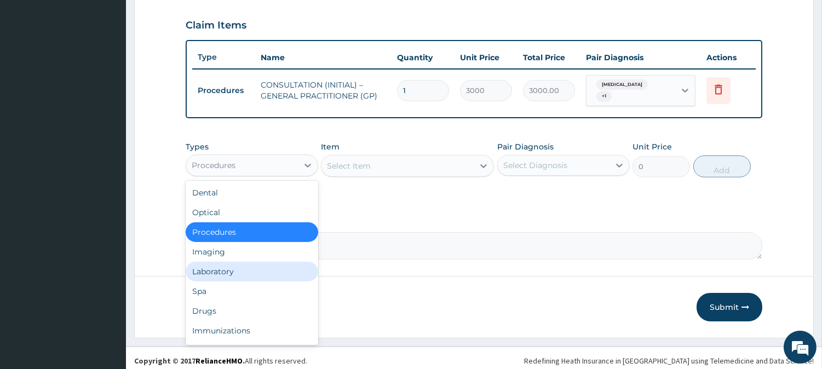
click at [269, 262] on div "Laboratory" at bounding box center [252, 272] width 133 height 20
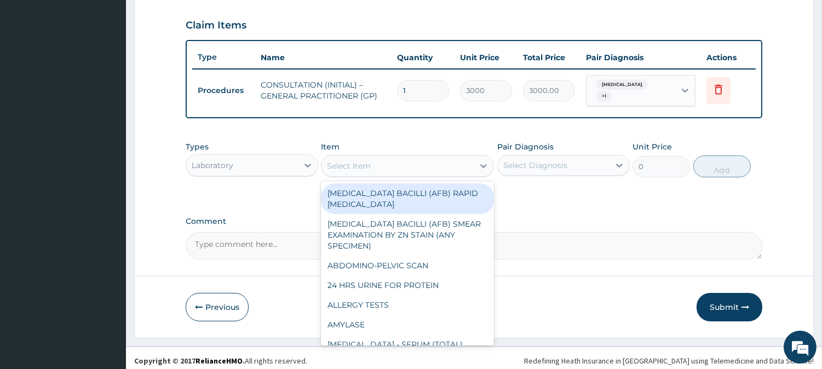
click at [439, 161] on div "Select Item" at bounding box center [397, 166] width 152 height 18
type input "rd"
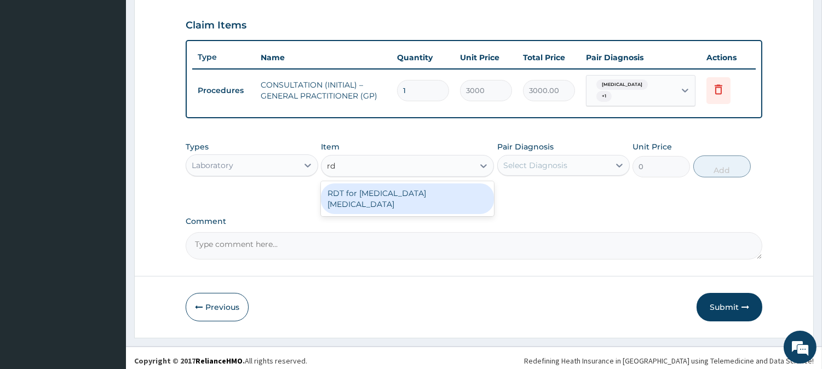
click at [465, 188] on div "RDT for [MEDICAL_DATA] [MEDICAL_DATA]" at bounding box center [407, 198] width 173 height 31
type input "1300"
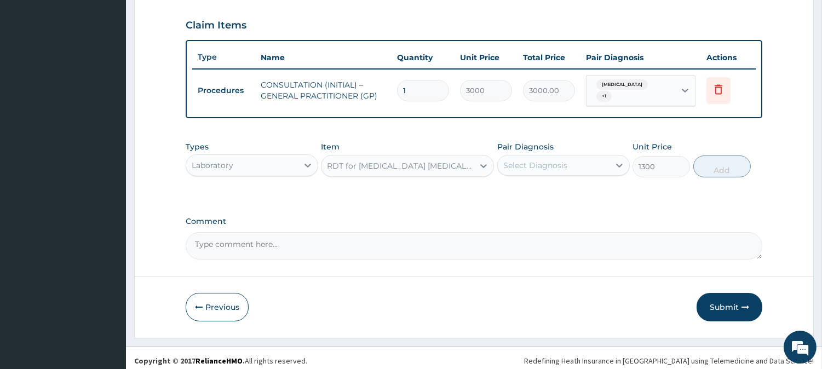
click at [567, 157] on div "Select Diagnosis" at bounding box center [554, 166] width 112 height 18
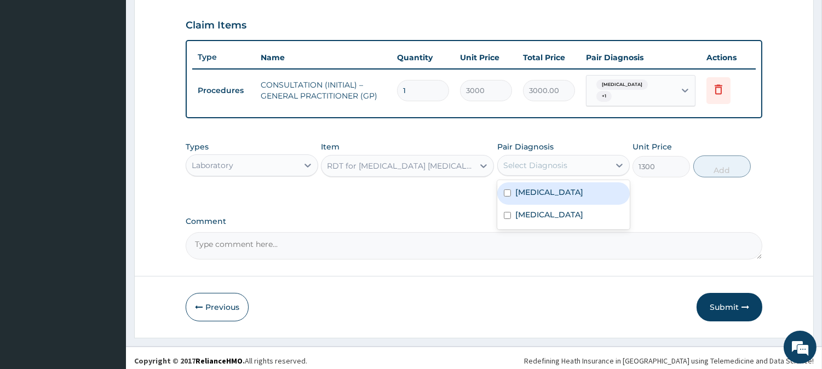
click at [582, 182] on div "[MEDICAL_DATA]" at bounding box center [563, 193] width 133 height 22
checkbox input "true"
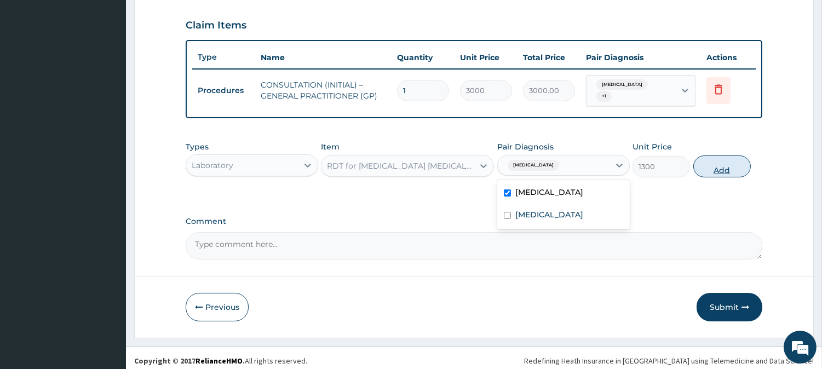
click at [726, 161] on button "Add" at bounding box center [721, 167] width 57 height 22
type input "0"
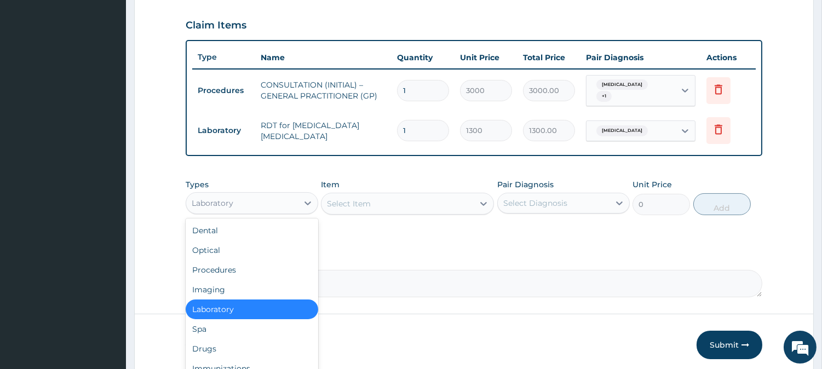
click at [281, 200] on div "Laboratory" at bounding box center [242, 203] width 112 height 18
click at [261, 339] on div "Drugs" at bounding box center [252, 349] width 133 height 20
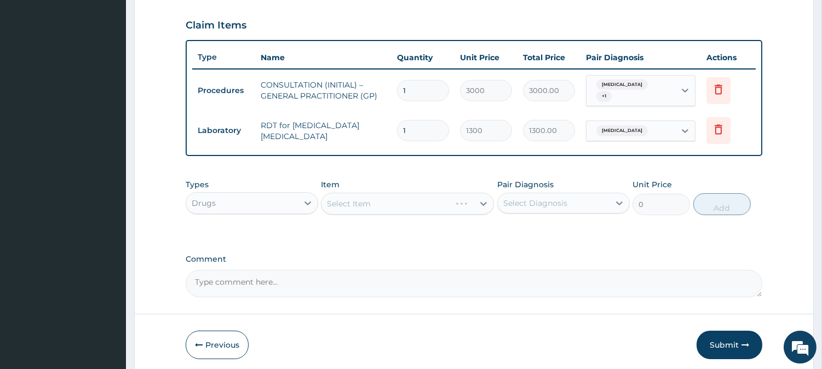
click at [384, 196] on div "Select Item" at bounding box center [407, 204] width 173 height 22
click at [410, 193] on div "Select Item" at bounding box center [407, 204] width 173 height 22
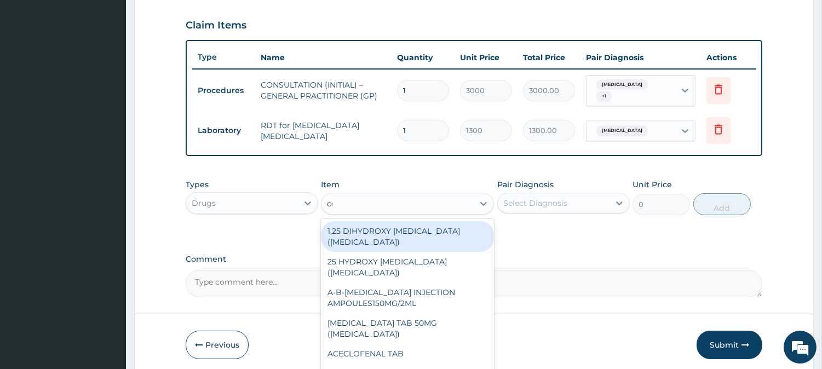
type input "coarte"
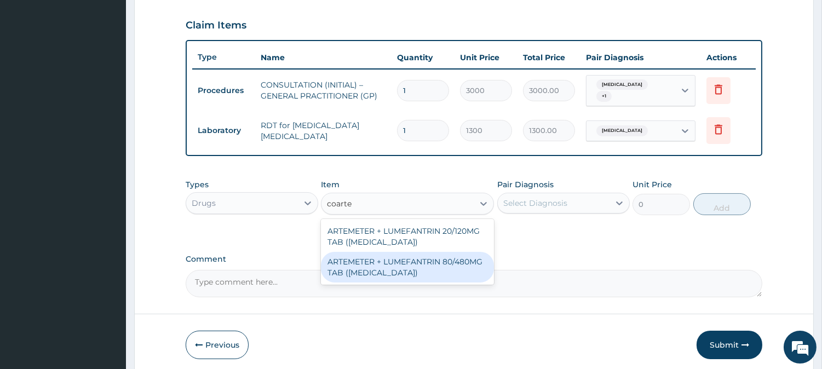
click at [482, 256] on div "ARTEMETER + LUMEFANTRIN 80/480MG TAB ([MEDICAL_DATA])" at bounding box center [407, 267] width 173 height 31
type input "500"
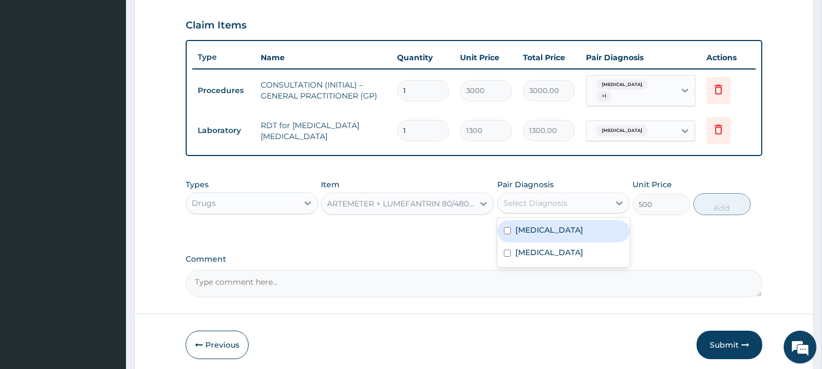
click at [583, 204] on div "Select Diagnosis" at bounding box center [554, 203] width 112 height 18
click at [590, 232] on div "[MEDICAL_DATA]" at bounding box center [563, 231] width 133 height 22
checkbox input "true"
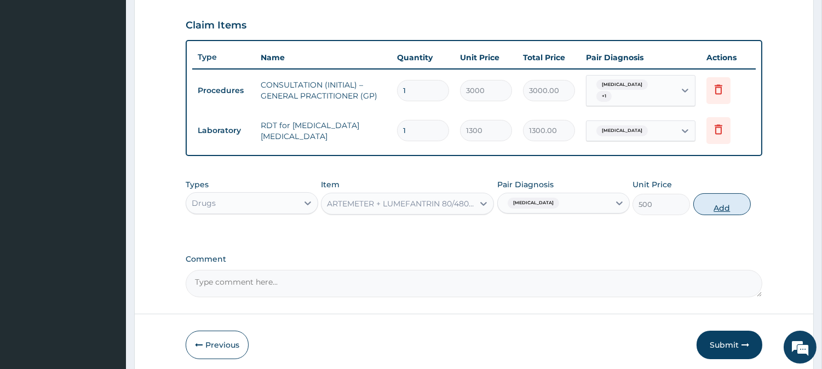
click at [748, 195] on button "Add" at bounding box center [721, 204] width 57 height 22
type input "0"
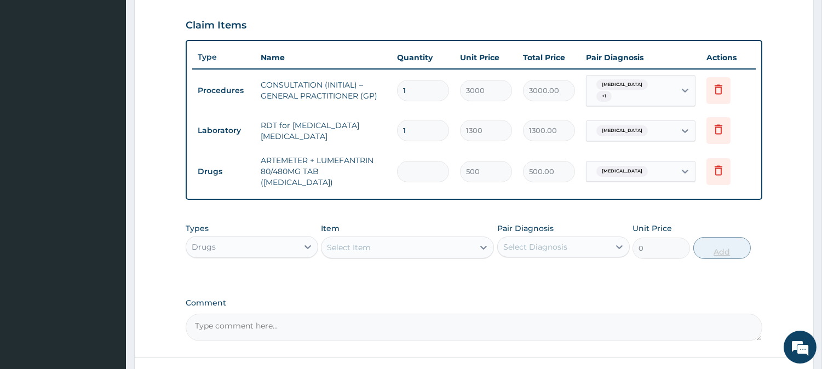
type input "0.00"
type input "6"
type input "3000.00"
type input "6"
click at [414, 239] on div "Select Item" at bounding box center [397, 248] width 152 height 18
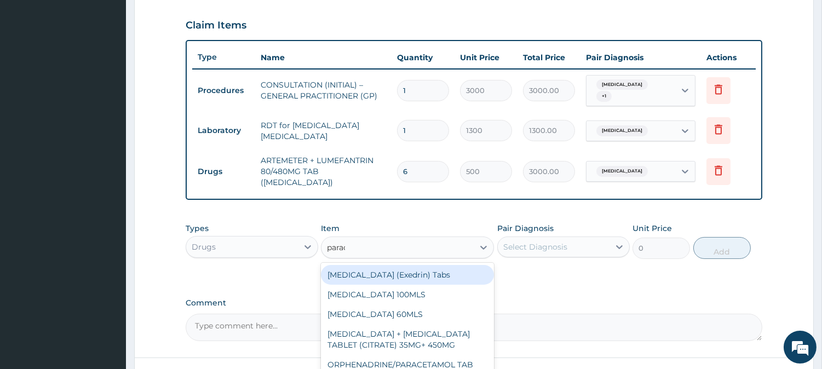
type input "parace"
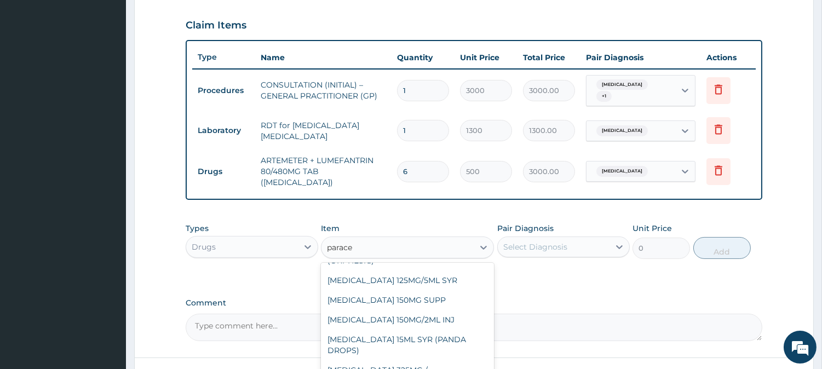
scroll to position [89, 0]
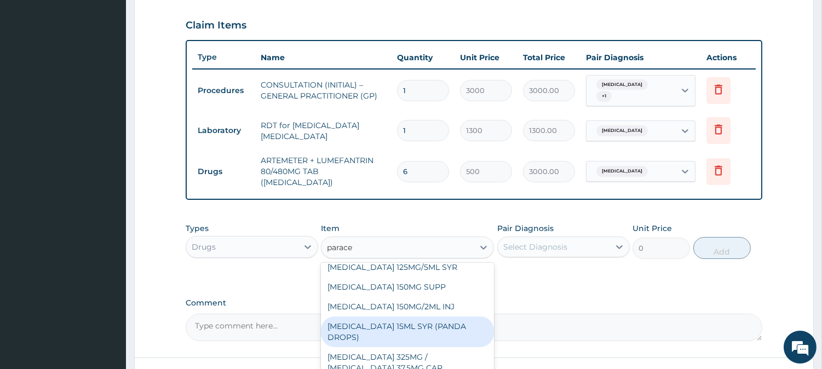
click at [484, 327] on div "[MEDICAL_DATA] 15ML SYR (PANDA DROPS)" at bounding box center [407, 332] width 173 height 31
type input "271.536"
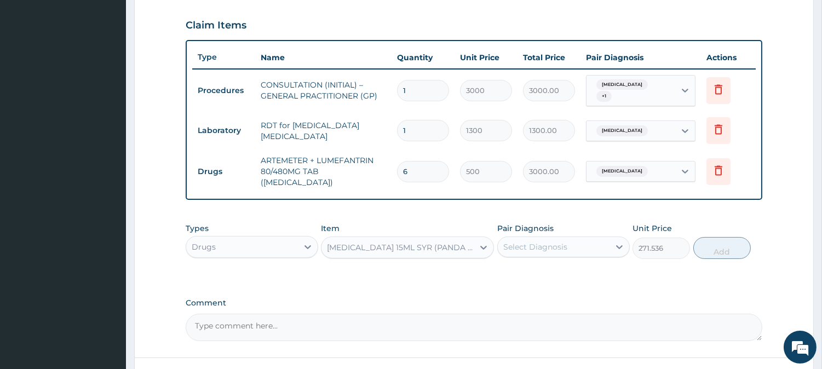
click at [470, 242] on div "[MEDICAL_DATA] 15ML SYR (PANDA DROPS)" at bounding box center [401, 247] width 148 height 11
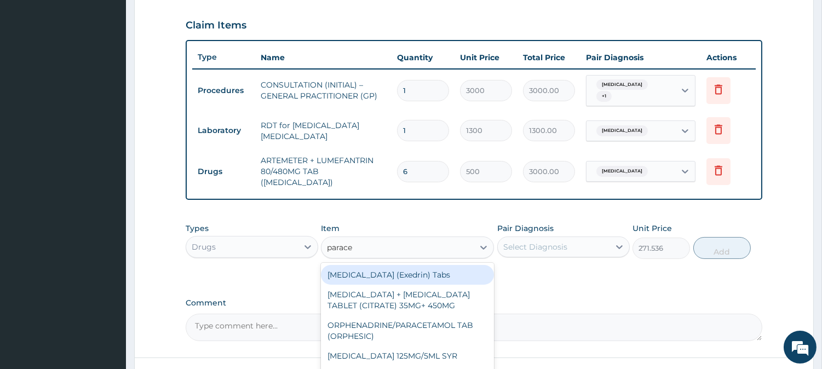
type input "paracet"
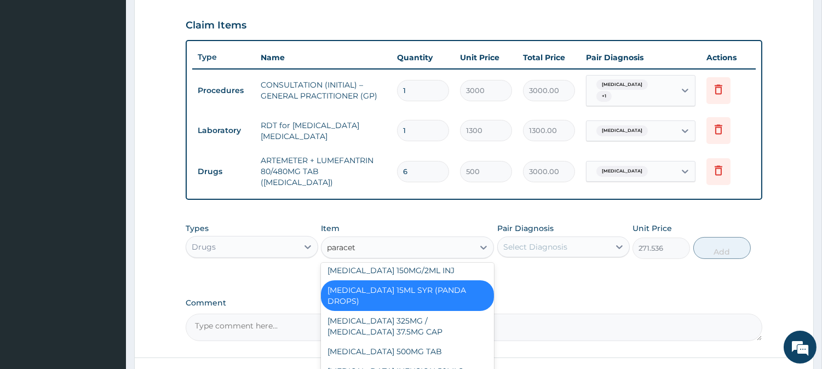
scroll to position [162, 0]
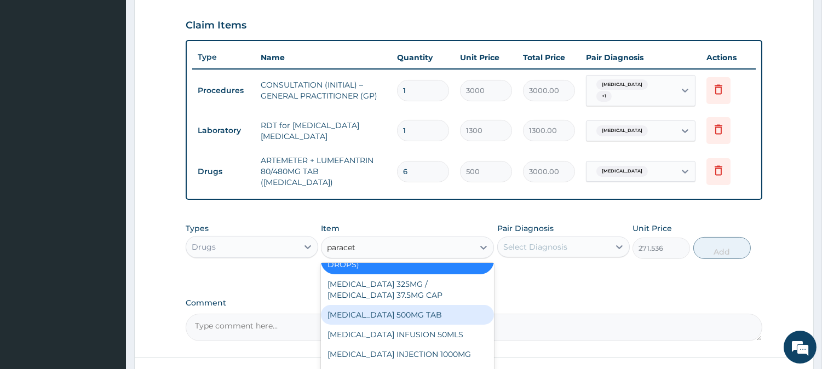
click at [457, 312] on div "[MEDICAL_DATA] 500MG TAB" at bounding box center [407, 315] width 173 height 20
type input "65"
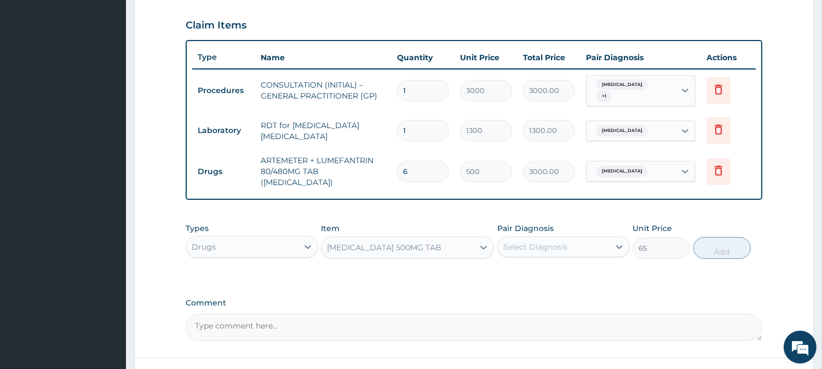
click at [575, 241] on div "Select Diagnosis" at bounding box center [554, 247] width 112 height 18
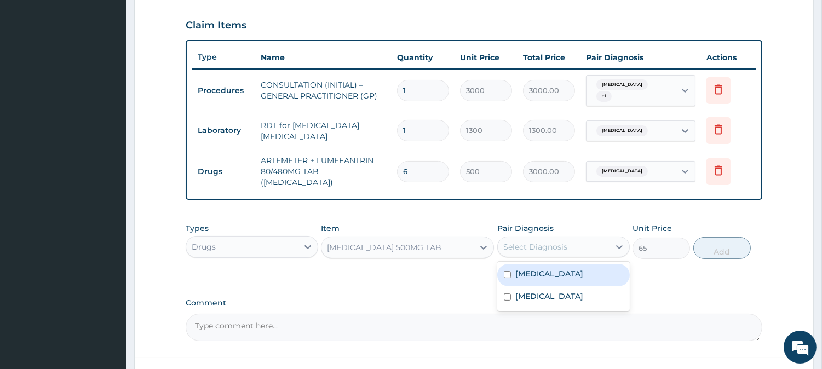
click at [577, 268] on div "[MEDICAL_DATA]" at bounding box center [563, 275] width 133 height 22
checkbox input "true"
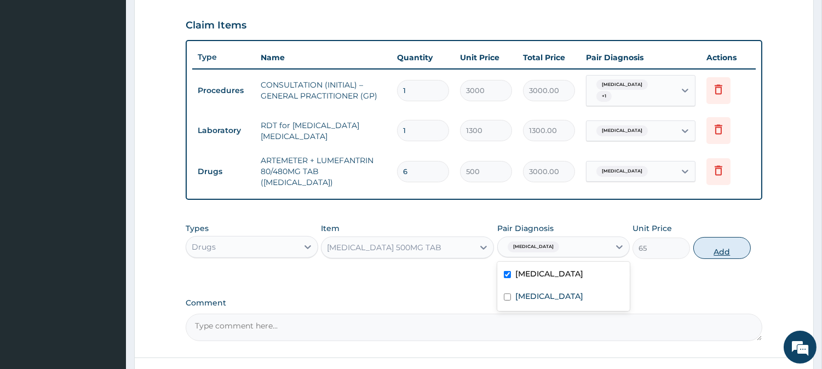
click at [721, 237] on button "Add" at bounding box center [721, 248] width 57 height 22
type input "0"
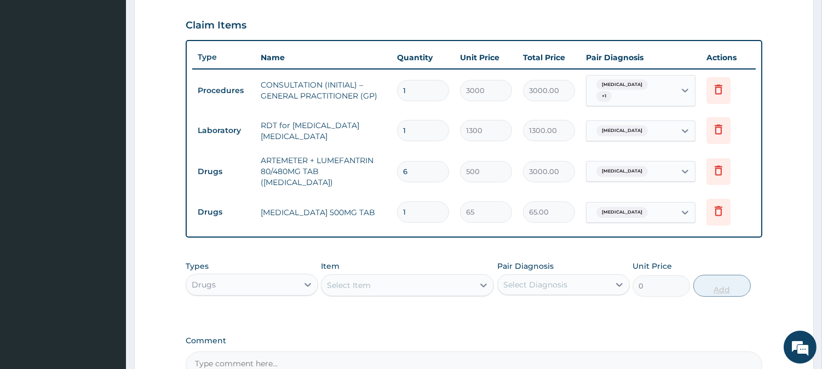
type input "18"
type input "1170.00"
type input "18"
click at [385, 277] on div "Select Item" at bounding box center [397, 286] width 152 height 18
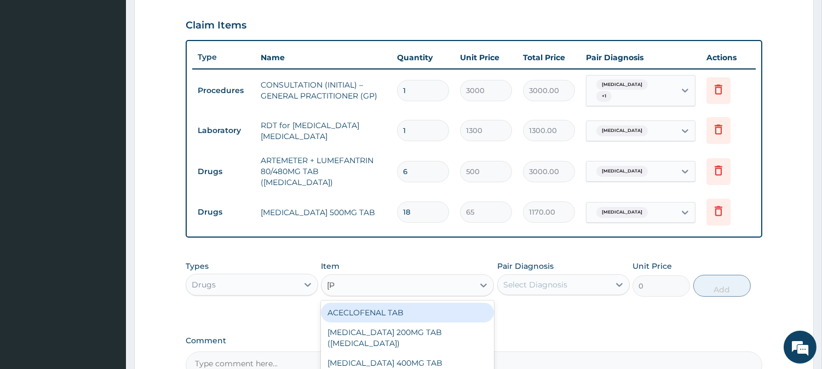
type input "lorat"
click at [436, 304] on div "LORATIDINE 10MG TAB" at bounding box center [407, 313] width 173 height 20
type input "110"
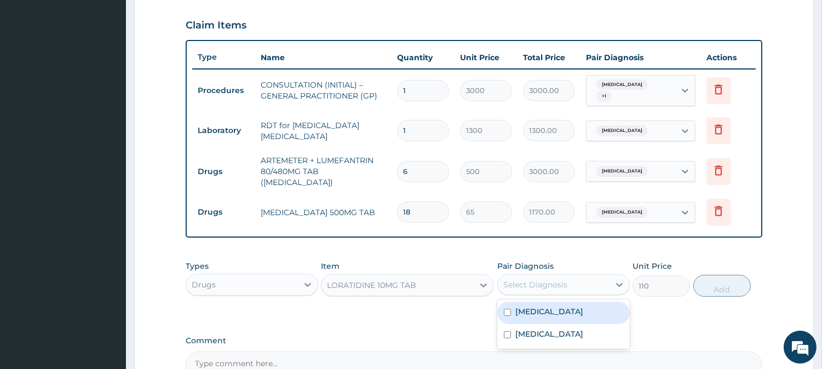
click at [545, 279] on div "Select Diagnosis" at bounding box center [535, 284] width 64 height 11
click at [554, 305] on div "[MEDICAL_DATA]" at bounding box center [563, 313] width 133 height 22
checkbox input "true"
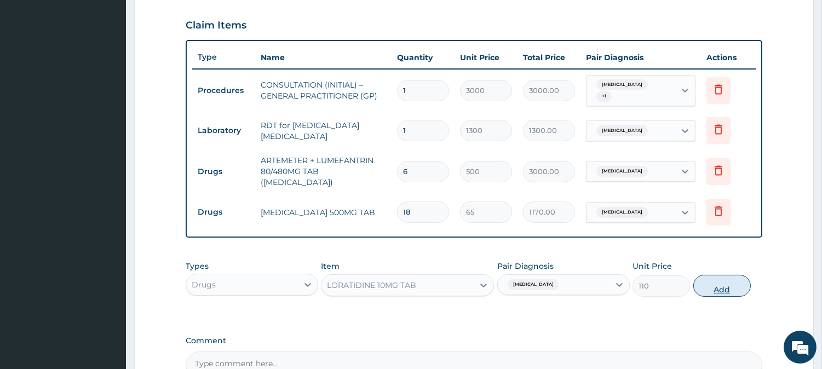
click at [714, 275] on button "Add" at bounding box center [721, 286] width 57 height 22
type input "0"
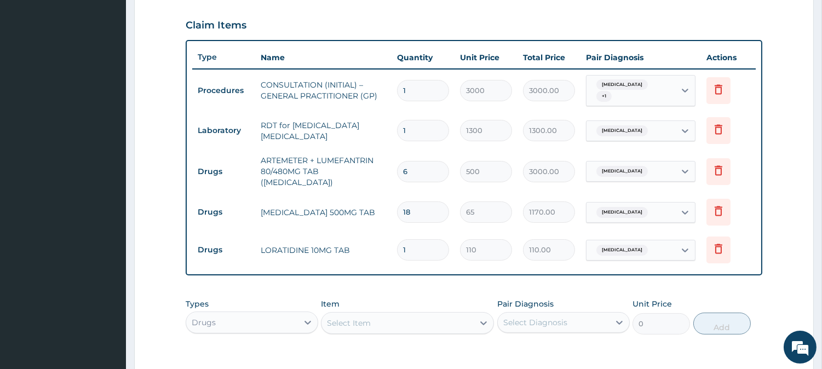
type input "10"
type input "1100.00"
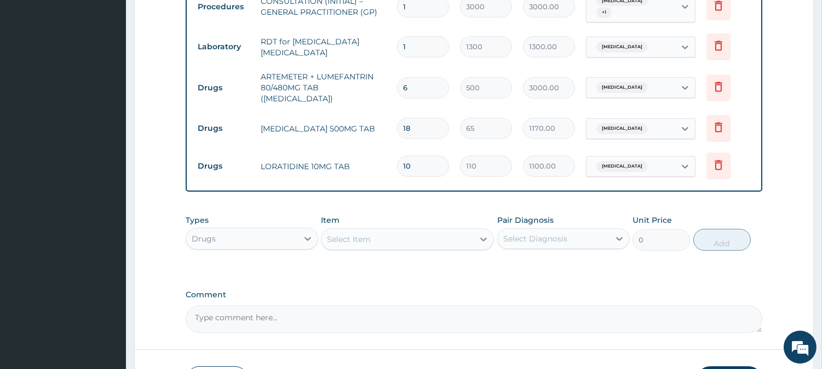
scroll to position [476, 0]
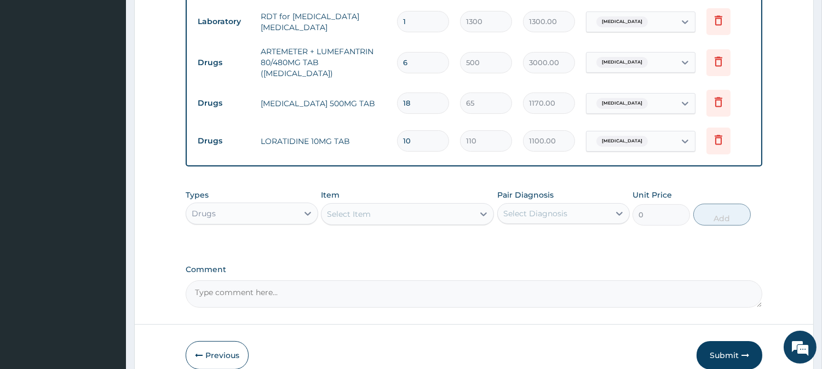
type input "10"
click at [451, 205] on div "Select Item" at bounding box center [397, 214] width 152 height 18
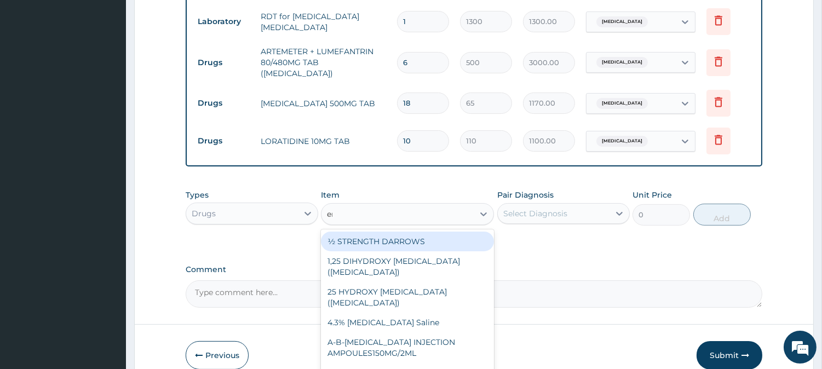
type input "erythr"
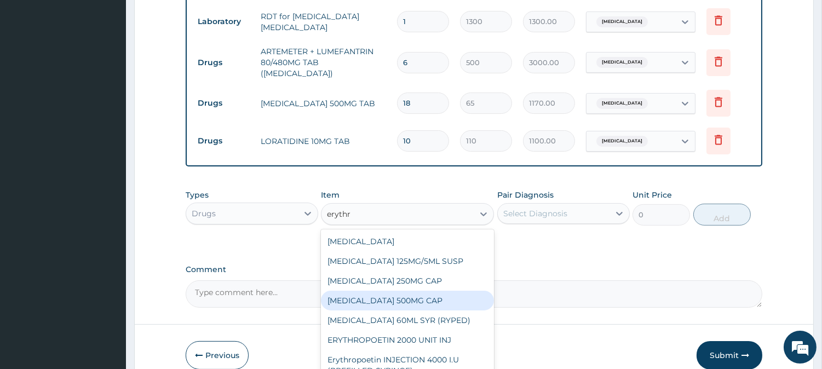
click at [464, 291] on div "ERYTHROMYCIN 500MG CAP" at bounding box center [407, 301] width 173 height 20
type input "130"
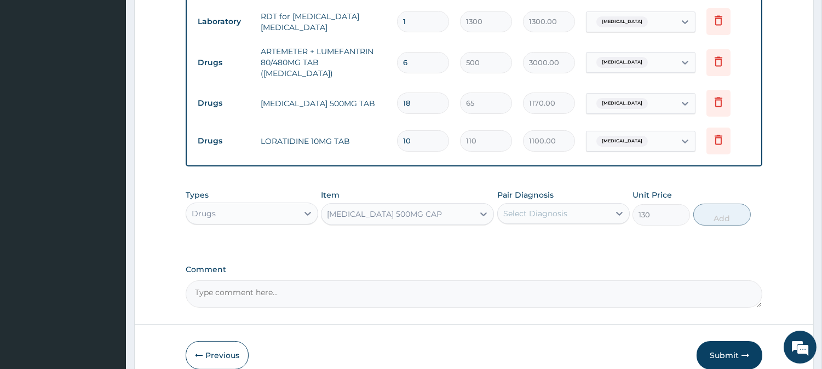
click at [579, 205] on div "Select Diagnosis" at bounding box center [554, 214] width 112 height 18
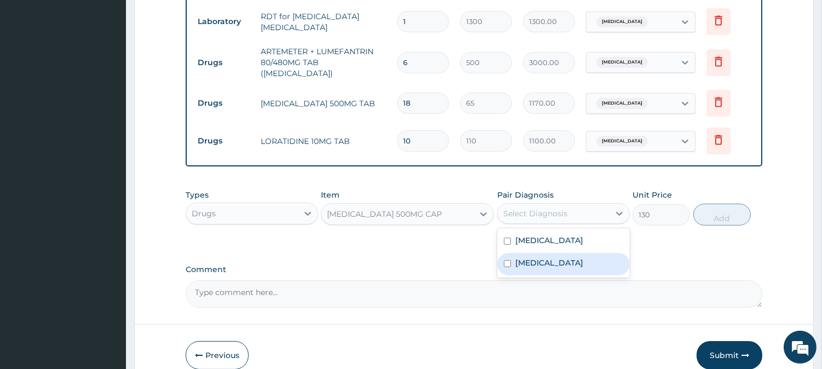
click at [554, 253] on div "[MEDICAL_DATA]" at bounding box center [563, 264] width 133 height 22
checkbox input "true"
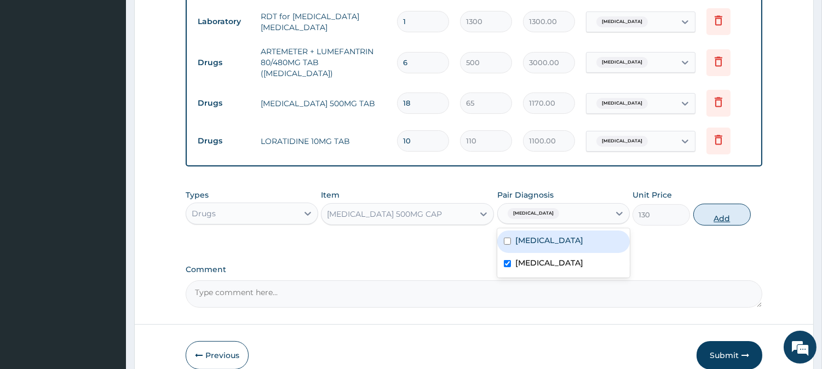
click at [737, 207] on button "Add" at bounding box center [721, 215] width 57 height 22
type input "0"
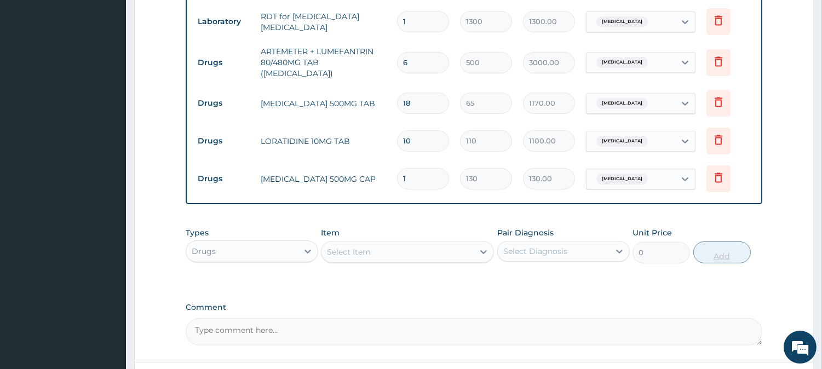
type input "21"
type input "2730.00"
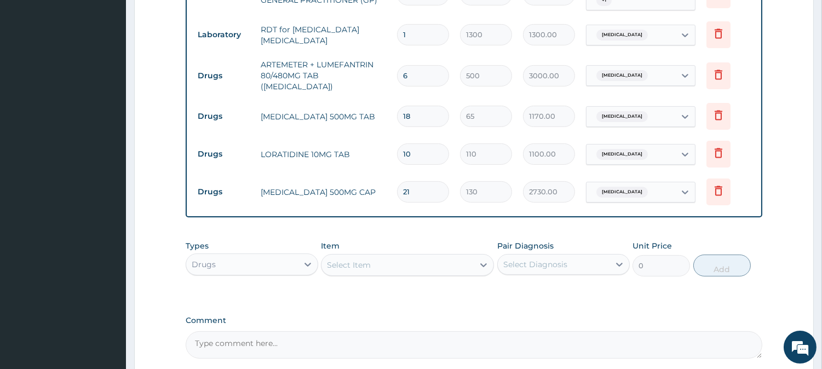
scroll to position [469, 0]
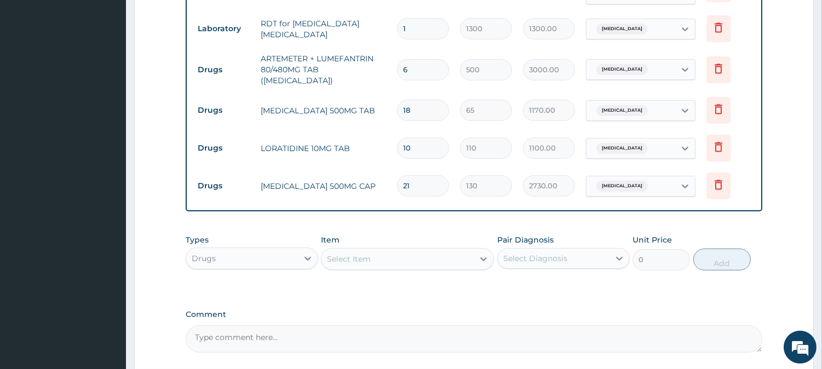
type input "21"
click at [460, 250] on div "Select Item" at bounding box center [397, 259] width 152 height 18
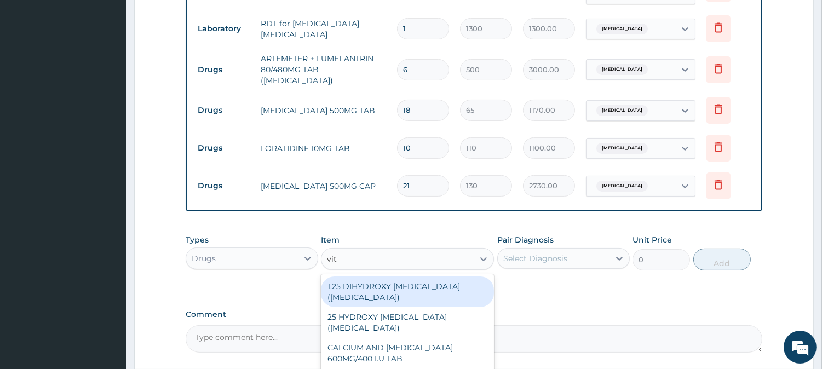
type input "vit c"
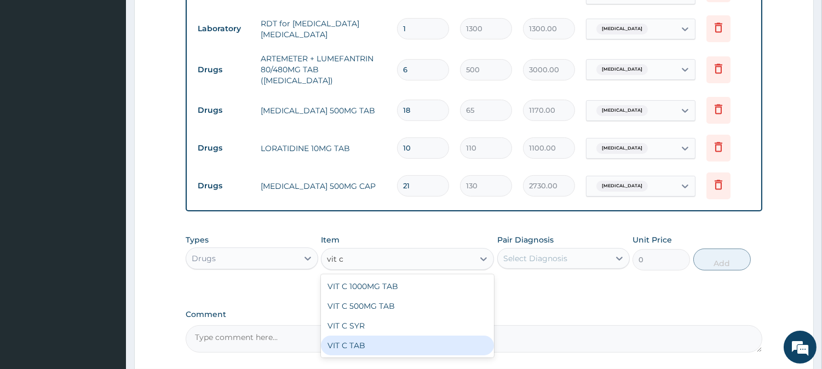
click at [477, 336] on div "VIT C TAB" at bounding box center [407, 346] width 173 height 20
type input "60"
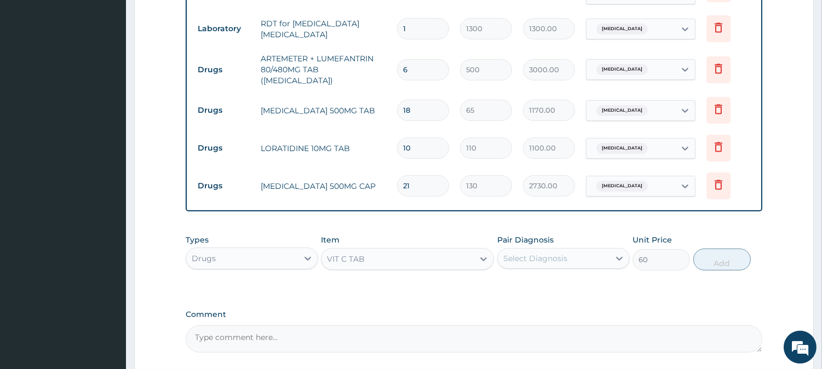
click at [591, 250] on div "Select Diagnosis" at bounding box center [554, 259] width 112 height 18
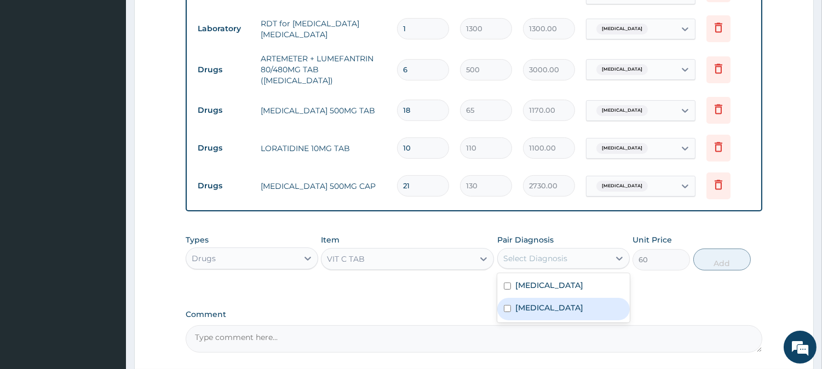
click at [583, 302] on label "[MEDICAL_DATA]" at bounding box center [549, 307] width 68 height 11
checkbox input "true"
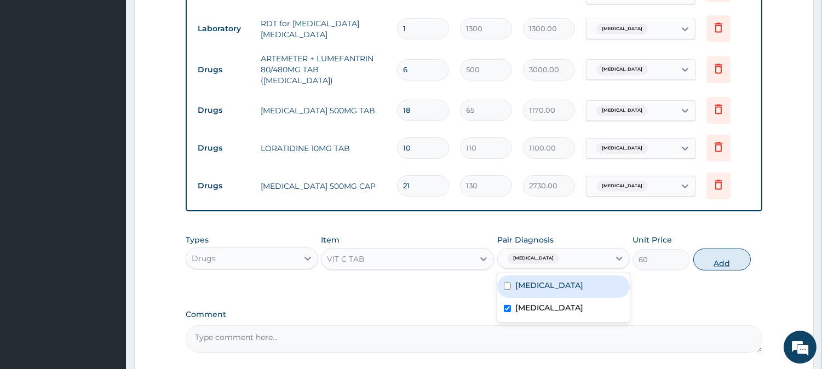
click at [715, 249] on button "Add" at bounding box center [721, 260] width 57 height 22
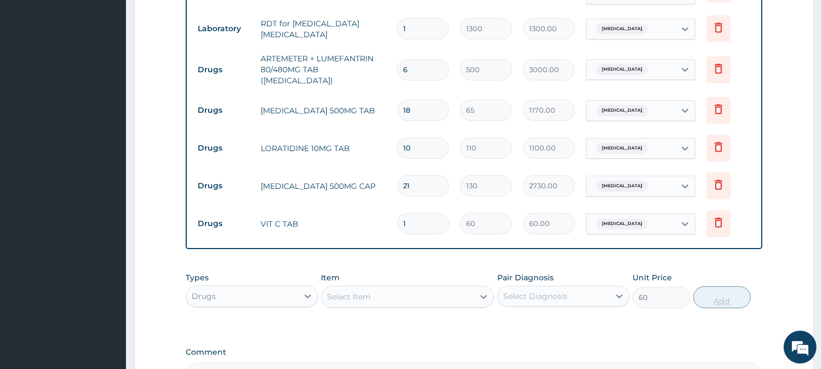
type input "0"
type input "0.00"
type input "3"
type input "180.00"
type input "30"
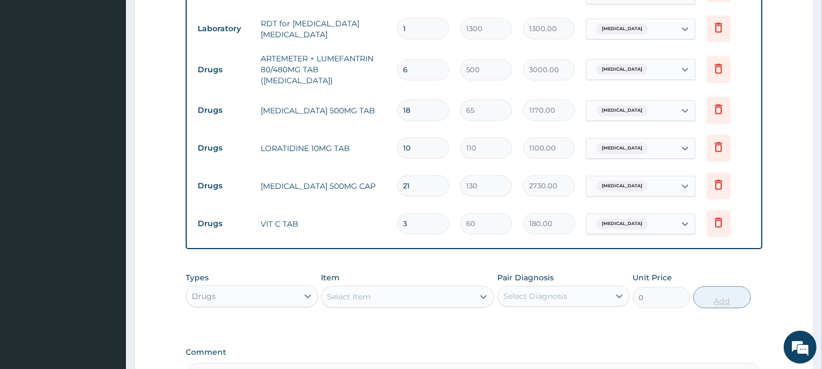
type input "1800.00"
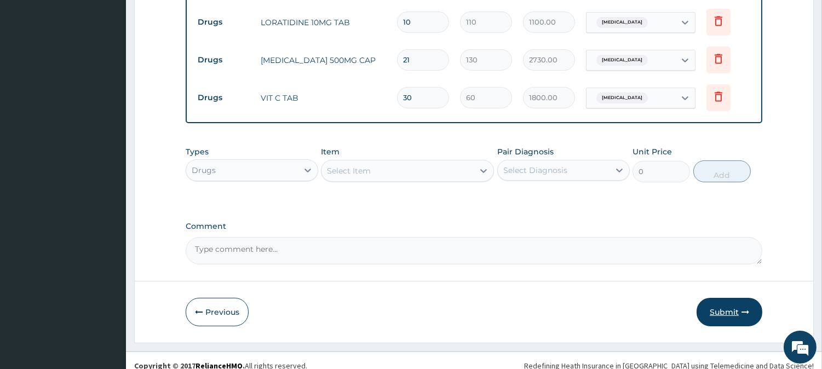
type input "30"
click at [739, 302] on button "Submit" at bounding box center [730, 312] width 66 height 28
click at [729, 298] on button "Submit" at bounding box center [730, 312] width 66 height 28
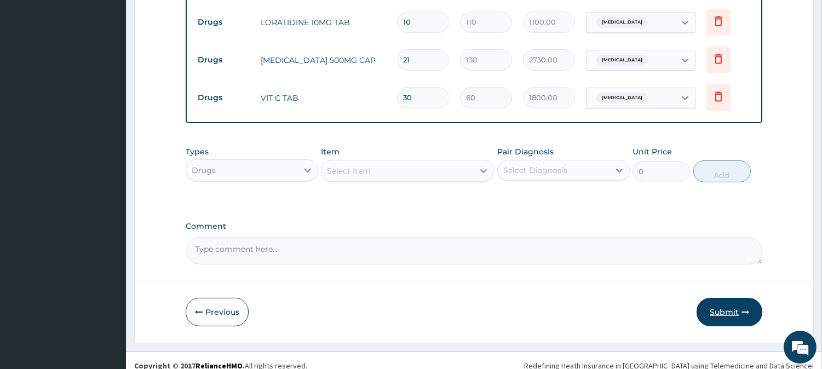
click at [731, 298] on button "Submit" at bounding box center [730, 312] width 66 height 28
click at [741, 308] on icon "button" at bounding box center [745, 312] width 8 height 8
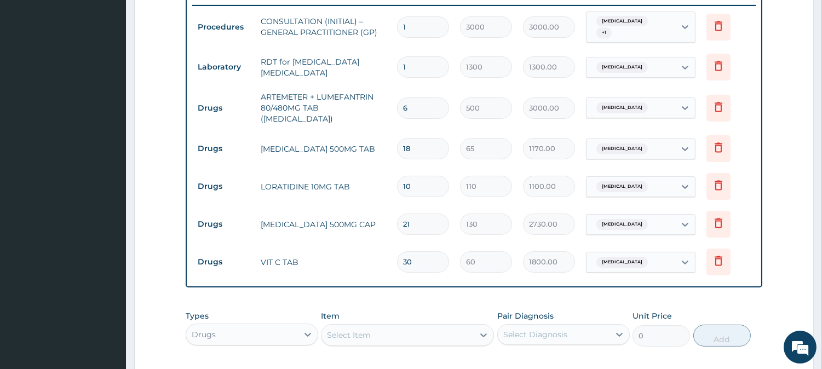
scroll to position [423, 0]
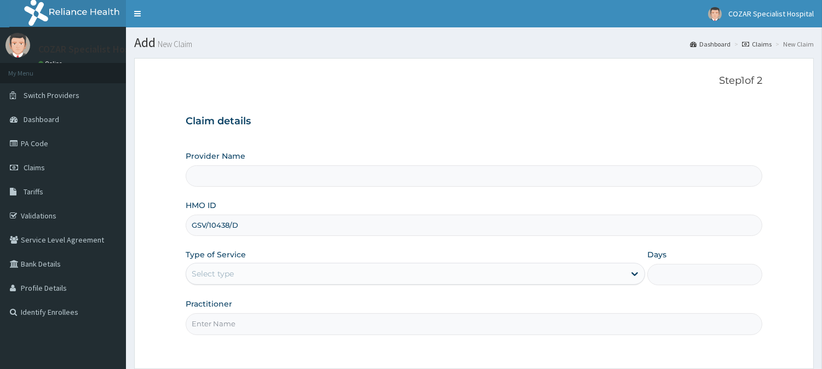
type input "Cozar Specialist Hospital"
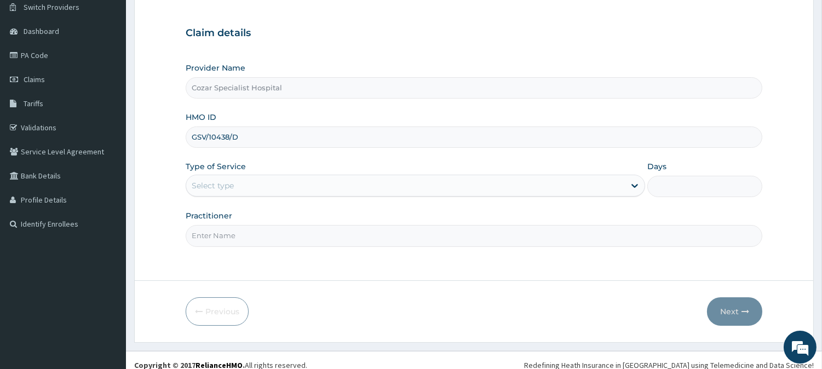
scroll to position [97, 0]
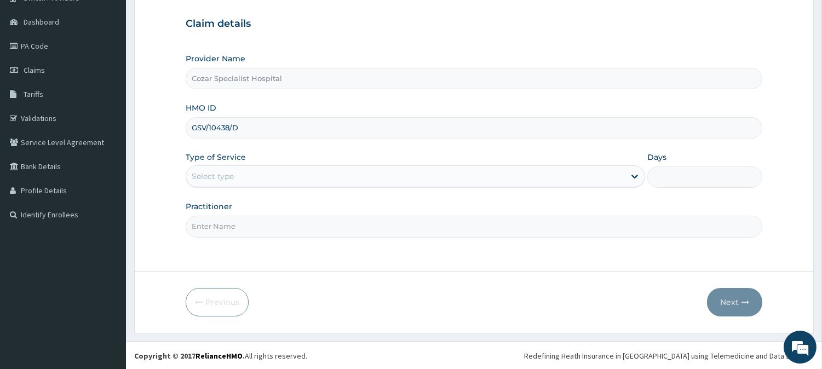
type input "GSV/10438/D"
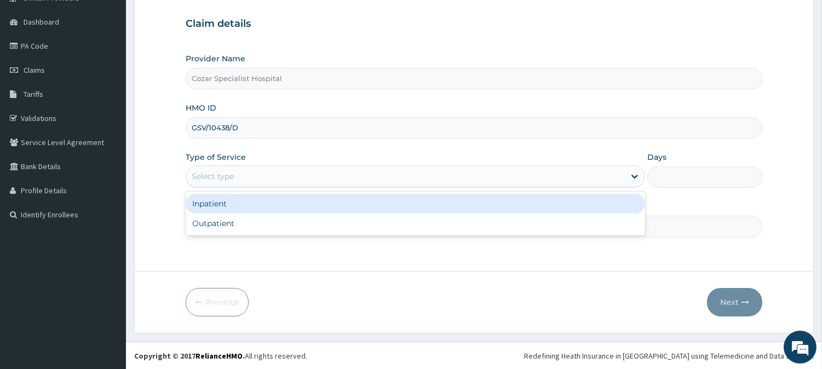
click at [315, 174] on div "Select type" at bounding box center [405, 177] width 439 height 18
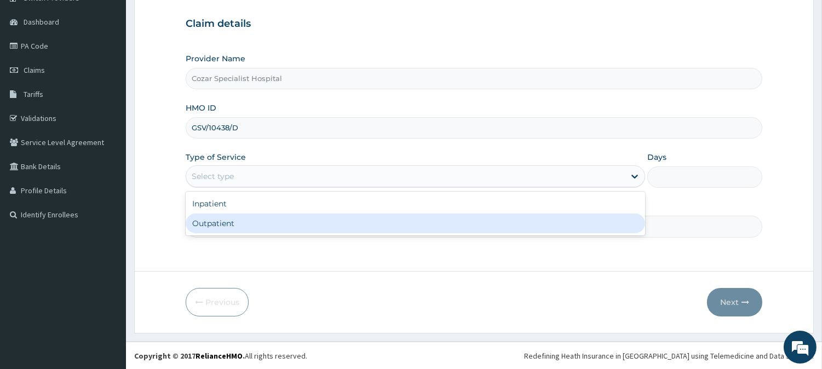
click at [309, 221] on div "Outpatient" at bounding box center [415, 224] width 459 height 20
type input "1"
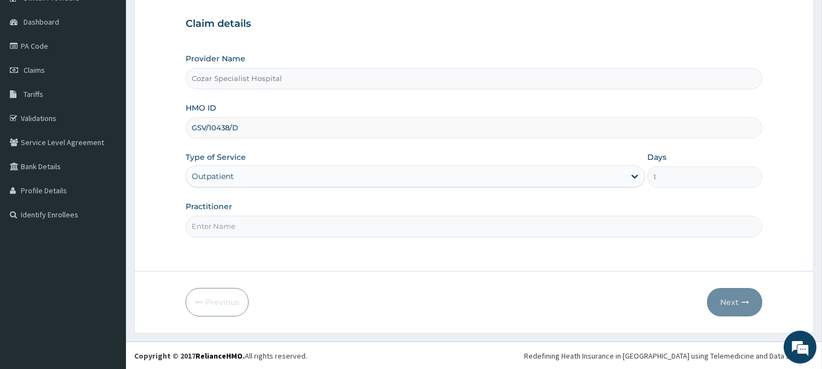
click at [307, 226] on input "Practitioner" at bounding box center [474, 226] width 577 height 21
type input "[PERSON_NAME][MEDICAL_DATA]"
click at [746, 298] on icon "button" at bounding box center [745, 302] width 8 height 8
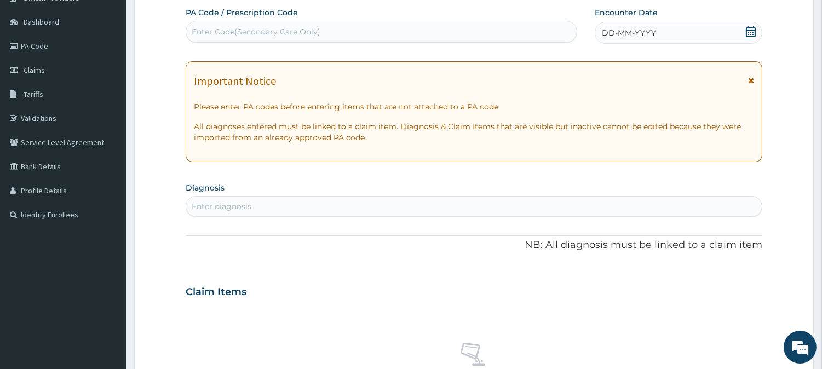
click at [752, 31] on icon at bounding box center [750, 31] width 11 height 11
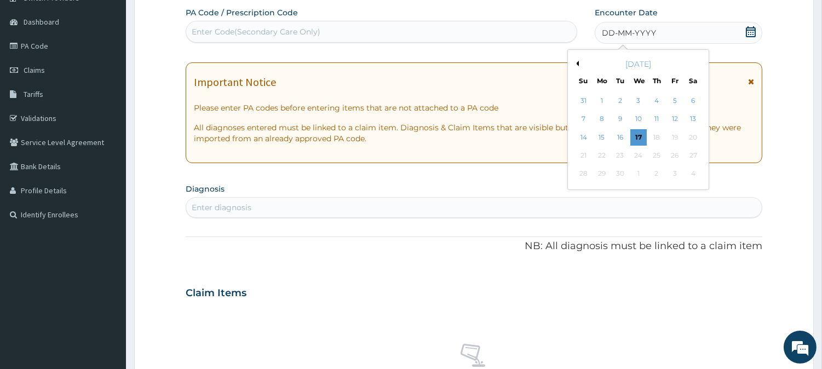
scroll to position [0, 0]
click at [578, 64] on button "Previous Month" at bounding box center [575, 63] width 5 height 5
click at [603, 154] on div "18" at bounding box center [602, 155] width 16 height 16
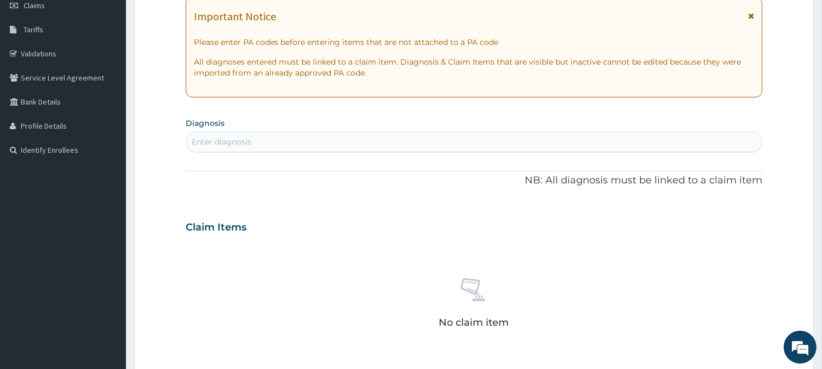
scroll to position [165, 0]
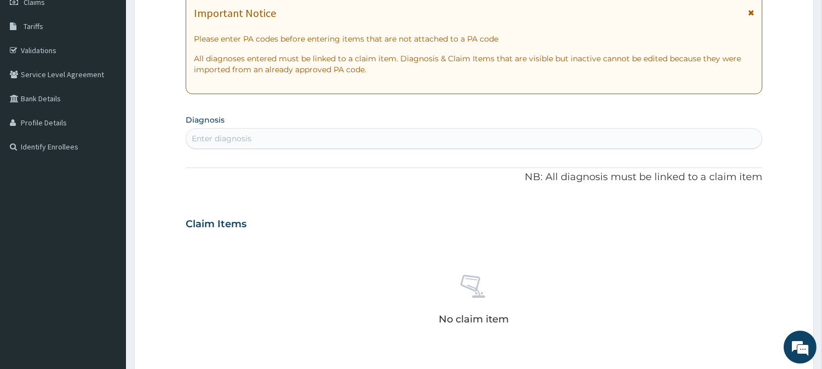
click at [445, 145] on div "Enter diagnosis" at bounding box center [474, 139] width 576 height 18
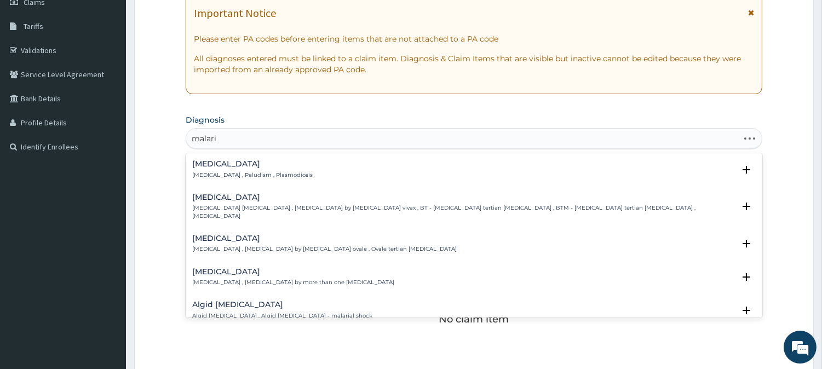
type input "[MEDICAL_DATA]"
click at [416, 170] on div "Malaria Malaria , Paludism , Plasmodiosis" at bounding box center [473, 169] width 563 height 19
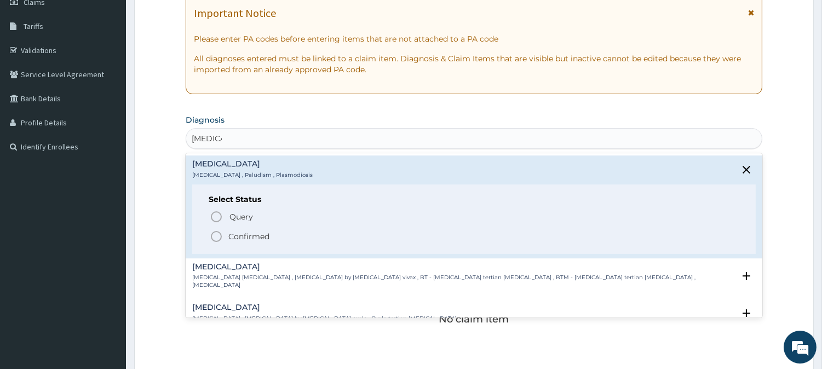
click at [267, 237] on p "Confirmed" at bounding box center [248, 236] width 41 height 11
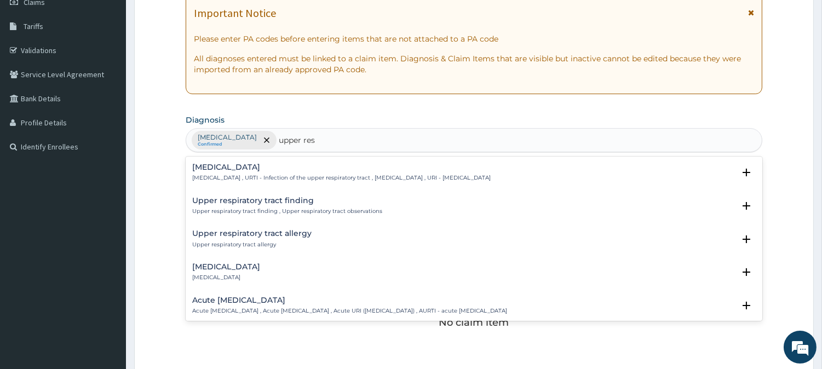
click at [401, 176] on p "Upper respiratory infection , URTI - Infection of the upper respiratory tract ,…" at bounding box center [341, 178] width 298 height 8
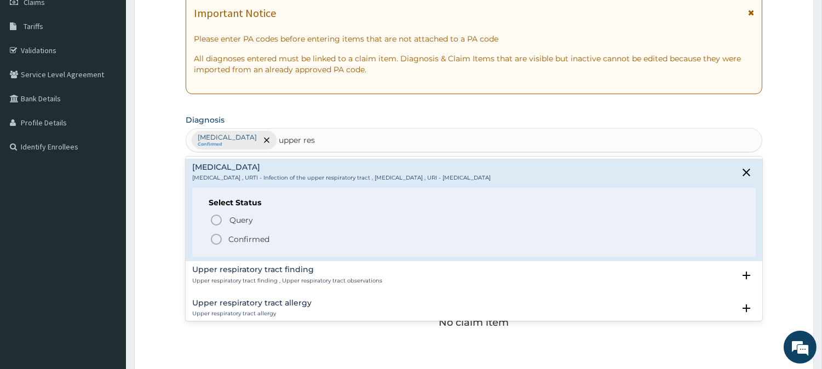
type input "upper res"
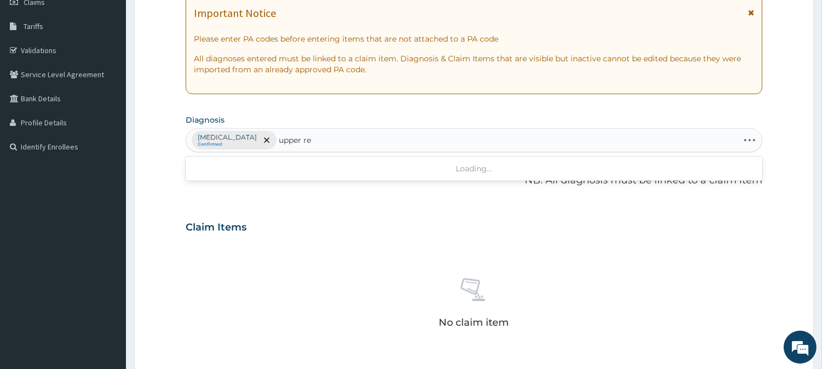
type input "upper res"
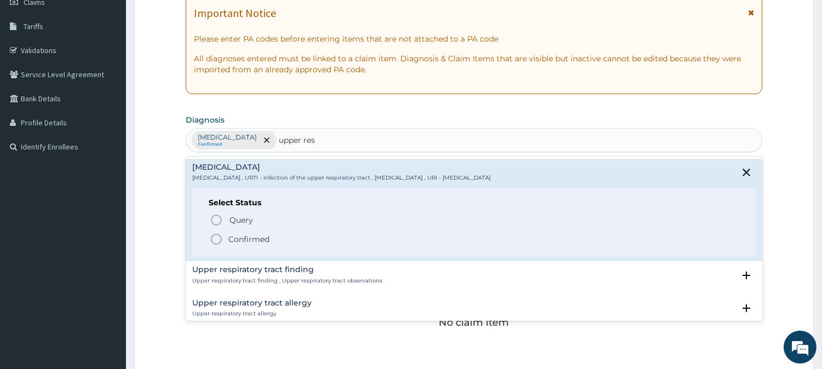
click at [275, 240] on span "Confirmed" at bounding box center [475, 239] width 530 height 13
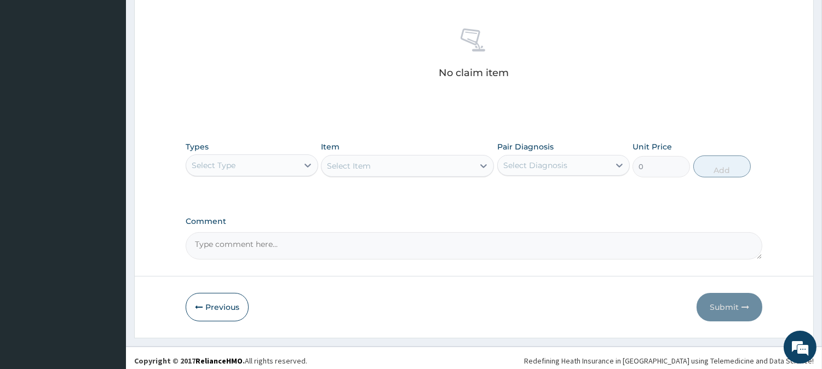
scroll to position [418, 0]
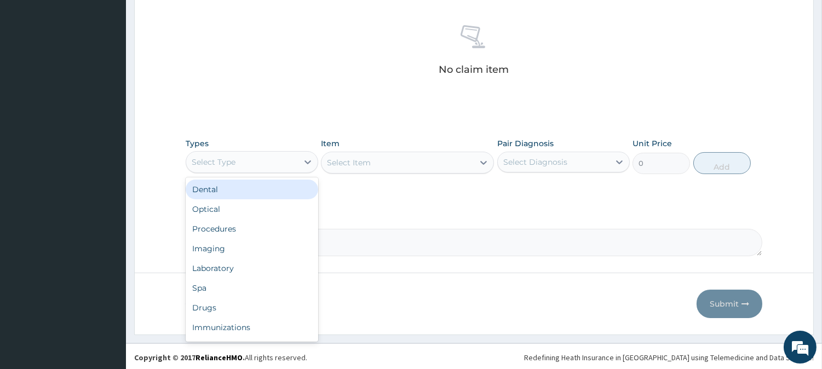
click at [268, 160] on div "Select Type" at bounding box center [242, 162] width 112 height 18
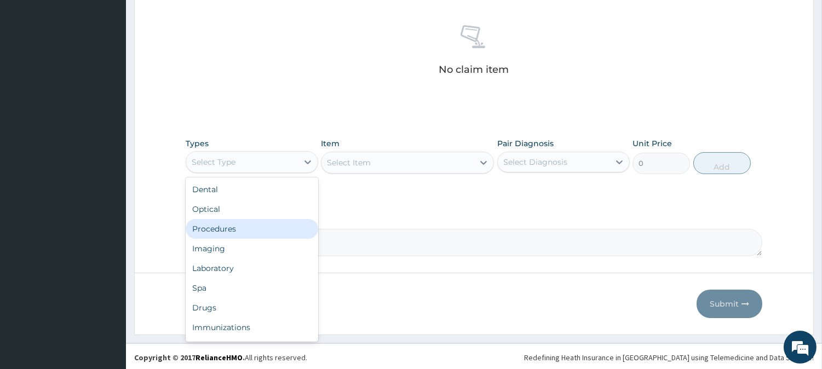
click at [272, 232] on div "Procedures" at bounding box center [252, 229] width 133 height 20
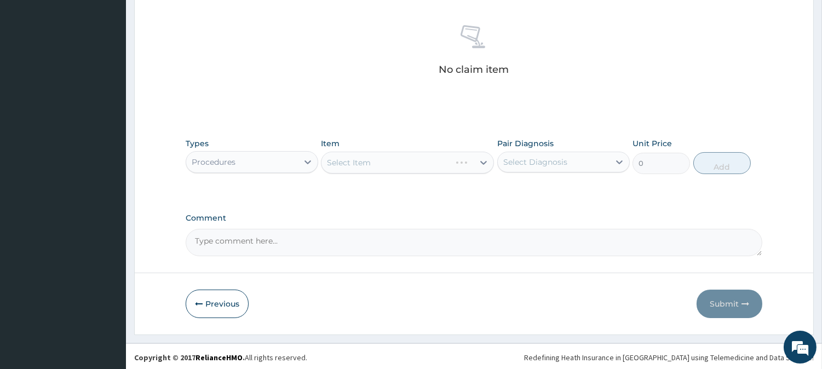
click at [396, 163] on div "Select Item" at bounding box center [407, 163] width 173 height 22
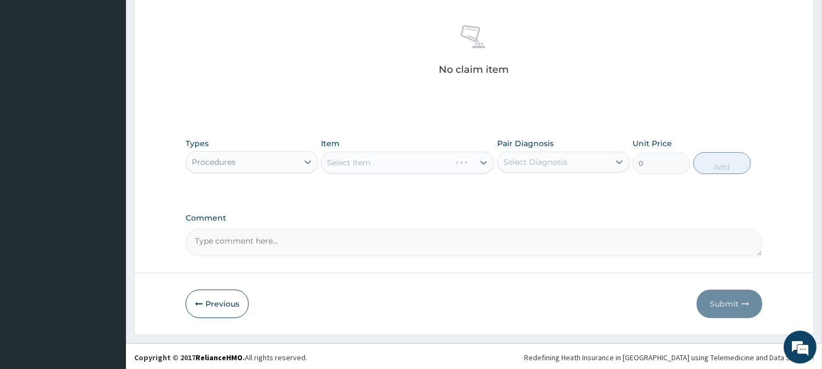
click at [407, 161] on div "Select Item" at bounding box center [407, 163] width 173 height 22
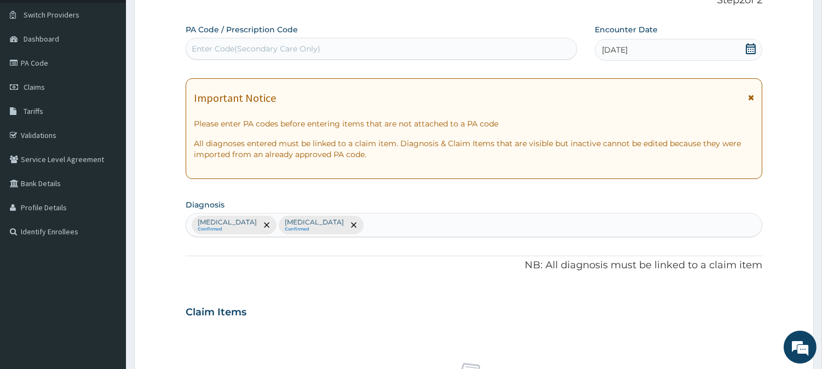
scroll to position [0, 0]
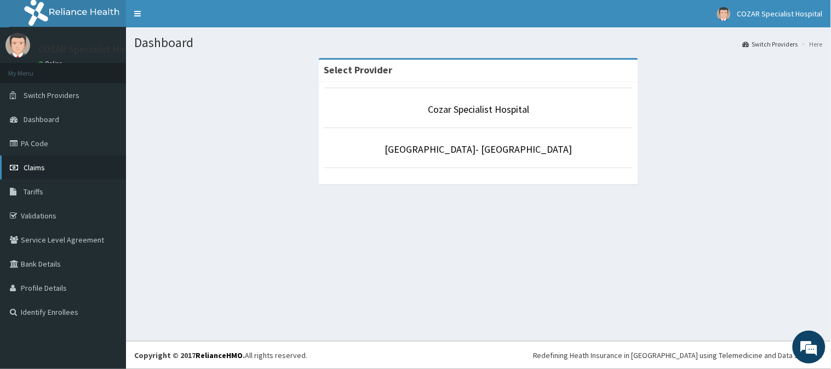
click at [37, 163] on span "Claims" at bounding box center [34, 168] width 21 height 10
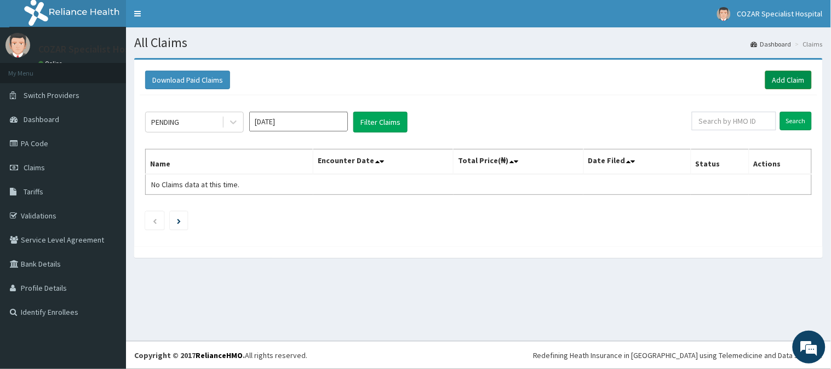
click at [787, 80] on link "Add Claim" at bounding box center [788, 80] width 47 height 19
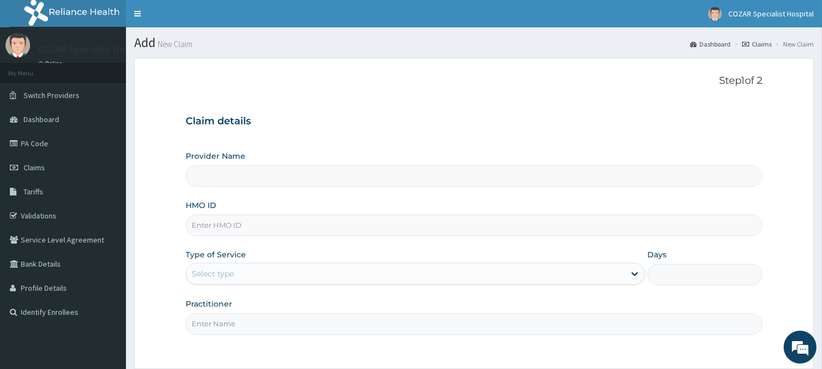
type input "Cozar Specialist Hospital"
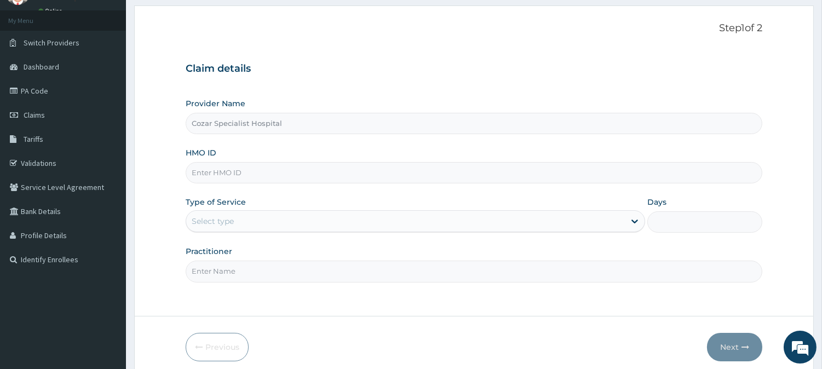
scroll to position [60, 0]
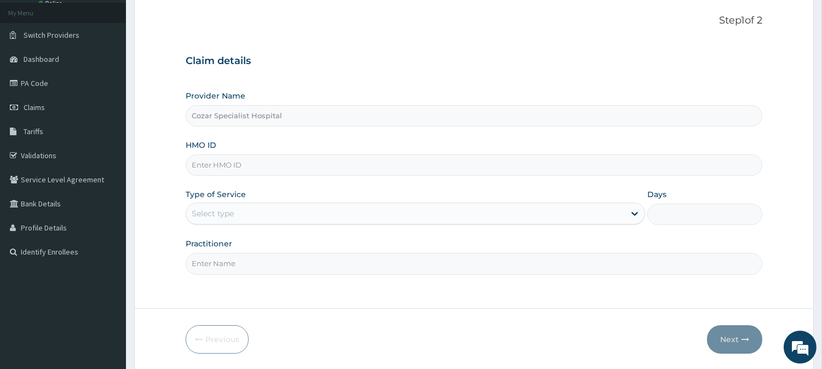
click at [330, 171] on input "HMO ID" at bounding box center [474, 164] width 577 height 21
paste input "GSV/10438/D"
type input "GSV/10438/D"
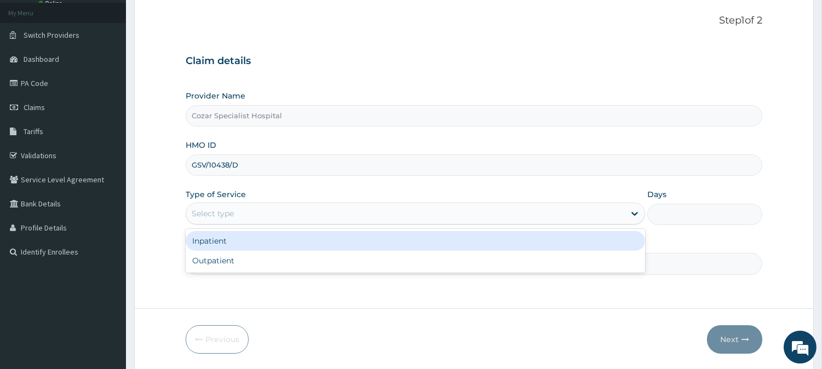
click at [343, 214] on div "Select type" at bounding box center [405, 214] width 439 height 18
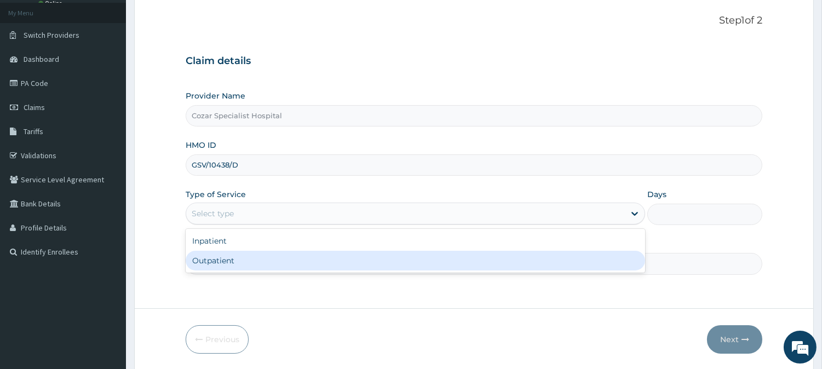
click at [325, 267] on div "Outpatient" at bounding box center [415, 261] width 459 height 20
type input "1"
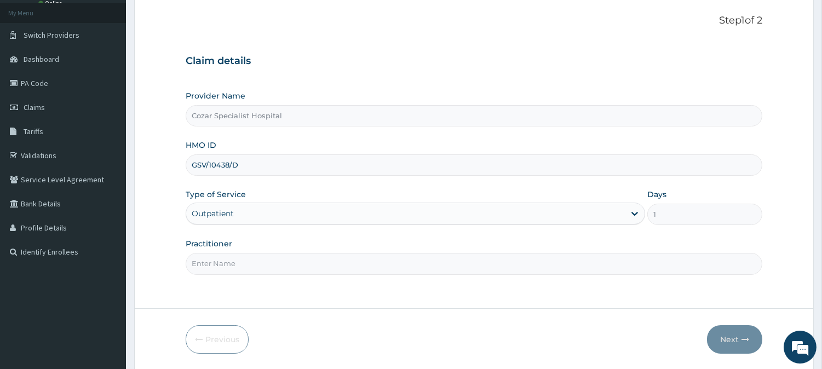
click at [330, 269] on input "Practitioner" at bounding box center [474, 263] width 577 height 21
type input "[PERSON_NAME][MEDICAL_DATA]"
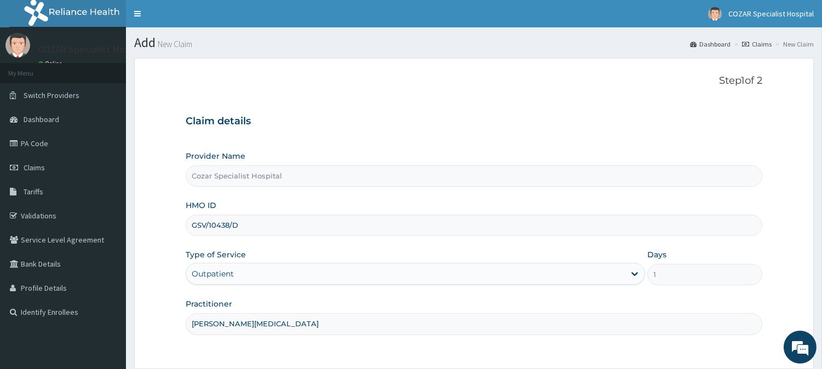
scroll to position [97, 0]
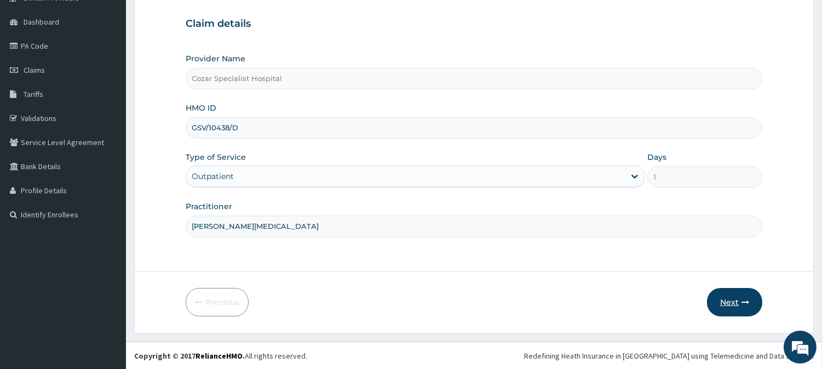
click at [730, 302] on button "Next" at bounding box center [734, 302] width 55 height 28
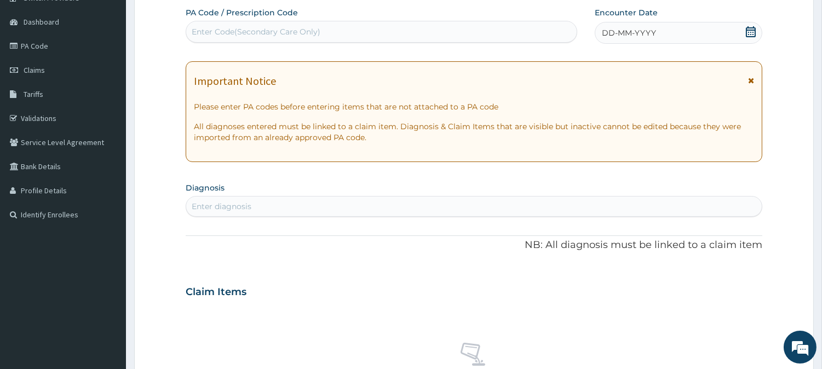
click at [756, 30] on icon at bounding box center [750, 31] width 11 height 11
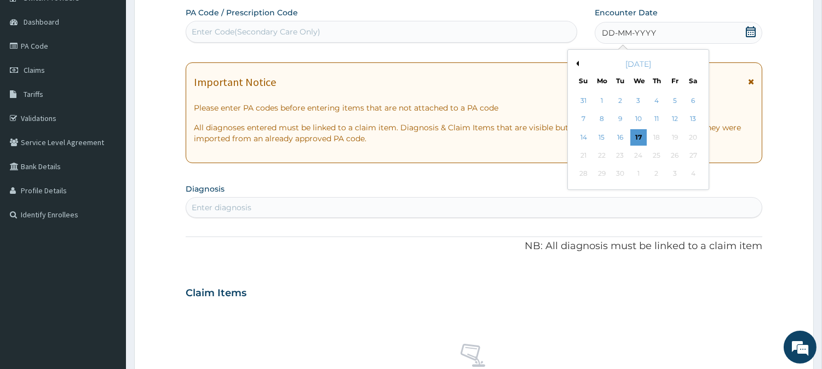
click at [578, 64] on button "Previous Month" at bounding box center [575, 63] width 5 height 5
click at [605, 152] on div "18" at bounding box center [602, 155] width 16 height 16
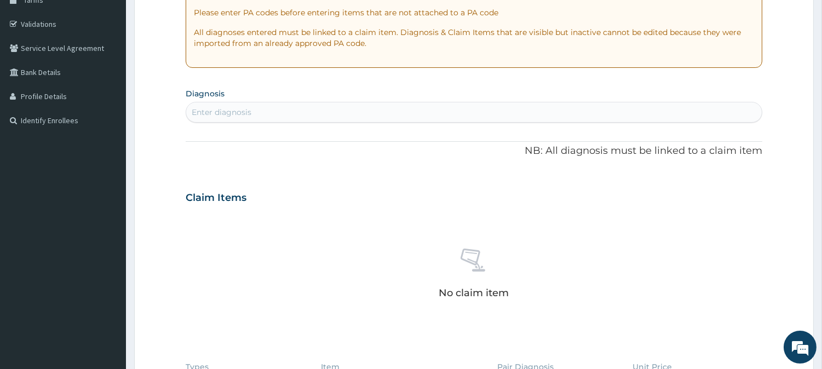
scroll to position [193, 0]
click at [359, 112] on div "Enter diagnosis" at bounding box center [474, 111] width 576 height 18
type input "[MEDICAL_DATA]"
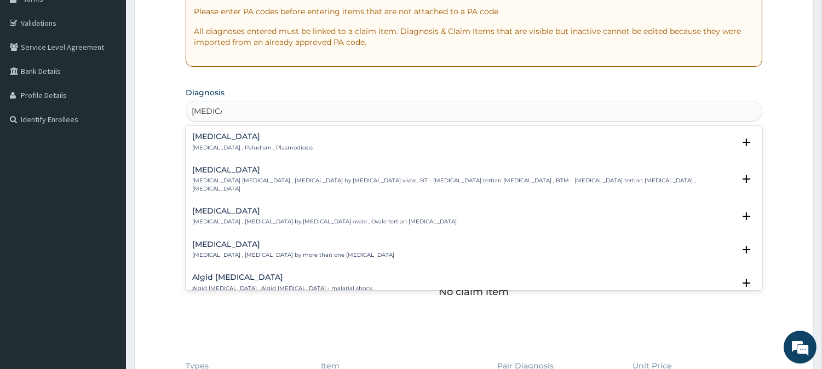
click at [354, 144] on div "[MEDICAL_DATA] [MEDICAL_DATA] , Paludism , Plasmodiosis" at bounding box center [473, 142] width 563 height 19
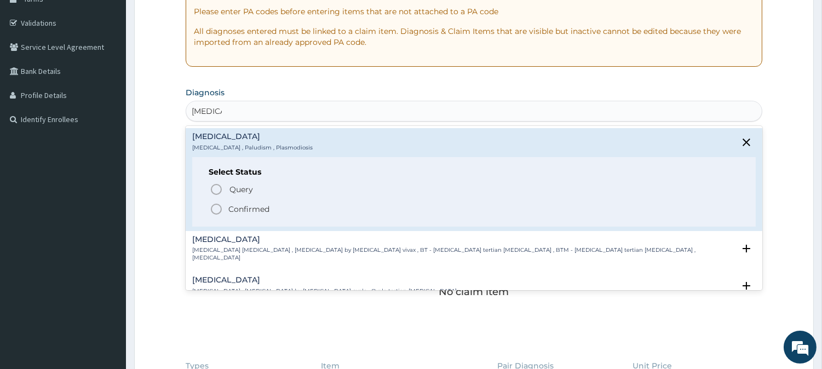
click at [275, 209] on span "Confirmed" at bounding box center [475, 209] width 530 height 13
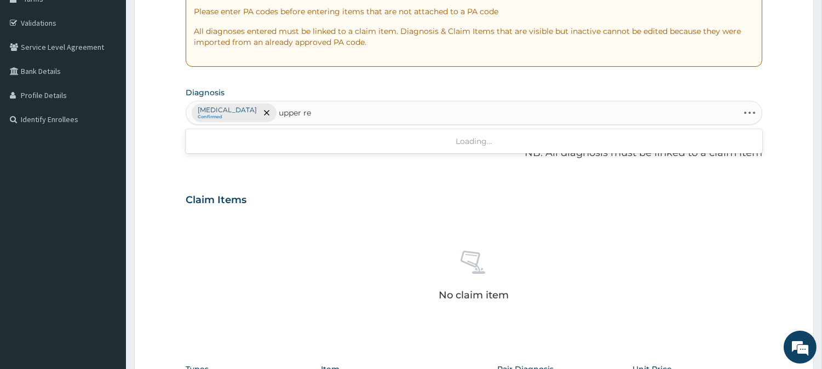
type input "upper res"
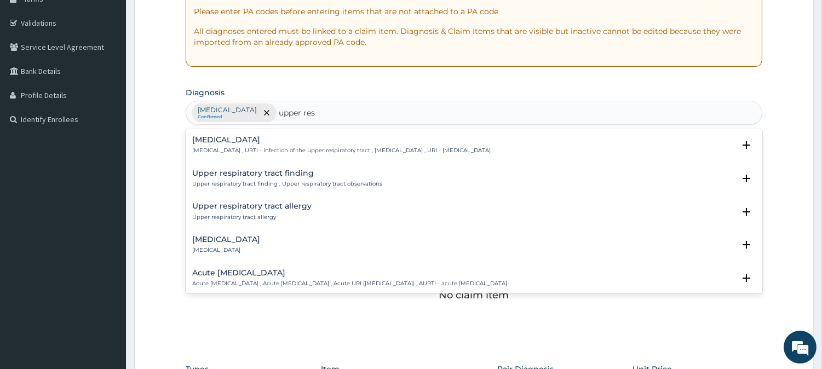
click at [407, 142] on h4 "[MEDICAL_DATA]" at bounding box center [341, 140] width 298 height 8
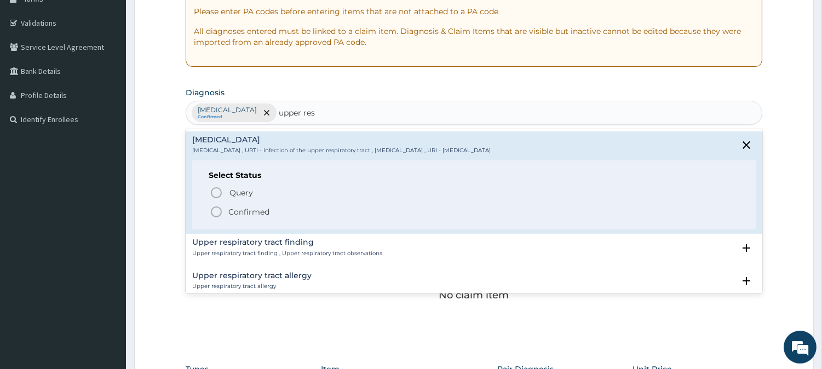
click at [320, 209] on span "Confirmed" at bounding box center [475, 211] width 530 height 13
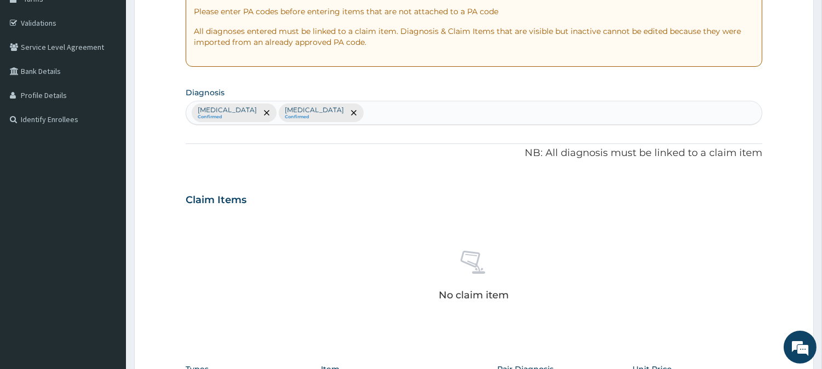
scroll to position [420, 0]
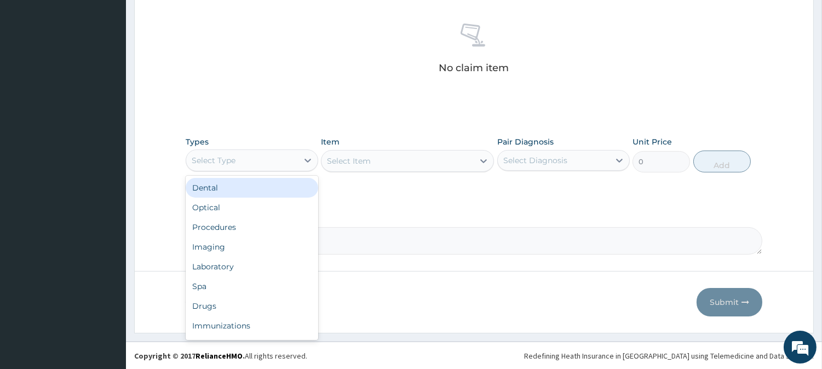
click at [249, 162] on div "Select Type" at bounding box center [242, 161] width 112 height 18
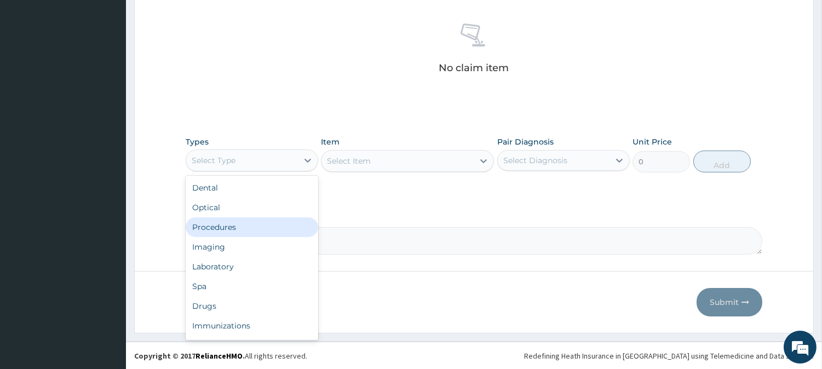
click at [279, 227] on div "Procedures" at bounding box center [252, 227] width 133 height 20
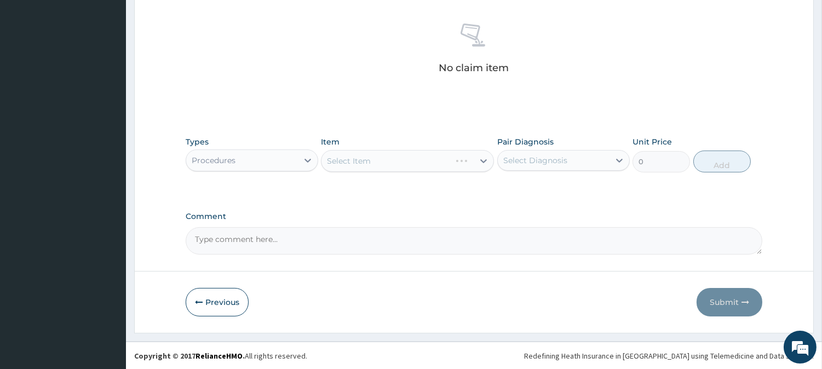
click at [456, 156] on div "Select Item" at bounding box center [407, 161] width 173 height 22
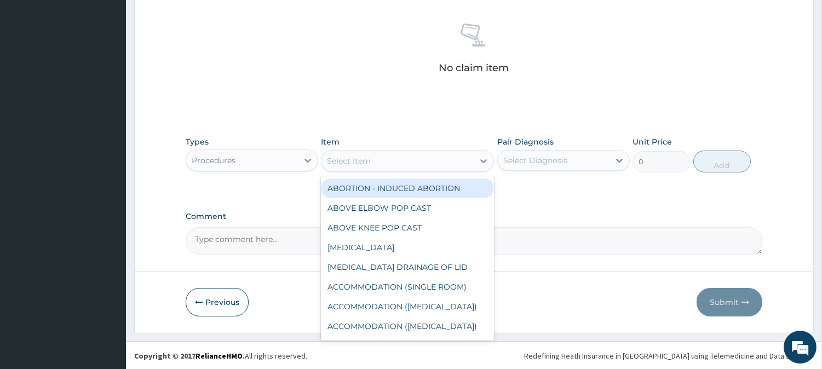
click at [456, 156] on div "Select Item" at bounding box center [397, 161] width 152 height 18
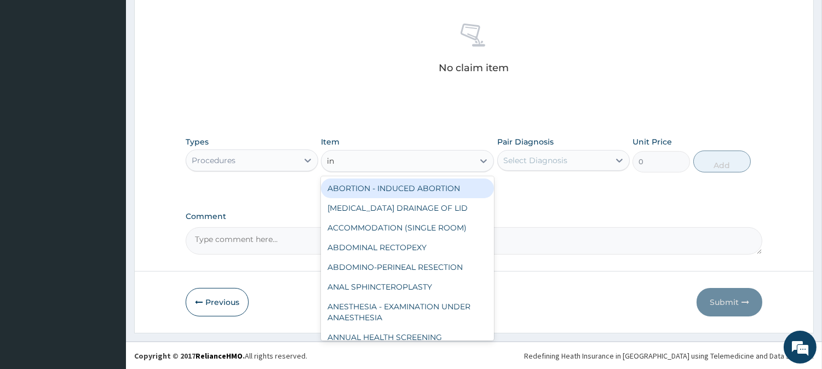
type input "ini"
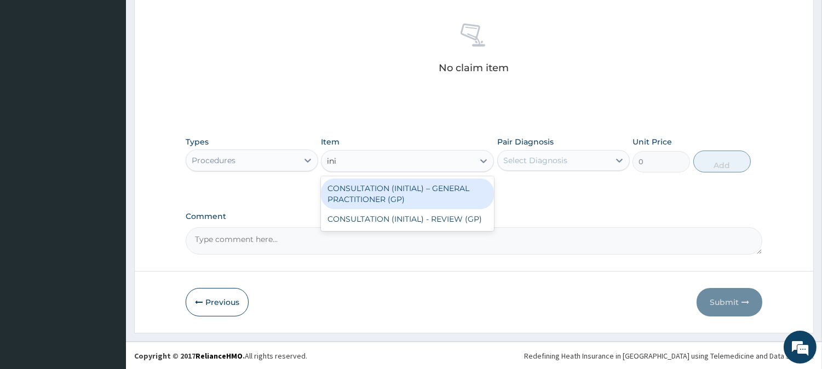
click at [450, 196] on div "CONSULTATION (INITIAL) – GENERAL PRACTITIONER (GP)" at bounding box center [407, 194] width 173 height 31
type input "3000"
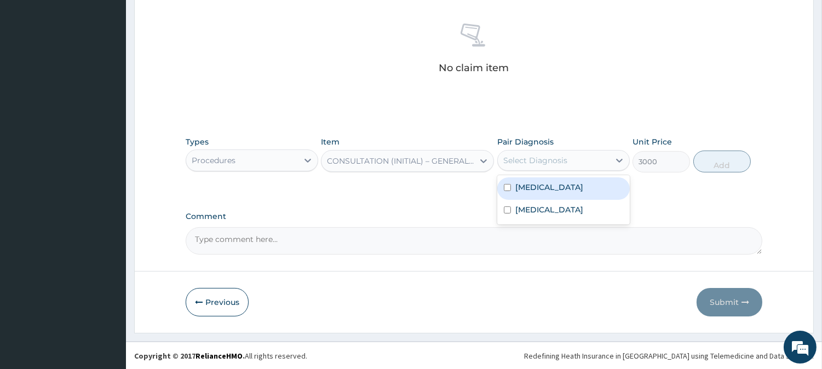
click at [586, 152] on div "Select Diagnosis" at bounding box center [554, 161] width 112 height 18
click at [589, 179] on div "[MEDICAL_DATA]" at bounding box center [563, 188] width 133 height 22
checkbox input "true"
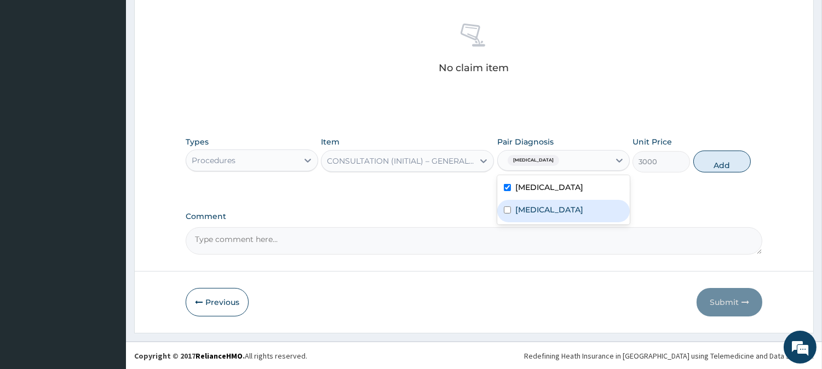
click at [590, 200] on div "[MEDICAL_DATA]" at bounding box center [563, 211] width 133 height 22
checkbox input "true"
click at [734, 159] on button "Add" at bounding box center [721, 162] width 57 height 22
type input "0"
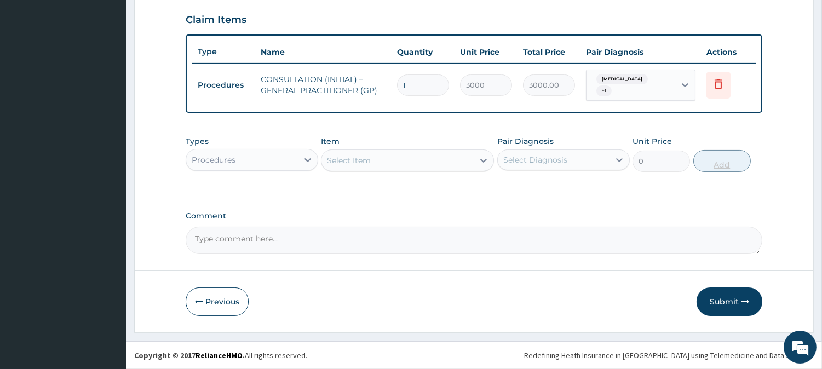
scroll to position [367, 0]
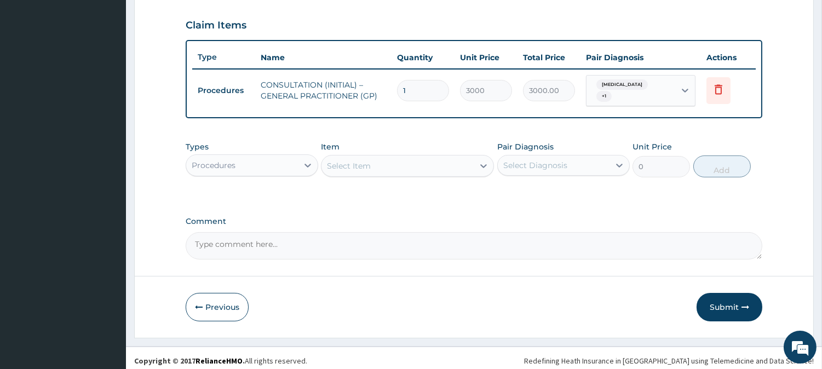
click at [294, 162] on div "Procedures" at bounding box center [242, 166] width 112 height 18
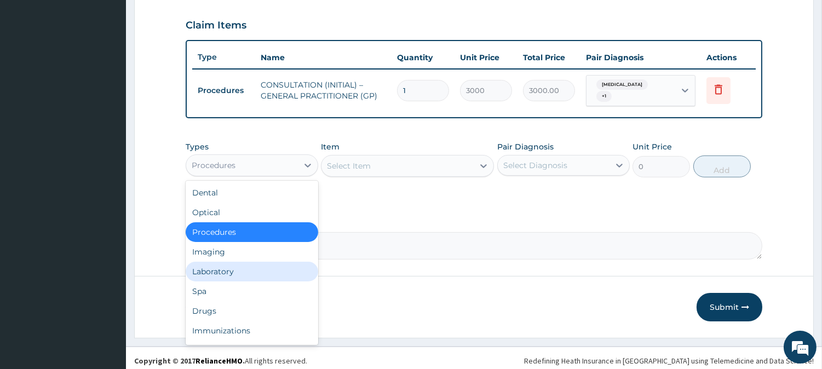
click at [288, 262] on div "Laboratory" at bounding box center [252, 272] width 133 height 20
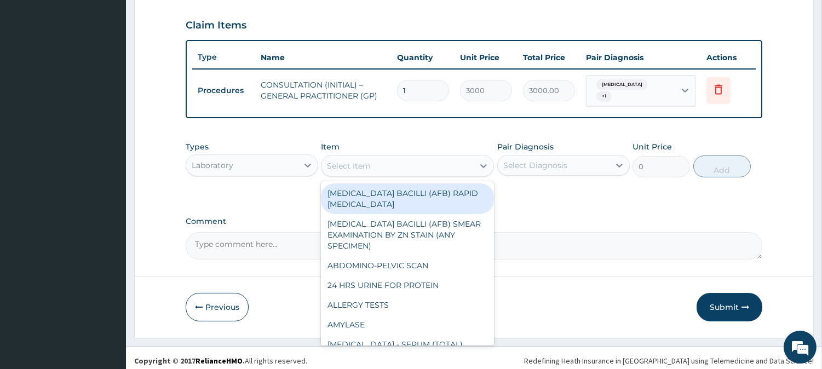
click at [474, 156] on div at bounding box center [484, 166] width 20 height 20
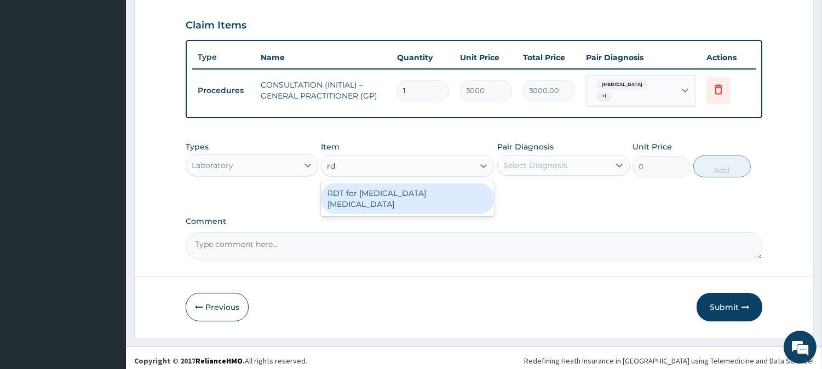
type input "rdt"
click at [451, 193] on div "RDT for [MEDICAL_DATA] [MEDICAL_DATA]" at bounding box center [407, 198] width 173 height 31
type input "1300"
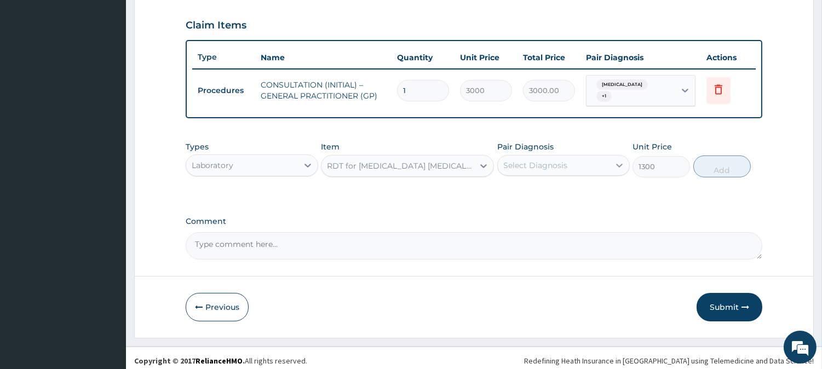
click at [622, 160] on icon at bounding box center [619, 165] width 11 height 11
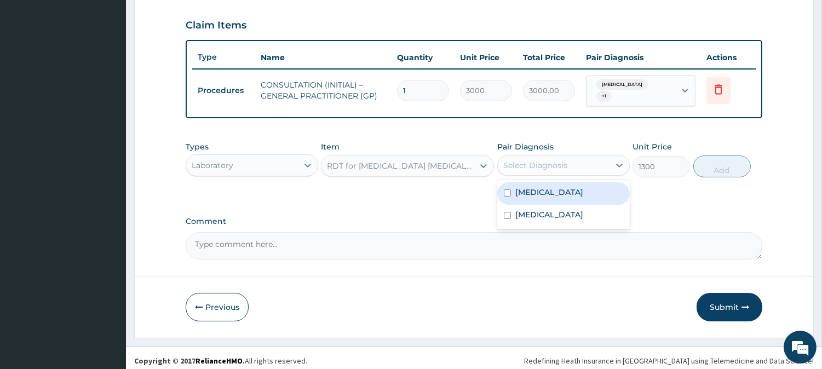
click at [613, 182] on div "[MEDICAL_DATA]" at bounding box center [563, 193] width 133 height 22
checkbox input "true"
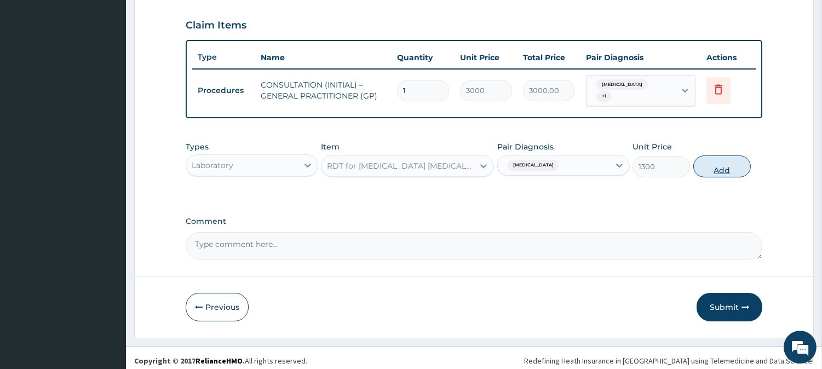
click at [717, 163] on button "Add" at bounding box center [721, 167] width 57 height 22
type input "0"
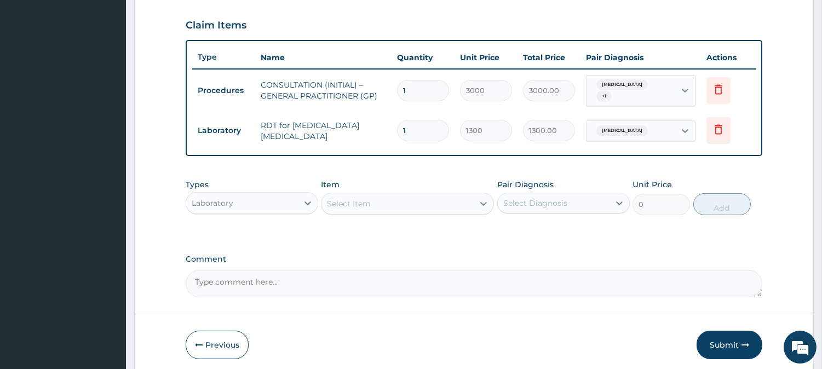
click at [285, 204] on div "Laboratory" at bounding box center [242, 203] width 112 height 18
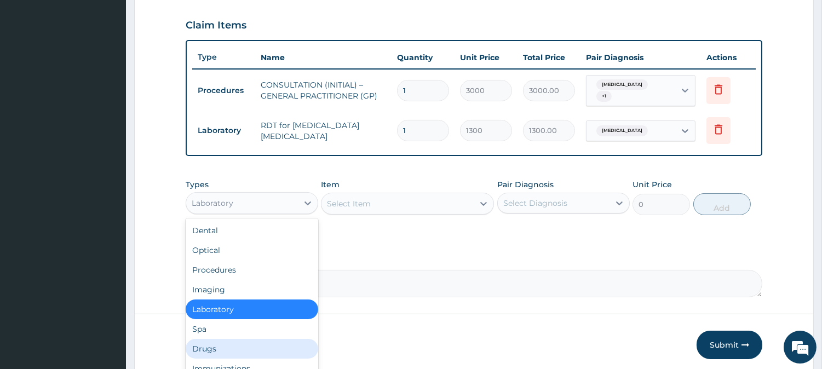
click at [258, 342] on div "Drugs" at bounding box center [252, 349] width 133 height 20
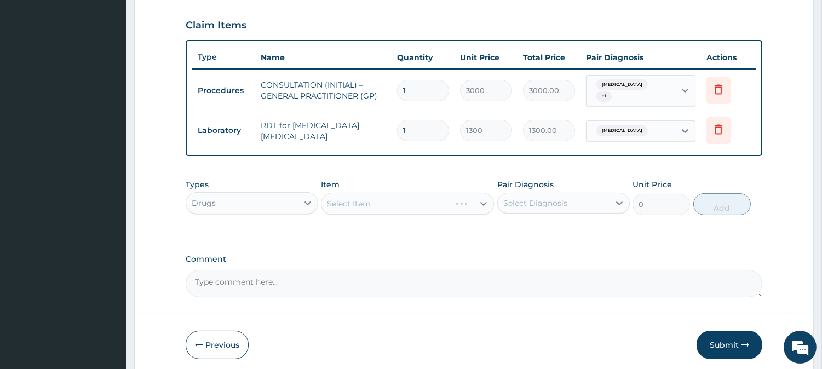
click at [441, 204] on div "Select Item" at bounding box center [407, 204] width 173 height 22
click at [430, 198] on div "Select Item" at bounding box center [397, 204] width 152 height 18
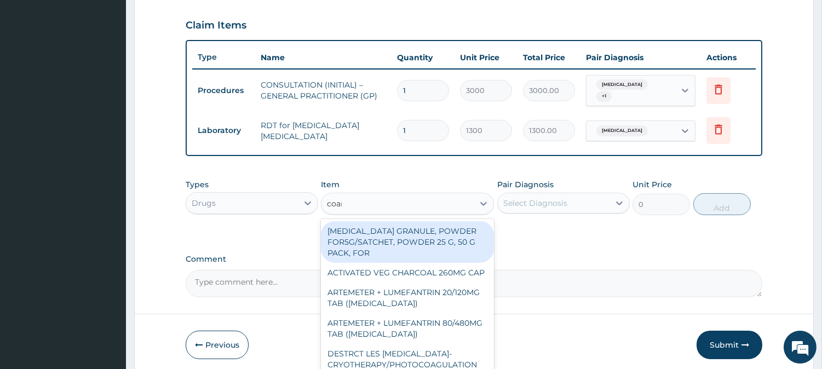
type input "[MEDICAL_DATA]"
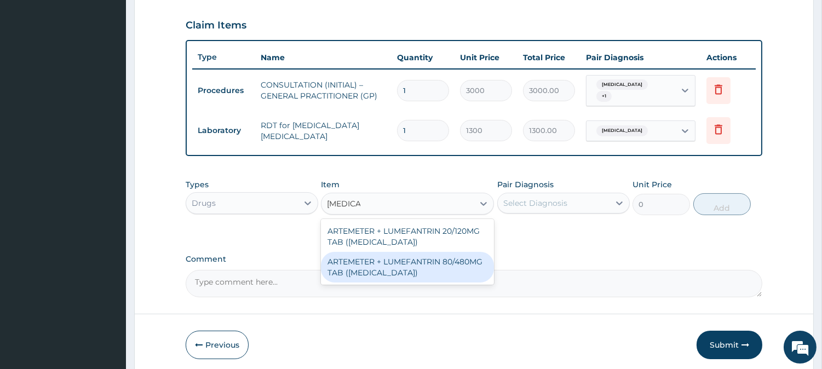
click at [441, 267] on div "ARTEMETER + LUMEFANTRIN 80/480MG TAB ([MEDICAL_DATA])" at bounding box center [407, 267] width 173 height 31
type input "500"
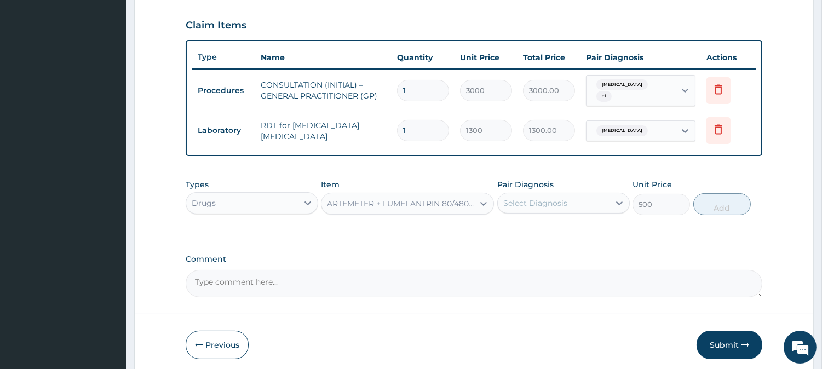
click at [574, 197] on div "Select Diagnosis" at bounding box center [554, 203] width 112 height 18
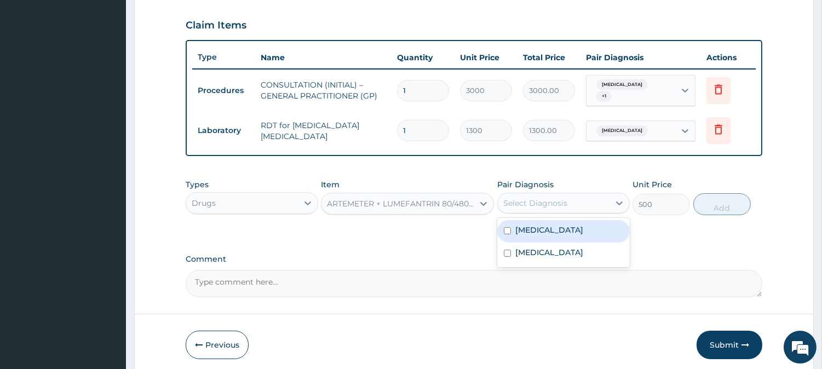
click at [573, 227] on div "[MEDICAL_DATA]" at bounding box center [563, 231] width 133 height 22
checkbox input "true"
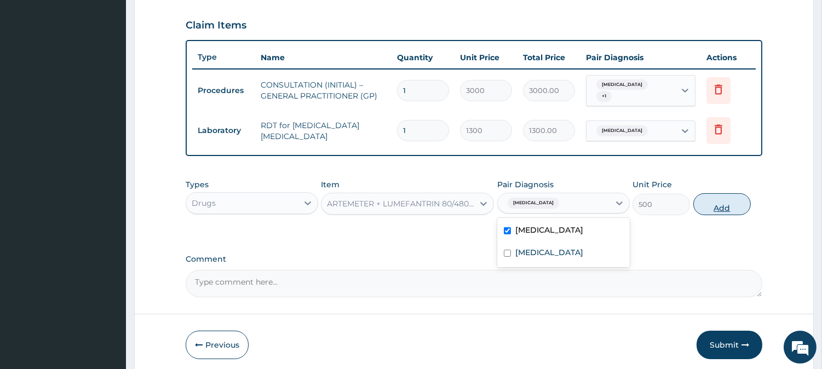
click at [723, 194] on button "Add" at bounding box center [721, 204] width 57 height 22
type input "0"
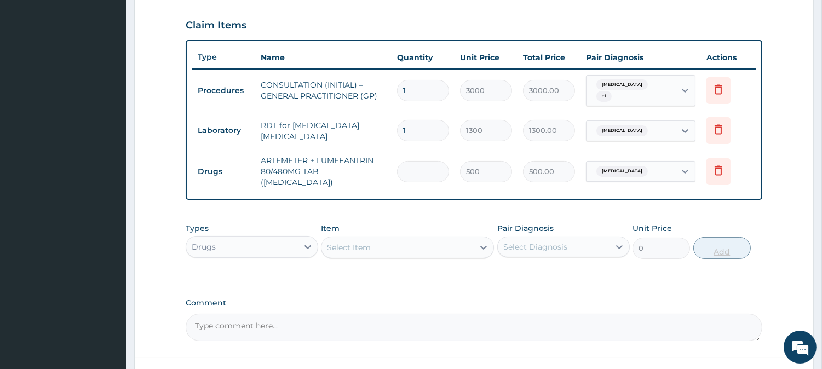
type input "0.00"
type input "6"
type input "3000.00"
type input "6"
click at [435, 239] on div "Select Item" at bounding box center [397, 248] width 152 height 18
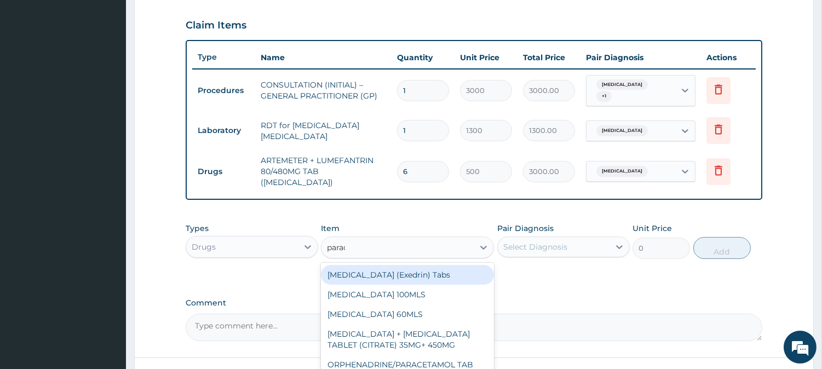
type input "parace"
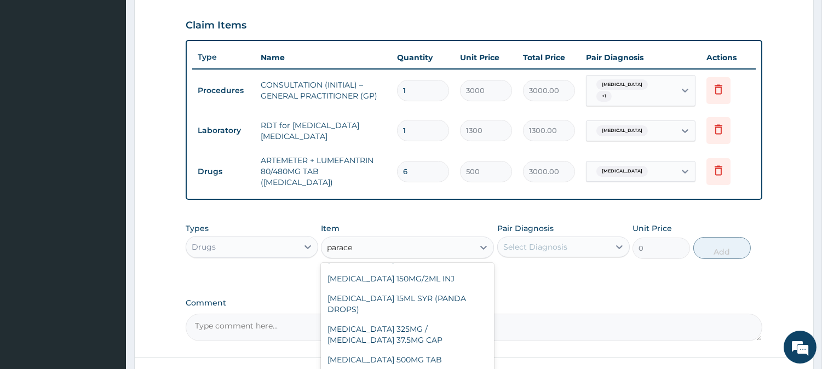
scroll to position [132, 0]
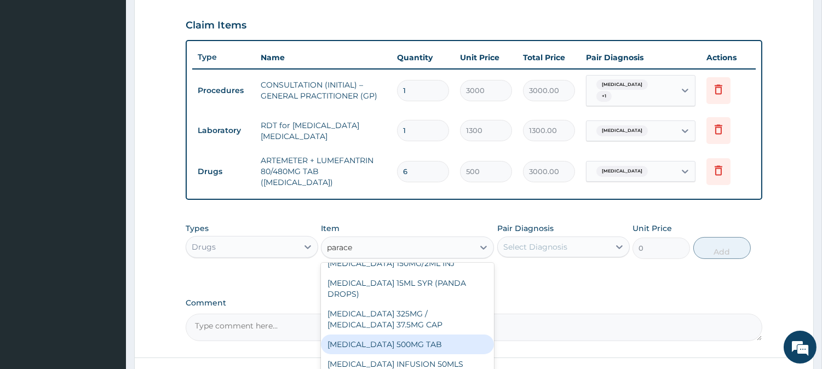
click at [447, 338] on div "[MEDICAL_DATA] 500MG TAB" at bounding box center [407, 345] width 173 height 20
type input "65"
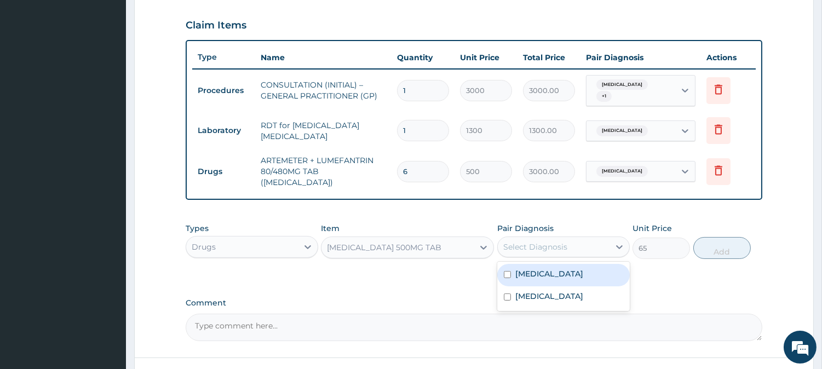
click at [543, 241] on div "Select Diagnosis" at bounding box center [535, 246] width 64 height 11
click at [550, 264] on div "[MEDICAL_DATA]" at bounding box center [563, 275] width 133 height 22
checkbox input "true"
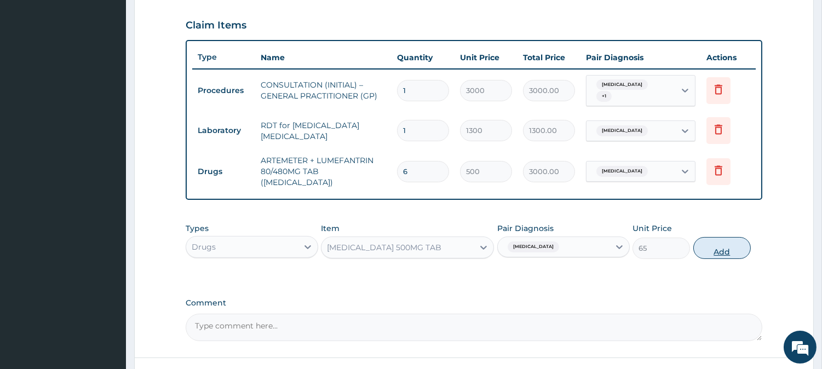
click at [731, 238] on button "Add" at bounding box center [721, 248] width 57 height 22
type input "0"
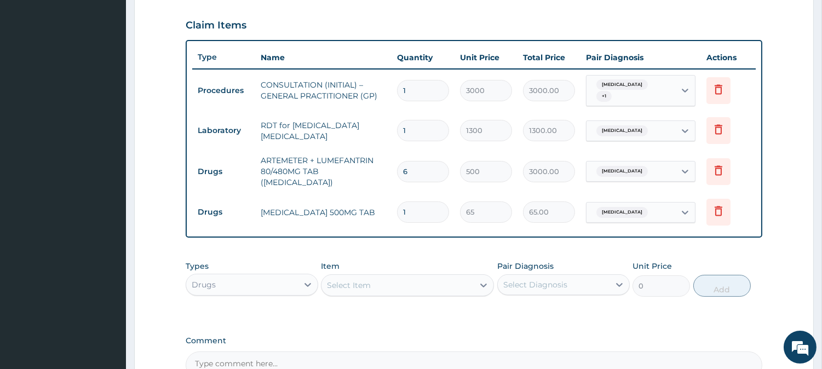
type input "18"
type input "1170.00"
type input "18"
click at [361, 280] on div "Select Item" at bounding box center [349, 285] width 44 height 11
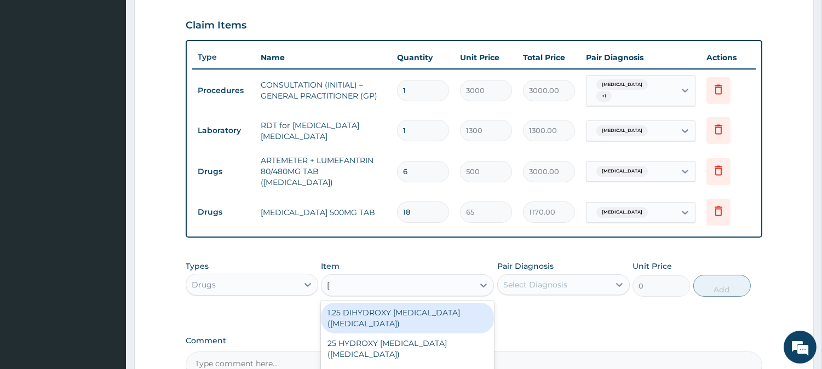
type input "lorat"
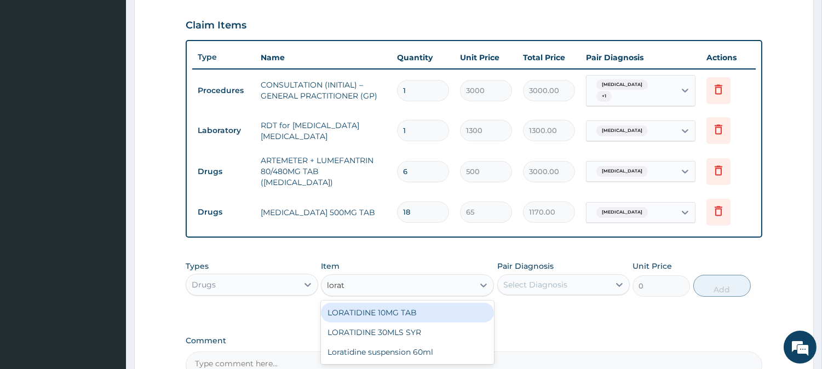
click at [469, 303] on div "LORATIDINE 10MG TAB" at bounding box center [407, 313] width 173 height 20
type input "110"
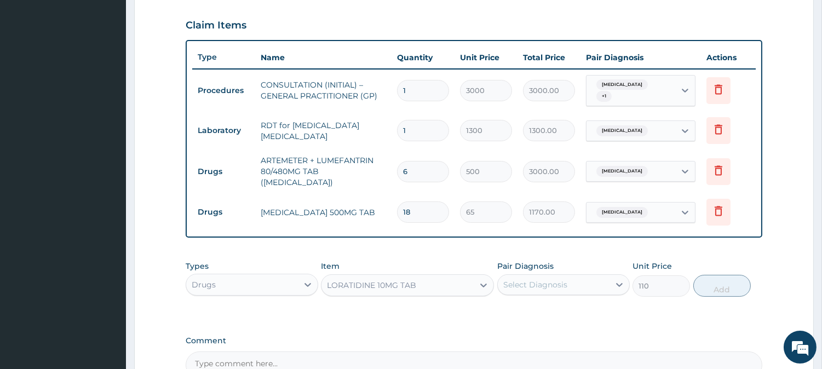
click at [533, 279] on div "Select Diagnosis" at bounding box center [535, 284] width 64 height 11
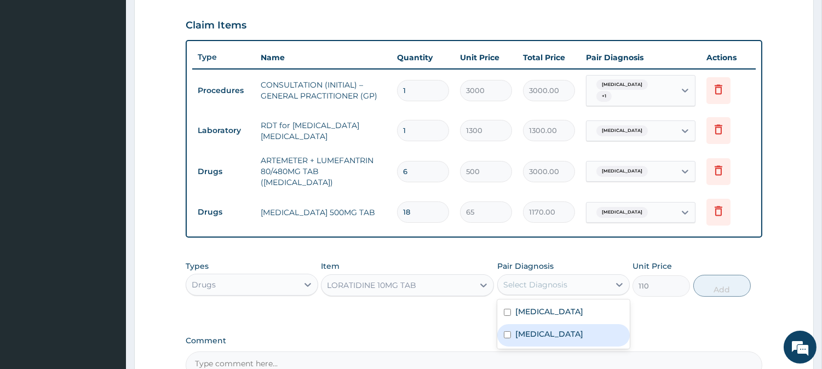
click at [550, 324] on div "[MEDICAL_DATA]" at bounding box center [563, 335] width 133 height 22
checkbox input "true"
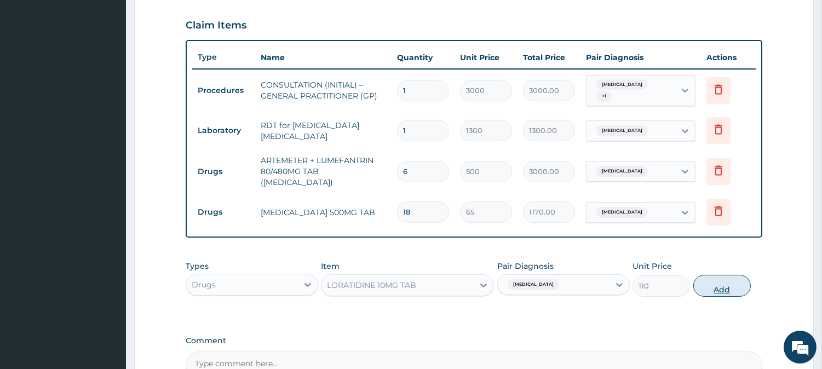
click at [735, 275] on button "Add" at bounding box center [721, 286] width 57 height 22
type input "0"
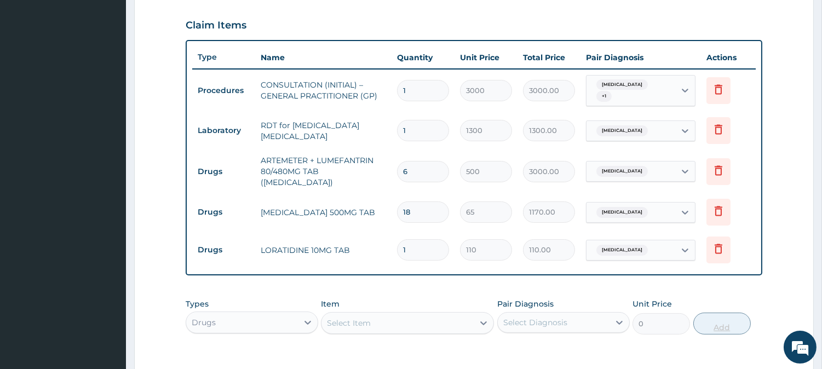
type input "10"
type input "1100.00"
type input "10"
click at [414, 314] on div "Select Item" at bounding box center [397, 323] width 152 height 18
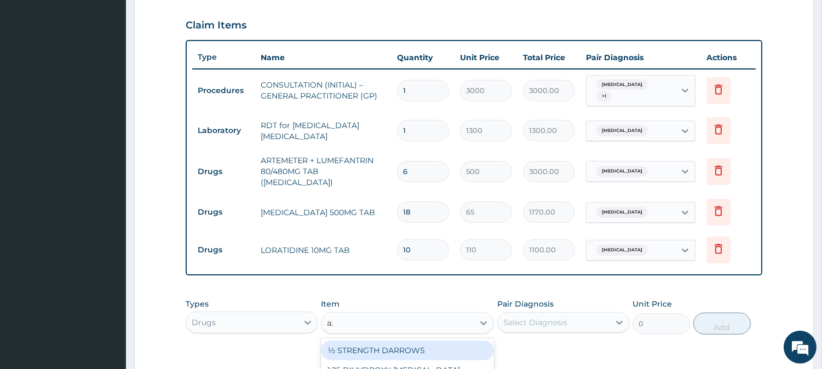
type input "azithr"
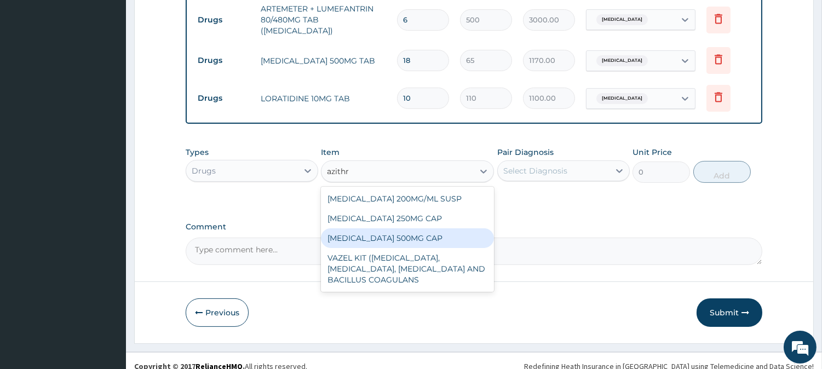
click at [464, 231] on div "[MEDICAL_DATA] 500MG CAP" at bounding box center [407, 238] width 173 height 20
type input "450"
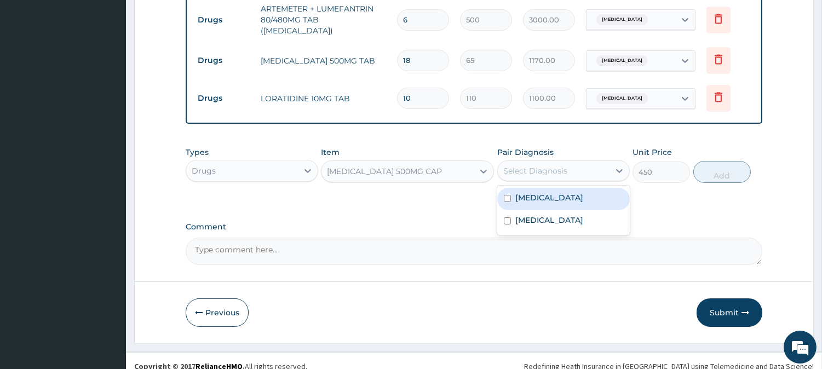
click at [571, 162] on div "Select Diagnosis" at bounding box center [554, 171] width 112 height 18
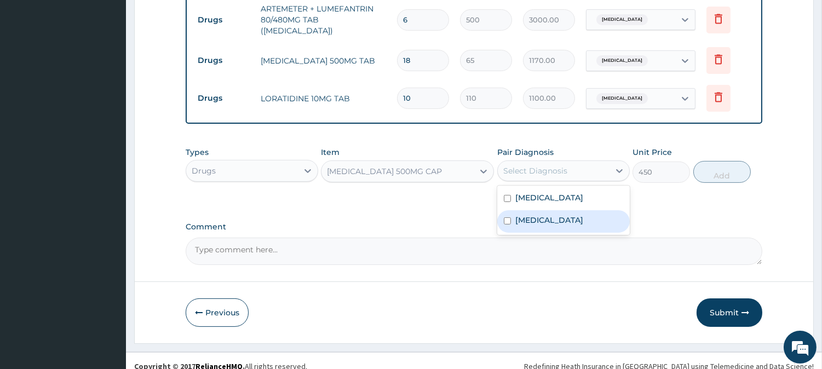
click at [586, 210] on div "[MEDICAL_DATA]" at bounding box center [563, 221] width 133 height 22
checkbox input "true"
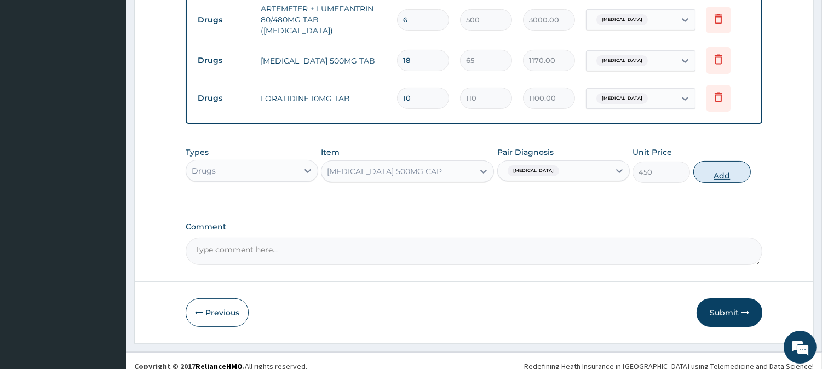
click at [727, 161] on button "Add" at bounding box center [721, 172] width 57 height 22
type input "0"
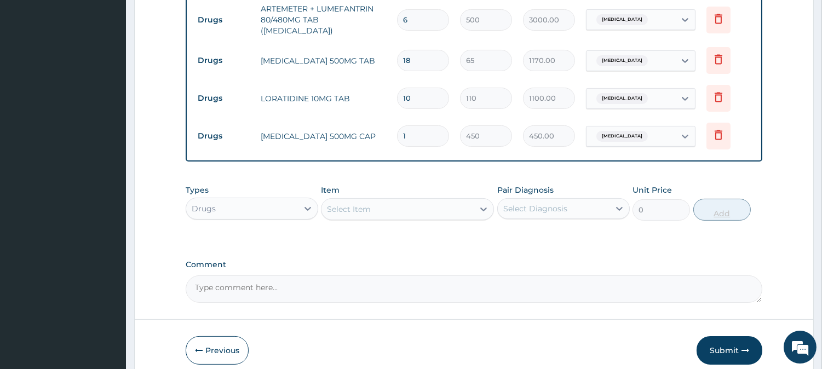
type input "0.00"
type input "6"
type input "2700.00"
type input "6"
click at [370, 204] on div "Select Item" at bounding box center [349, 209] width 44 height 11
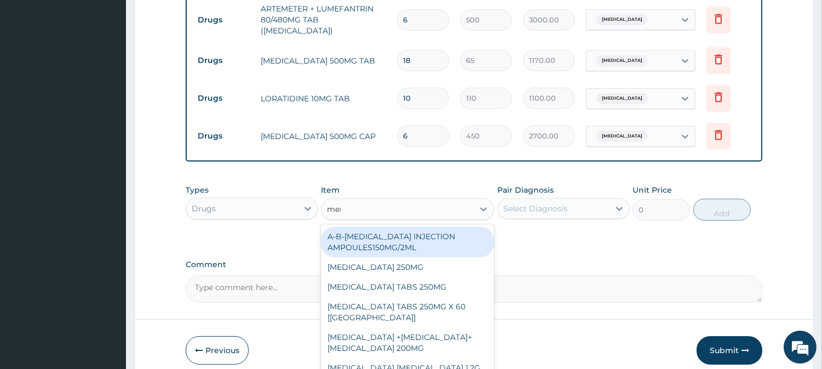
type input "[PERSON_NAME]"
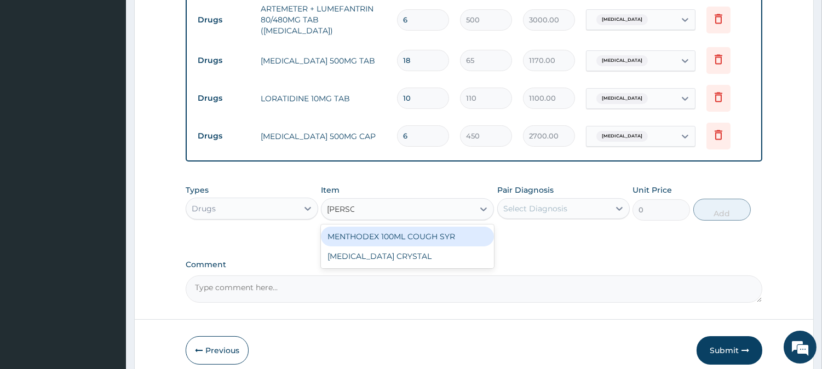
click at [416, 227] on div "MENTHODEX 100ML COUGH SYR" at bounding box center [407, 237] width 173 height 20
type input "1400"
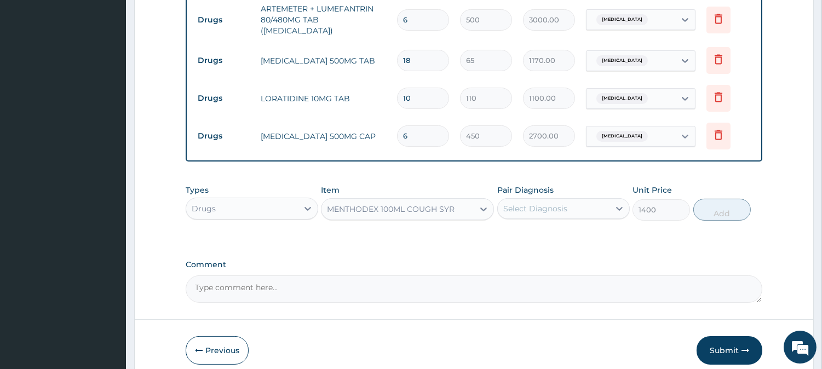
click at [594, 200] on div "Select Diagnosis" at bounding box center [554, 209] width 112 height 18
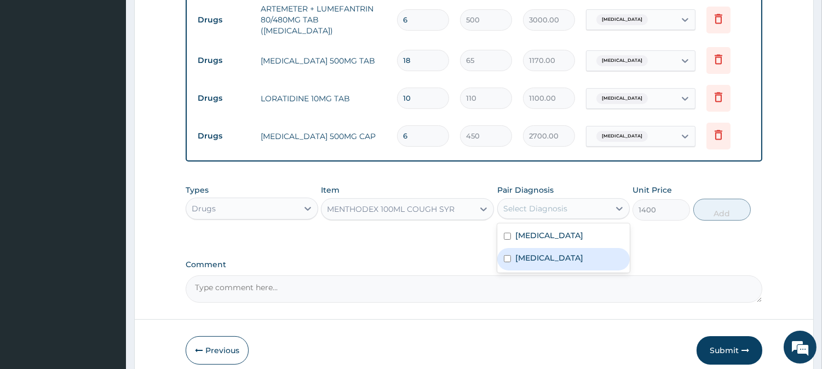
click at [583, 252] on label "[MEDICAL_DATA]" at bounding box center [549, 257] width 68 height 11
checkbox input "true"
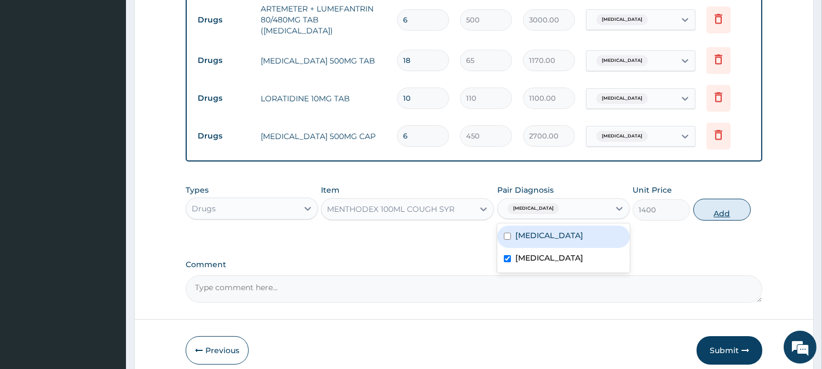
click at [731, 199] on button "Add" at bounding box center [721, 210] width 57 height 22
type input "0"
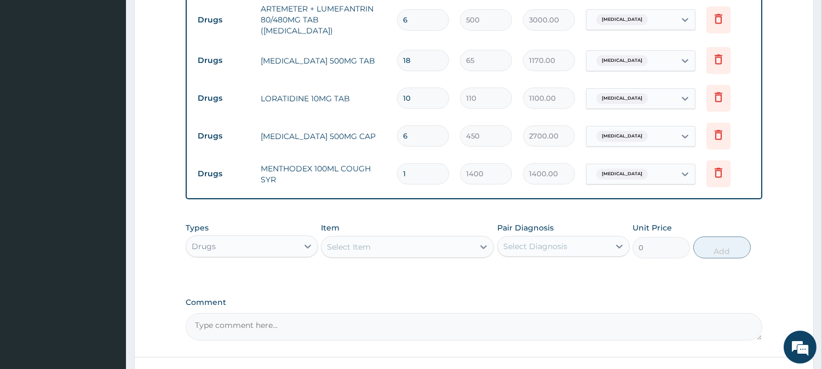
scroll to position [595, 0]
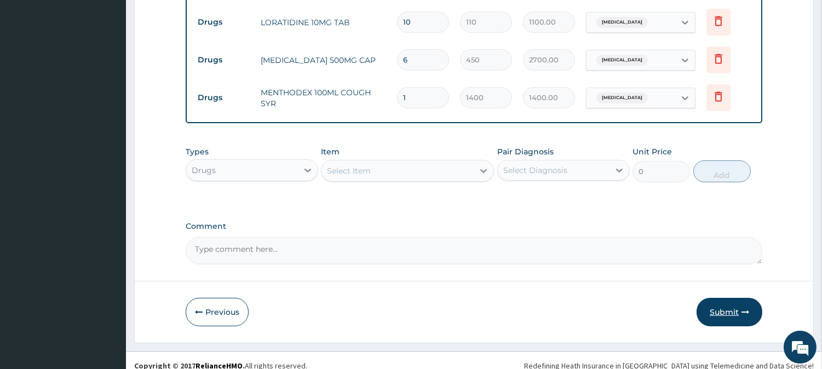
click at [736, 308] on button "Submit" at bounding box center [730, 312] width 66 height 28
